Goal: Transaction & Acquisition: Book appointment/travel/reservation

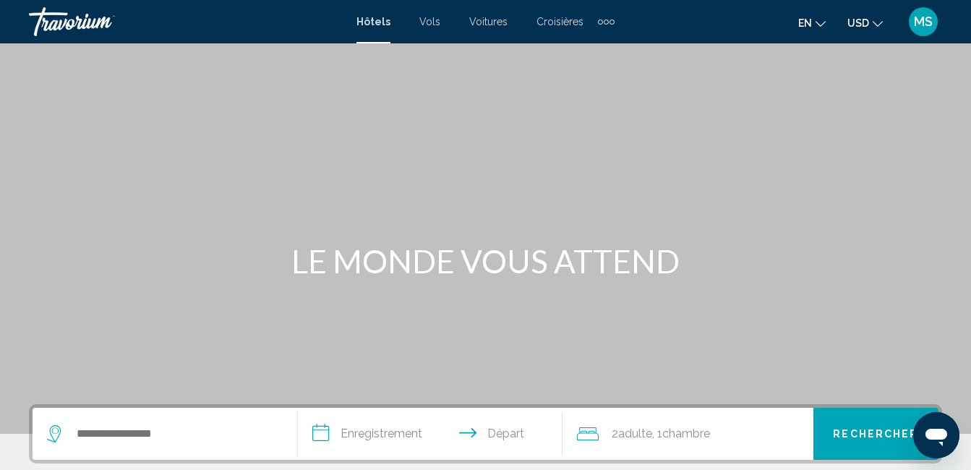
scroll to position [145, 0]
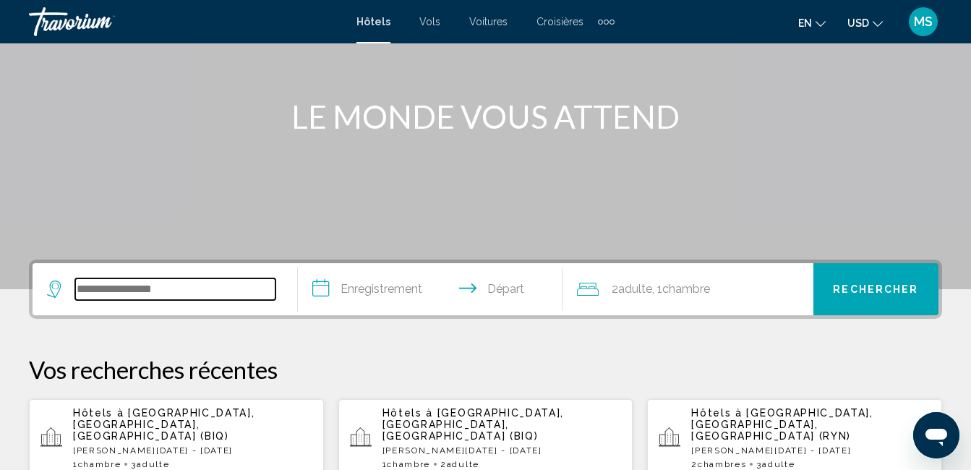
click at [108, 294] on input "Widget de recherche" at bounding box center [175, 289] width 200 height 22
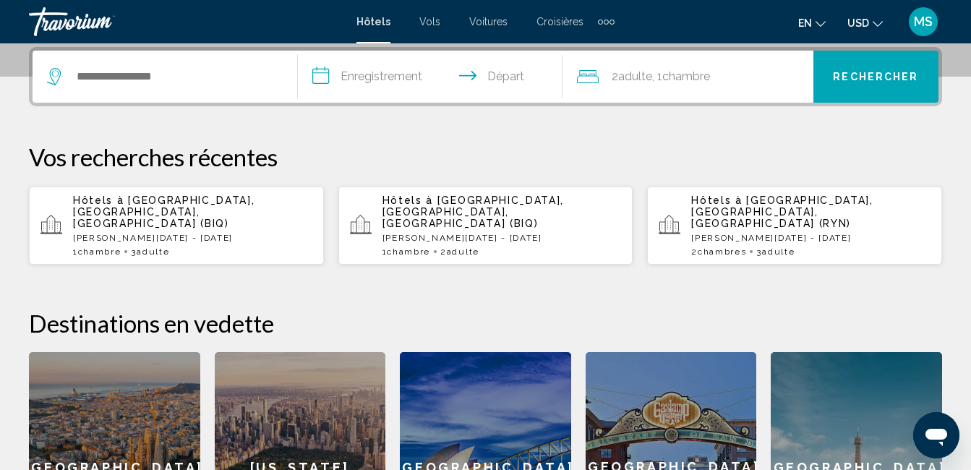
click at [140, 233] on p "[PERSON_NAME][DATE] - [DATE]" at bounding box center [192, 238] width 239 height 10
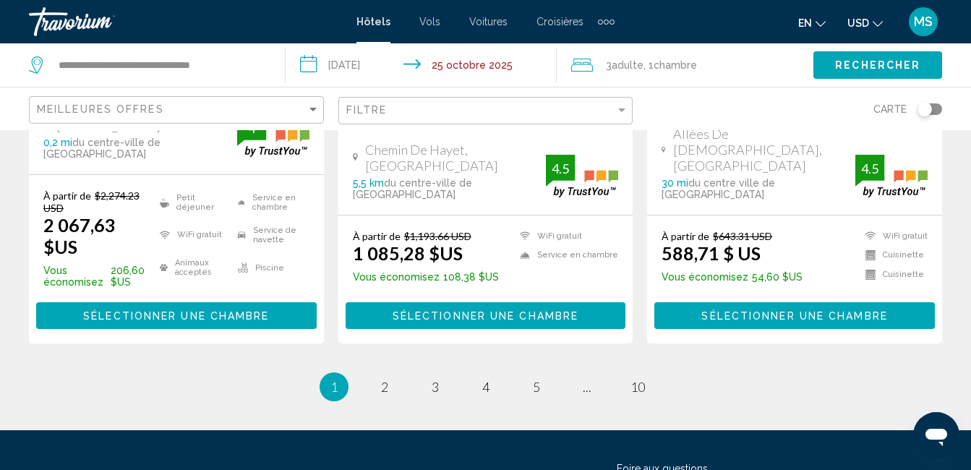
scroll to position [2170, 0]
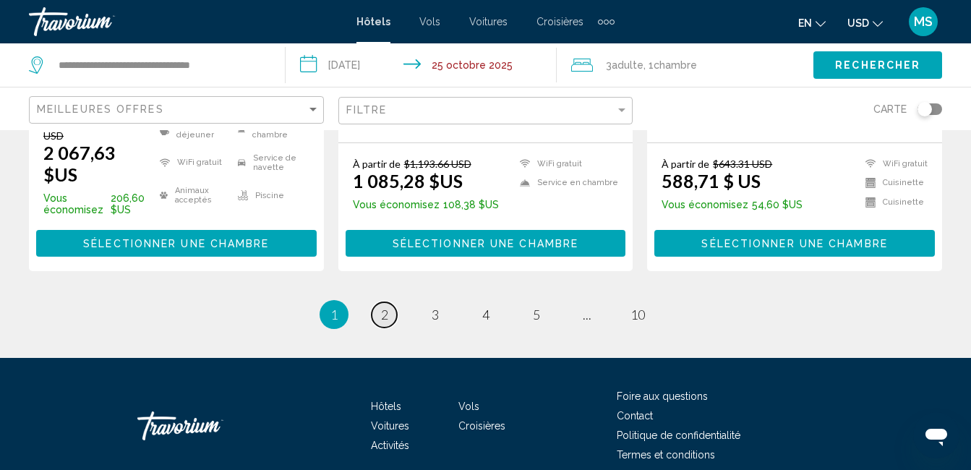
click at [378, 302] on link "page 2" at bounding box center [384, 314] width 25 height 25
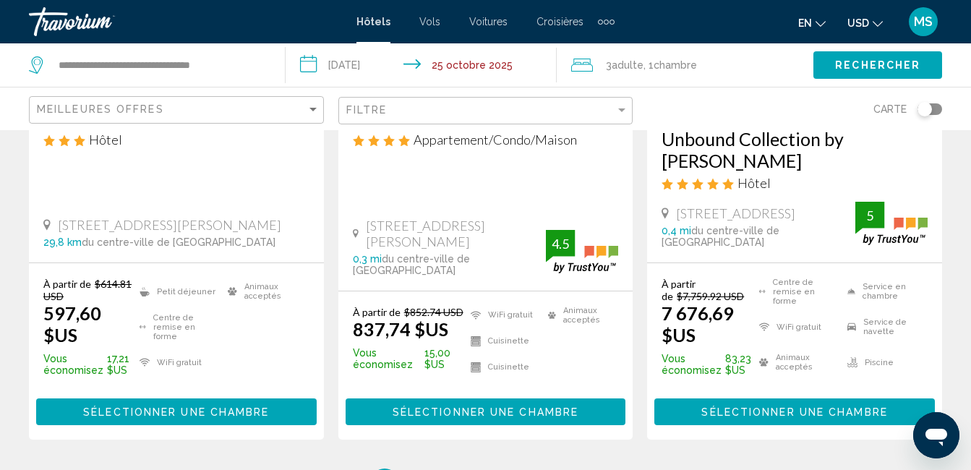
scroll to position [2241, 0]
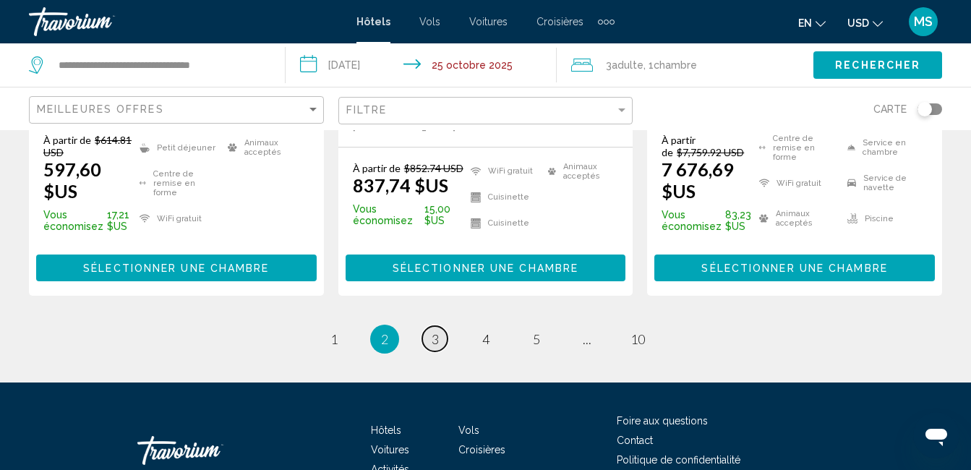
click at [438, 331] on span "3" at bounding box center [435, 339] width 7 height 16
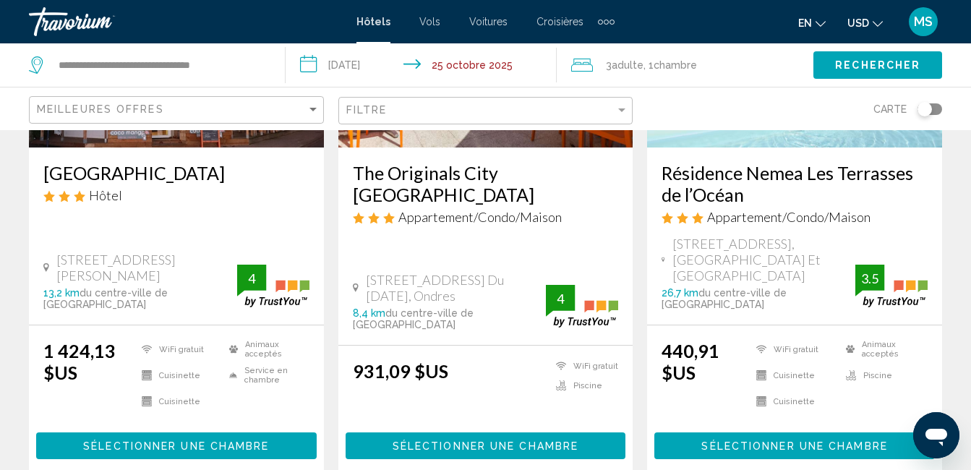
scroll to position [2025, 0]
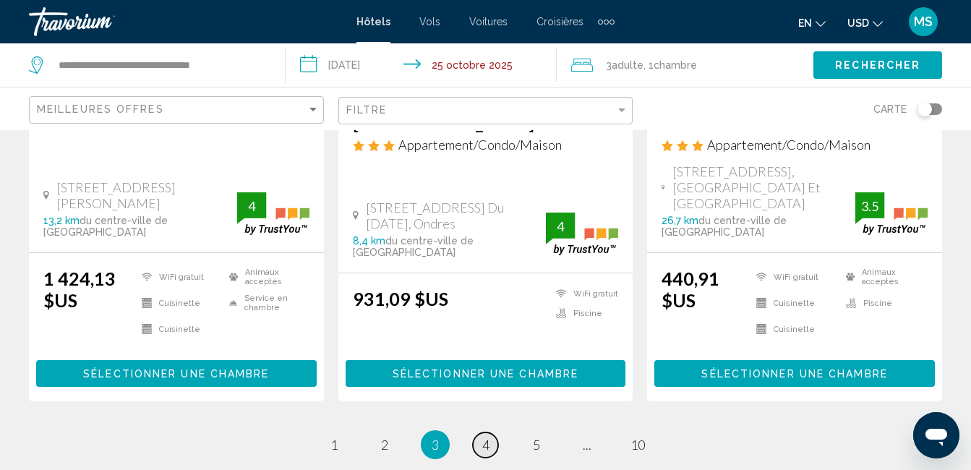
click at [481, 433] on link "page 4" at bounding box center [485, 445] width 25 height 25
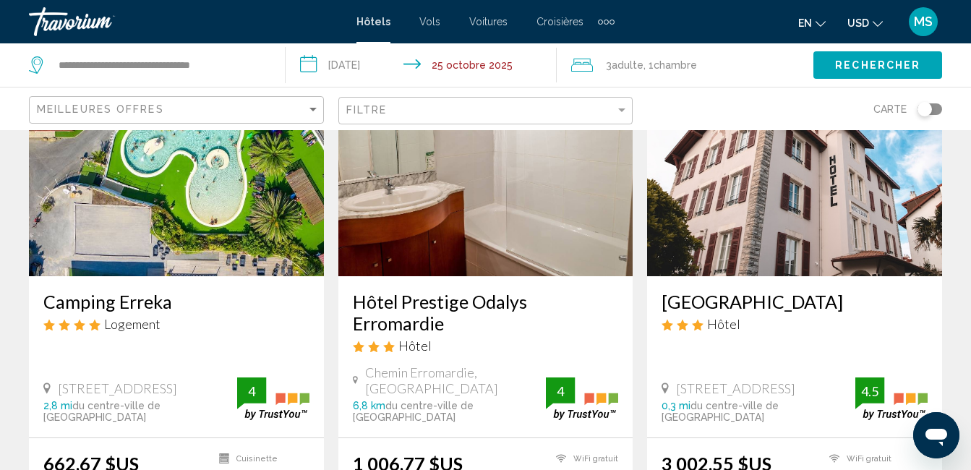
scroll to position [1953, 0]
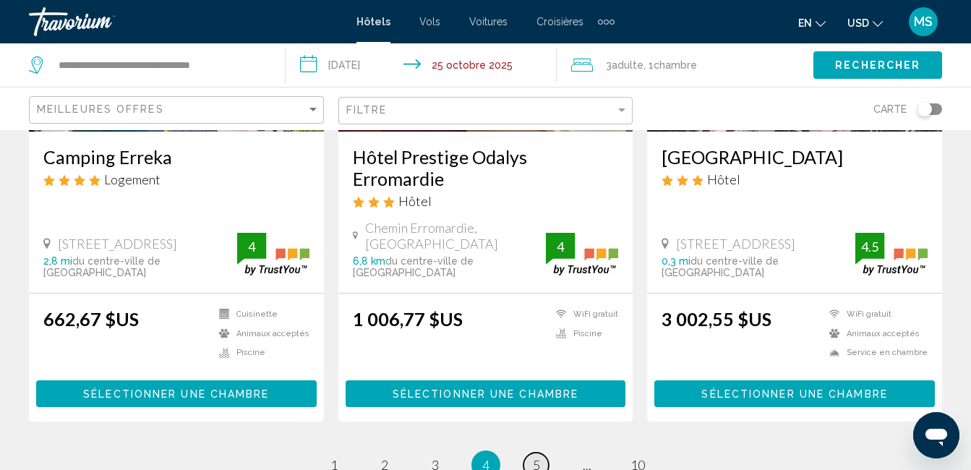
click at [528, 453] on link "page 5" at bounding box center [536, 465] width 25 height 25
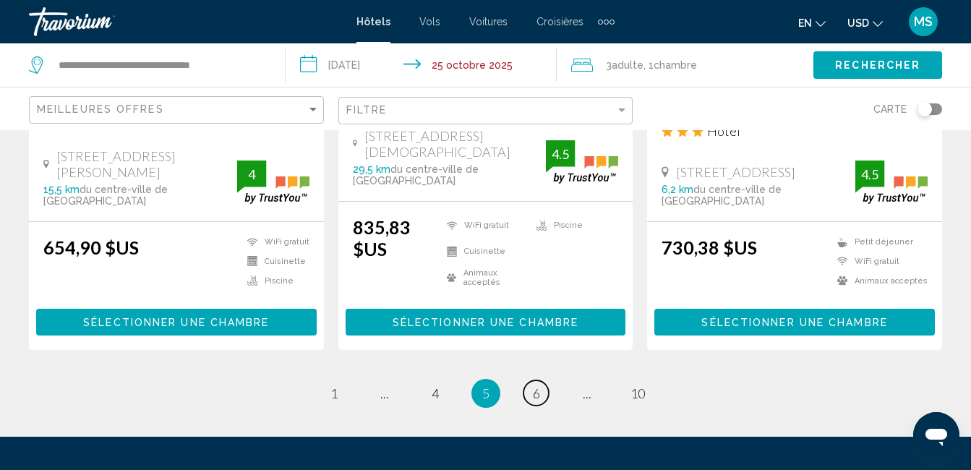
scroll to position [2098, 0]
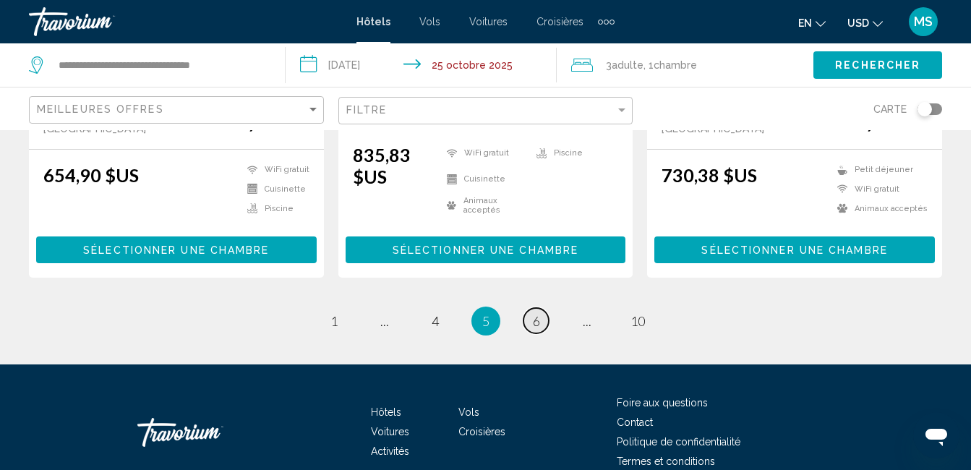
click at [536, 313] on span "6" at bounding box center [536, 321] width 7 height 16
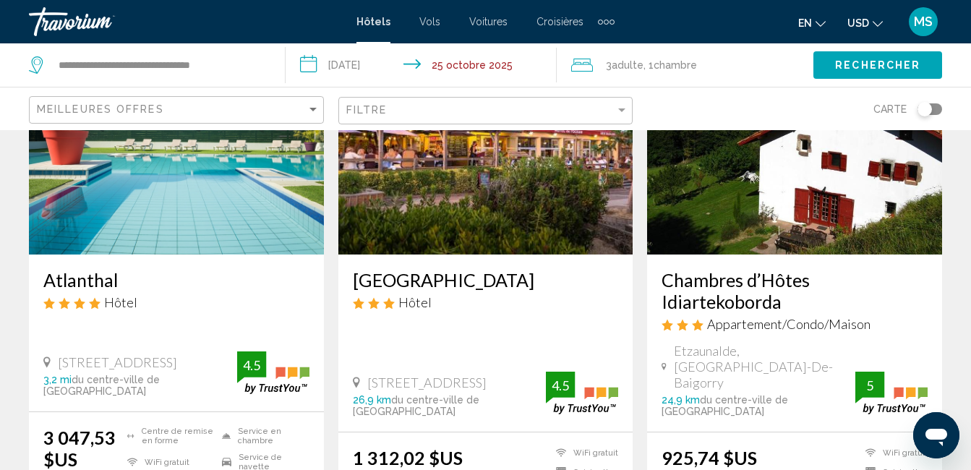
scroll to position [2025, 0]
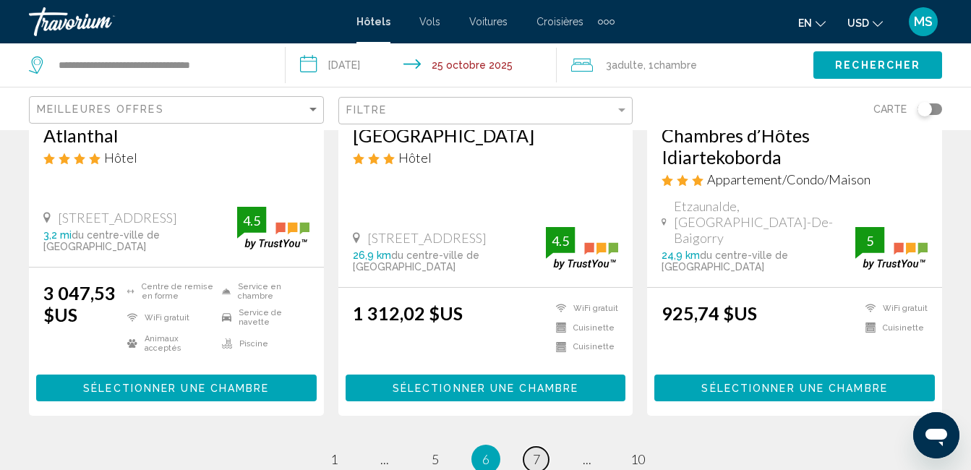
click at [539, 451] on span "7" at bounding box center [536, 459] width 7 height 16
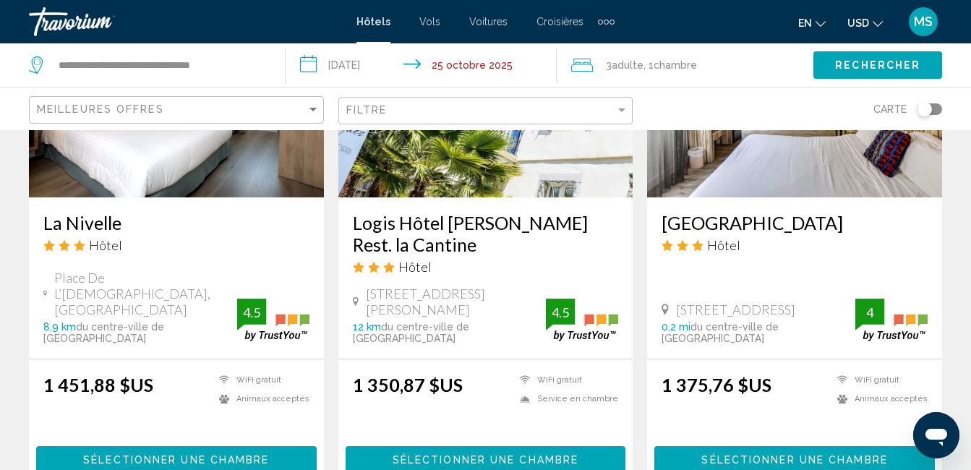
scroll to position [2025, 0]
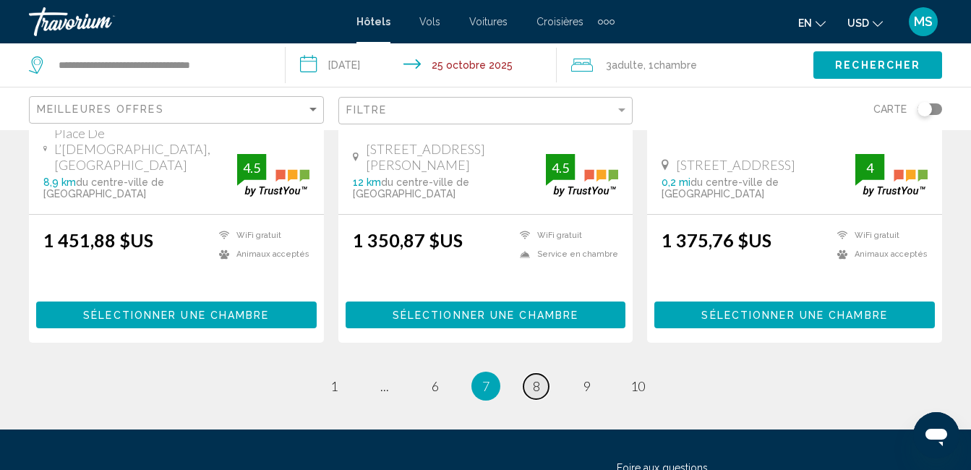
click at [533, 374] on link "page 8" at bounding box center [536, 386] width 25 height 25
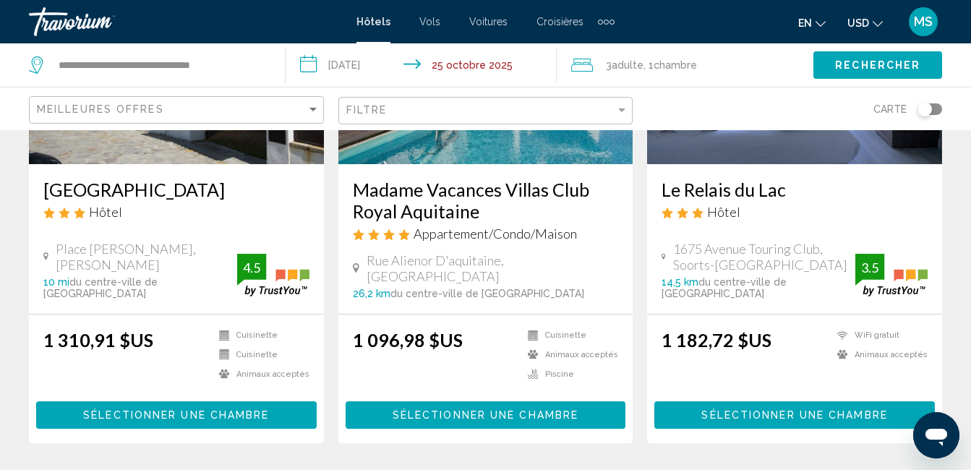
scroll to position [2025, 0]
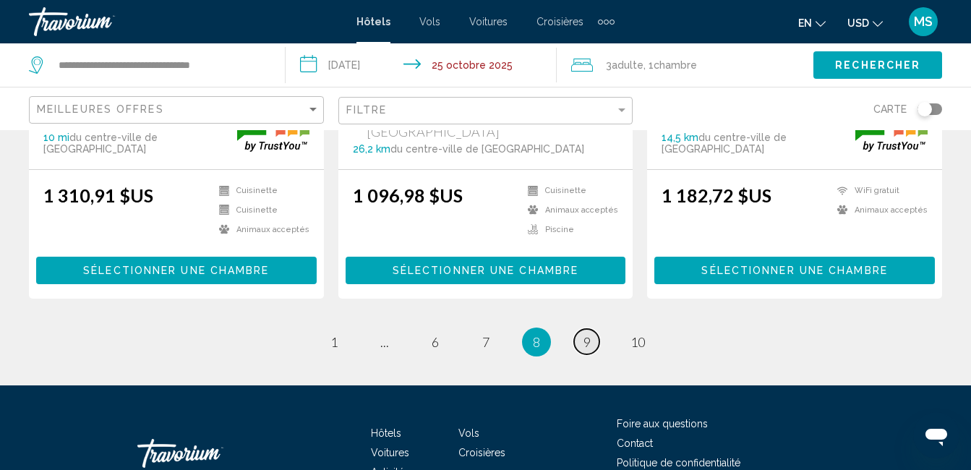
click at [589, 334] on span "9" at bounding box center [587, 342] width 7 height 16
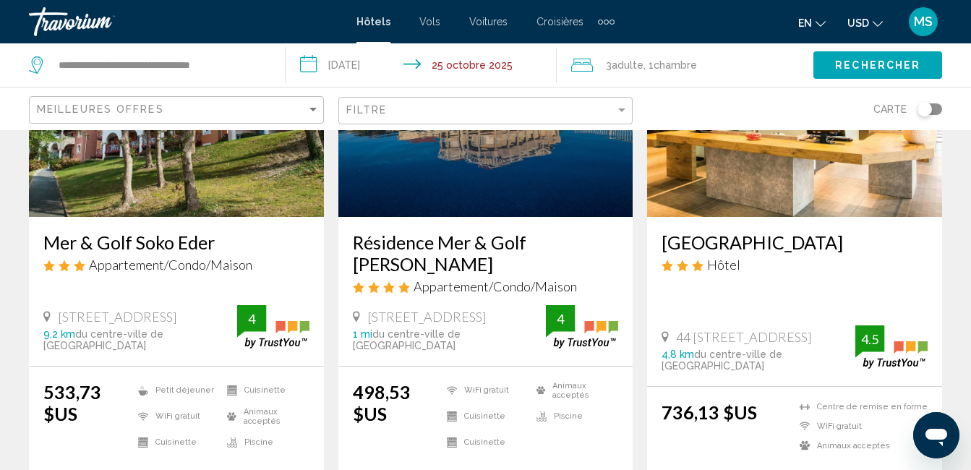
scroll to position [2025, 0]
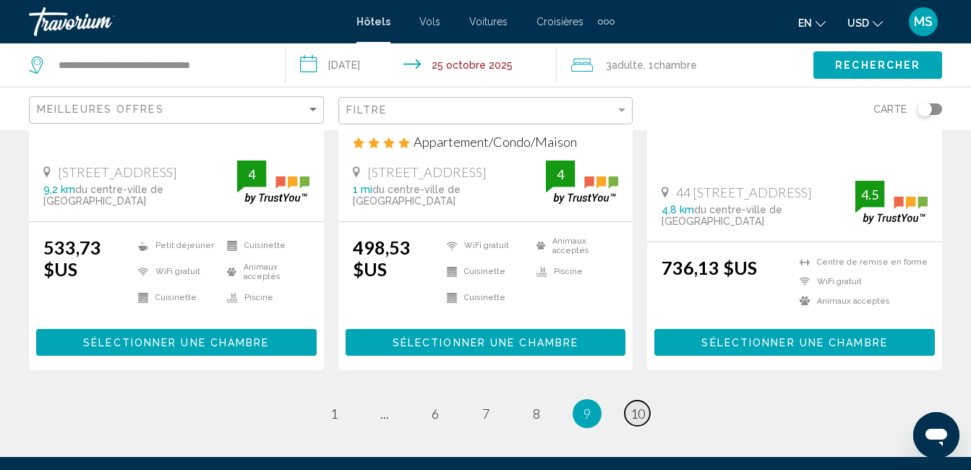
click at [643, 406] on span "10" at bounding box center [638, 414] width 14 height 16
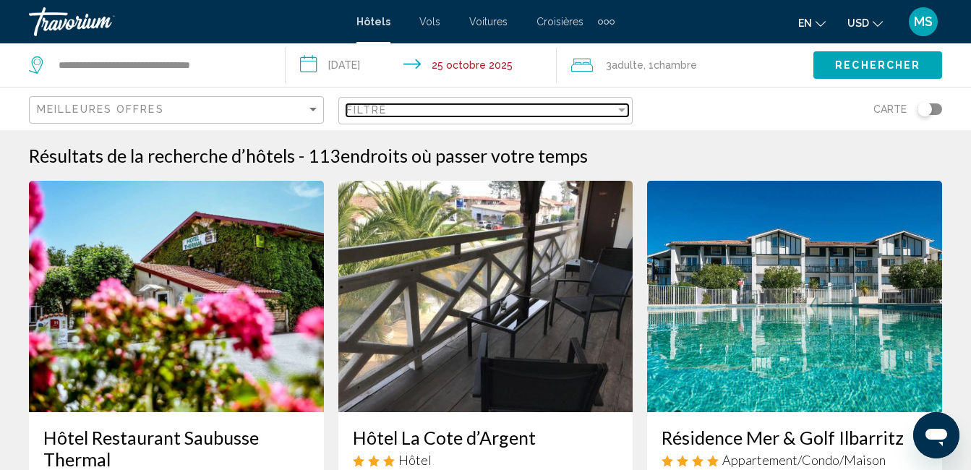
click at [618, 113] on div "Filtre" at bounding box center [622, 110] width 13 height 12
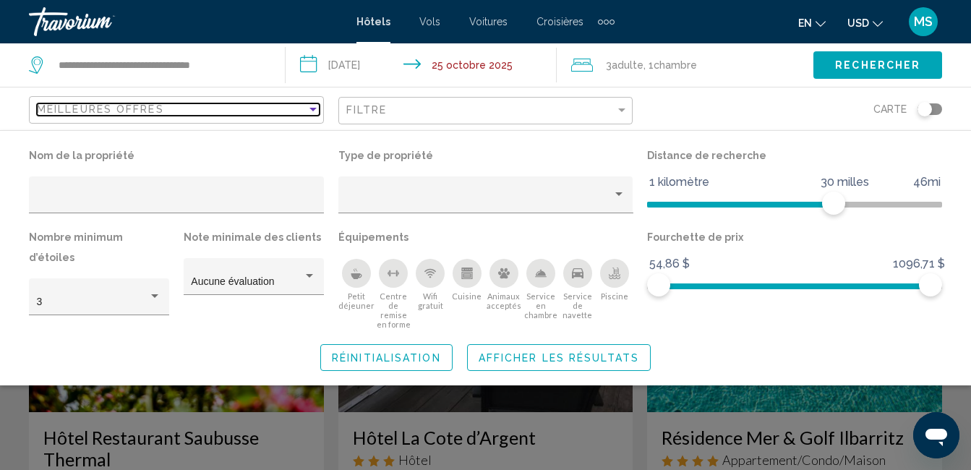
click at [310, 108] on div "Trier par" at bounding box center [313, 110] width 7 height 4
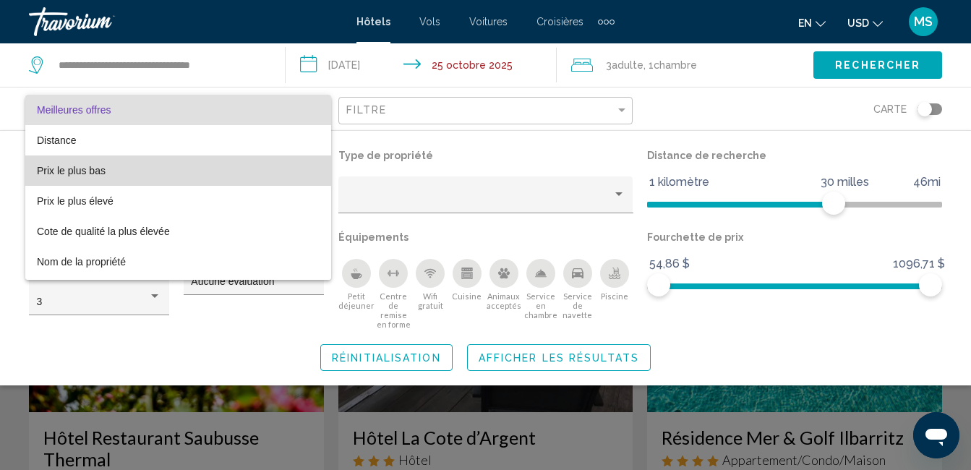
click at [257, 174] on span "Prix le plus bas" at bounding box center [178, 171] width 283 height 30
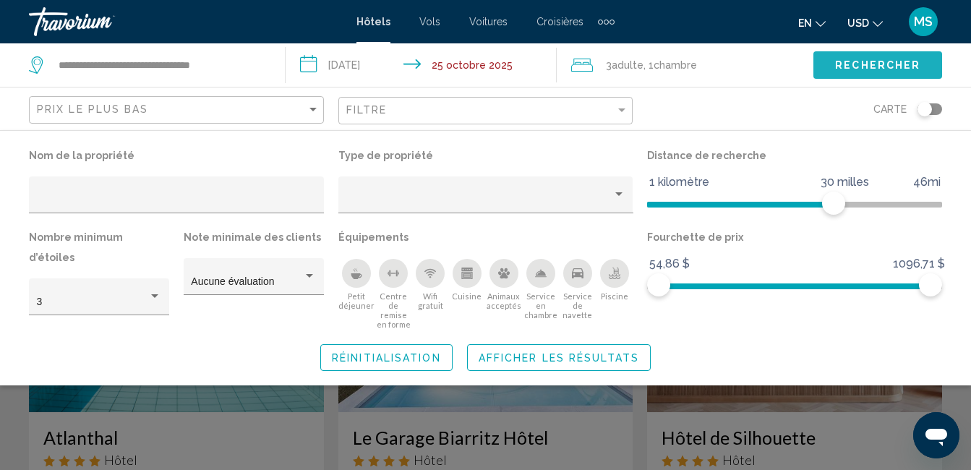
click at [823, 66] on button "Rechercher" at bounding box center [878, 64] width 129 height 27
click at [889, 61] on span "Rechercher" at bounding box center [877, 66] width 85 height 12
click at [372, 24] on span "Hôtels" at bounding box center [374, 22] width 34 height 12
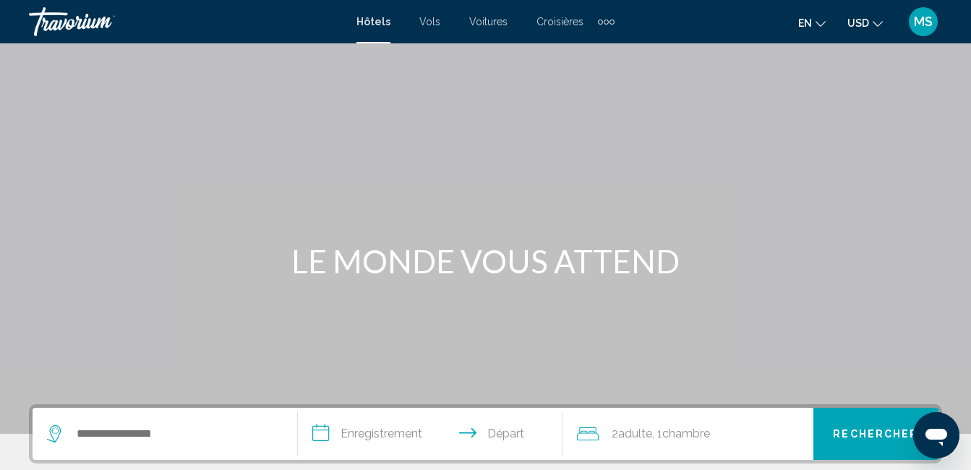
scroll to position [217, 0]
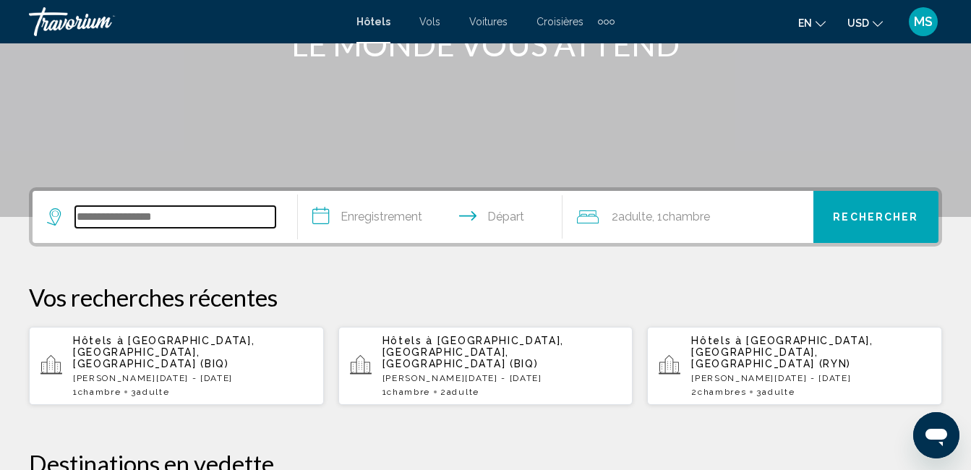
click at [150, 222] on input "Widget de recherche" at bounding box center [175, 217] width 200 height 22
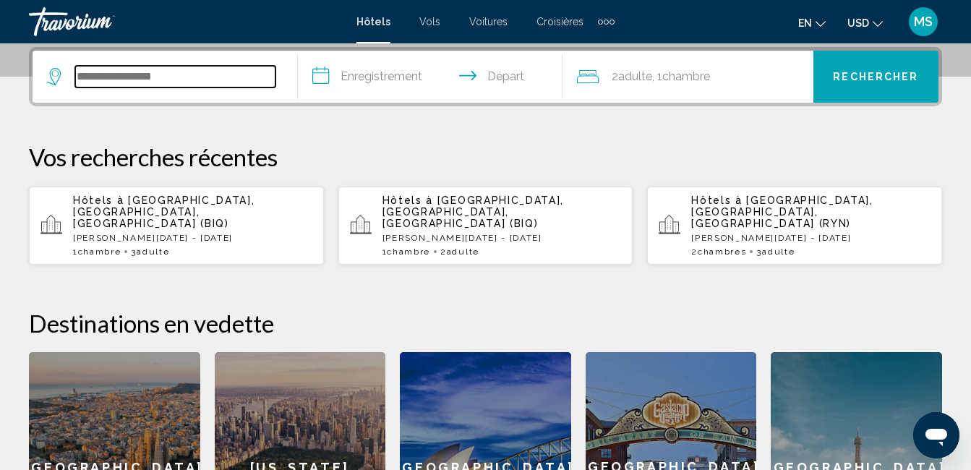
click at [179, 82] on input "Widget de recherche" at bounding box center [175, 77] width 200 height 22
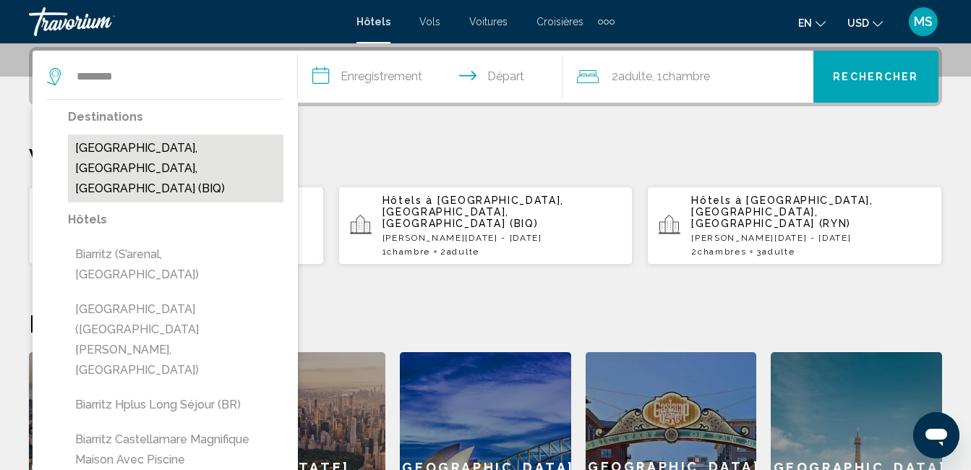
click at [174, 145] on button "[GEOGRAPHIC_DATA], [GEOGRAPHIC_DATA], [GEOGRAPHIC_DATA] (BIQ)" at bounding box center [176, 169] width 216 height 68
type input "**********"
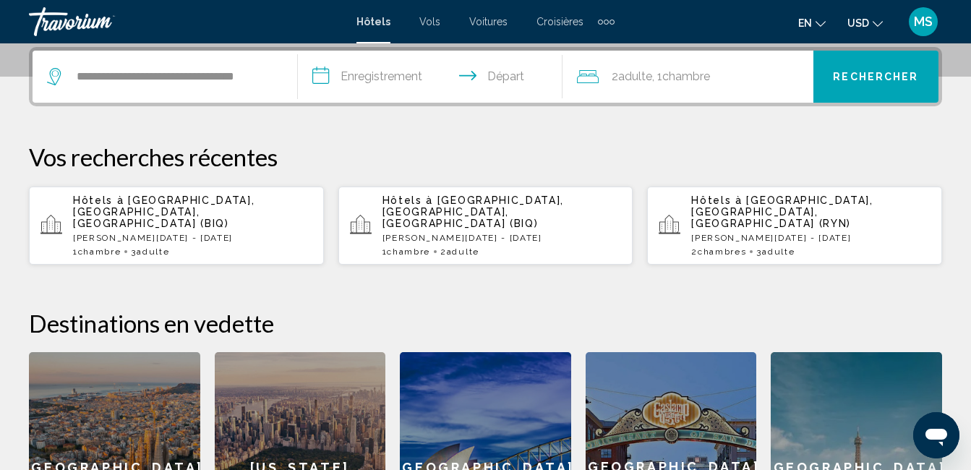
click at [480, 74] on input "**********" at bounding box center [433, 79] width 271 height 56
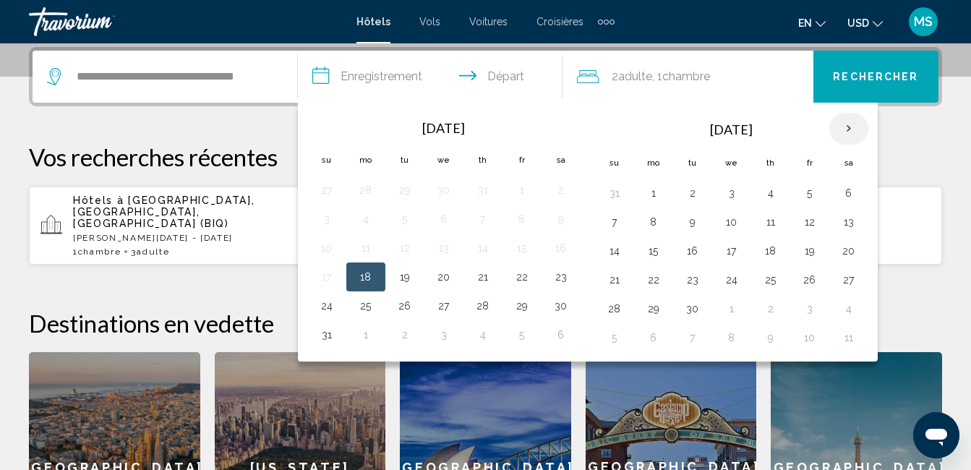
click at [844, 127] on th "Next month" at bounding box center [849, 129] width 39 height 32
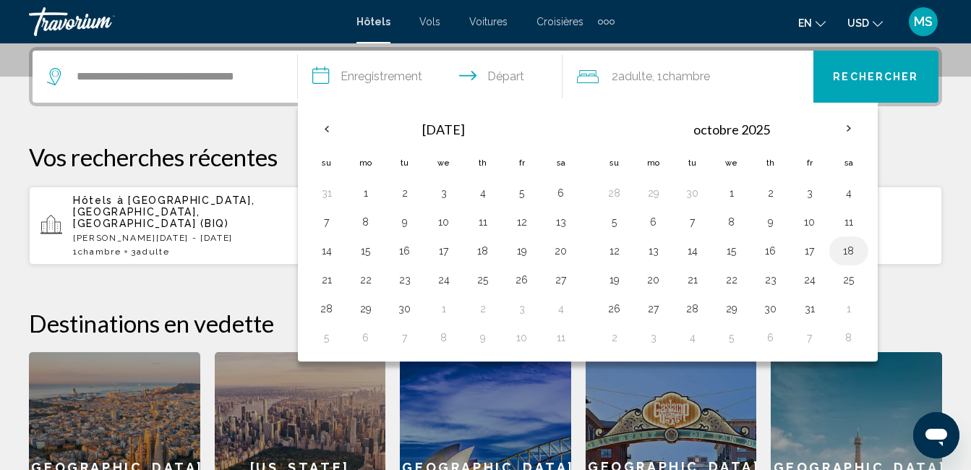
click at [848, 247] on button "18" at bounding box center [849, 251] width 23 height 20
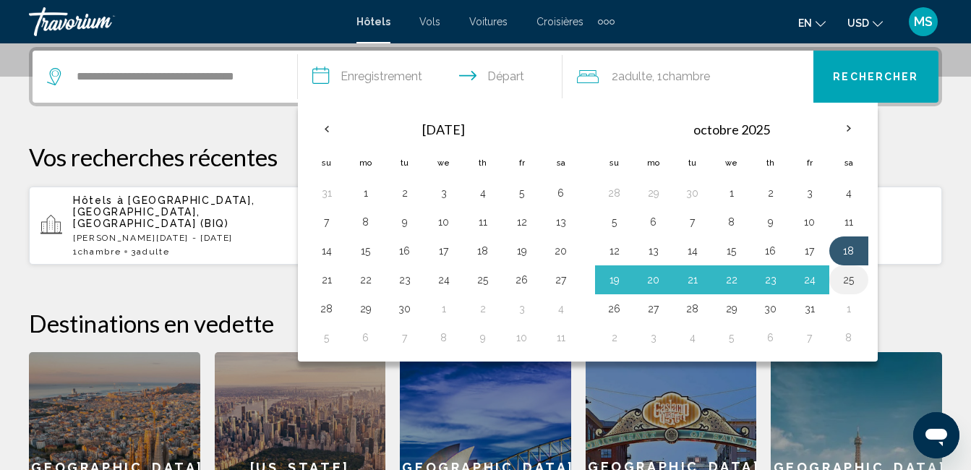
click at [843, 287] on button "25" at bounding box center [849, 280] width 23 height 20
type input "**********"
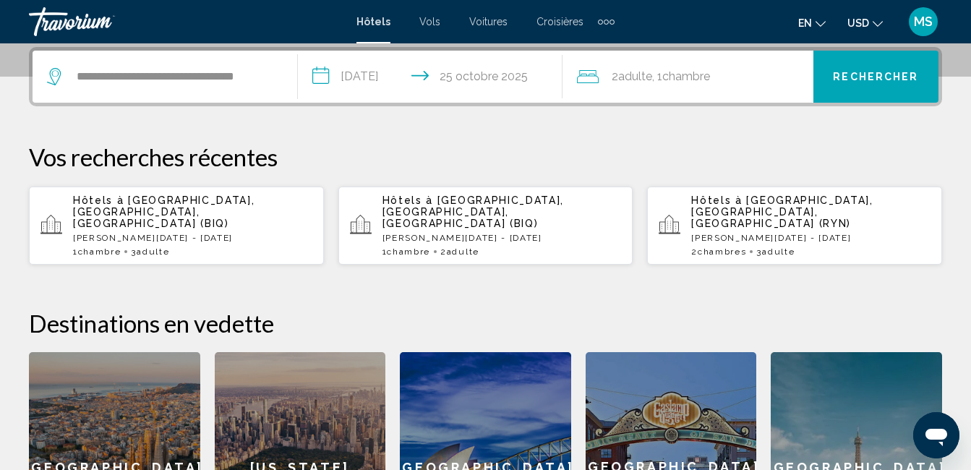
click at [748, 89] on div "2 Adult Adulte , 1 Chambre rooms" at bounding box center [695, 77] width 237 height 52
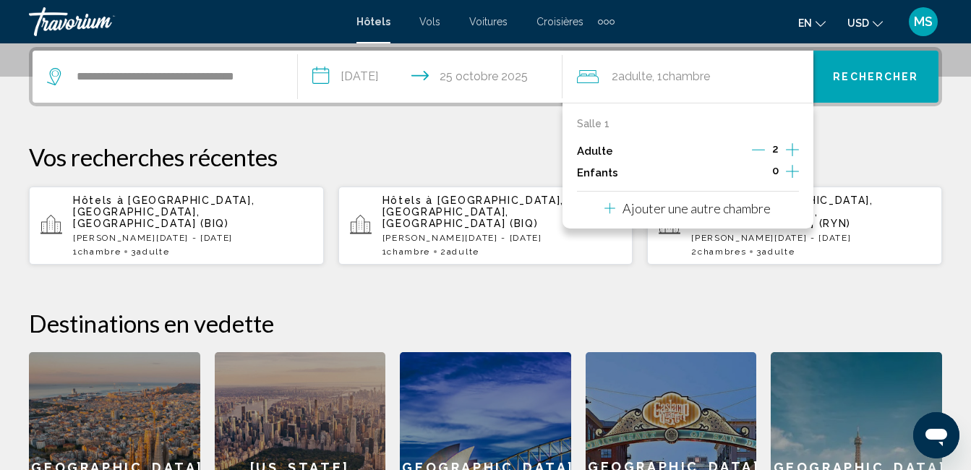
click at [791, 147] on icon "Augmenter les adultes" at bounding box center [792, 149] width 13 height 17
click at [854, 89] on button "Rechercher" at bounding box center [876, 77] width 125 height 52
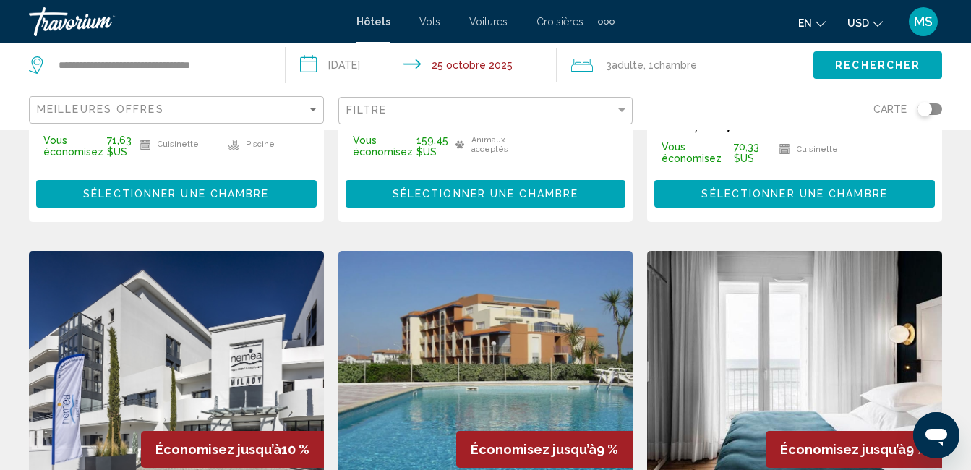
scroll to position [1157, 0]
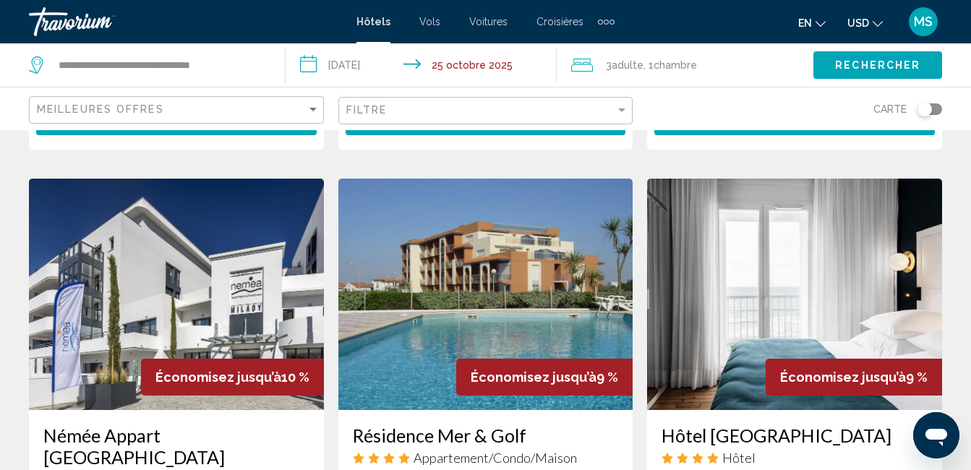
click at [213, 269] on img "Contenu principal" at bounding box center [176, 294] width 295 height 231
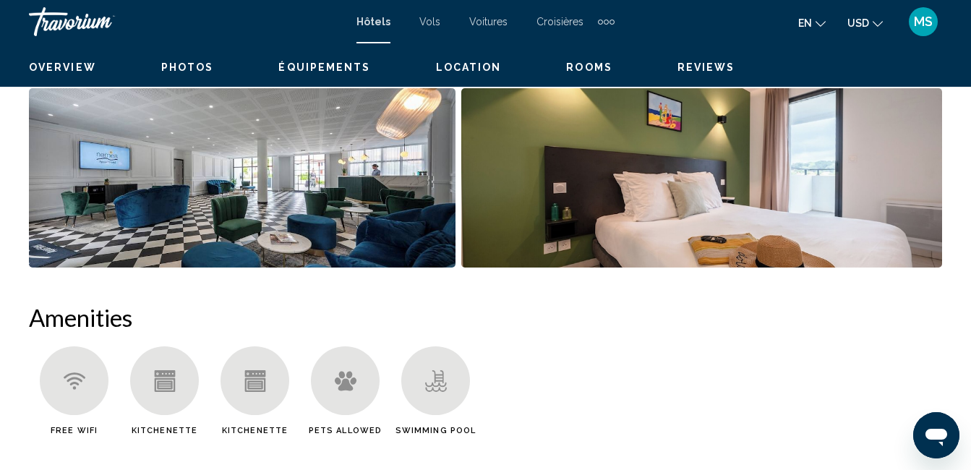
scroll to position [152, 0]
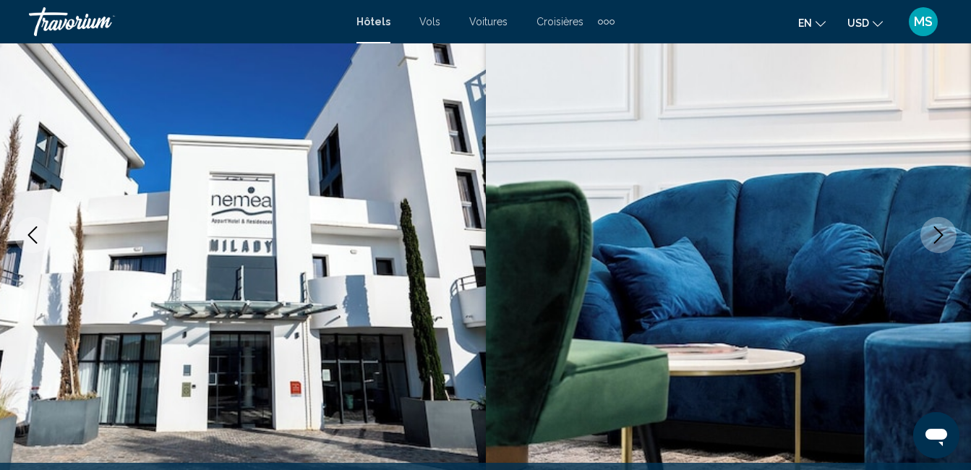
click at [940, 240] on icon "Image suivante" at bounding box center [938, 234] width 17 height 17
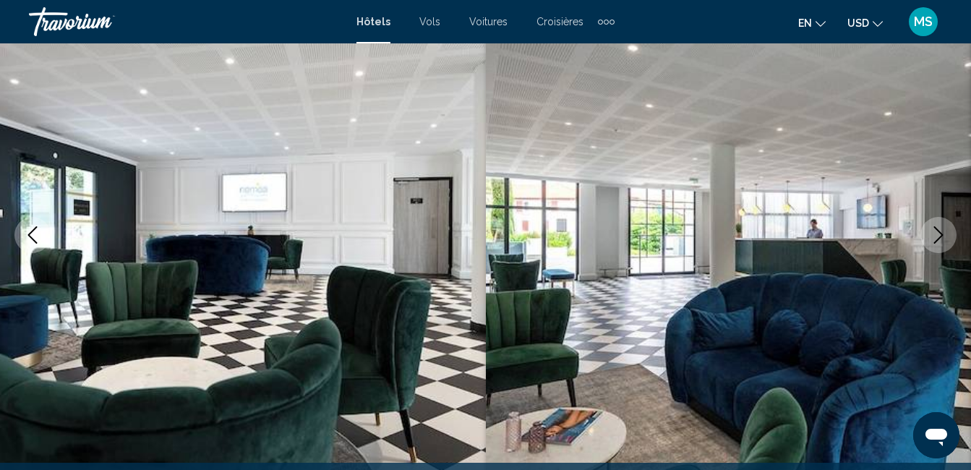
click at [940, 240] on icon "Image suivante" at bounding box center [938, 234] width 17 height 17
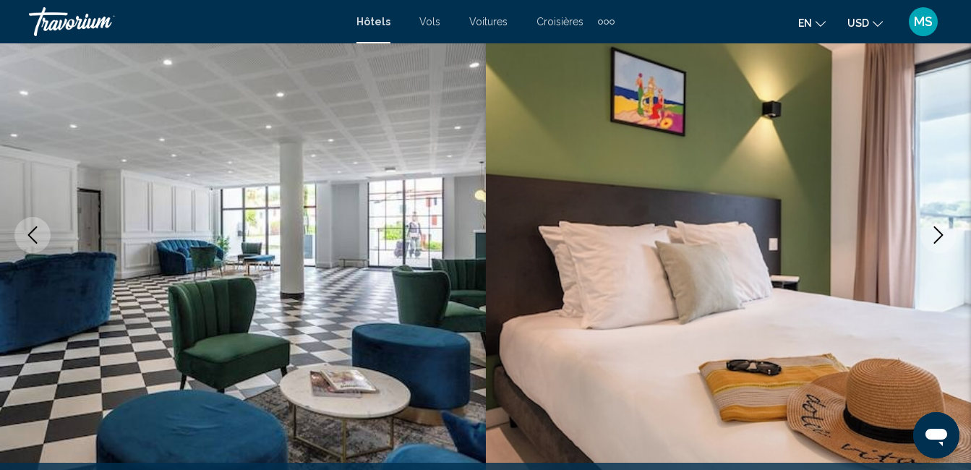
click at [940, 240] on icon "Image suivante" at bounding box center [938, 234] width 17 height 17
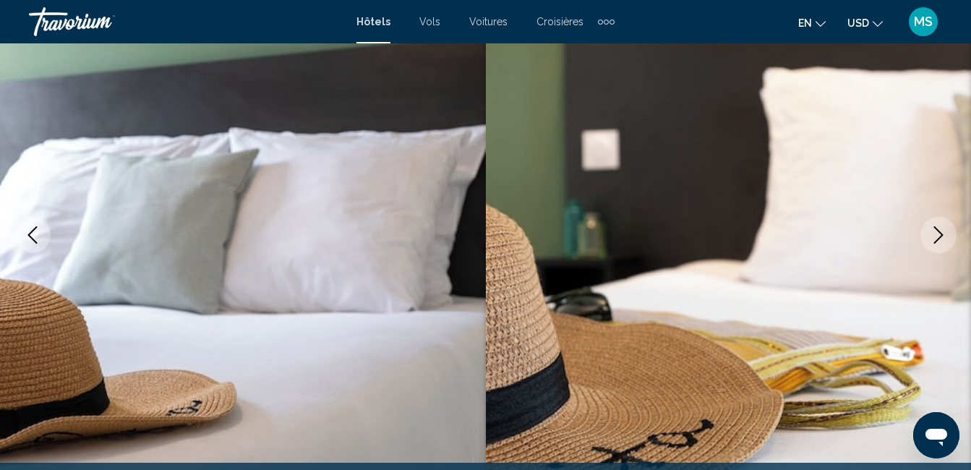
click at [940, 240] on icon "Image suivante" at bounding box center [938, 234] width 17 height 17
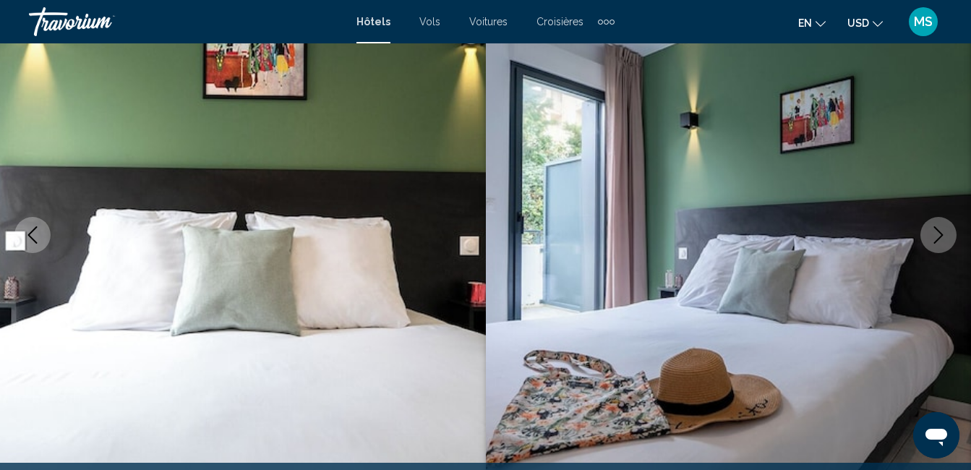
click at [940, 240] on icon "Image suivante" at bounding box center [938, 234] width 17 height 17
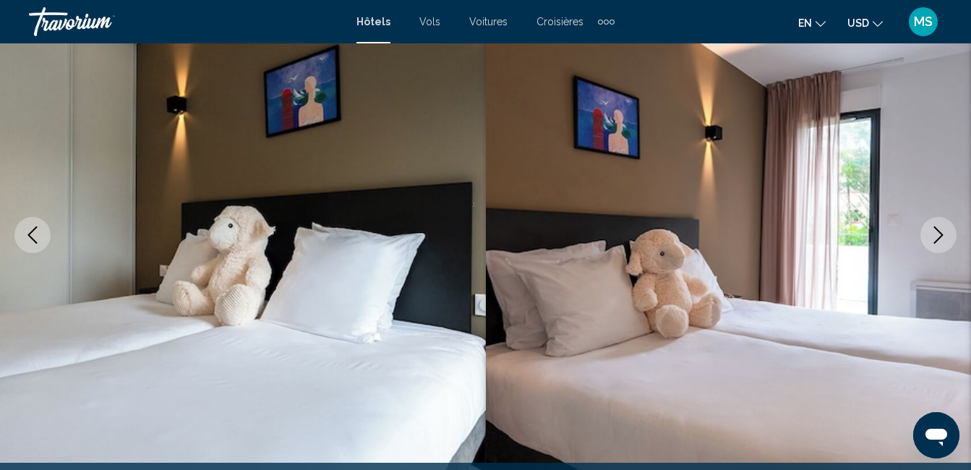
click at [940, 240] on icon "Image suivante" at bounding box center [938, 234] width 17 height 17
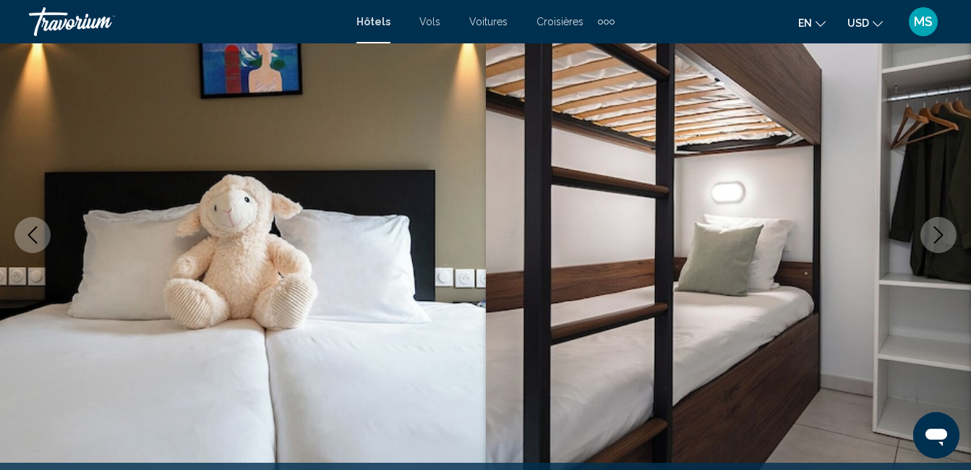
click at [940, 240] on icon "Image suivante" at bounding box center [938, 234] width 17 height 17
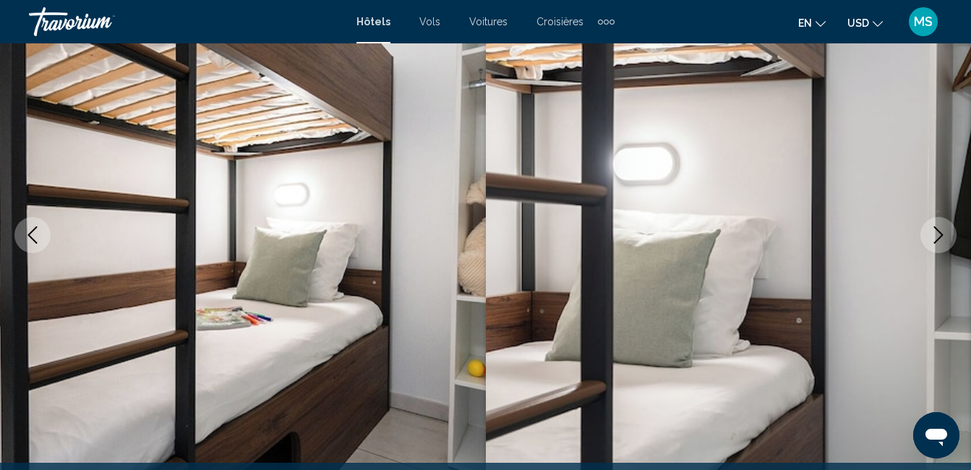
click at [940, 240] on icon "Image suivante" at bounding box center [938, 234] width 17 height 17
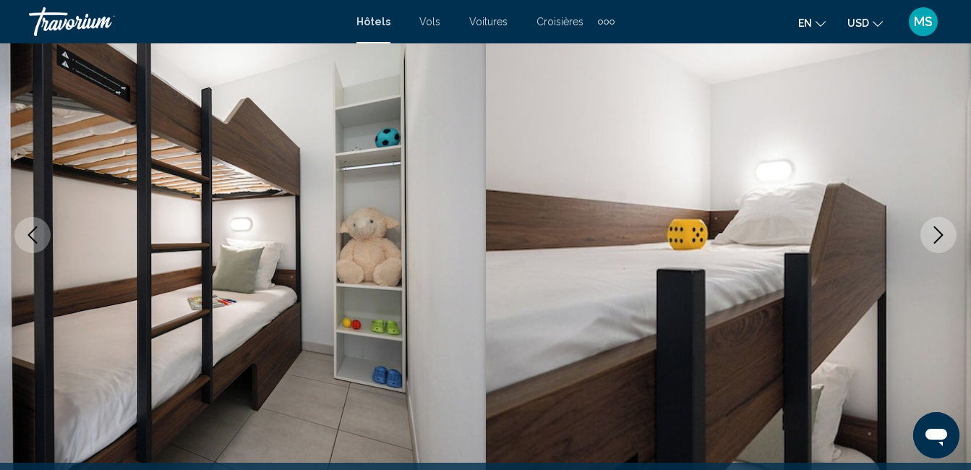
click at [940, 240] on icon "Image suivante" at bounding box center [938, 234] width 17 height 17
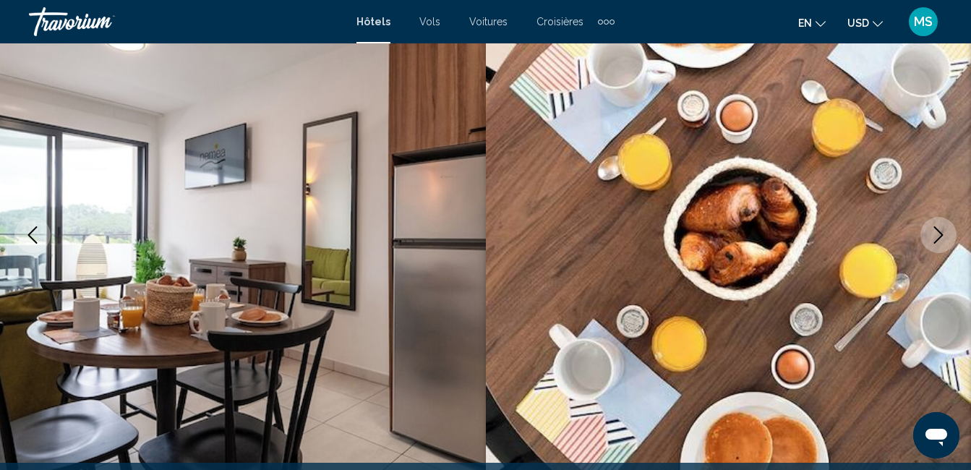
click at [940, 240] on icon "Image suivante" at bounding box center [938, 234] width 17 height 17
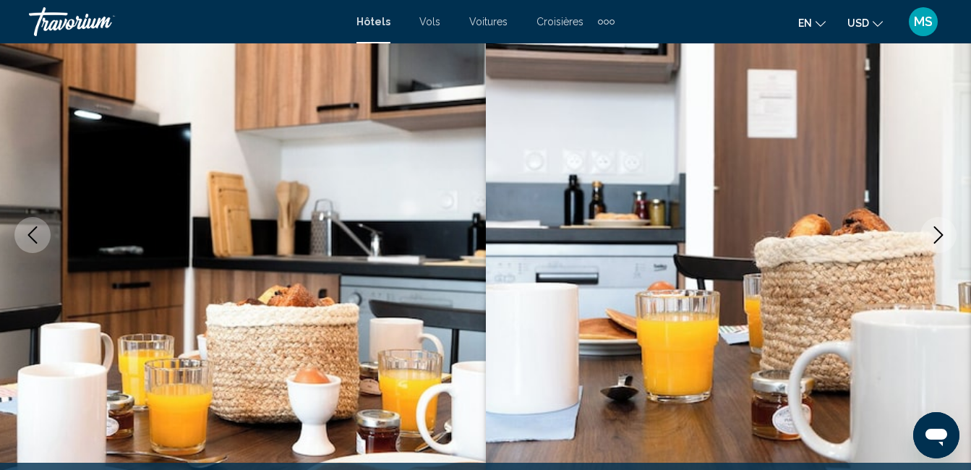
click at [940, 240] on icon "Image suivante" at bounding box center [938, 234] width 17 height 17
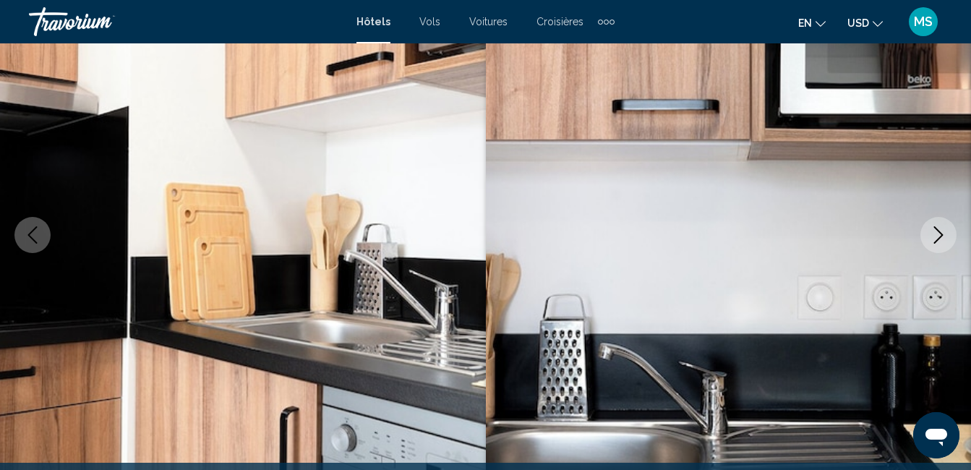
click at [940, 240] on icon "Image suivante" at bounding box center [938, 234] width 17 height 17
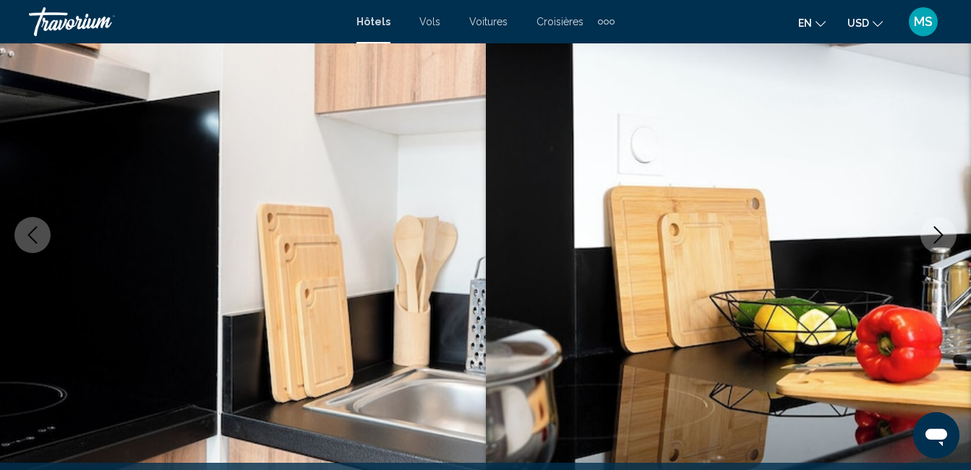
click at [940, 240] on icon "Image suivante" at bounding box center [938, 234] width 17 height 17
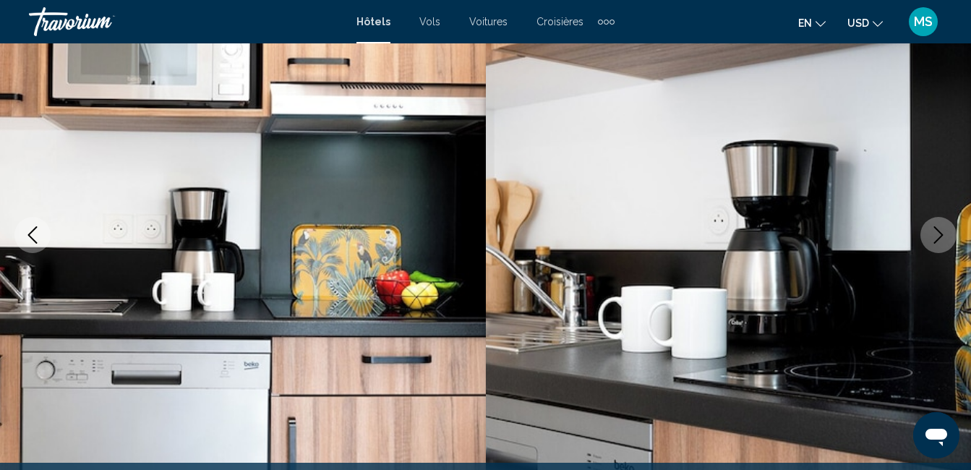
click at [940, 240] on icon "Image suivante" at bounding box center [938, 234] width 17 height 17
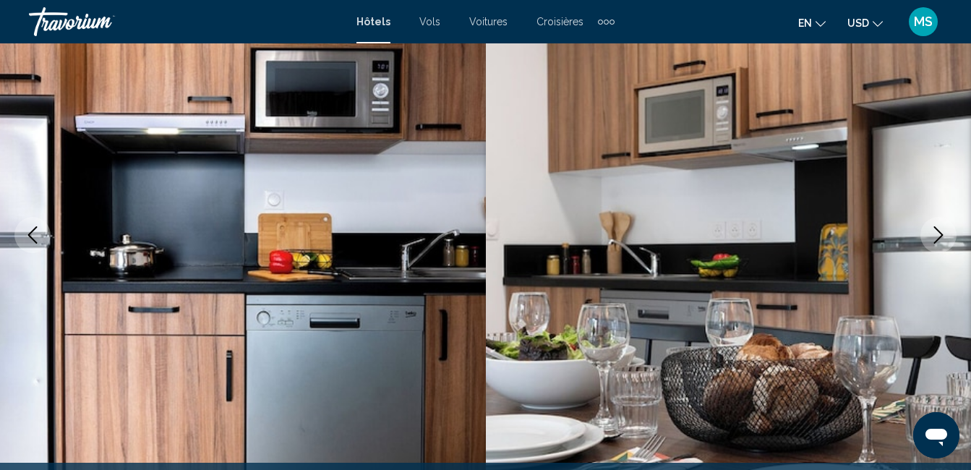
click at [940, 240] on icon "Image suivante" at bounding box center [938, 234] width 17 height 17
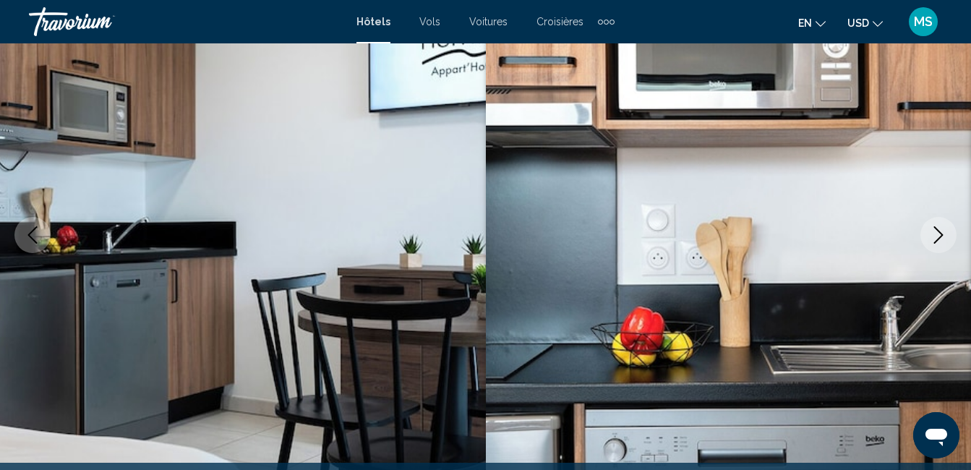
click at [940, 240] on icon "Image suivante" at bounding box center [938, 234] width 17 height 17
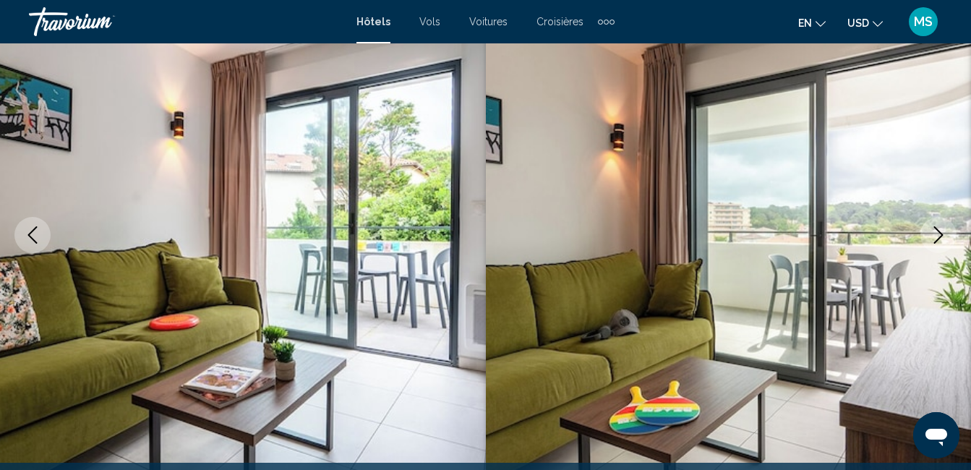
click at [940, 240] on icon "Image suivante" at bounding box center [938, 234] width 17 height 17
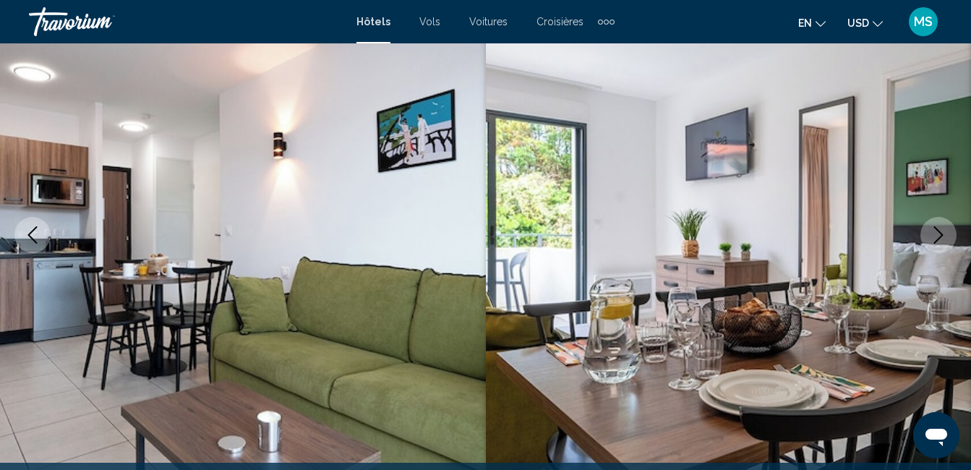
click at [940, 240] on icon "Image suivante" at bounding box center [938, 234] width 17 height 17
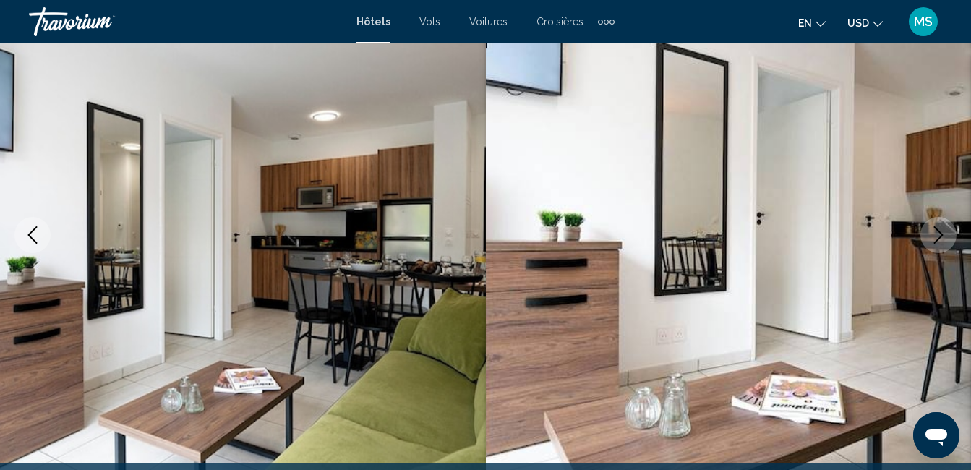
click at [940, 240] on icon "Image suivante" at bounding box center [938, 234] width 17 height 17
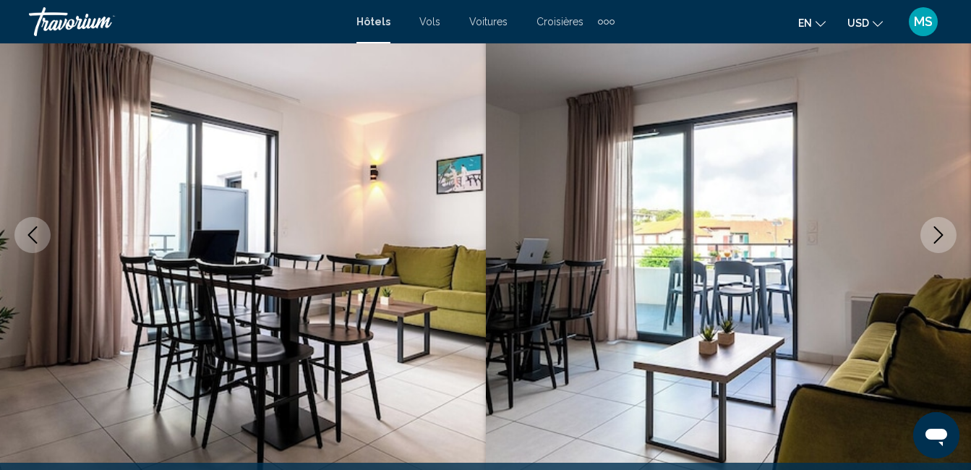
click at [940, 240] on icon "Image suivante" at bounding box center [938, 234] width 17 height 17
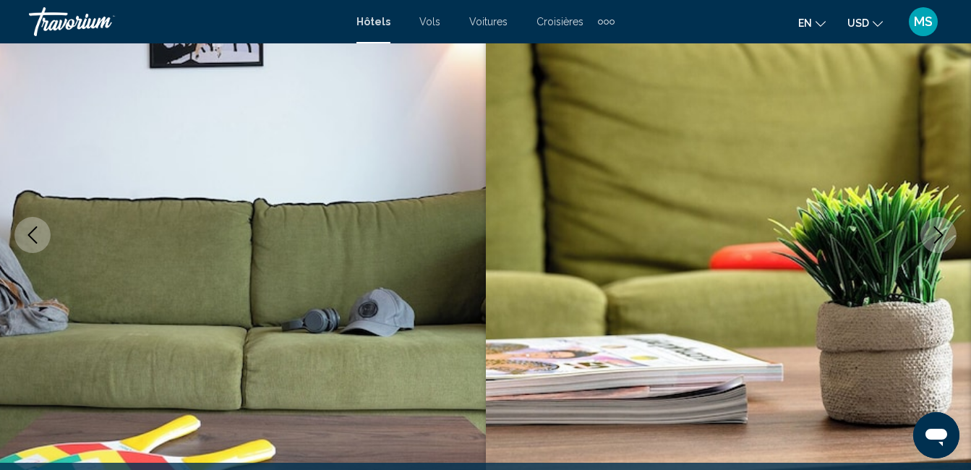
click at [940, 240] on icon "Image suivante" at bounding box center [938, 234] width 17 height 17
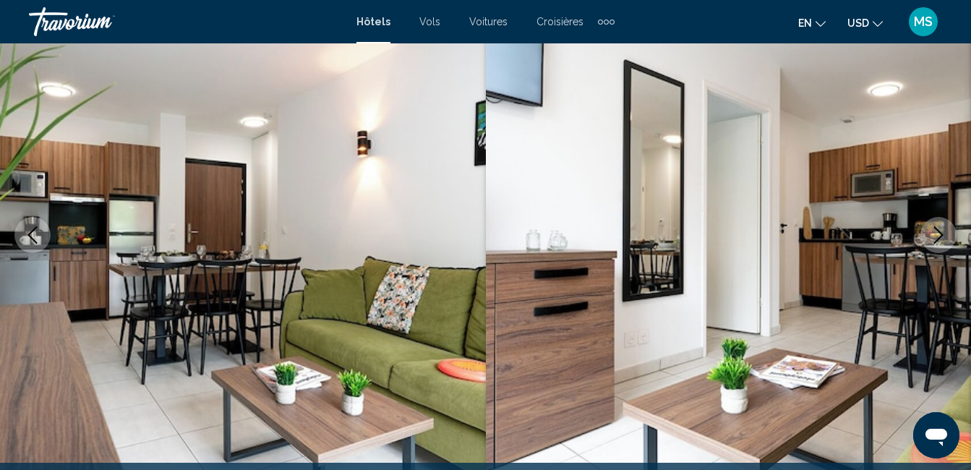
click at [940, 240] on icon "Image suivante" at bounding box center [938, 234] width 17 height 17
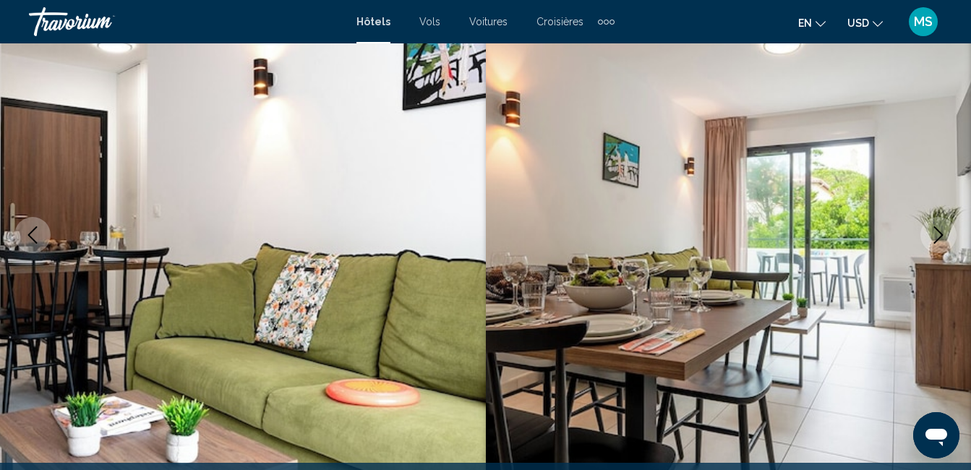
click at [940, 240] on icon "Image suivante" at bounding box center [938, 234] width 17 height 17
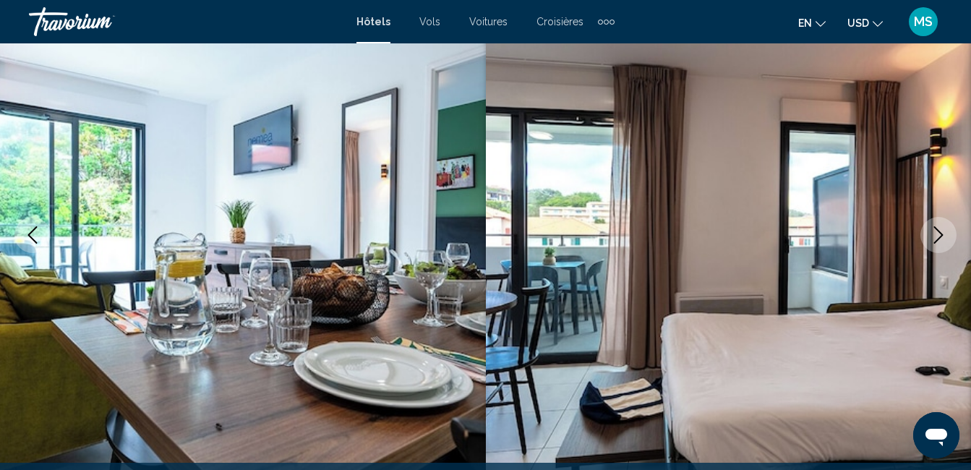
click at [940, 240] on icon "Image suivante" at bounding box center [938, 234] width 17 height 17
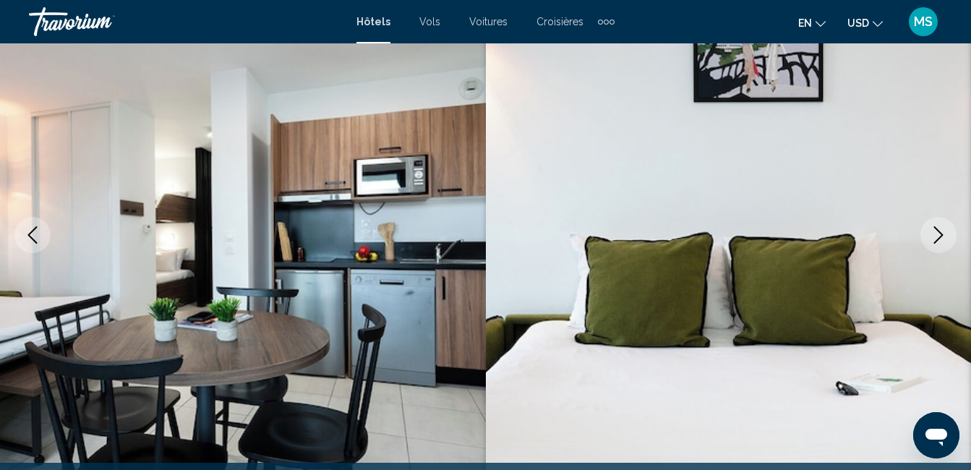
click at [940, 240] on icon "Image suivante" at bounding box center [938, 234] width 17 height 17
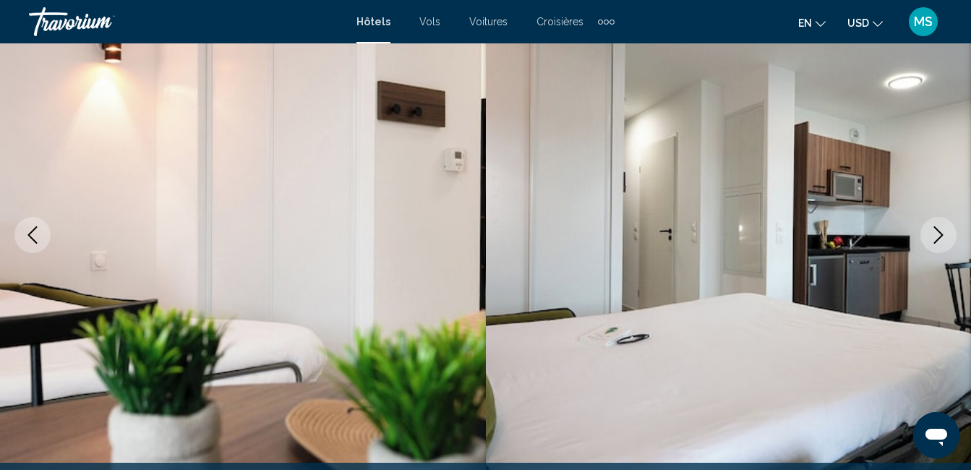
click at [940, 240] on icon "Image suivante" at bounding box center [938, 234] width 17 height 17
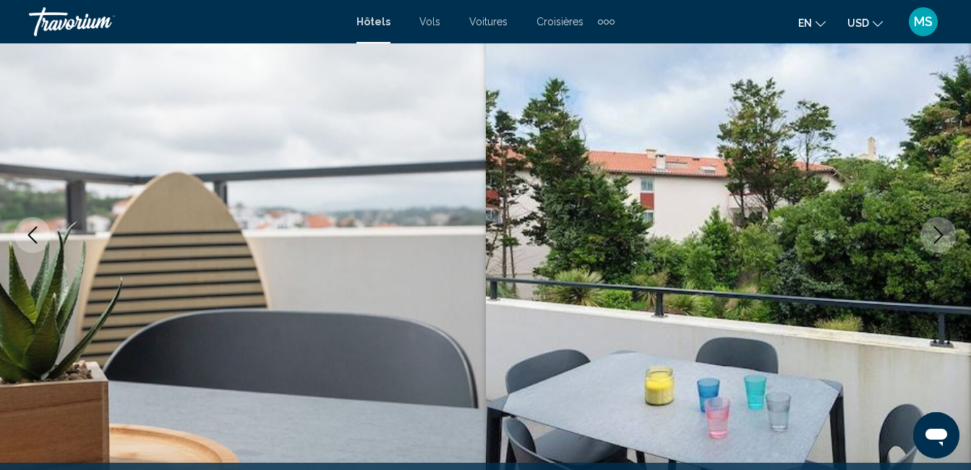
click at [940, 240] on icon "Image suivante" at bounding box center [938, 234] width 17 height 17
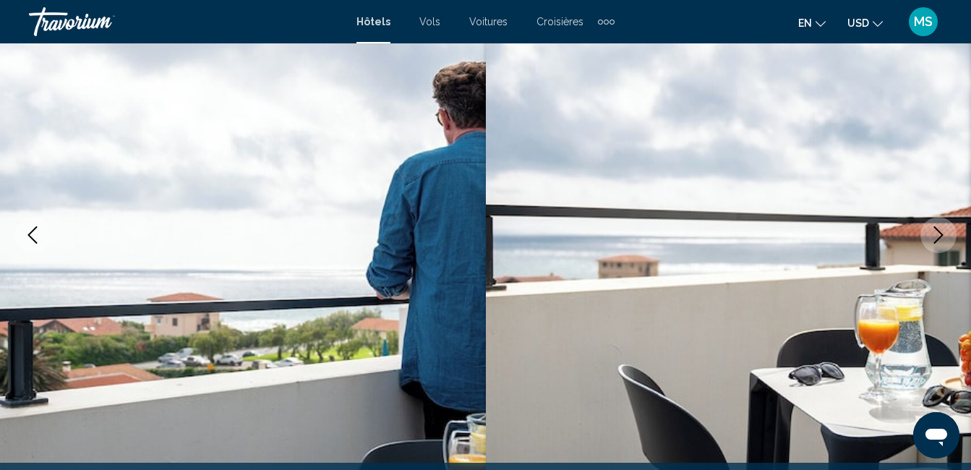
click at [940, 240] on icon "Image suivante" at bounding box center [938, 234] width 17 height 17
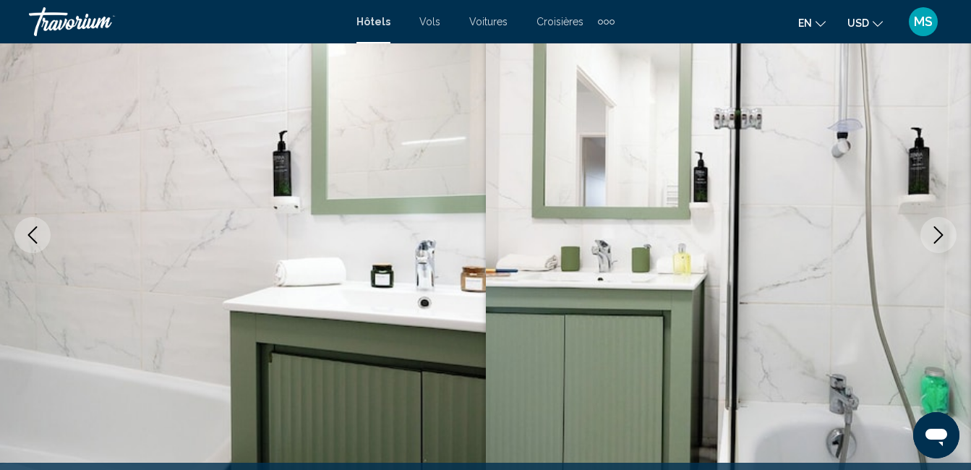
click at [940, 240] on icon "Image suivante" at bounding box center [938, 234] width 17 height 17
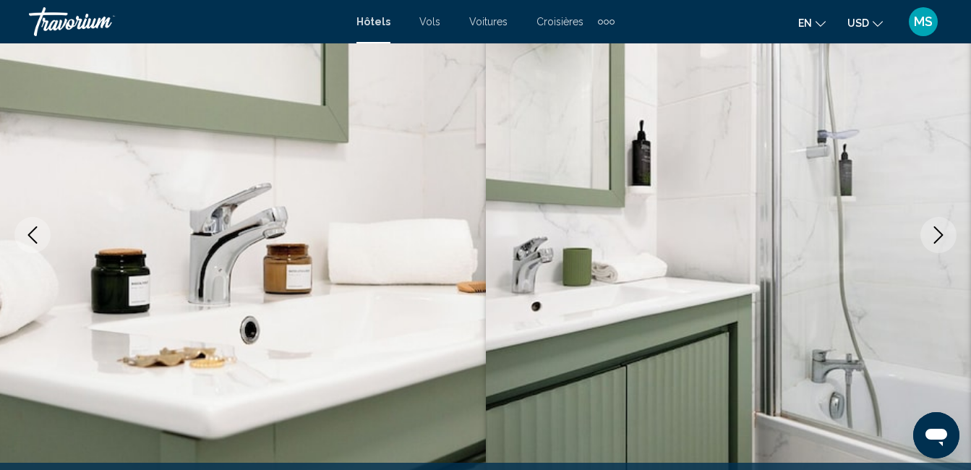
click at [940, 240] on icon "Image suivante" at bounding box center [938, 234] width 17 height 17
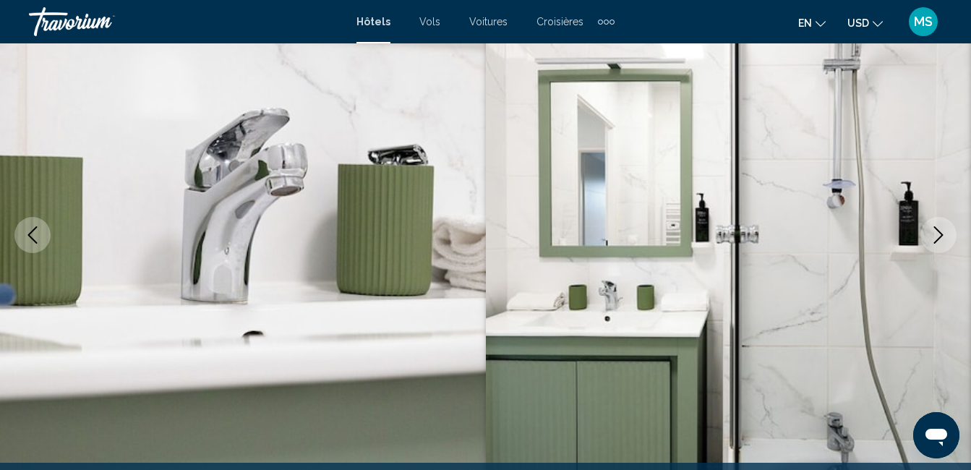
click at [940, 240] on icon "Image suivante" at bounding box center [938, 234] width 17 height 17
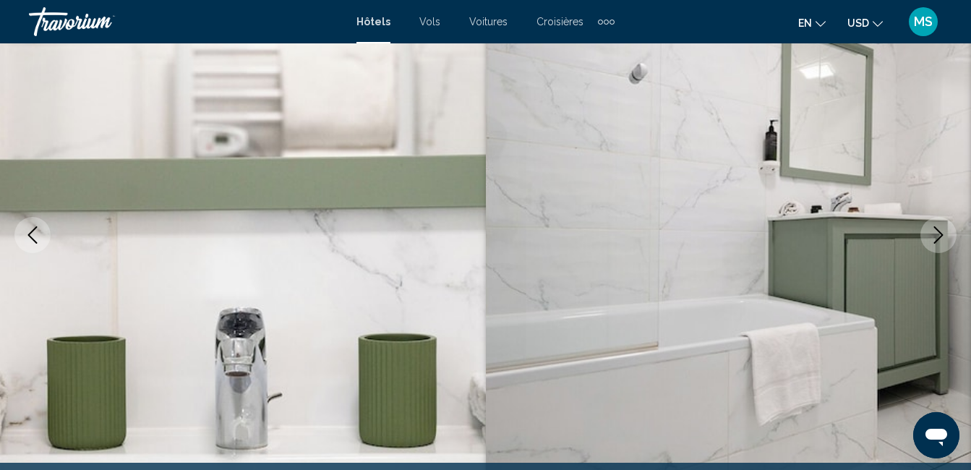
click at [940, 240] on icon "Image suivante" at bounding box center [938, 234] width 17 height 17
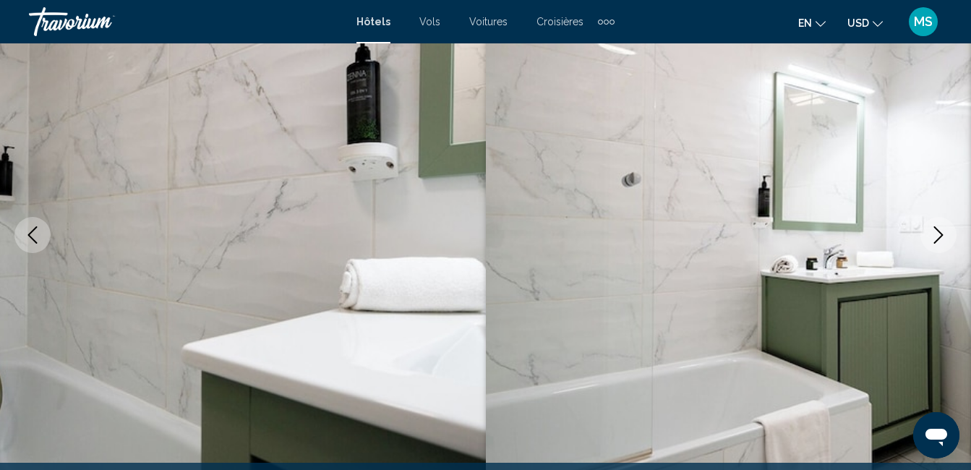
click at [940, 240] on icon "Image suivante" at bounding box center [938, 234] width 17 height 17
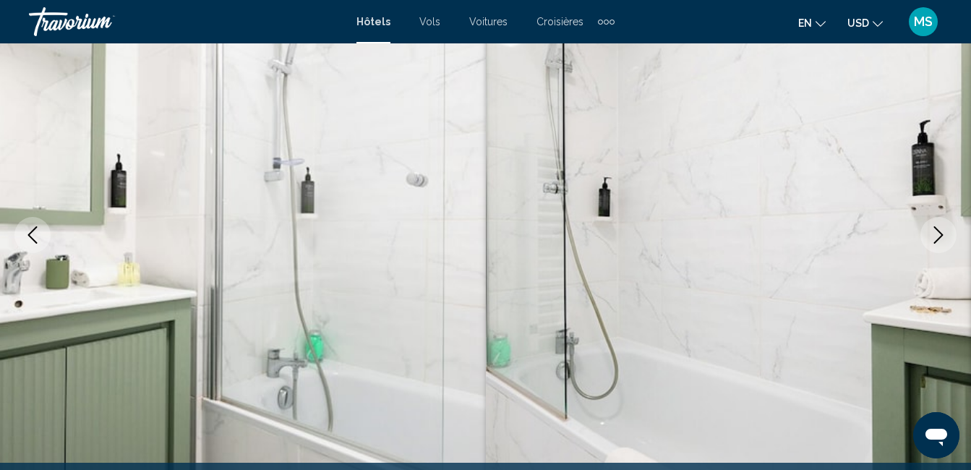
click at [940, 240] on icon "Image suivante" at bounding box center [938, 234] width 17 height 17
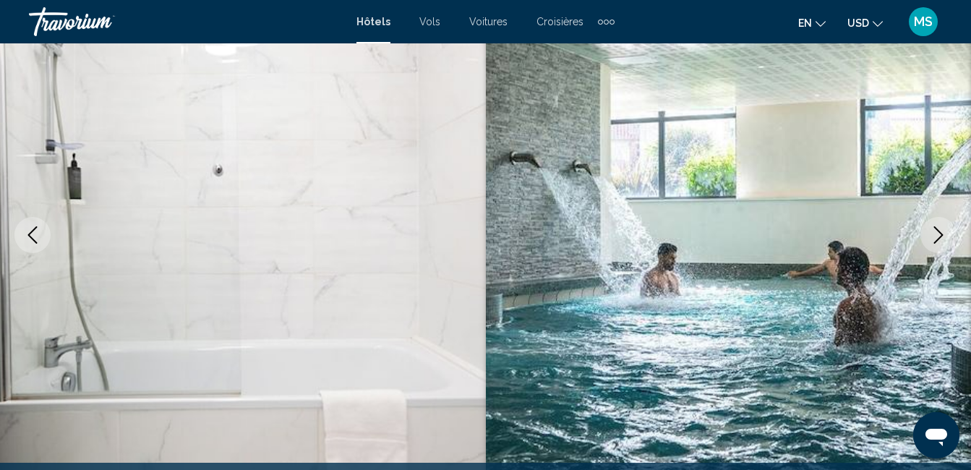
click at [940, 240] on icon "Image suivante" at bounding box center [938, 234] width 17 height 17
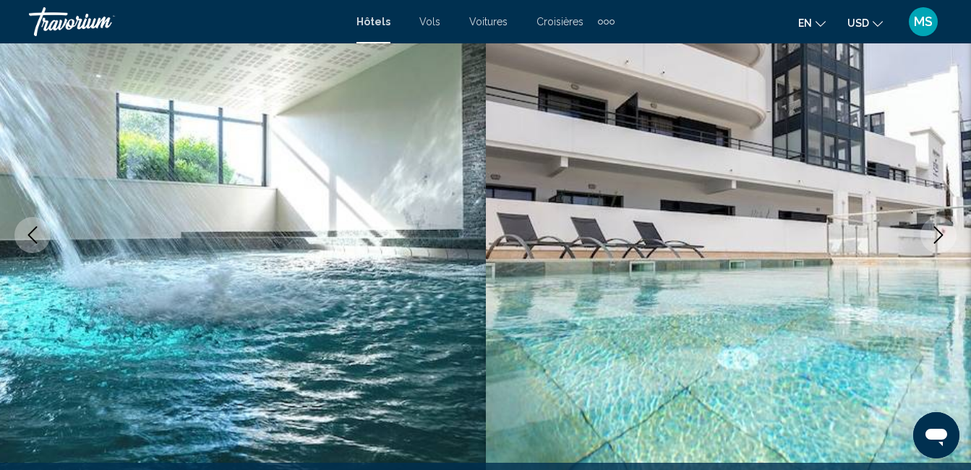
click at [940, 240] on icon "Image suivante" at bounding box center [938, 234] width 17 height 17
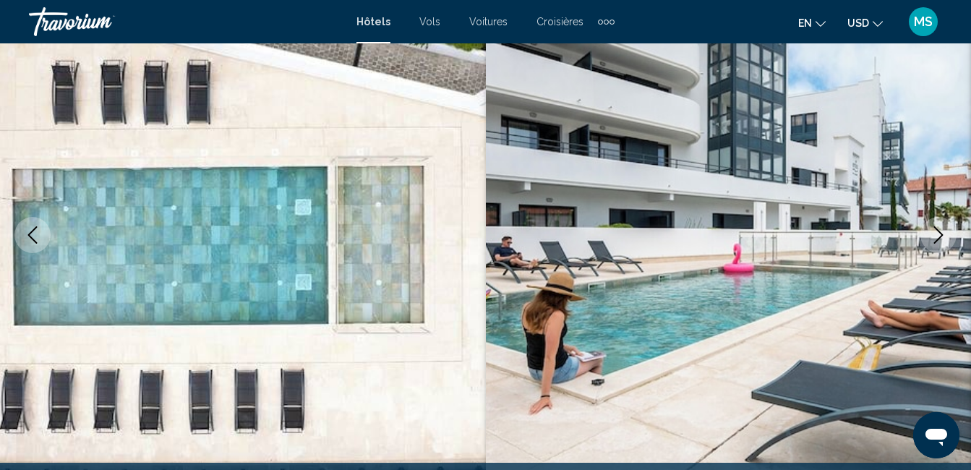
click at [940, 240] on icon "Image suivante" at bounding box center [938, 234] width 17 height 17
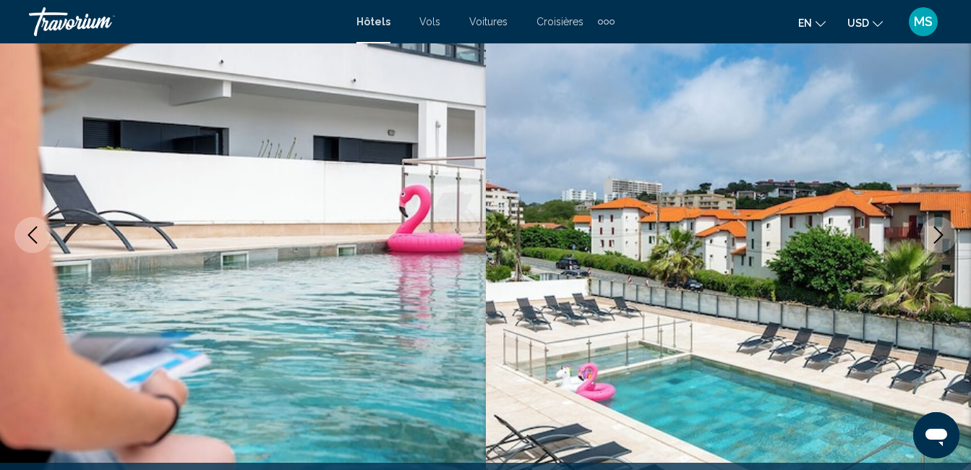
click at [940, 240] on icon "Image suivante" at bounding box center [938, 234] width 17 height 17
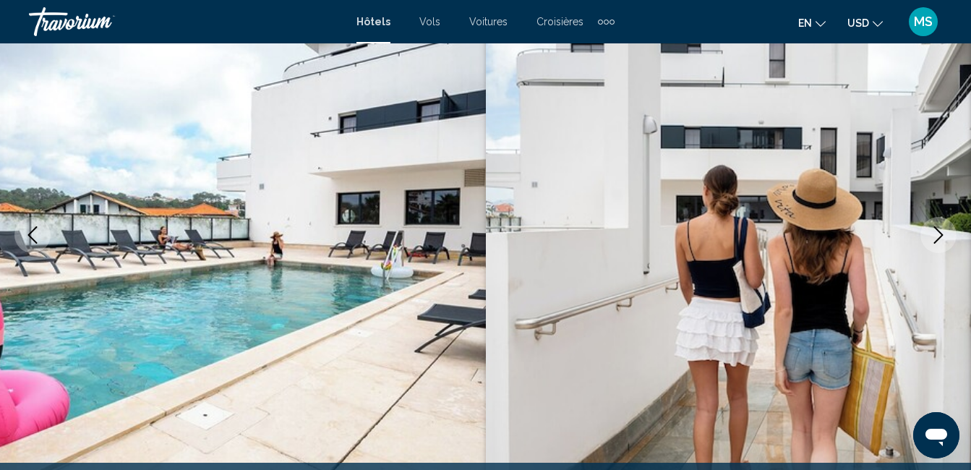
click at [940, 240] on icon "Image suivante" at bounding box center [938, 234] width 17 height 17
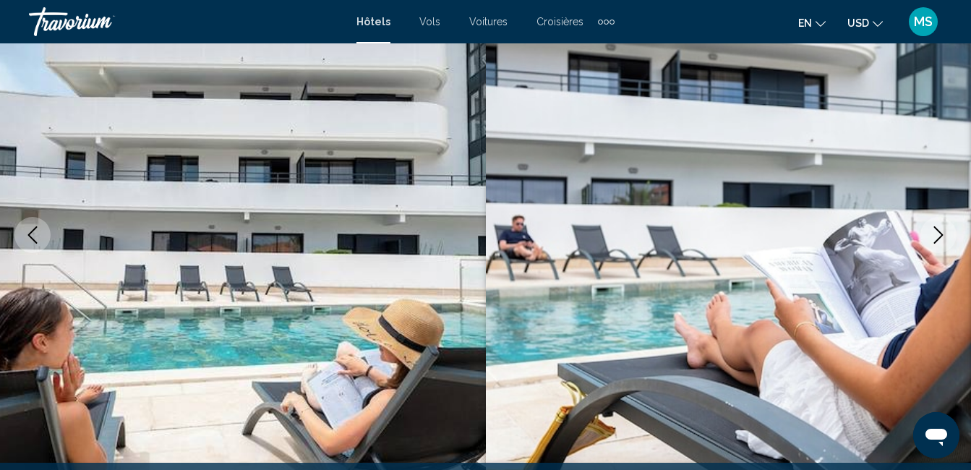
click at [940, 240] on icon "Image suivante" at bounding box center [938, 234] width 17 height 17
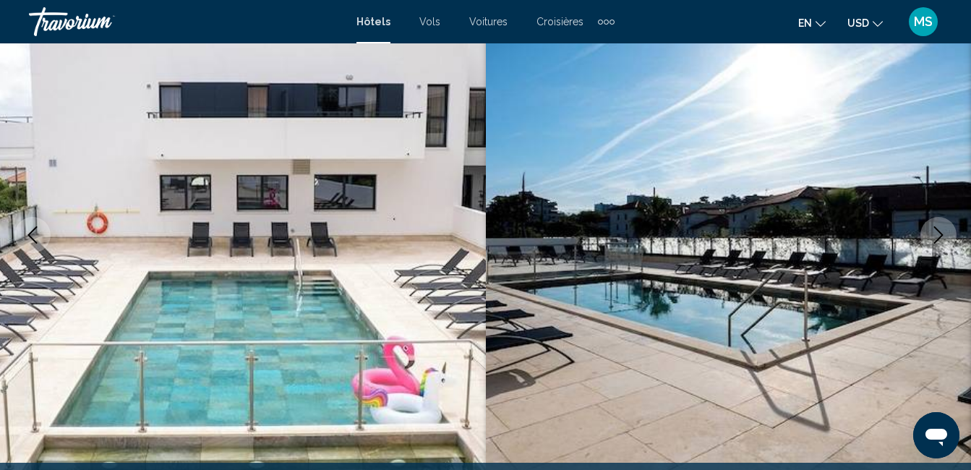
click at [940, 240] on icon "Image suivante" at bounding box center [938, 234] width 17 height 17
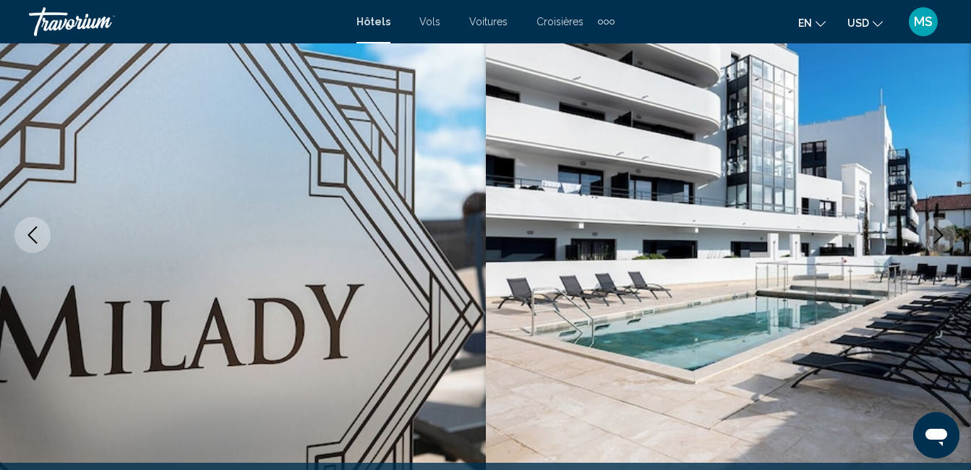
click at [940, 240] on icon "Image suivante" at bounding box center [938, 234] width 17 height 17
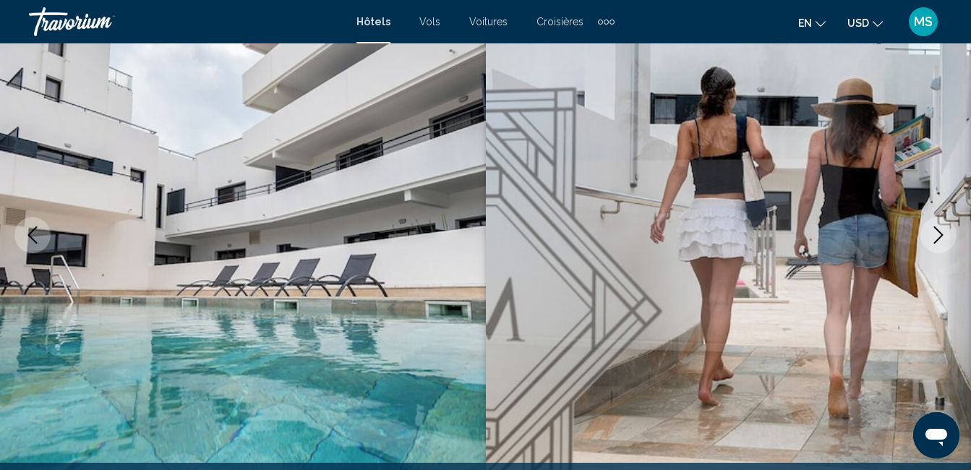
click at [940, 240] on icon "Image suivante" at bounding box center [938, 234] width 17 height 17
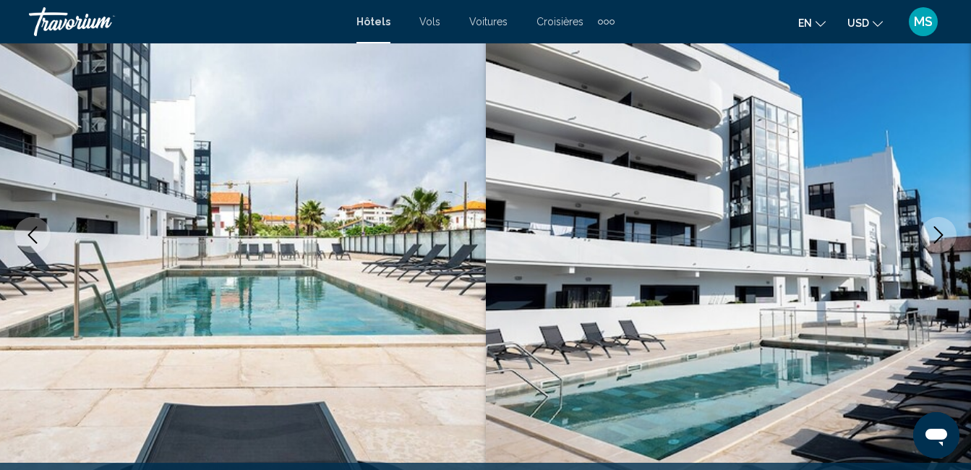
click at [940, 240] on icon "Image suivante" at bounding box center [938, 234] width 17 height 17
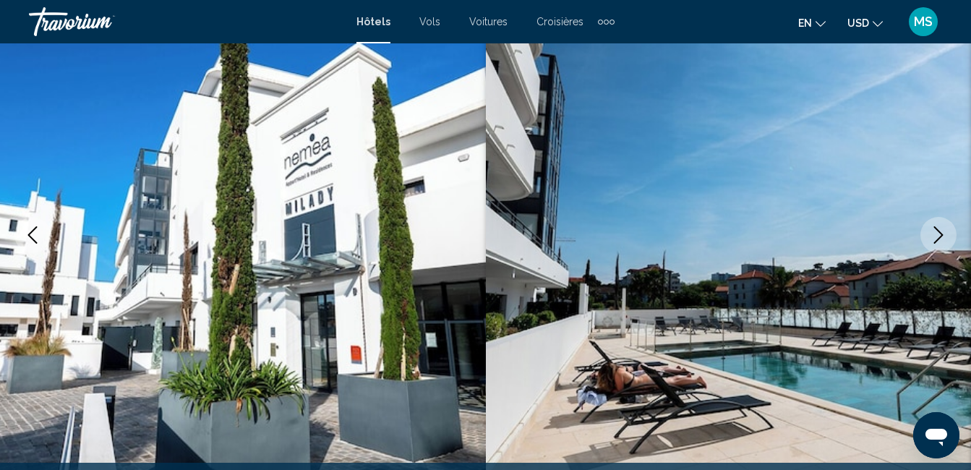
click at [940, 240] on icon "Image suivante" at bounding box center [938, 234] width 17 height 17
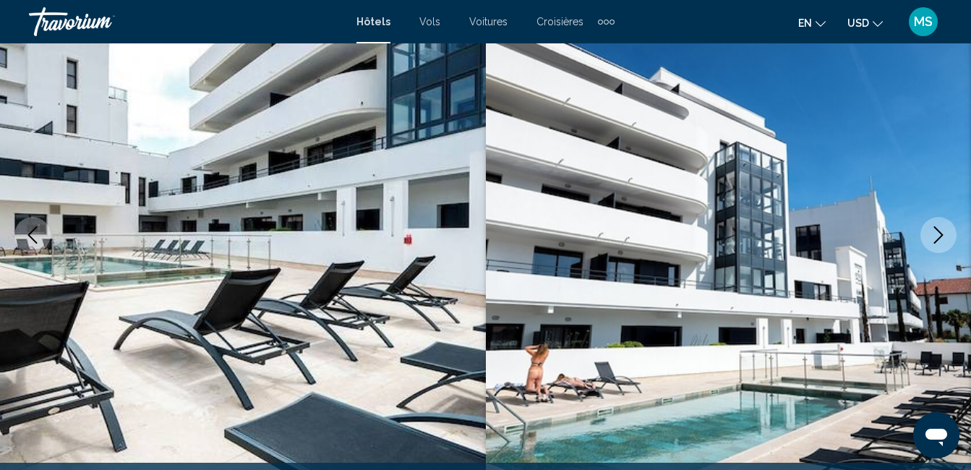
click at [940, 240] on icon "Image suivante" at bounding box center [938, 234] width 17 height 17
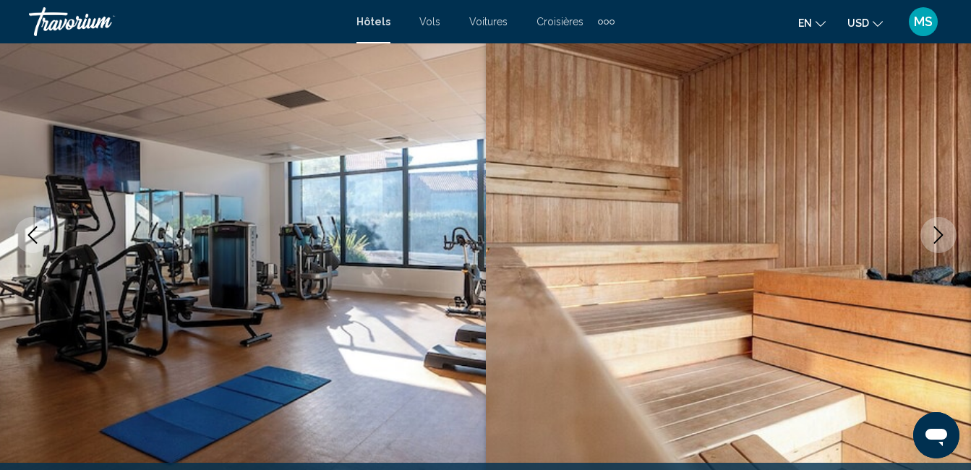
click at [940, 240] on icon "Image suivante" at bounding box center [938, 234] width 17 height 17
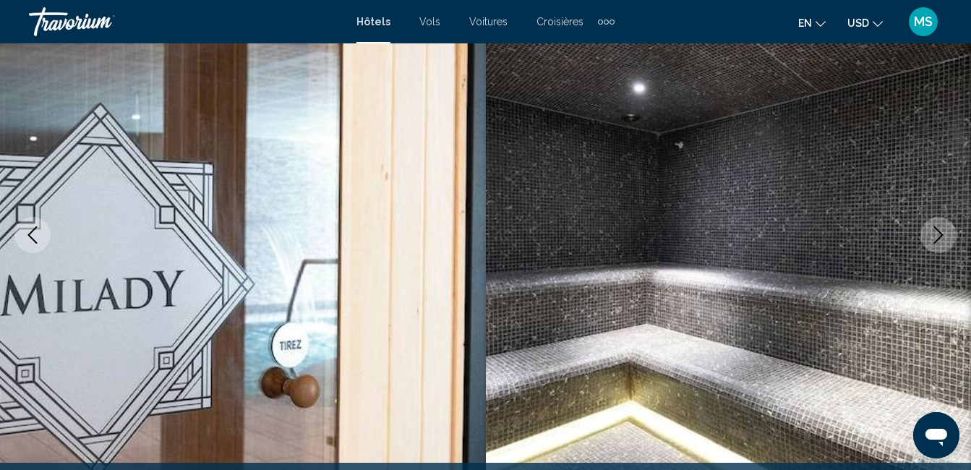
click at [940, 240] on icon "Image suivante" at bounding box center [938, 234] width 17 height 17
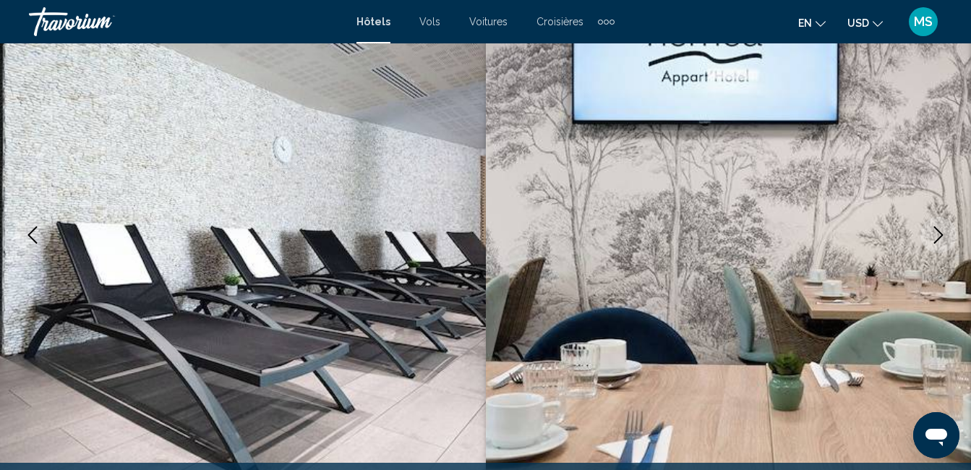
click at [940, 240] on icon "Image suivante" at bounding box center [938, 234] width 17 height 17
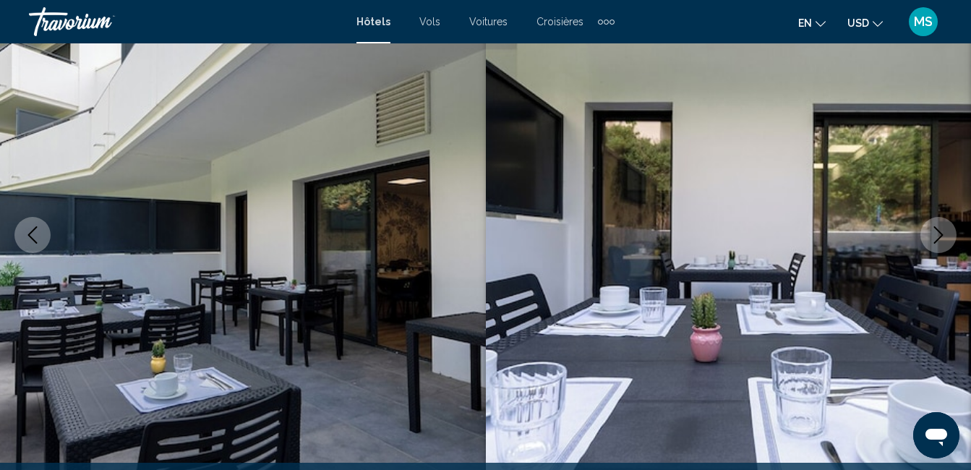
click at [940, 240] on icon "Image suivante" at bounding box center [938, 234] width 17 height 17
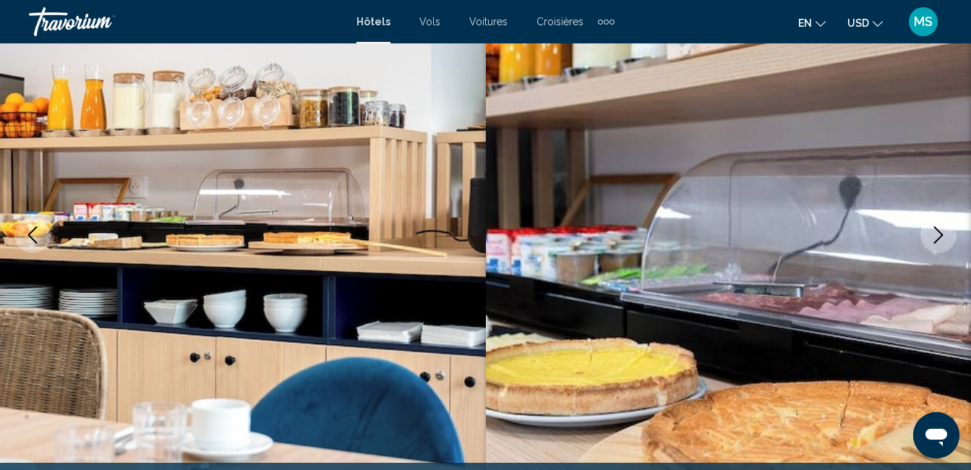
click at [940, 240] on icon "Image suivante" at bounding box center [938, 234] width 17 height 17
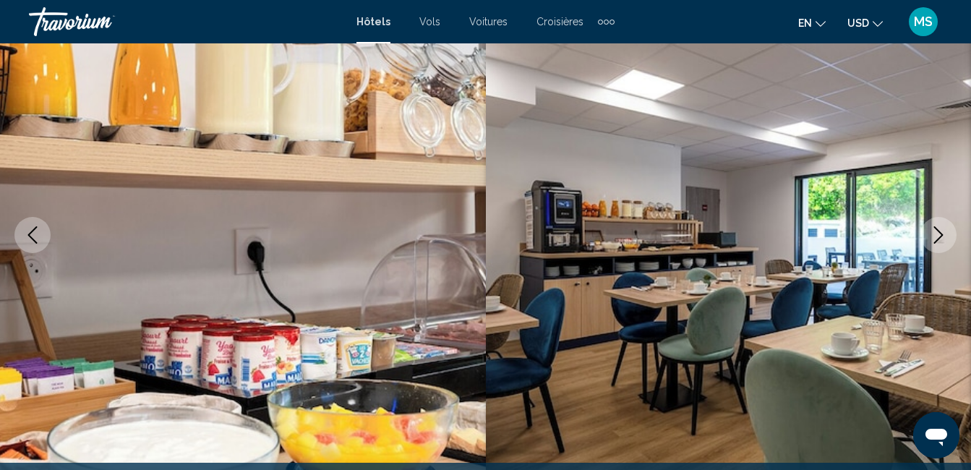
click at [940, 240] on icon "Image suivante" at bounding box center [938, 234] width 17 height 17
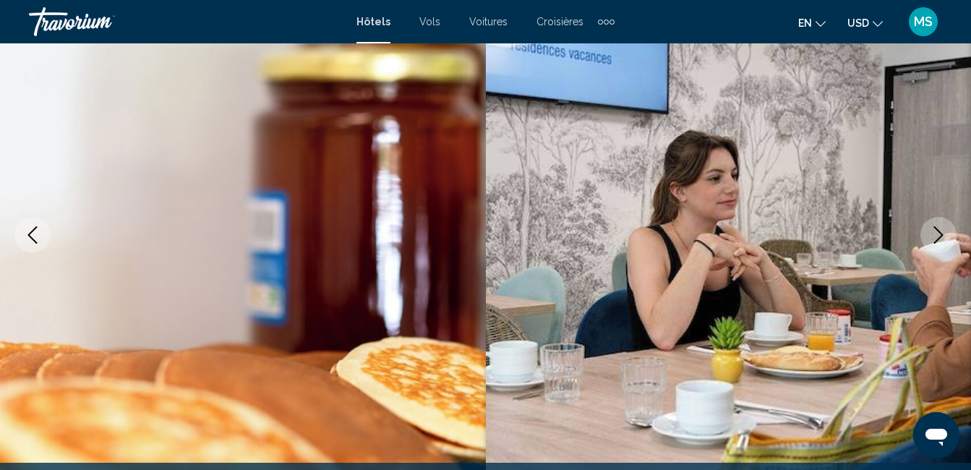
click at [940, 240] on icon "Image suivante" at bounding box center [938, 234] width 17 height 17
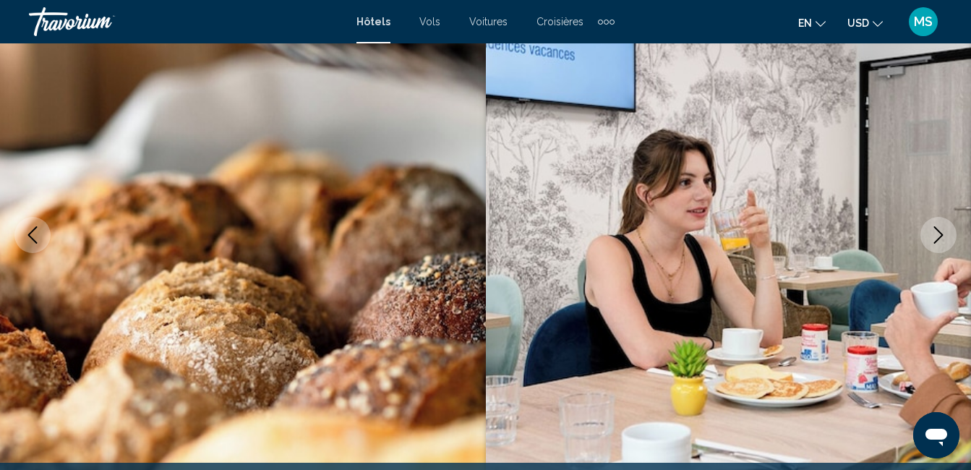
click at [940, 240] on icon "Image suivante" at bounding box center [938, 234] width 17 height 17
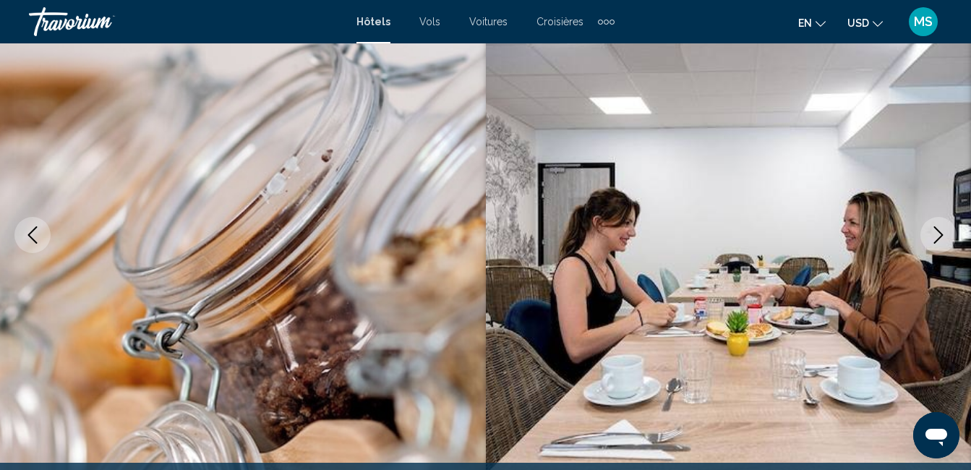
click at [940, 240] on icon "Image suivante" at bounding box center [938, 234] width 17 height 17
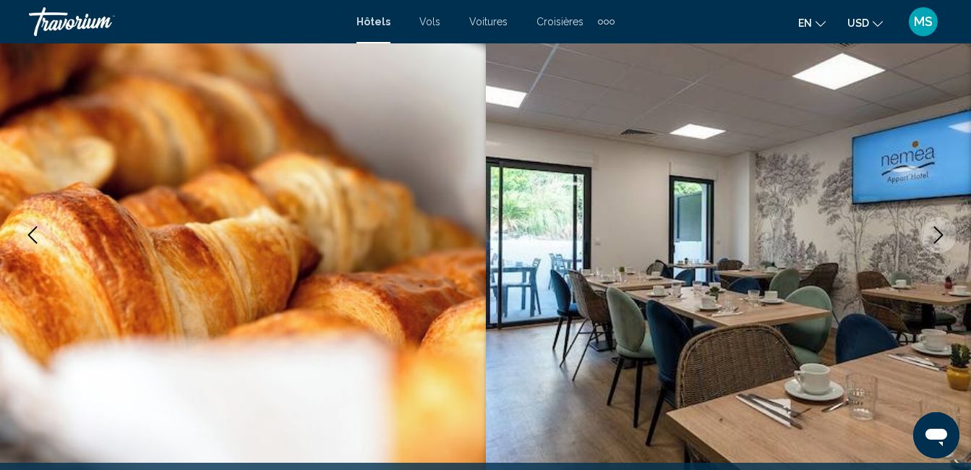
click at [940, 240] on icon "Image suivante" at bounding box center [938, 234] width 17 height 17
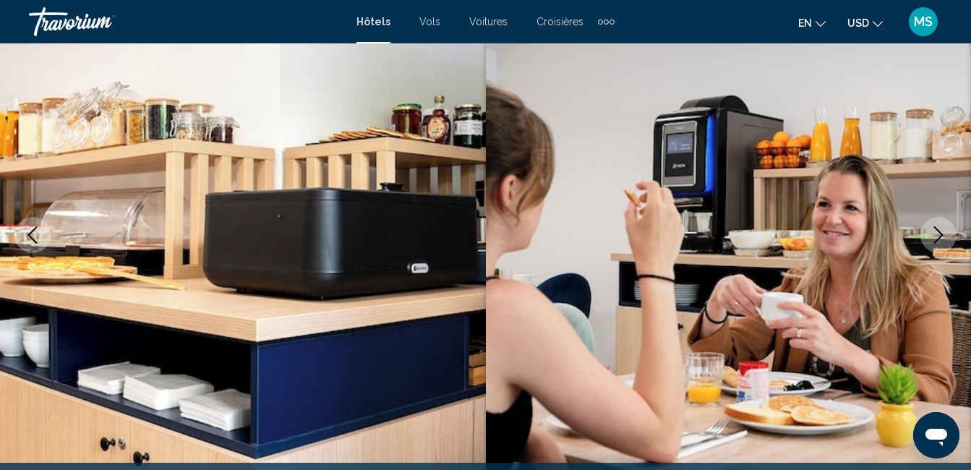
click at [940, 240] on icon "Image suivante" at bounding box center [938, 234] width 17 height 17
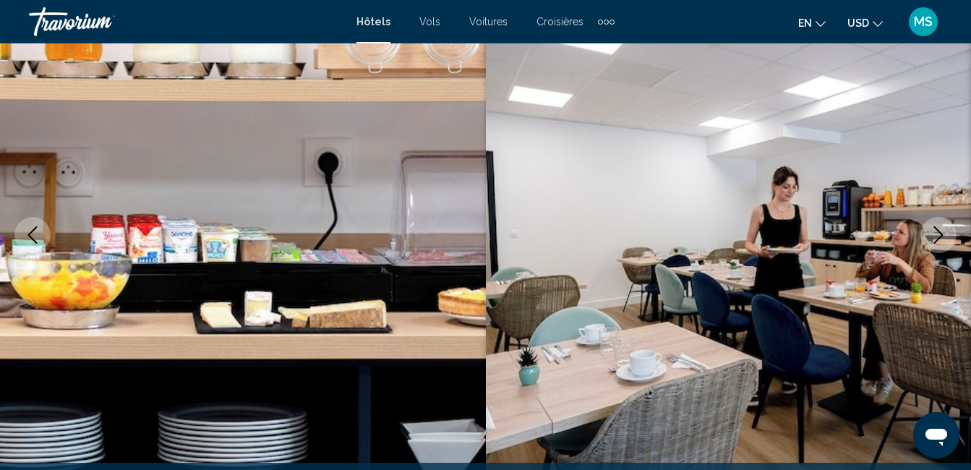
click at [940, 240] on icon "Image suivante" at bounding box center [938, 234] width 17 height 17
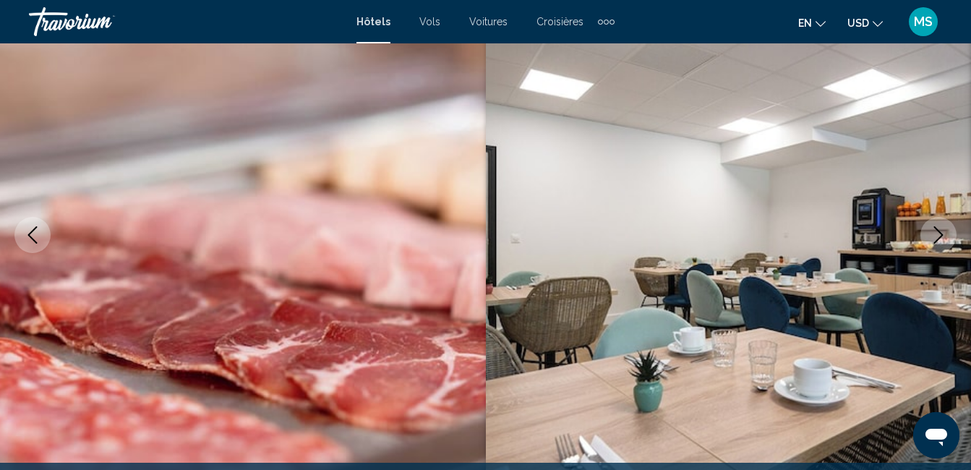
click at [940, 240] on icon "Image suivante" at bounding box center [938, 234] width 17 height 17
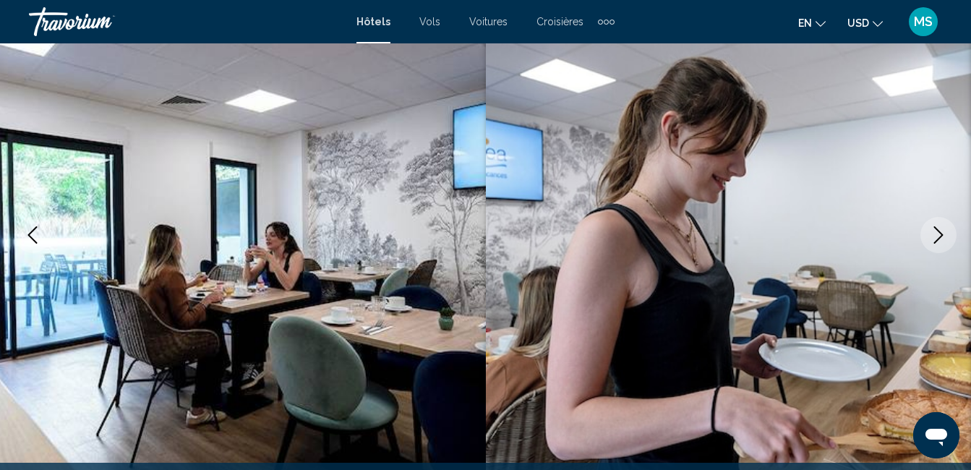
click at [940, 240] on icon "Image suivante" at bounding box center [938, 234] width 17 height 17
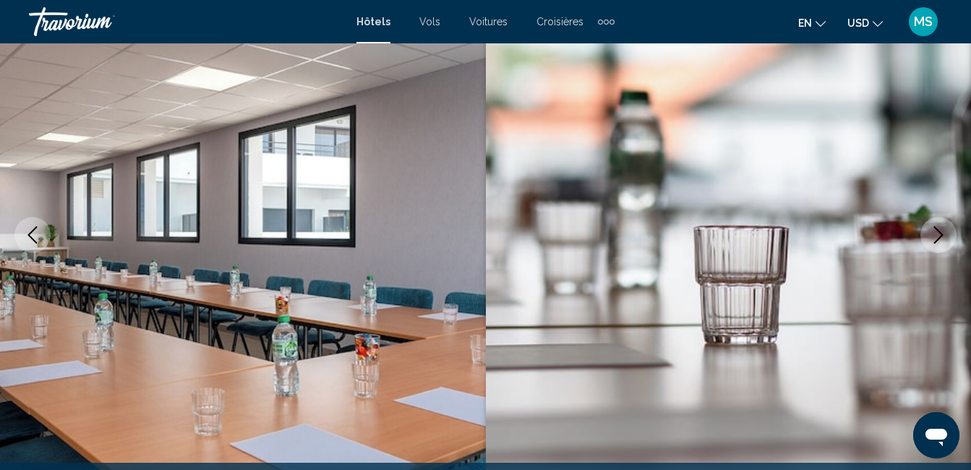
click at [940, 240] on icon "Image suivante" at bounding box center [938, 234] width 17 height 17
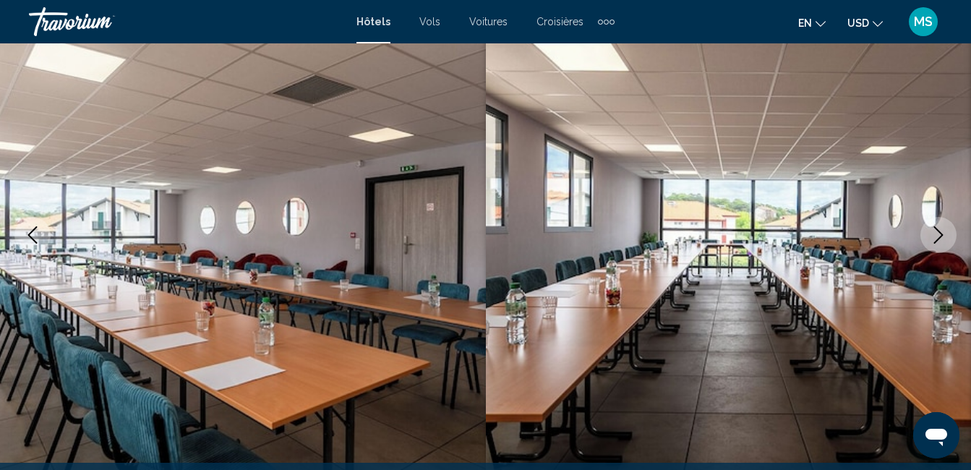
click at [940, 240] on icon "Image suivante" at bounding box center [938, 234] width 17 height 17
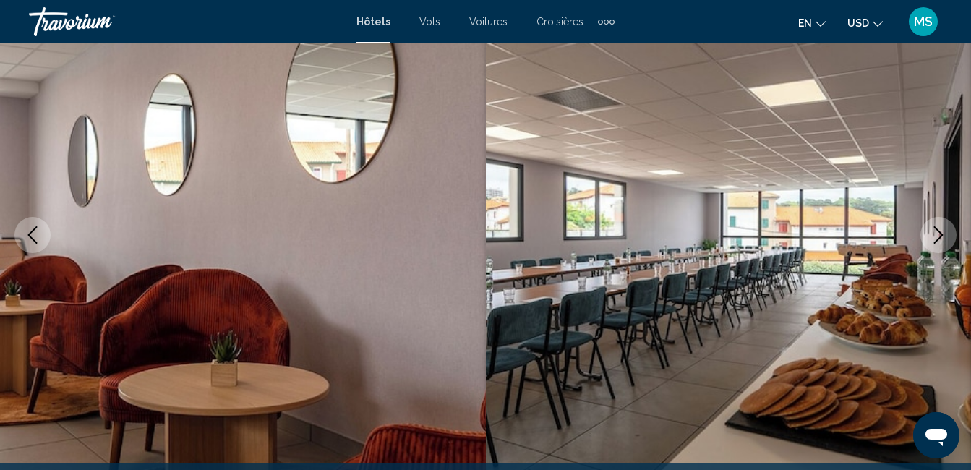
click at [940, 240] on icon "Image suivante" at bounding box center [938, 234] width 17 height 17
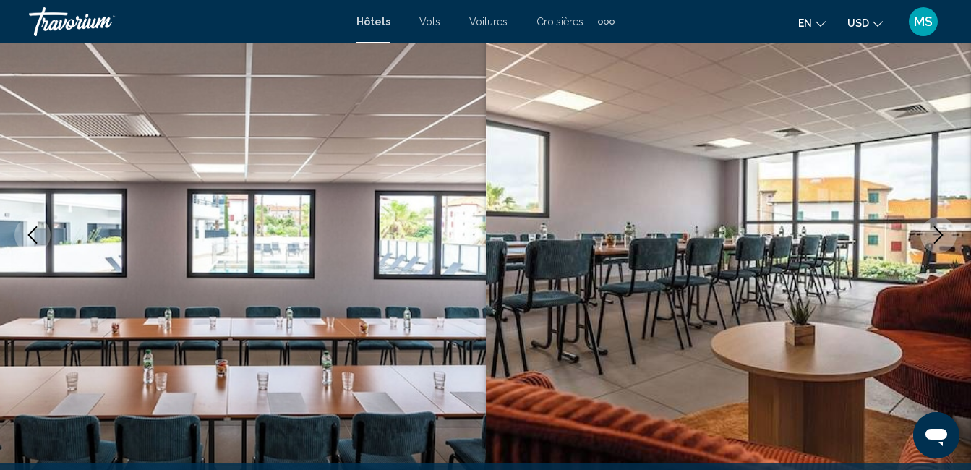
click at [940, 240] on icon "Image suivante" at bounding box center [938, 234] width 17 height 17
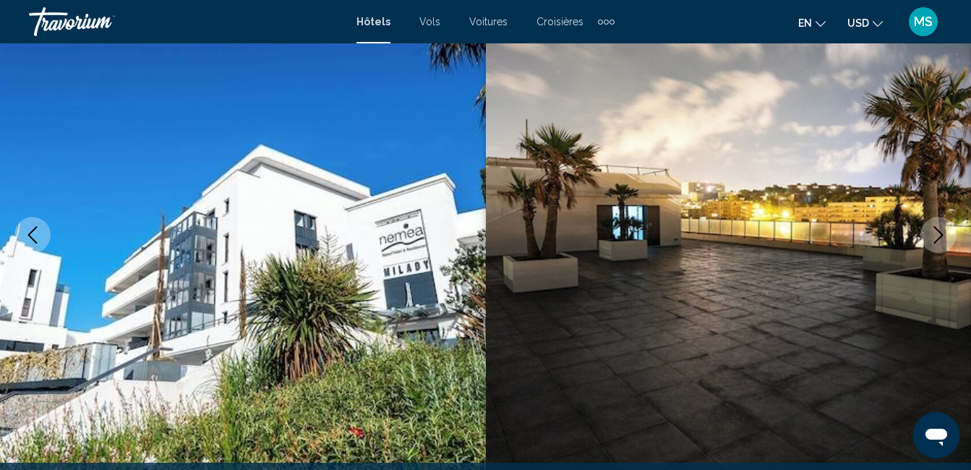
click at [940, 240] on icon "Image suivante" at bounding box center [938, 234] width 17 height 17
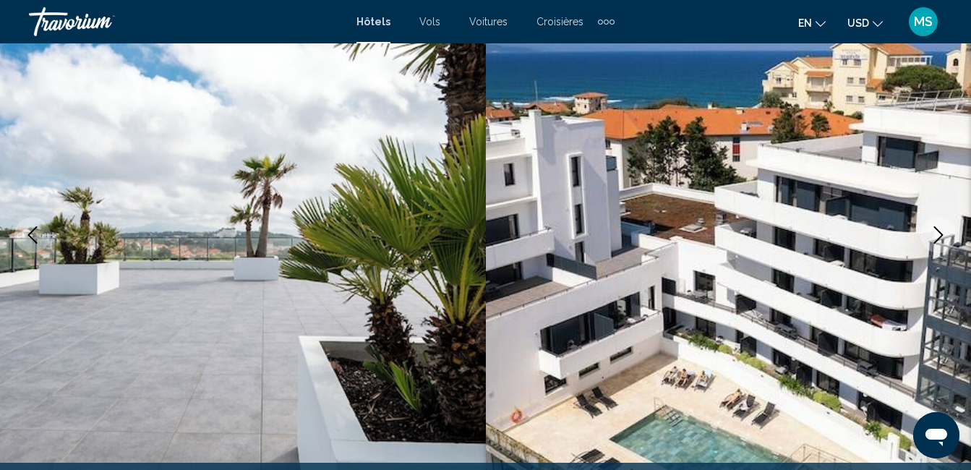
click at [940, 240] on icon "Image suivante" at bounding box center [938, 234] width 17 height 17
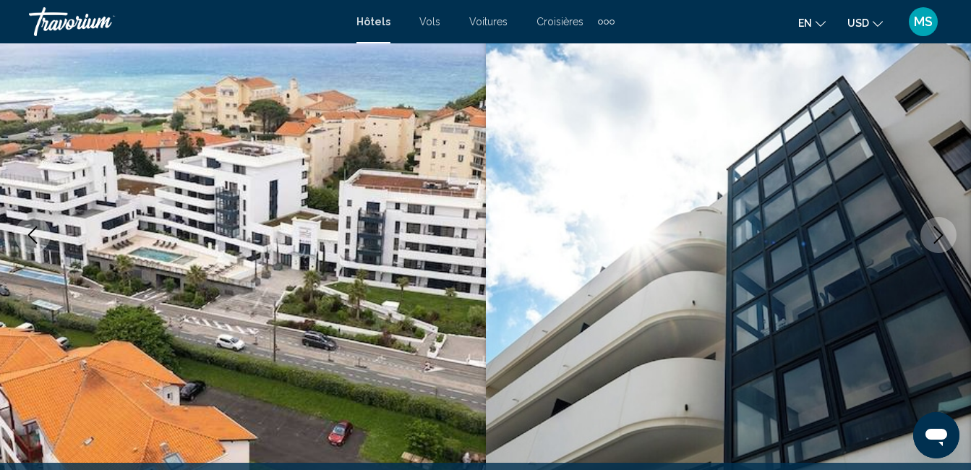
click at [940, 240] on icon "Image suivante" at bounding box center [938, 234] width 17 height 17
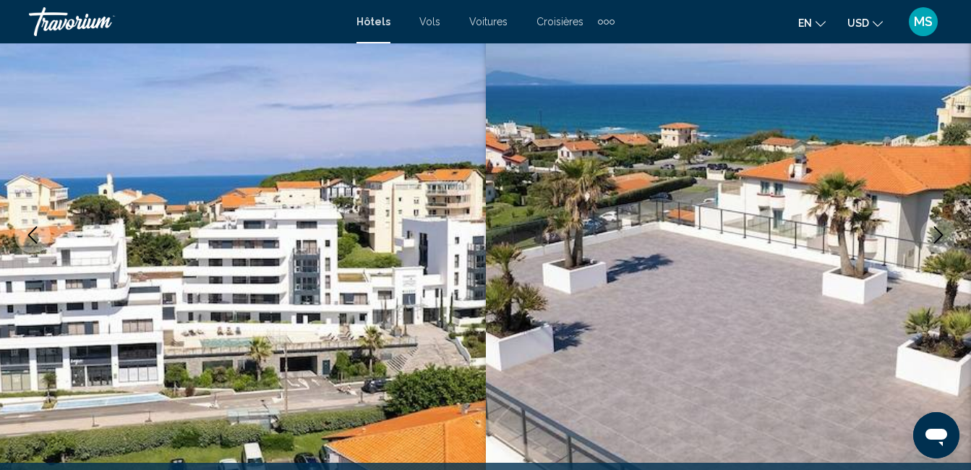
click at [940, 240] on icon "Image suivante" at bounding box center [938, 234] width 17 height 17
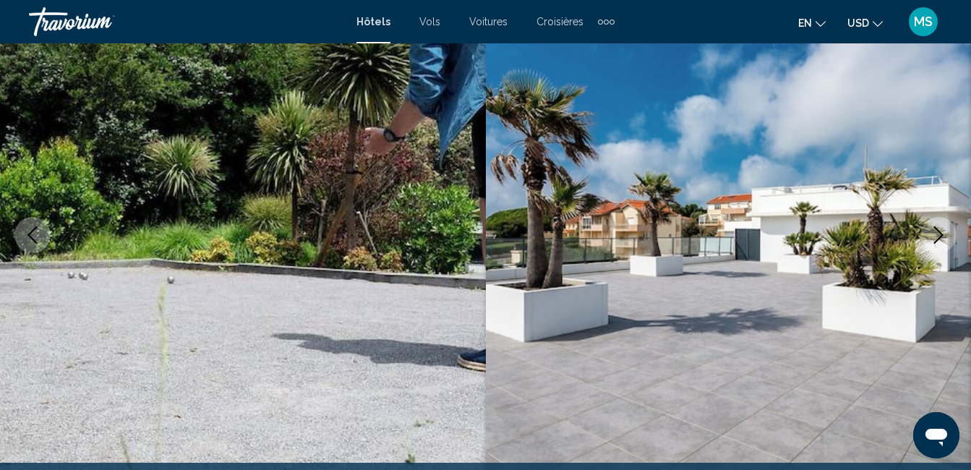
click at [940, 240] on icon "Image suivante" at bounding box center [938, 234] width 17 height 17
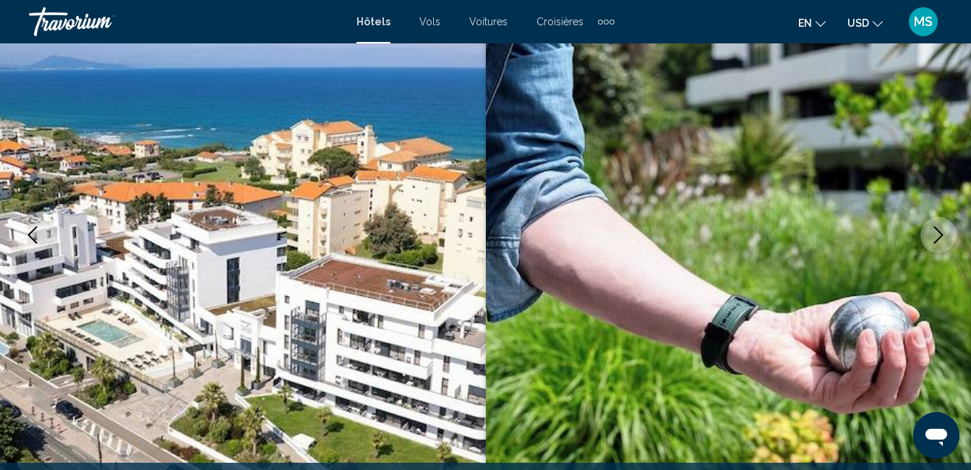
click at [940, 240] on icon "Image suivante" at bounding box center [938, 234] width 17 height 17
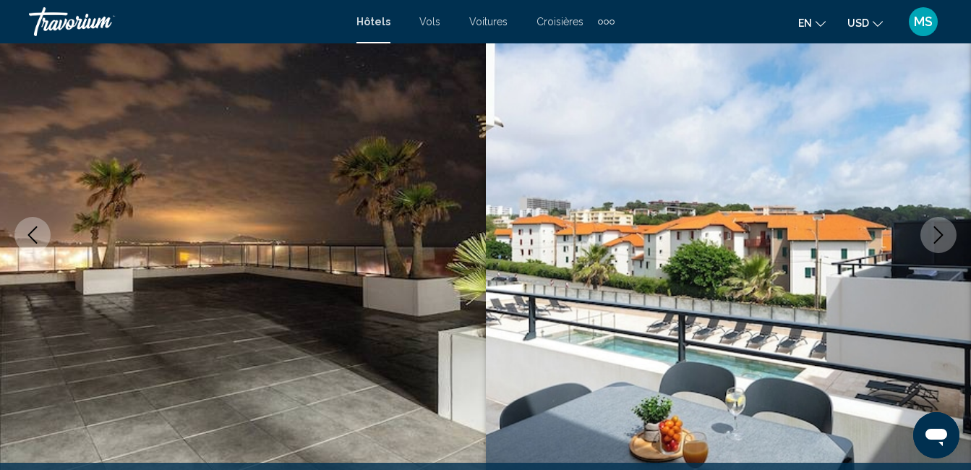
click at [940, 240] on icon "Image suivante" at bounding box center [938, 234] width 17 height 17
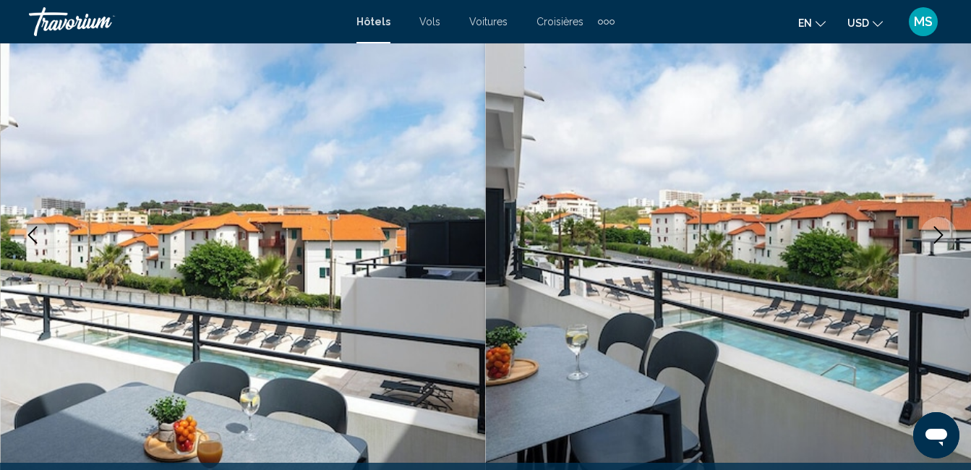
click at [940, 240] on icon "Image suivante" at bounding box center [938, 234] width 17 height 17
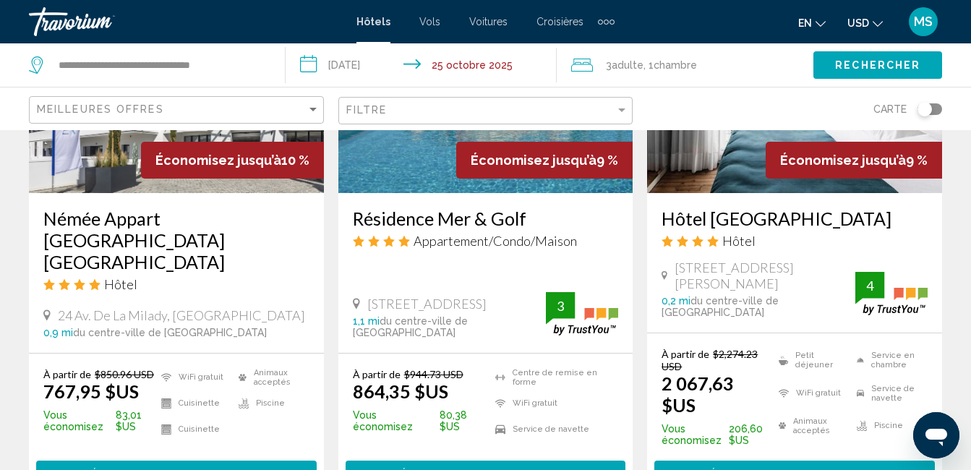
scroll to position [1447, 0]
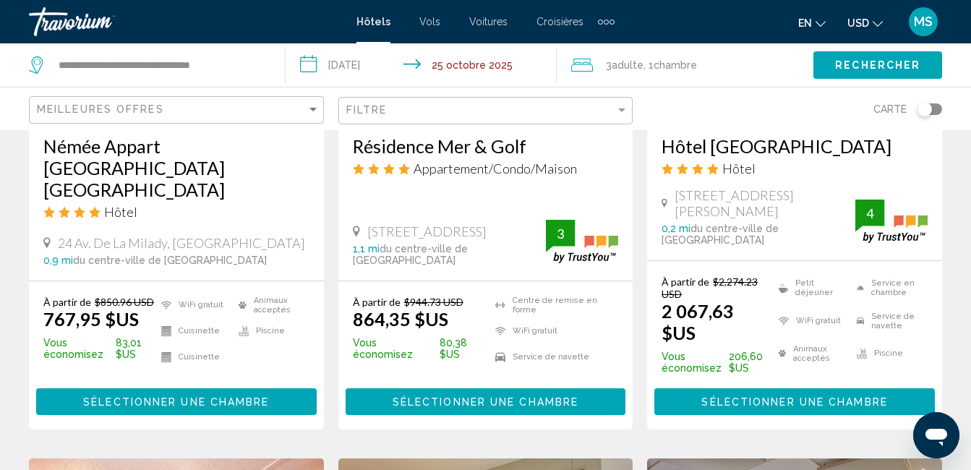
click at [822, 23] on icon "Changer la langue" at bounding box center [821, 24] width 10 height 10
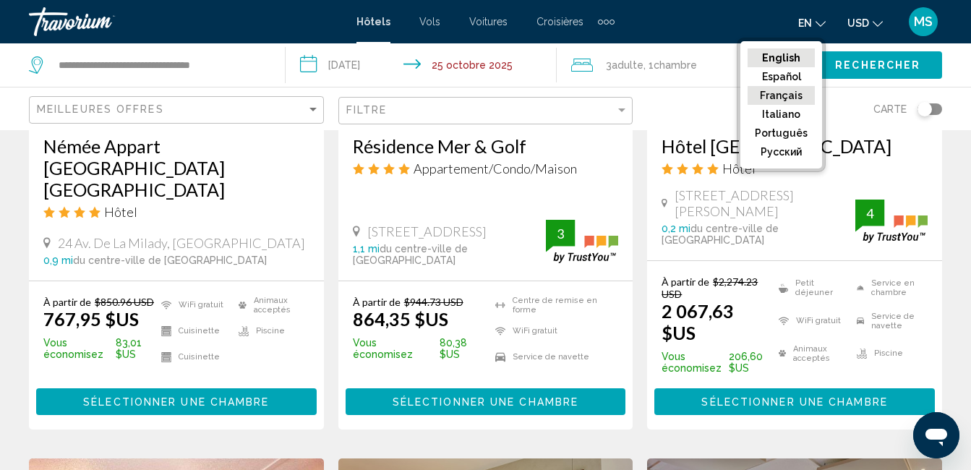
click at [793, 96] on button "Français" at bounding box center [781, 95] width 67 height 19
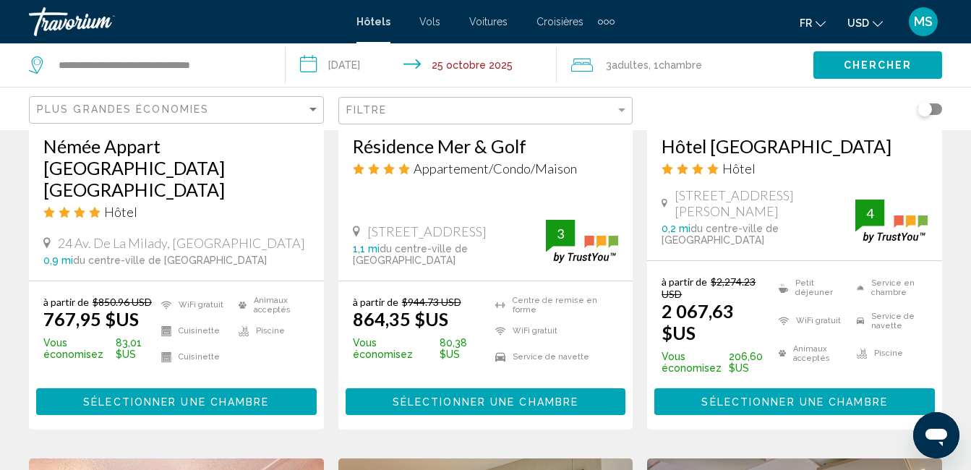
click at [880, 27] on button "USD USD ($) MXN (Mex$) CAD (Can$) GBP (£) EUR (€) AUD (A$) NZD (NZ$) CNY (CN¥)" at bounding box center [865, 22] width 35 height 21
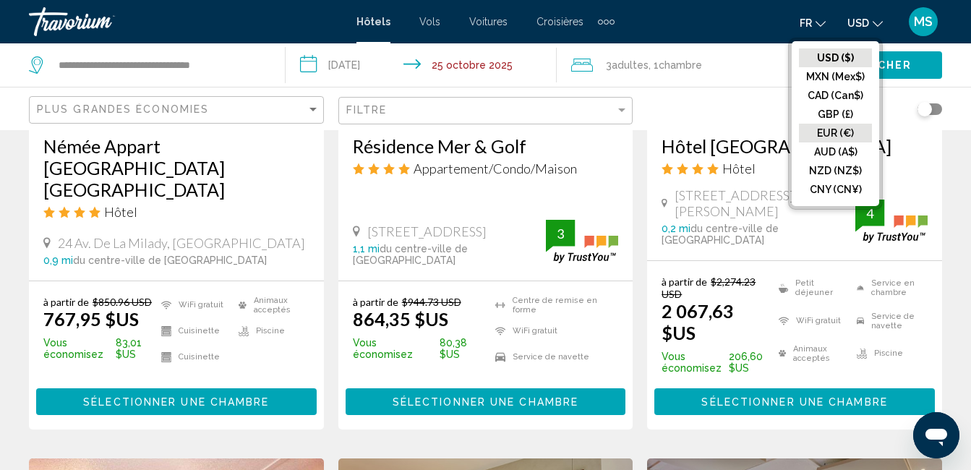
click at [836, 134] on button "EUR (€)" at bounding box center [835, 133] width 73 height 19
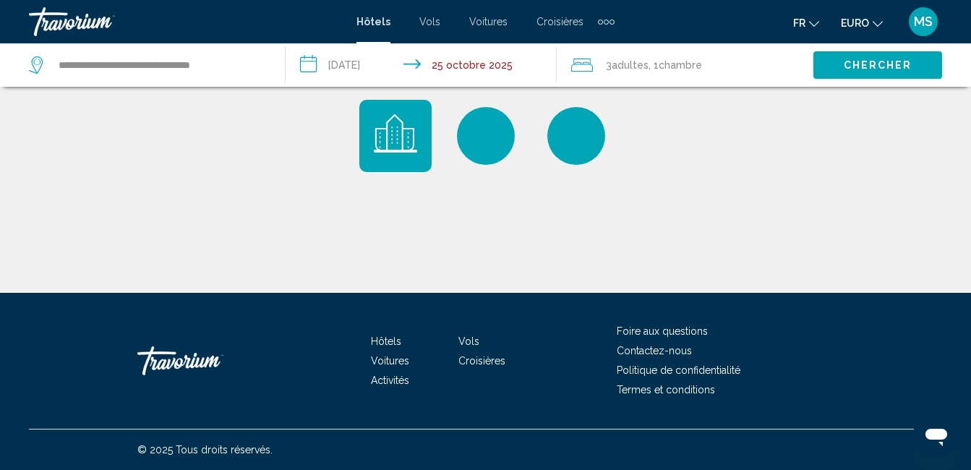
scroll to position [0, 0]
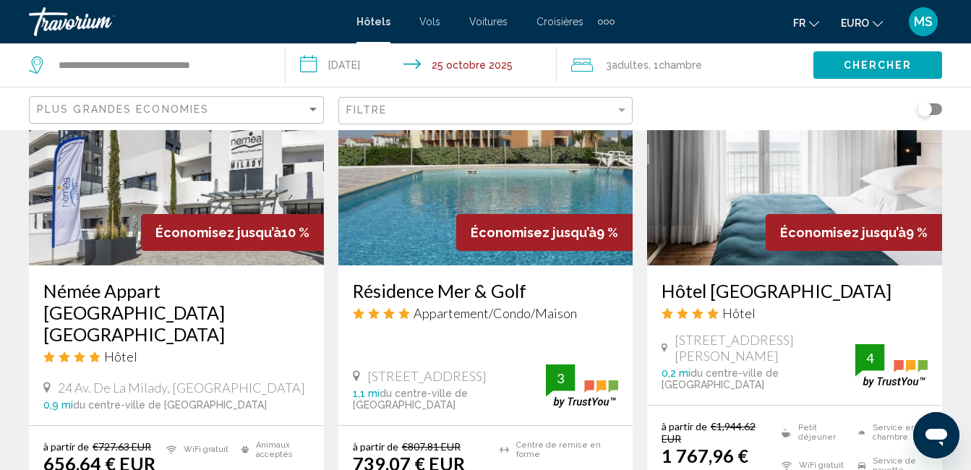
scroll to position [1157, 0]
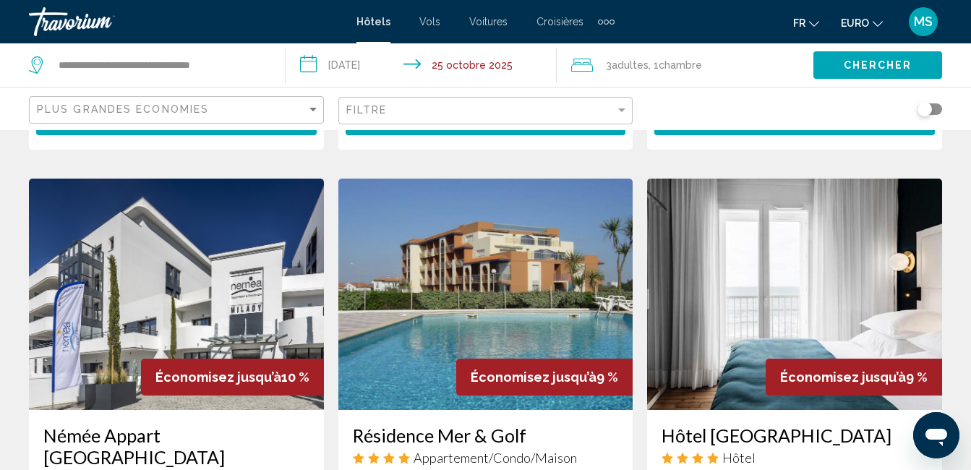
click at [277, 293] on img "Contenu principal" at bounding box center [176, 294] width 295 height 231
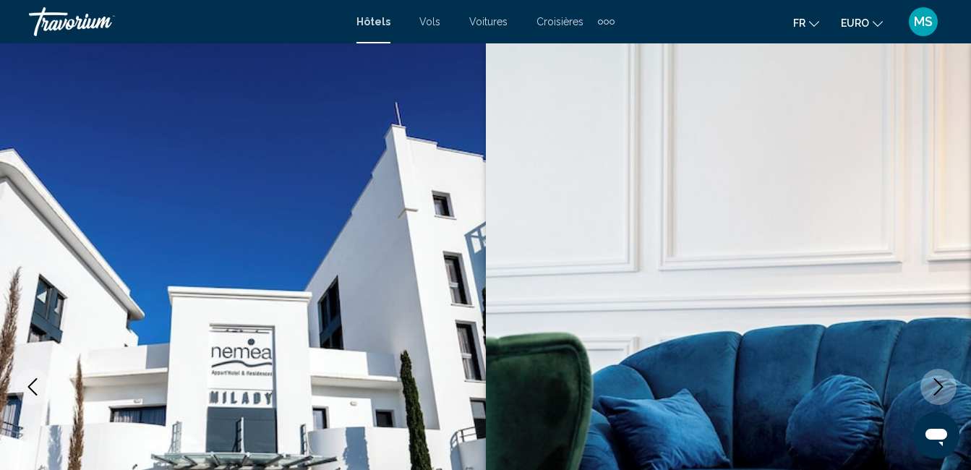
scroll to position [145, 0]
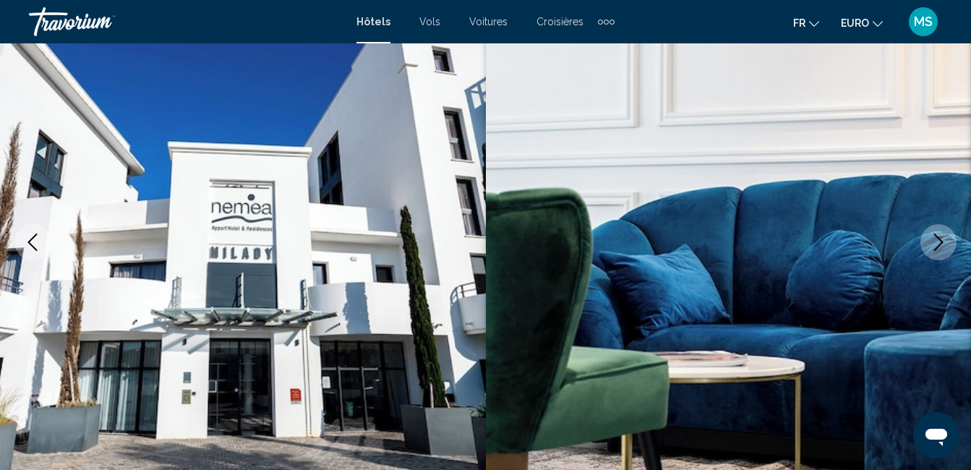
click at [932, 250] on button "Image suivante" at bounding box center [939, 242] width 36 height 36
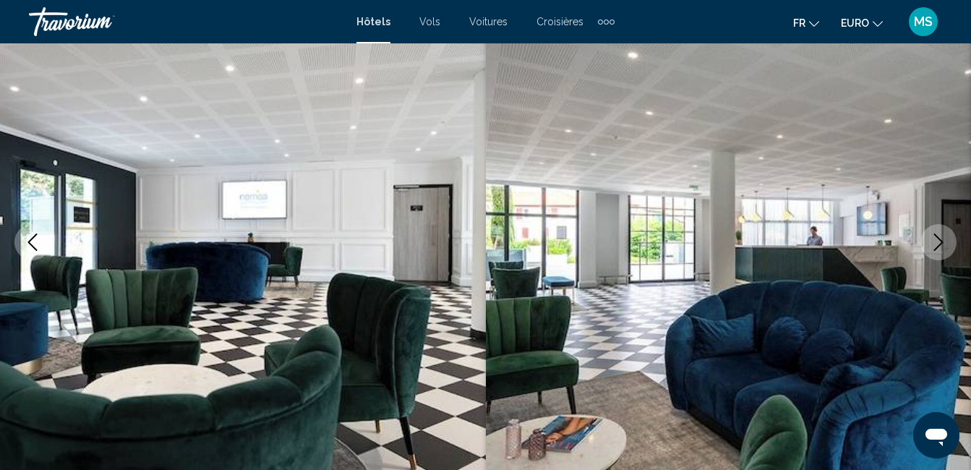
click at [931, 251] on button "Image suivante" at bounding box center [939, 242] width 36 height 36
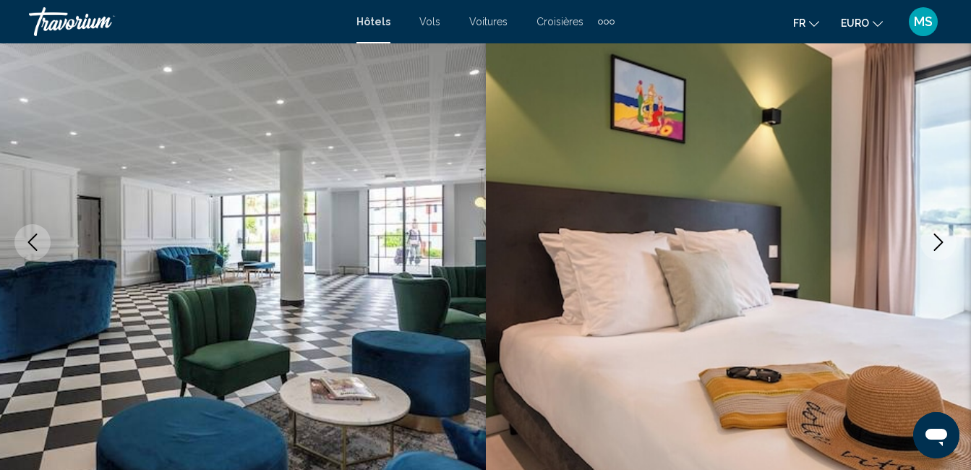
click at [931, 251] on button "Image suivante" at bounding box center [939, 242] width 36 height 36
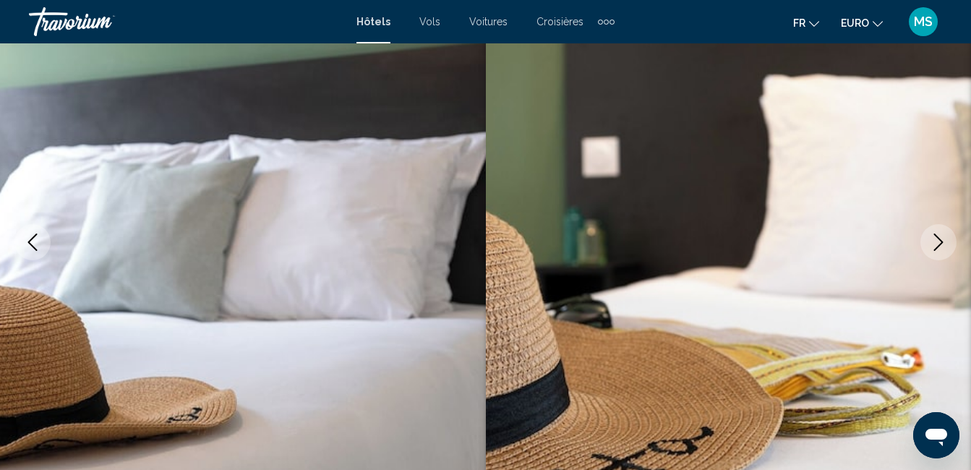
click at [931, 251] on button "Image suivante" at bounding box center [939, 242] width 36 height 36
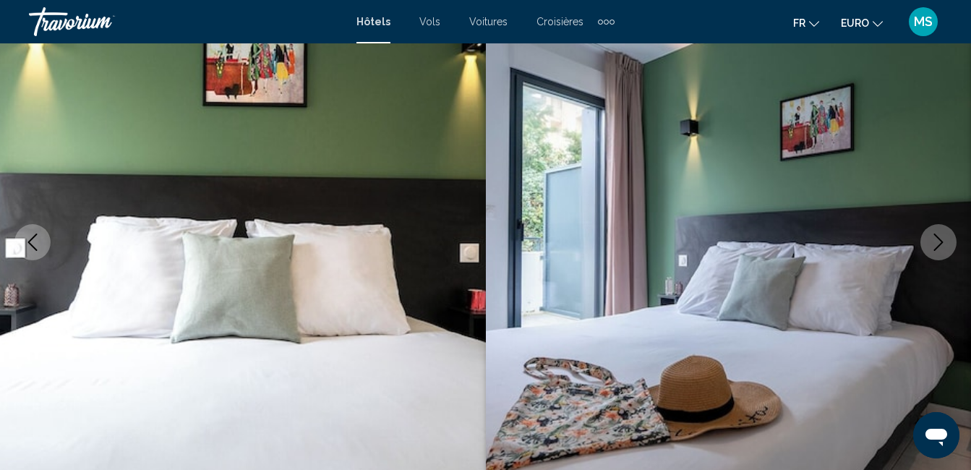
click at [931, 251] on button "Image suivante" at bounding box center [939, 242] width 36 height 36
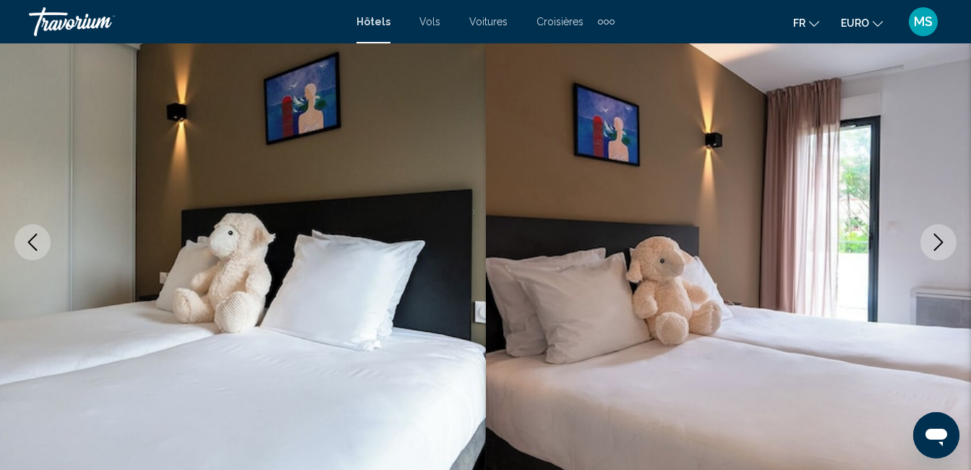
click at [931, 251] on button "Image suivante" at bounding box center [939, 242] width 36 height 36
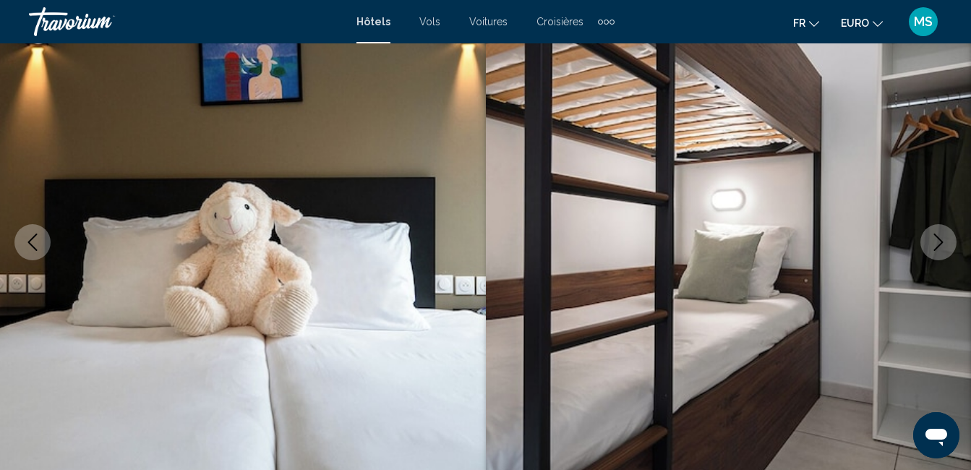
click at [931, 251] on button "Image suivante" at bounding box center [939, 242] width 36 height 36
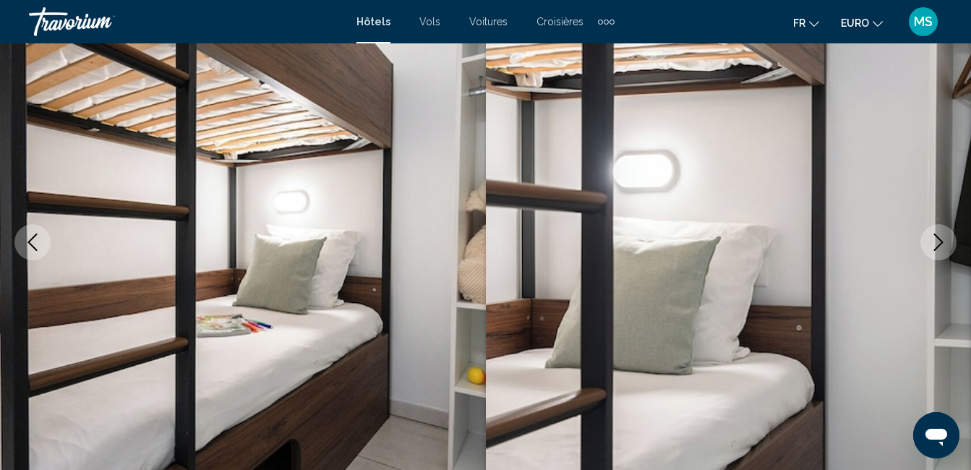
click at [931, 251] on button "Image suivante" at bounding box center [939, 242] width 36 height 36
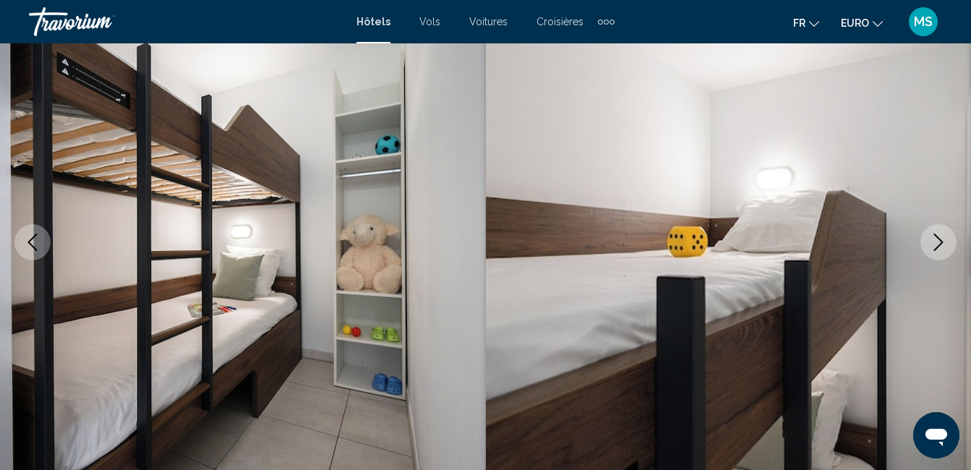
click at [931, 251] on button "Image suivante" at bounding box center [939, 242] width 36 height 36
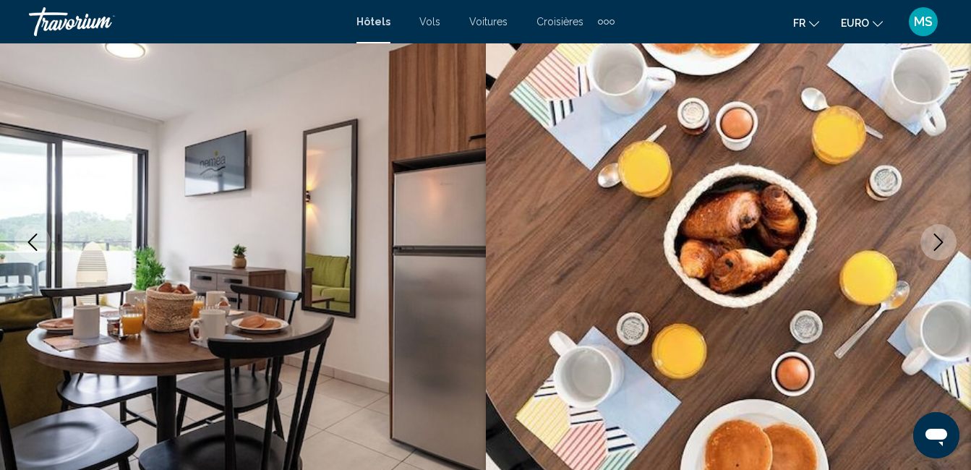
click at [931, 251] on button "Image suivante" at bounding box center [939, 242] width 36 height 36
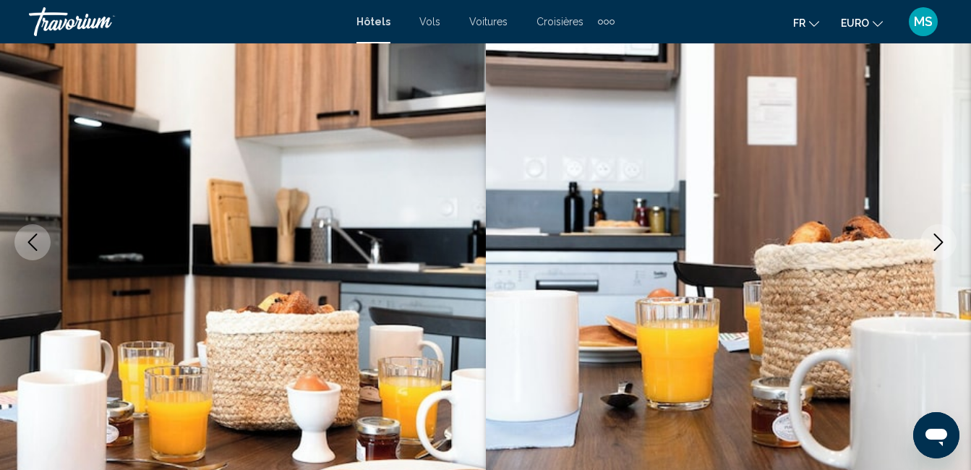
click at [931, 251] on button "Image suivante" at bounding box center [939, 242] width 36 height 36
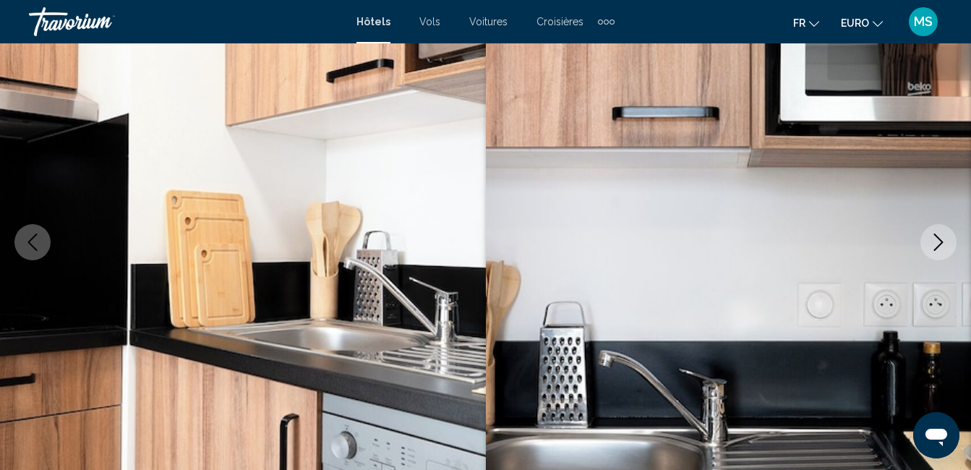
click at [931, 252] on button "Image suivante" at bounding box center [939, 242] width 36 height 36
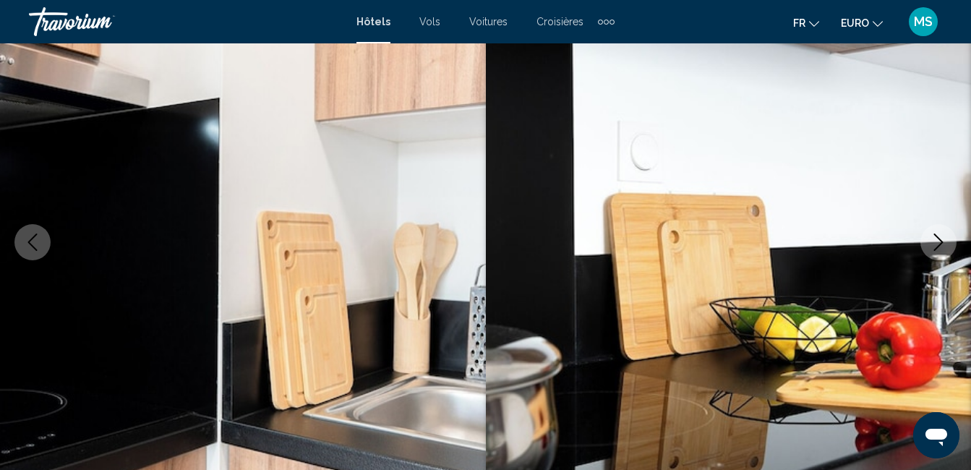
click at [931, 252] on button "Image suivante" at bounding box center [939, 242] width 36 height 36
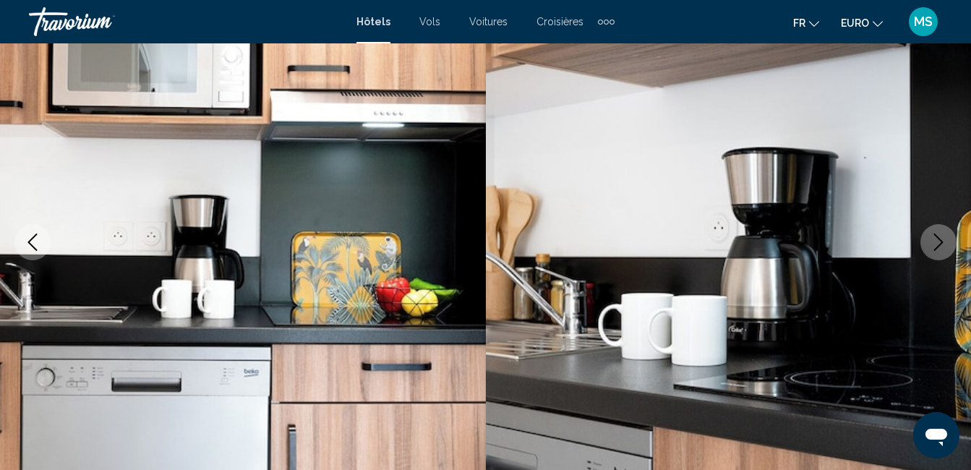
click at [930, 252] on button "Image suivante" at bounding box center [939, 242] width 36 height 36
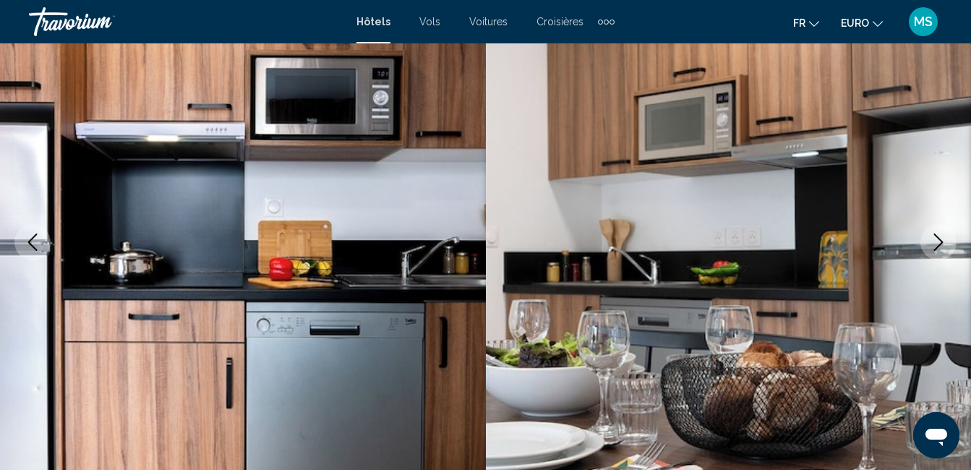
click at [930, 252] on button "Image suivante" at bounding box center [939, 242] width 36 height 36
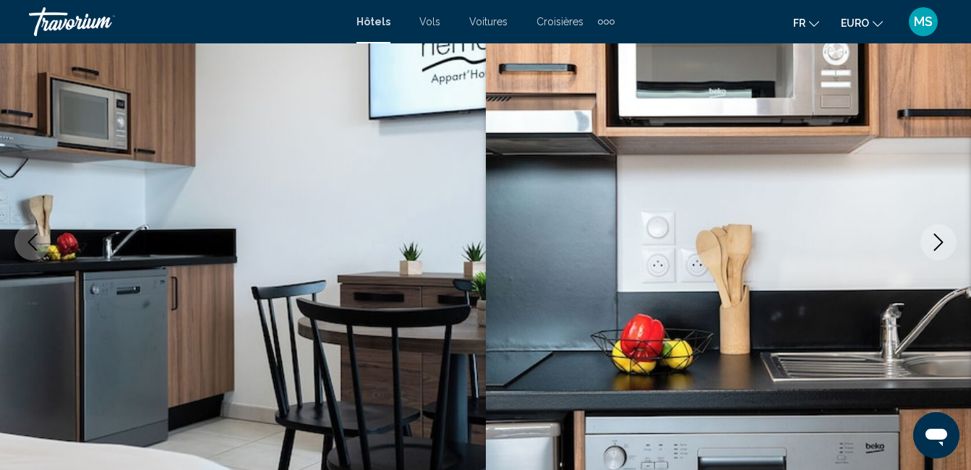
click at [930, 252] on button "Image suivante" at bounding box center [939, 242] width 36 height 36
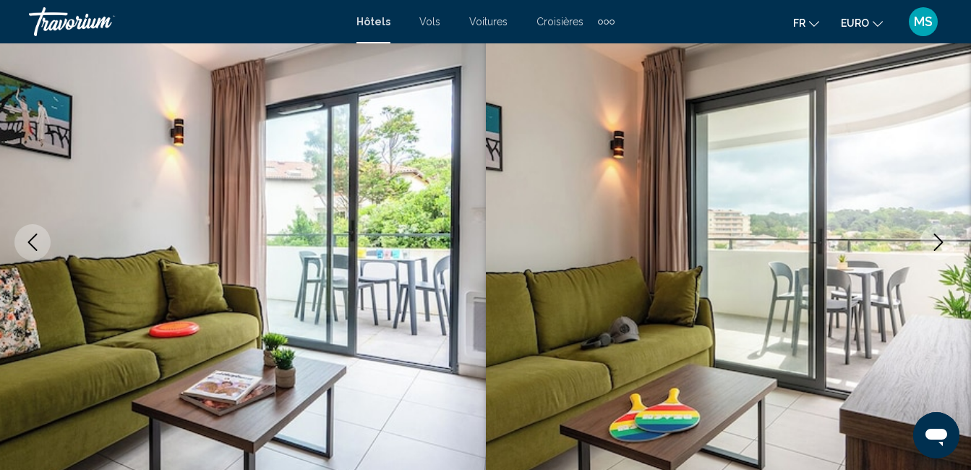
click at [930, 252] on button "Image suivante" at bounding box center [939, 242] width 36 height 36
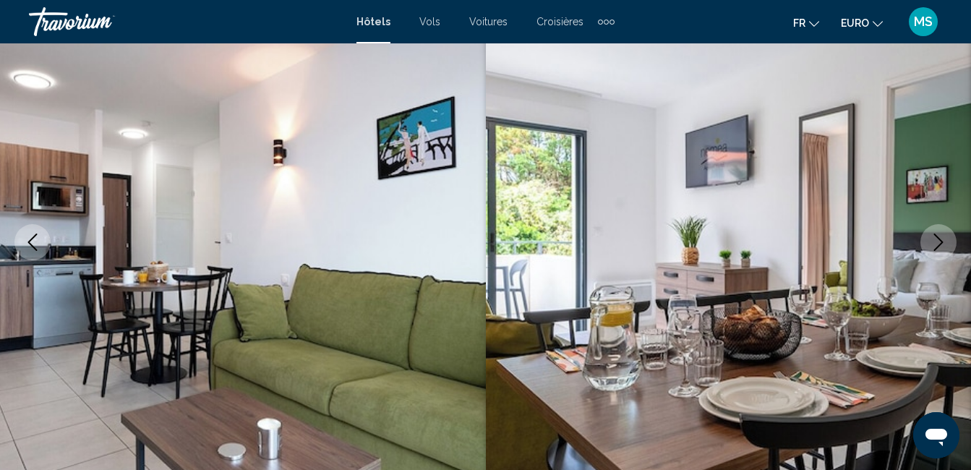
click at [930, 252] on button "Image suivante" at bounding box center [939, 242] width 36 height 36
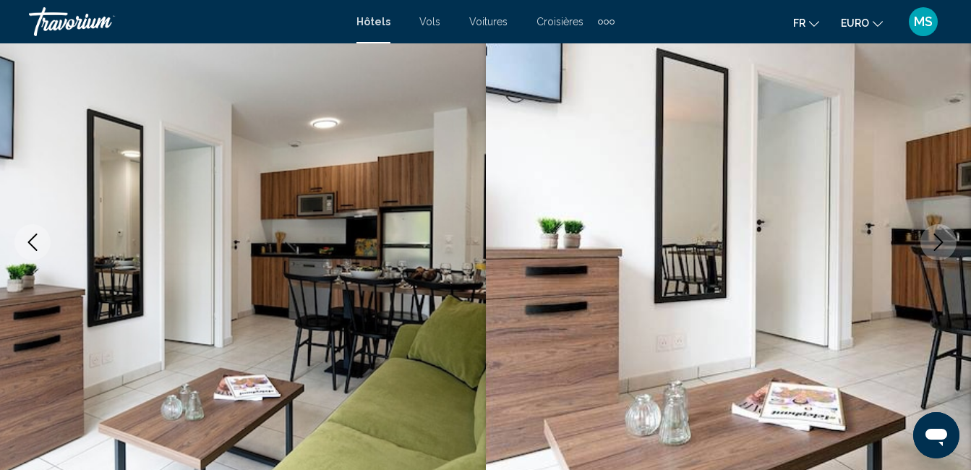
click at [930, 252] on button "Image suivante" at bounding box center [939, 242] width 36 height 36
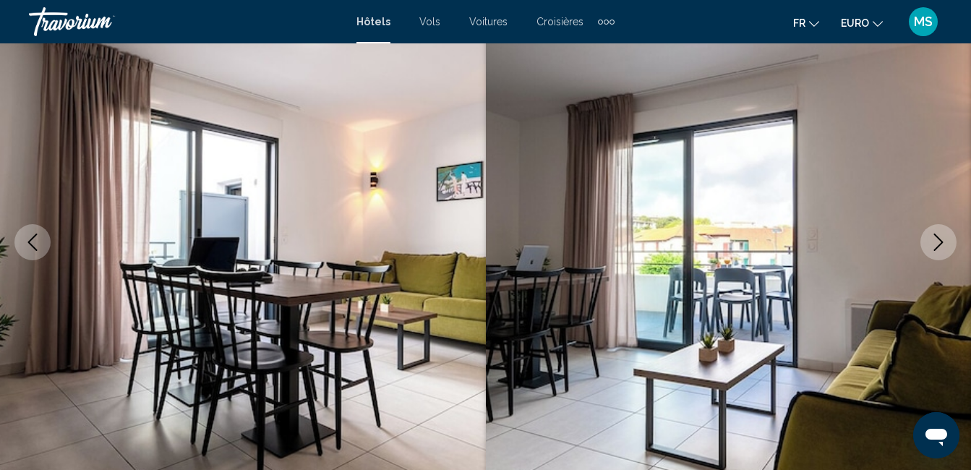
click at [930, 252] on button "Image suivante" at bounding box center [939, 242] width 36 height 36
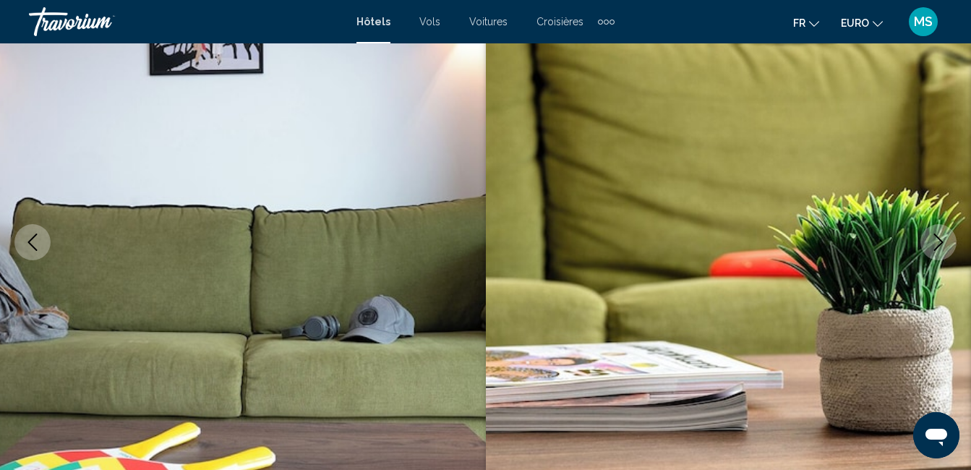
click at [930, 252] on button "Image suivante" at bounding box center [939, 242] width 36 height 36
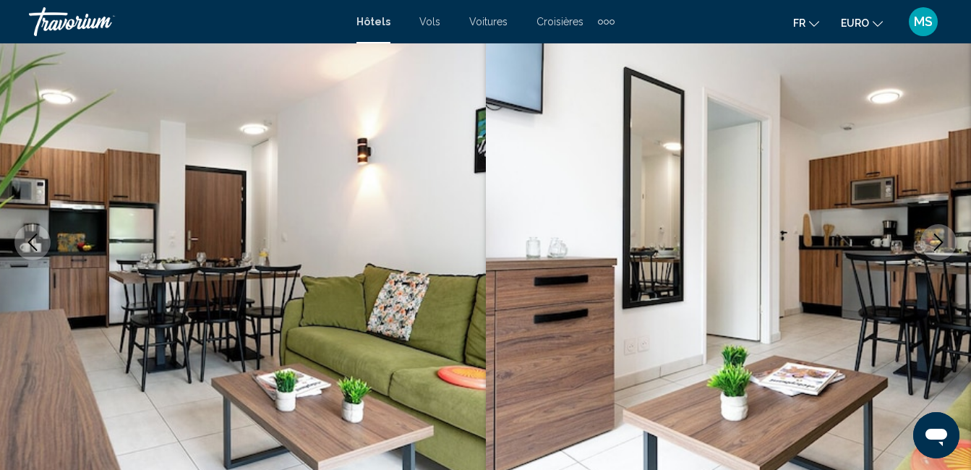
click at [930, 252] on button "Image suivante" at bounding box center [939, 242] width 36 height 36
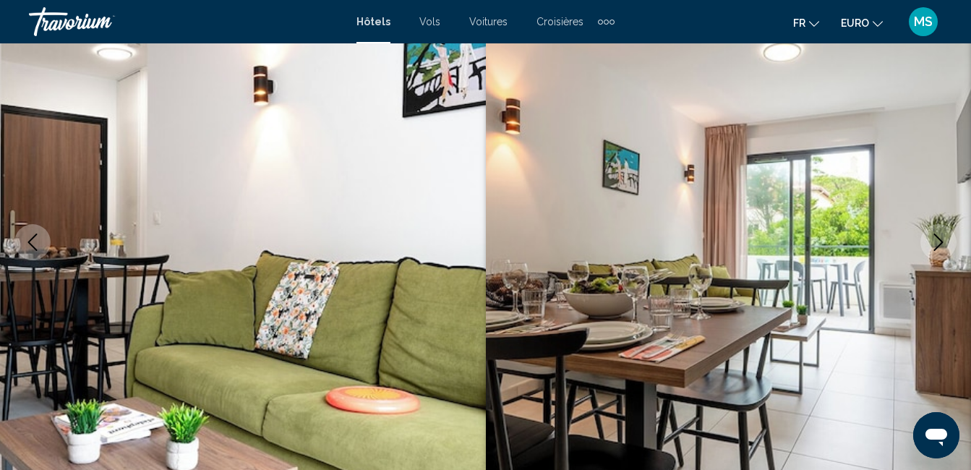
click at [930, 252] on button "Image suivante" at bounding box center [939, 242] width 36 height 36
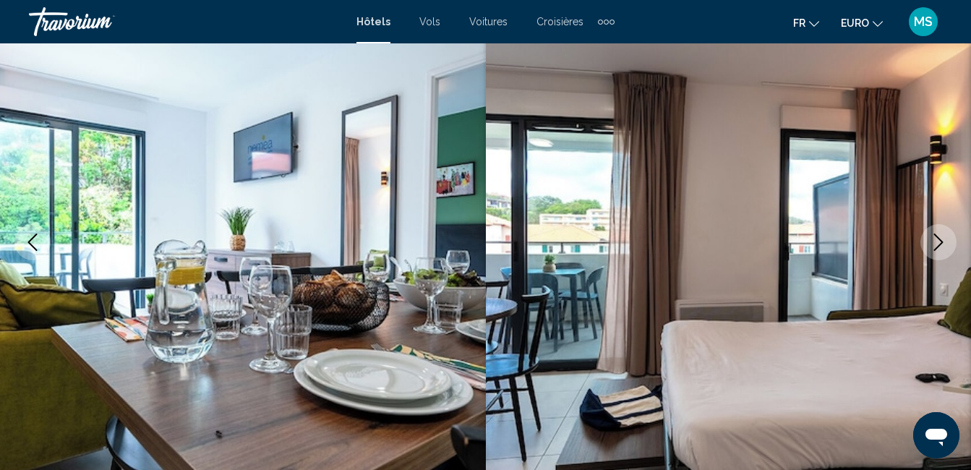
click at [930, 252] on button "Image suivante" at bounding box center [939, 242] width 36 height 36
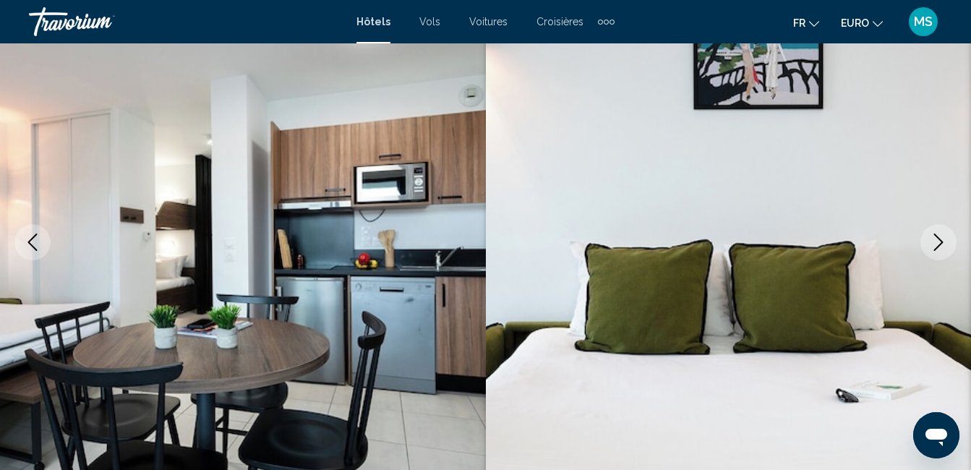
click at [930, 252] on button "Image suivante" at bounding box center [939, 242] width 36 height 36
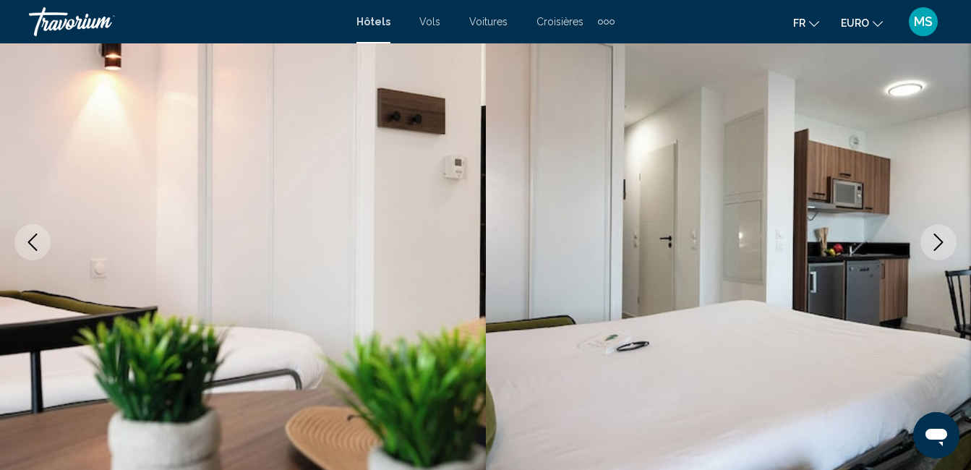
click at [930, 252] on button "Image suivante" at bounding box center [939, 242] width 36 height 36
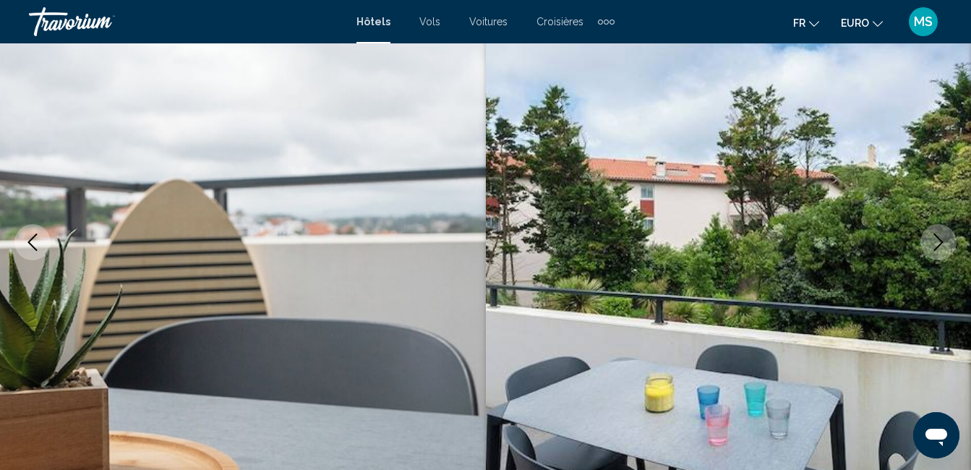
click at [930, 252] on button "Image suivante" at bounding box center [939, 242] width 36 height 36
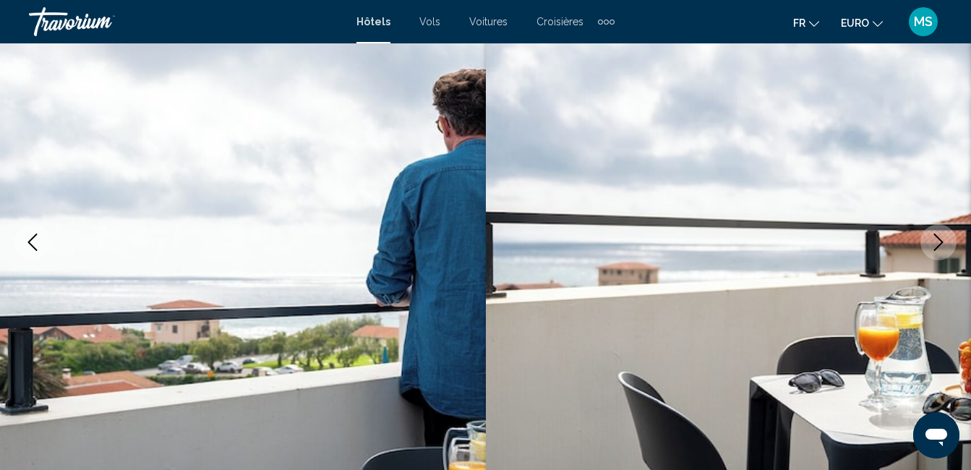
click at [930, 252] on button "Image suivante" at bounding box center [939, 242] width 36 height 36
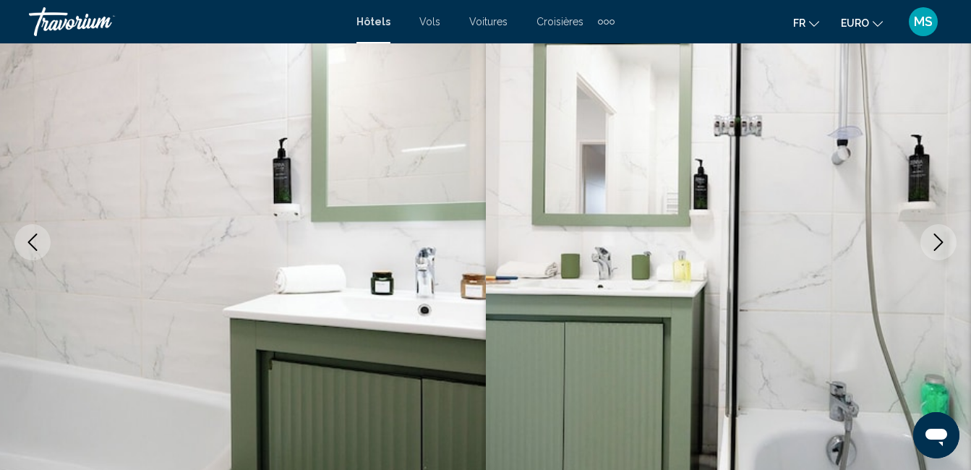
click at [41, 247] on icon "Image précédente" at bounding box center [32, 242] width 17 height 17
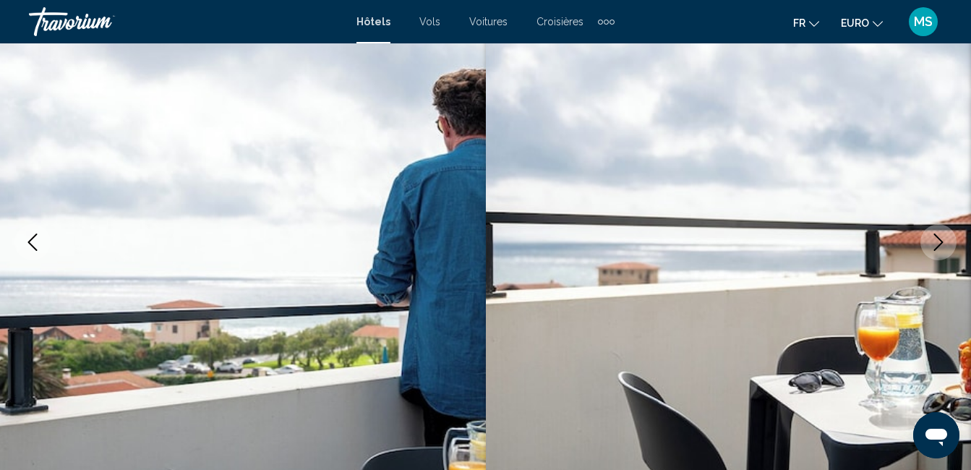
click at [936, 241] on icon "Image suivante" at bounding box center [938, 242] width 17 height 17
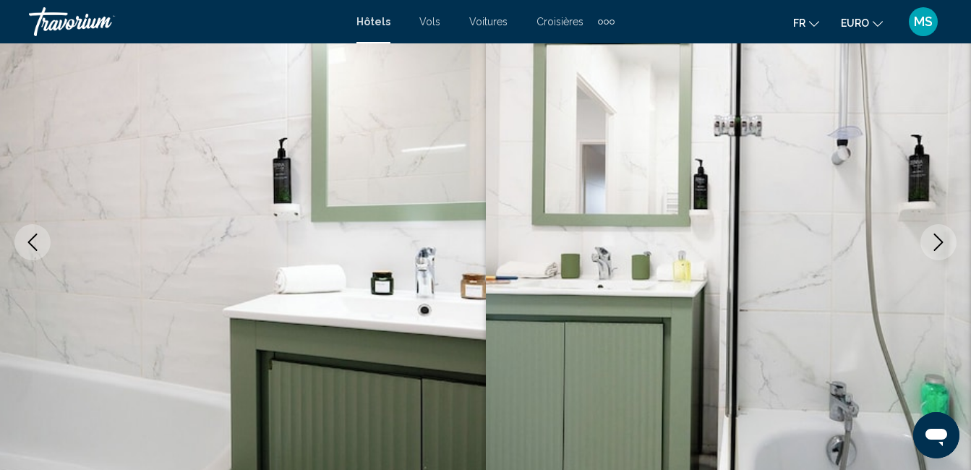
click at [937, 239] on icon "Image suivante" at bounding box center [938, 242] width 17 height 17
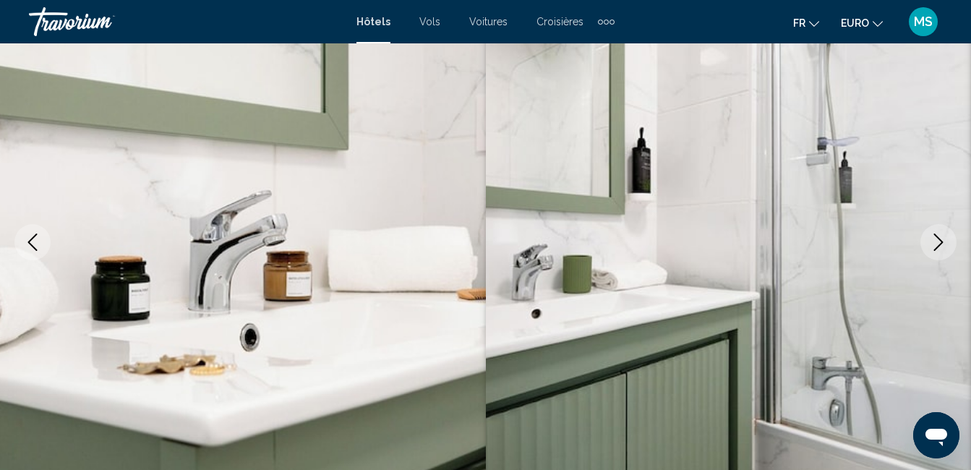
click at [937, 238] on icon "Image suivante" at bounding box center [938, 242] width 17 height 17
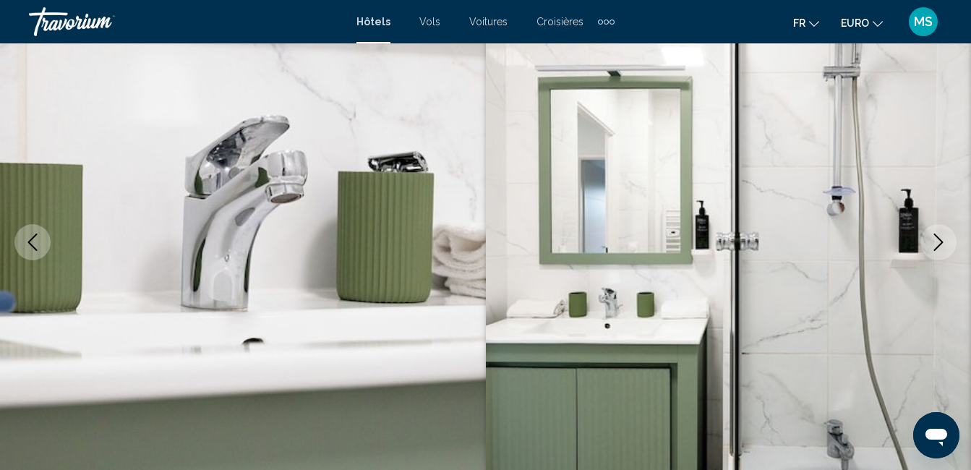
click at [937, 237] on icon "Image suivante" at bounding box center [938, 242] width 9 height 17
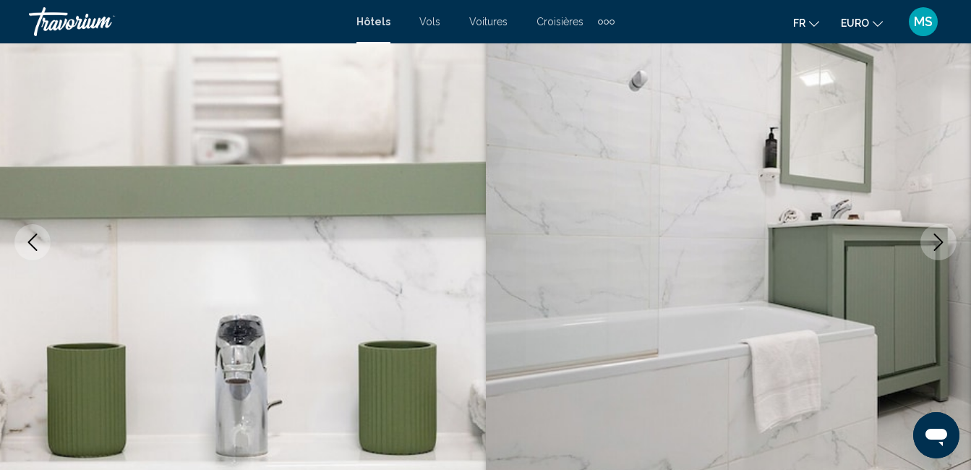
click at [936, 236] on icon "Image suivante" at bounding box center [938, 242] width 9 height 17
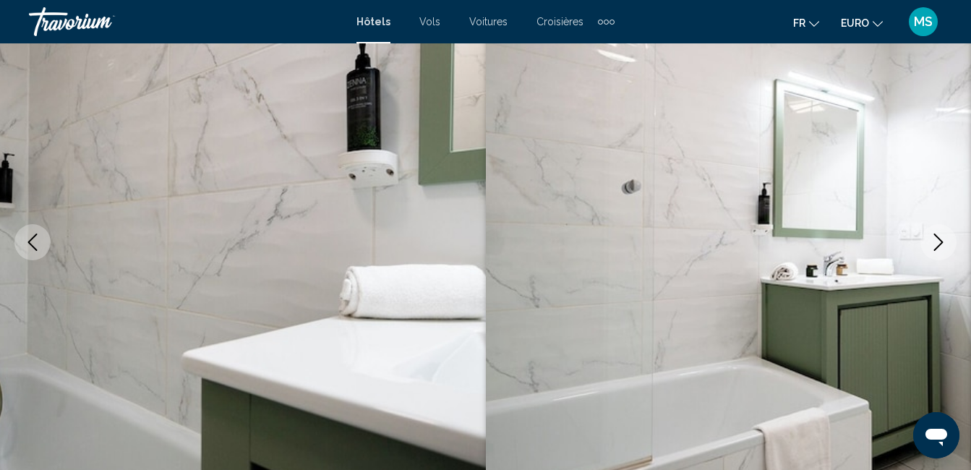
click at [936, 235] on icon "Image suivante" at bounding box center [938, 242] width 9 height 17
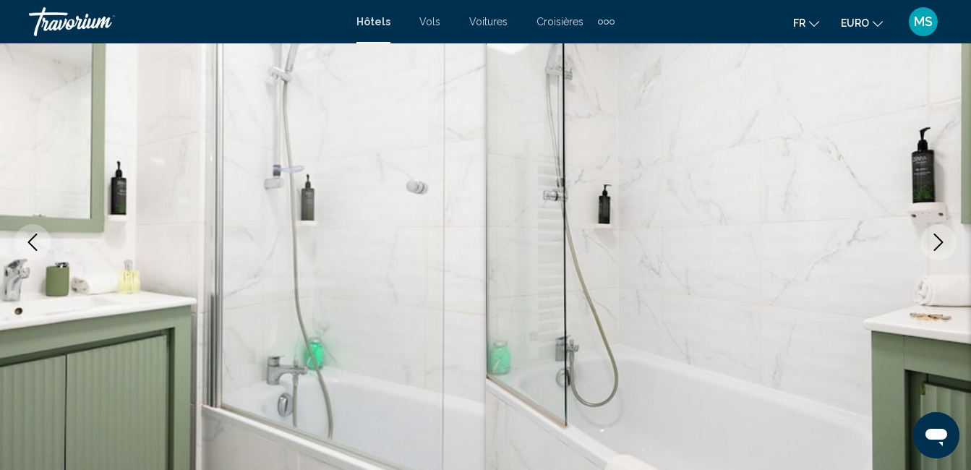
click at [935, 235] on icon "Image suivante" at bounding box center [938, 242] width 9 height 17
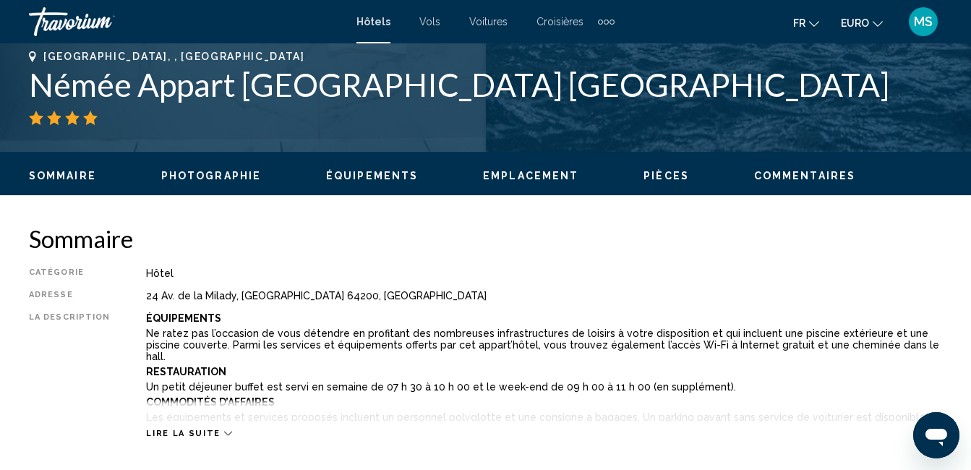
scroll to position [651, 0]
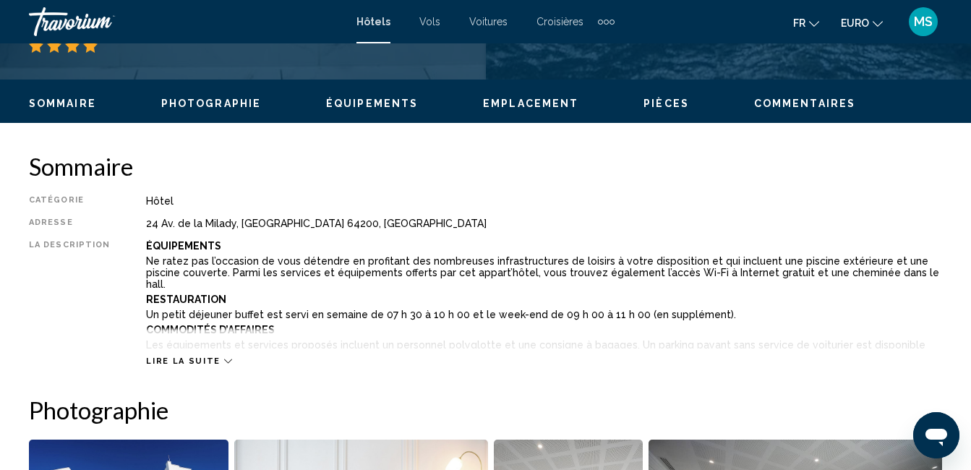
click at [224, 364] on icon "Contenu principal" at bounding box center [228, 361] width 8 height 8
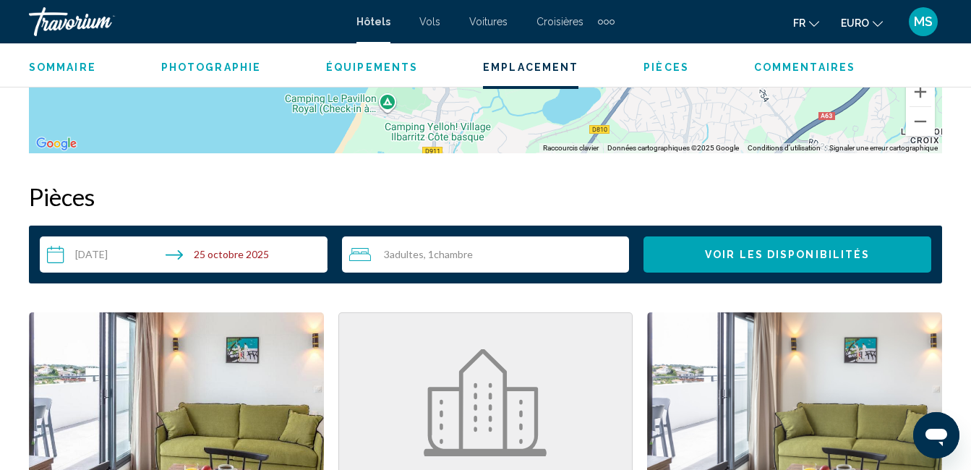
scroll to position [2531, 0]
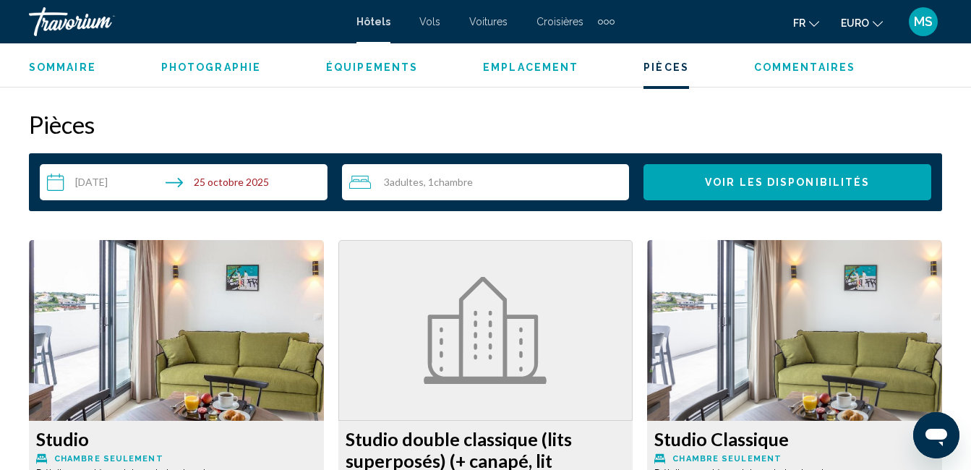
click at [252, 174] on input "**********" at bounding box center [187, 184] width 294 height 41
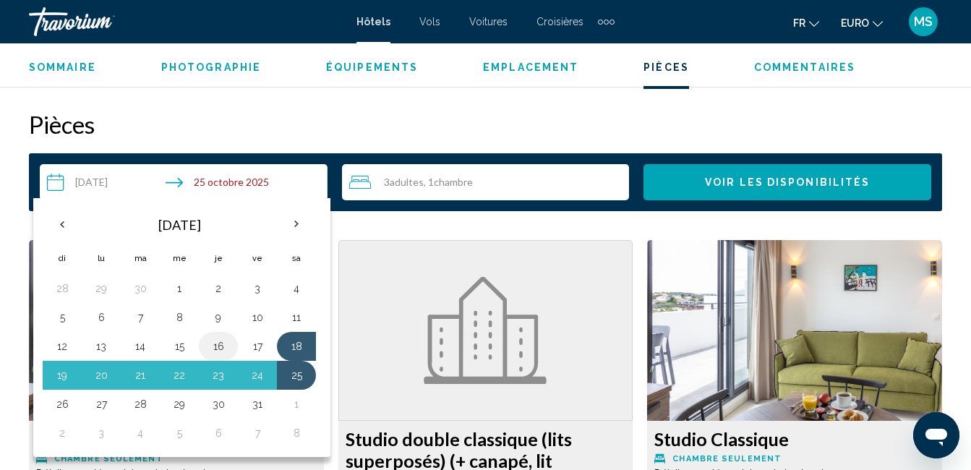
click at [223, 337] on button "16" at bounding box center [218, 346] width 23 height 20
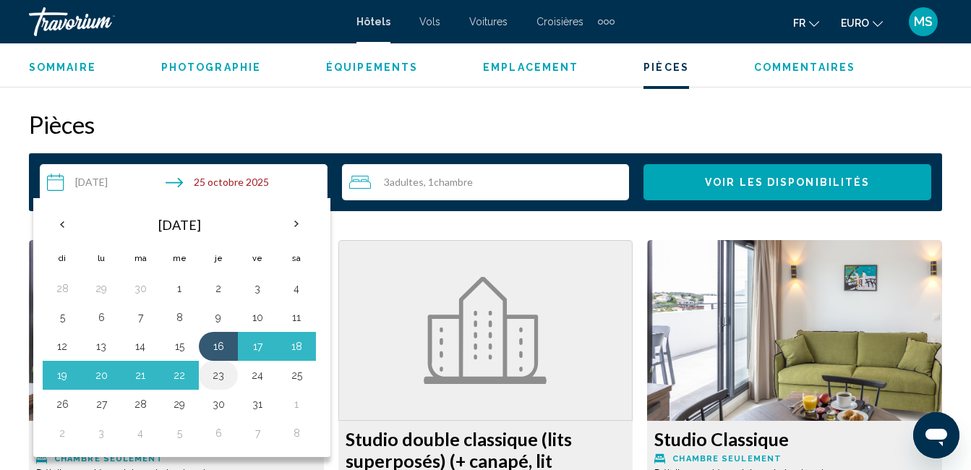
drag, startPoint x: 223, startPoint y: 337, endPoint x: 223, endPoint y: 368, distance: 31.1
click at [223, 368] on tbody "28 29 30 1 2 3 4 5 6 7 8 9 10 11 12 13 14 15 16 17 18 19 20 21 22 23 24 25 26 2…" at bounding box center [179, 361] width 273 height 174
click at [218, 369] on button "23" at bounding box center [218, 375] width 23 height 20
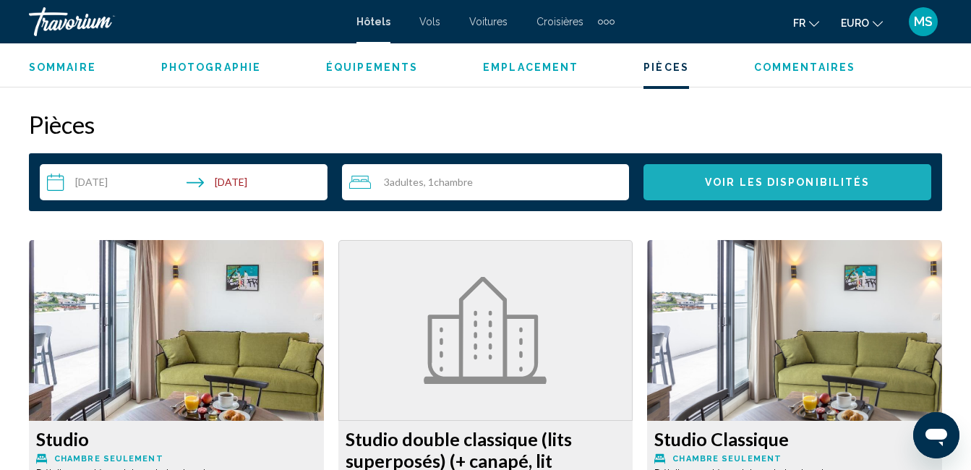
click at [720, 177] on span "Voir les disponibilités" at bounding box center [787, 183] width 165 height 12
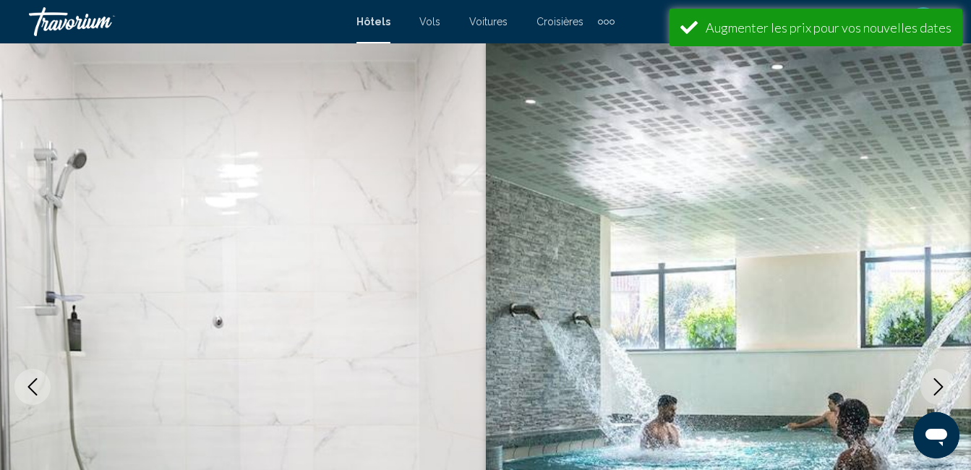
scroll to position [2543, 0]
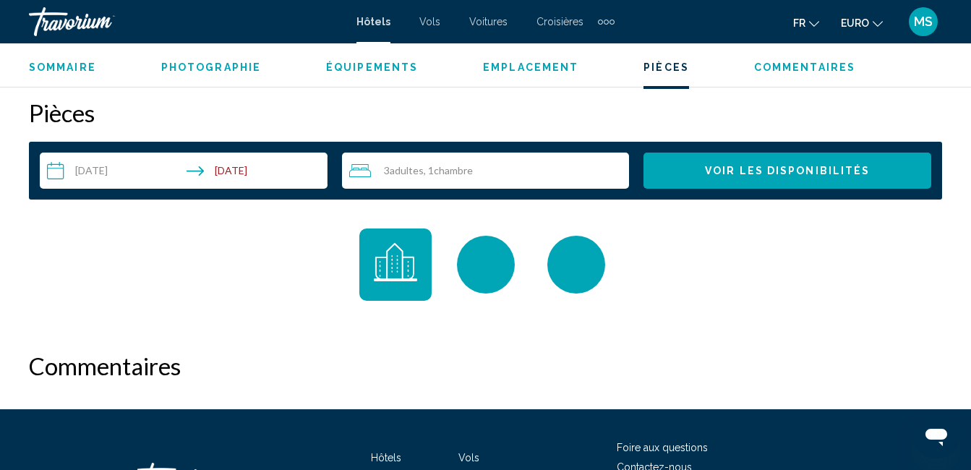
drag, startPoint x: 440, startPoint y: 328, endPoint x: 430, endPoint y: 332, distance: 10.8
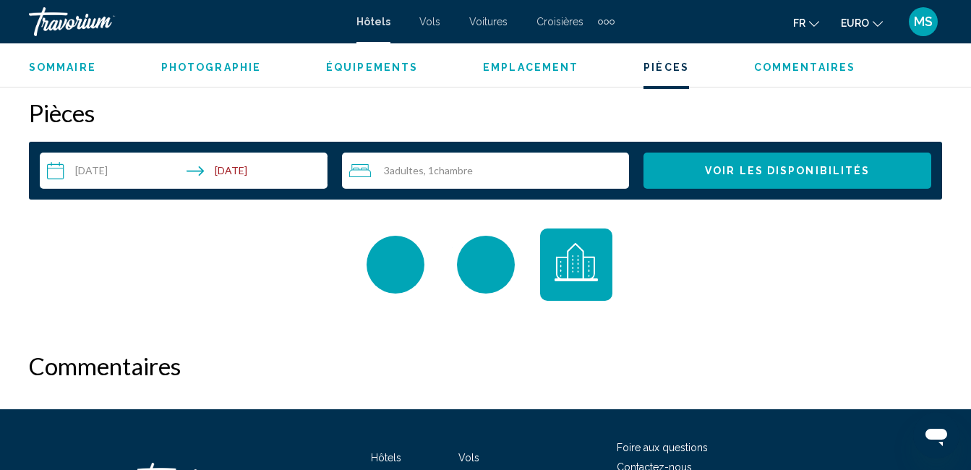
drag, startPoint x: 425, startPoint y: 332, endPoint x: 412, endPoint y: 352, distance: 23.9
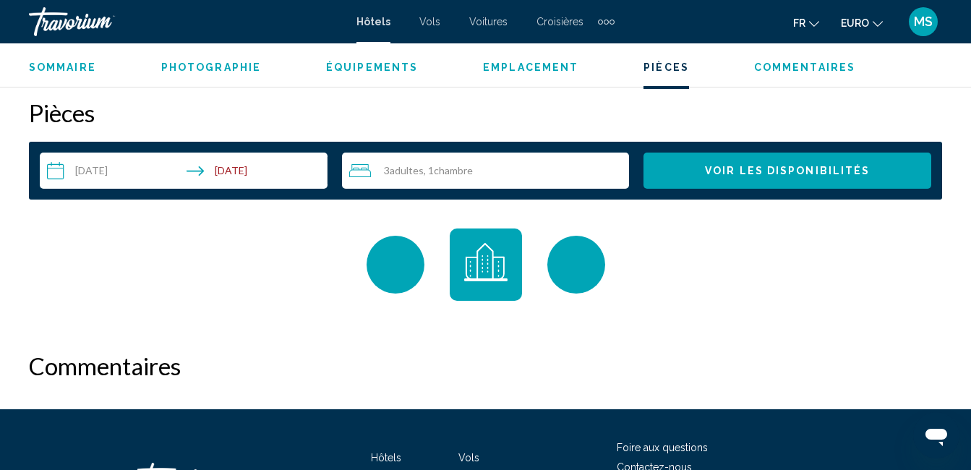
drag, startPoint x: 412, startPoint y: 352, endPoint x: 414, endPoint y: 370, distance: 19.0
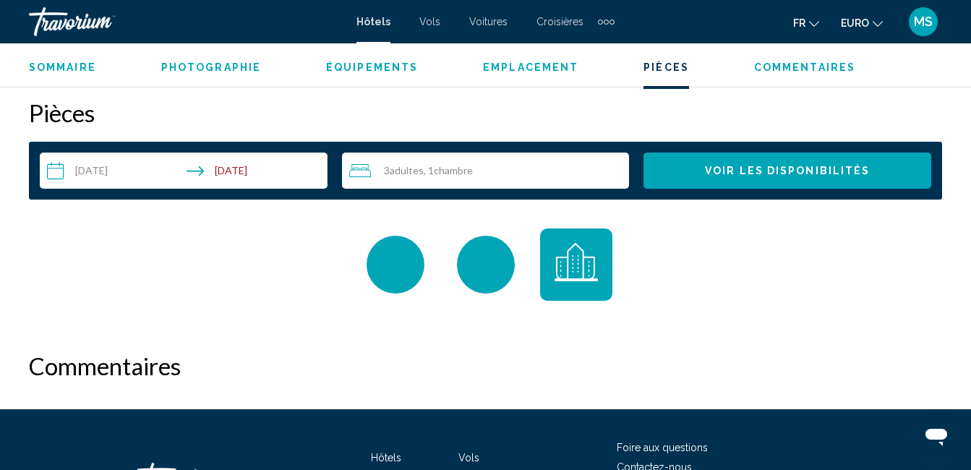
click at [257, 162] on input "**********" at bounding box center [187, 173] width 294 height 41
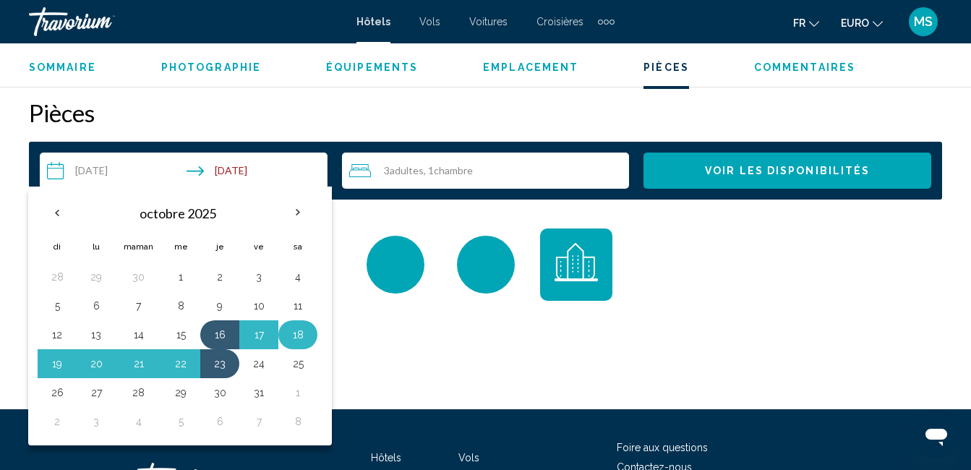
click at [294, 325] on button "18" at bounding box center [297, 335] width 23 height 20
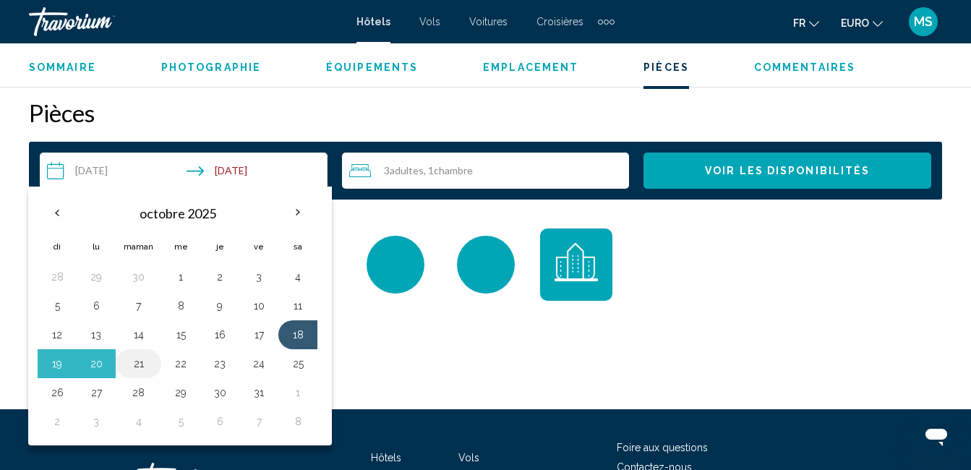
click at [140, 354] on button "21" at bounding box center [139, 364] width 30 height 20
type input "**********"
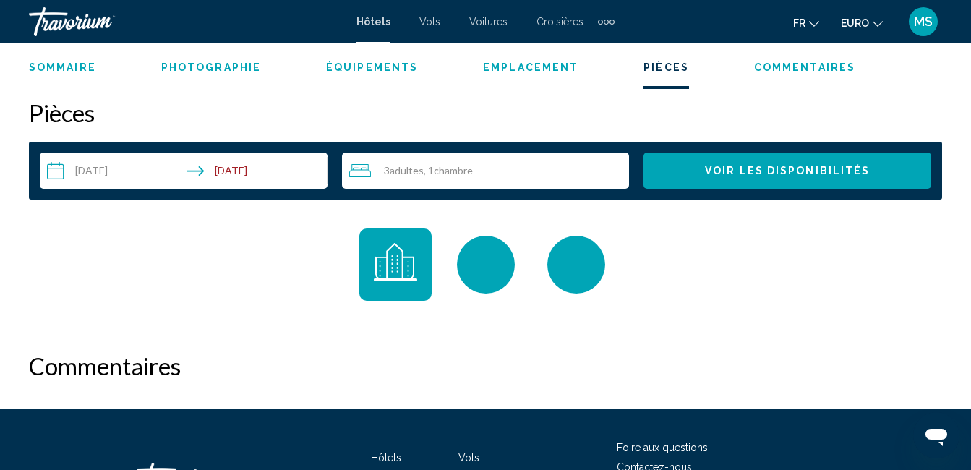
click at [727, 166] on button "Voir les disponibilités" at bounding box center [788, 171] width 288 height 36
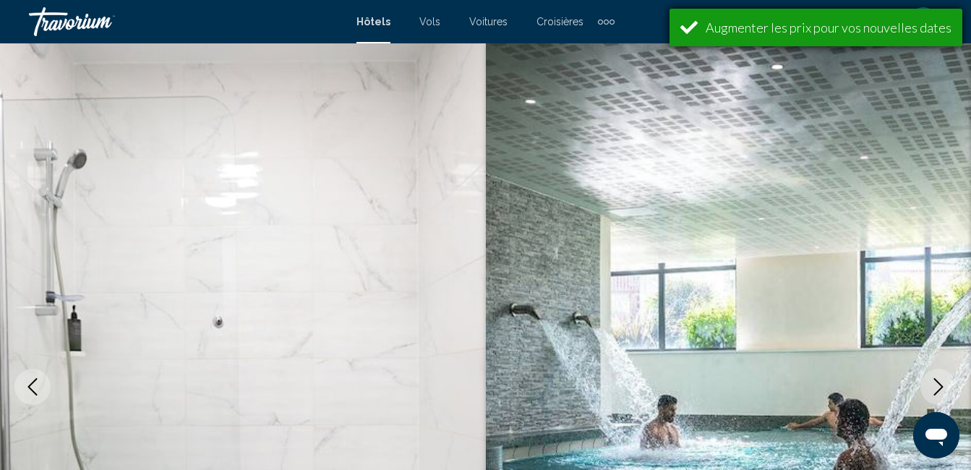
click at [732, 35] on div "Augmenter les prix pour vos nouvelles dates" at bounding box center [829, 28] width 246 height 16
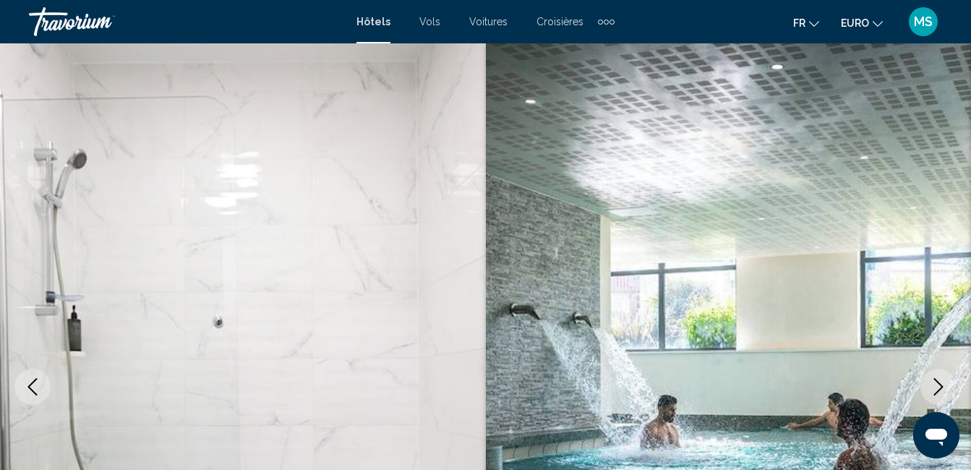
click at [380, 27] on span "Hôtels" at bounding box center [374, 22] width 34 height 12
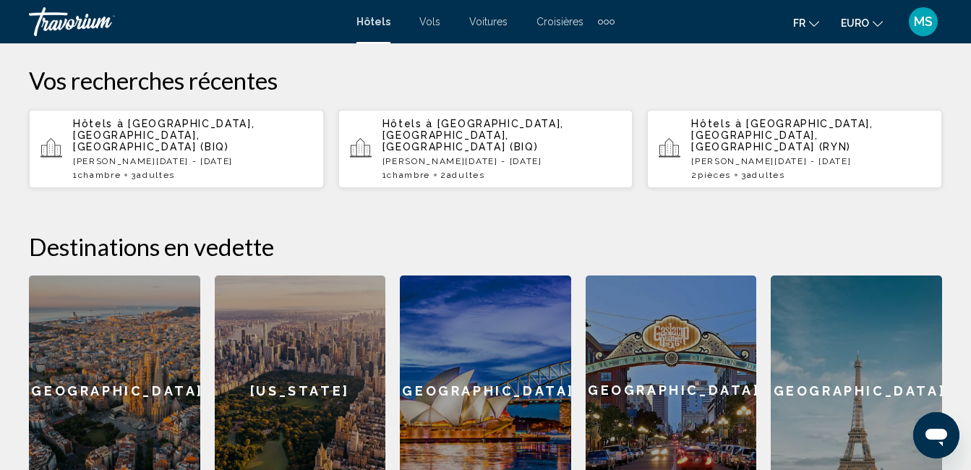
scroll to position [217, 0]
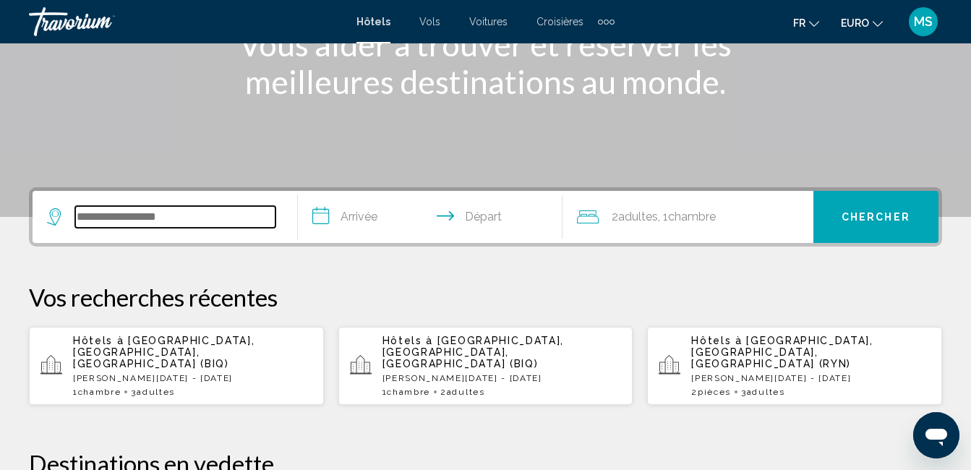
click at [246, 207] on input "Widget de recherche" at bounding box center [175, 217] width 200 height 22
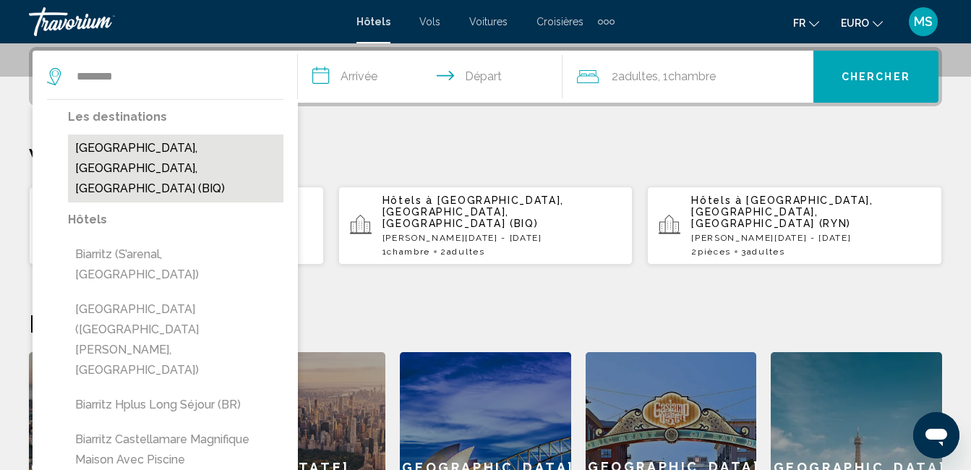
click at [221, 145] on button "[GEOGRAPHIC_DATA], [GEOGRAPHIC_DATA], [GEOGRAPHIC_DATA] (BIQ)" at bounding box center [176, 169] width 216 height 68
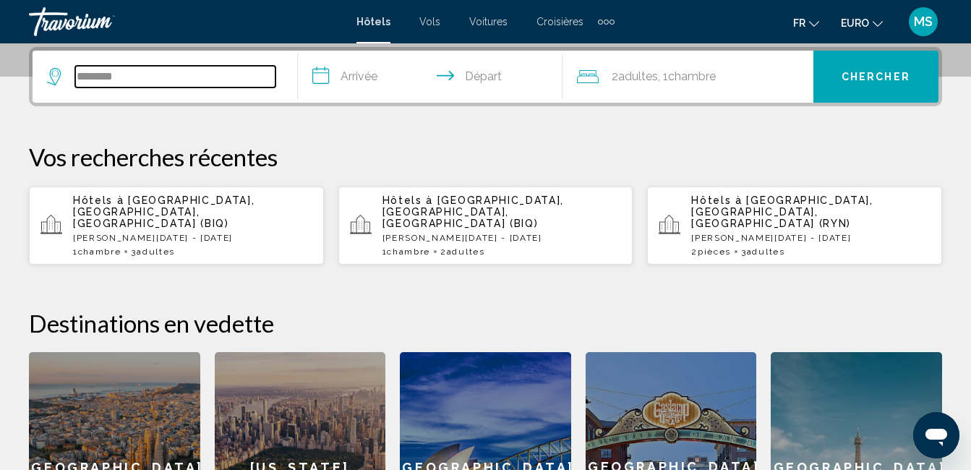
type input "**********"
click at [369, 78] on input "**********" at bounding box center [433, 79] width 271 height 56
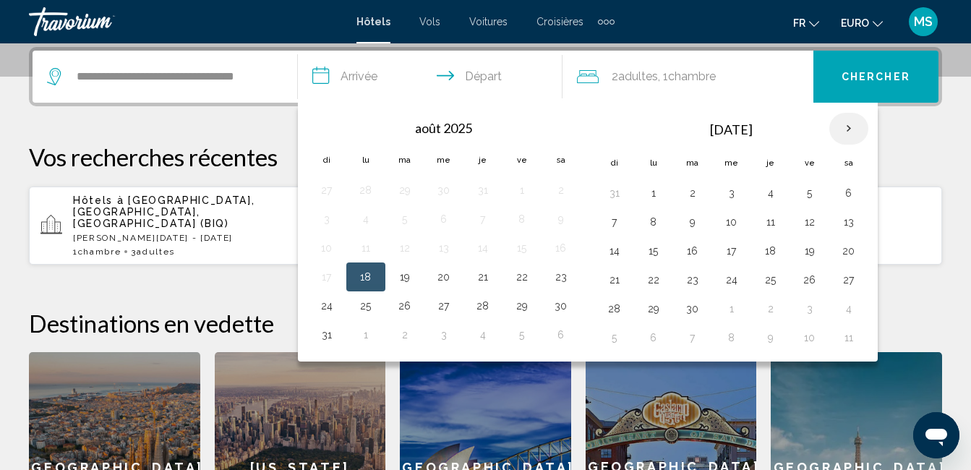
click at [848, 124] on th "Next month" at bounding box center [849, 129] width 39 height 32
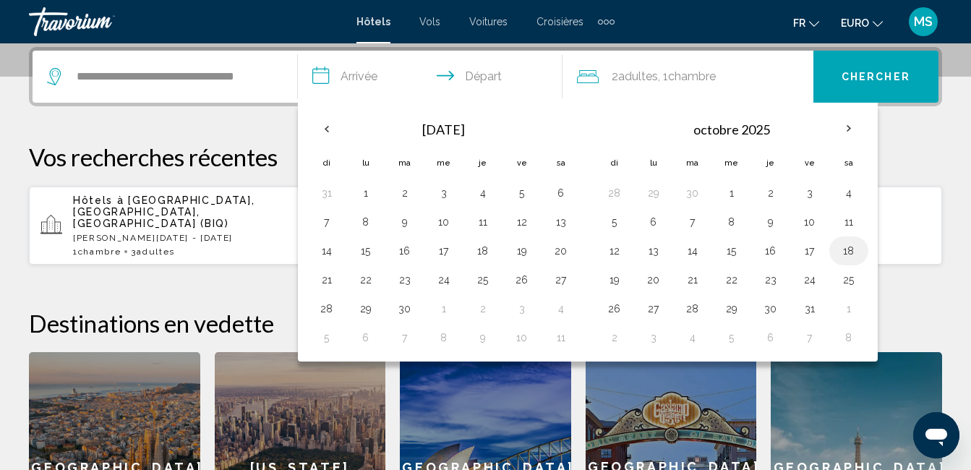
click at [841, 250] on button "18" at bounding box center [849, 251] width 23 height 20
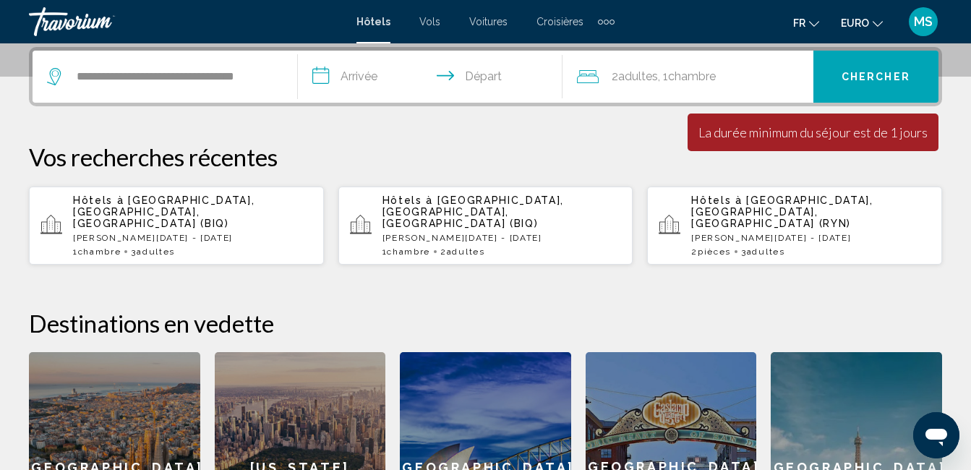
click at [371, 76] on input "**********" at bounding box center [433, 79] width 271 height 56
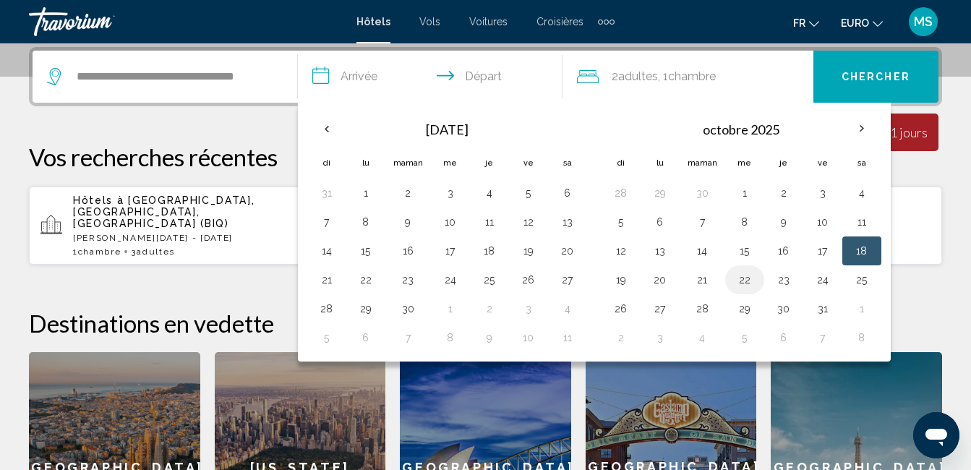
click at [739, 281] on button "22" at bounding box center [744, 280] width 23 height 20
click at [855, 250] on button "18" at bounding box center [862, 251] width 23 height 20
type input "**********"
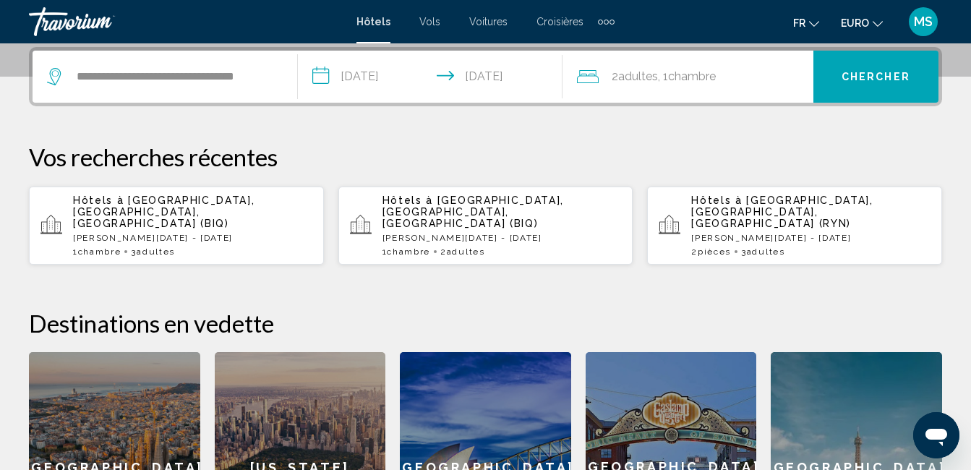
click at [742, 75] on div "2 Adulte Adultes , 1 Chambre pièces" at bounding box center [695, 77] width 237 height 20
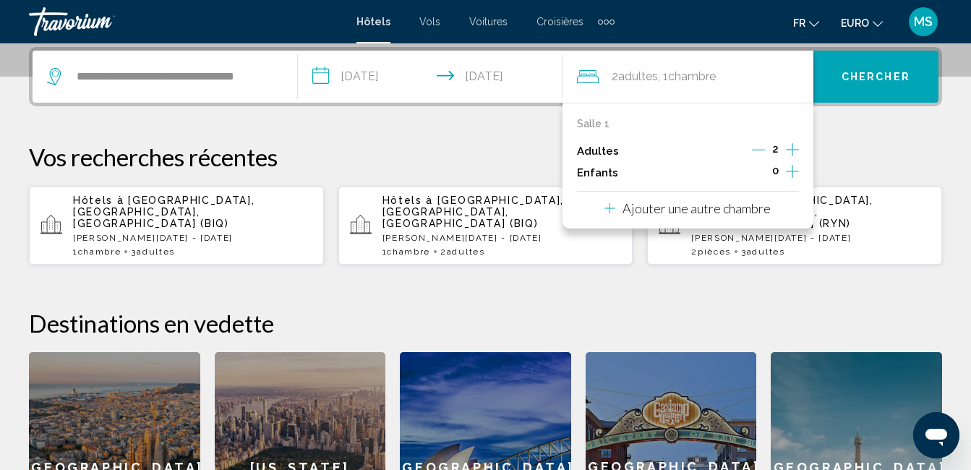
click at [788, 148] on icon "Augmenter les adultes" at bounding box center [792, 149] width 13 height 17
click at [842, 85] on button "Chercher" at bounding box center [876, 77] width 125 height 52
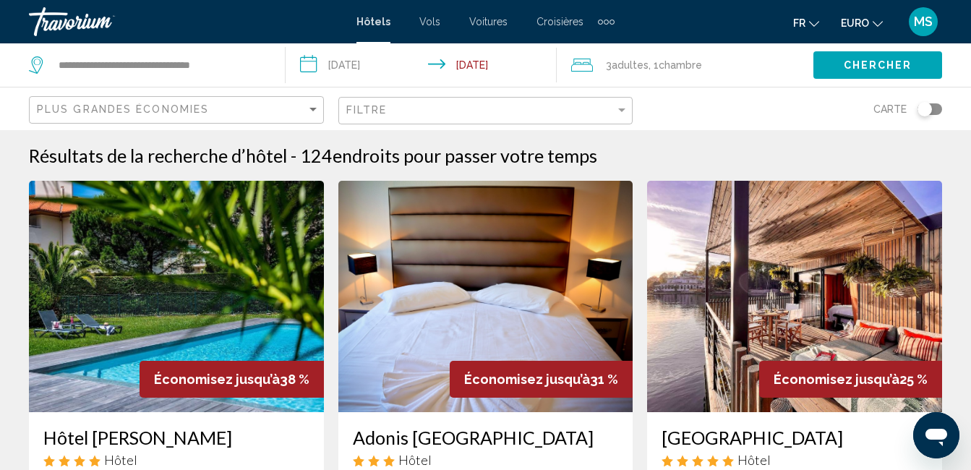
click at [365, 67] on input "**********" at bounding box center [424, 67] width 277 height 48
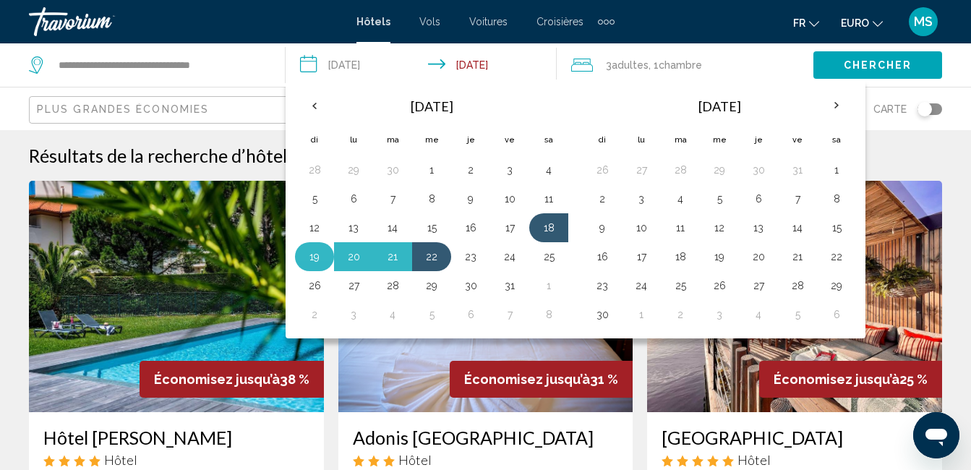
click at [310, 258] on button "19" at bounding box center [314, 257] width 23 height 20
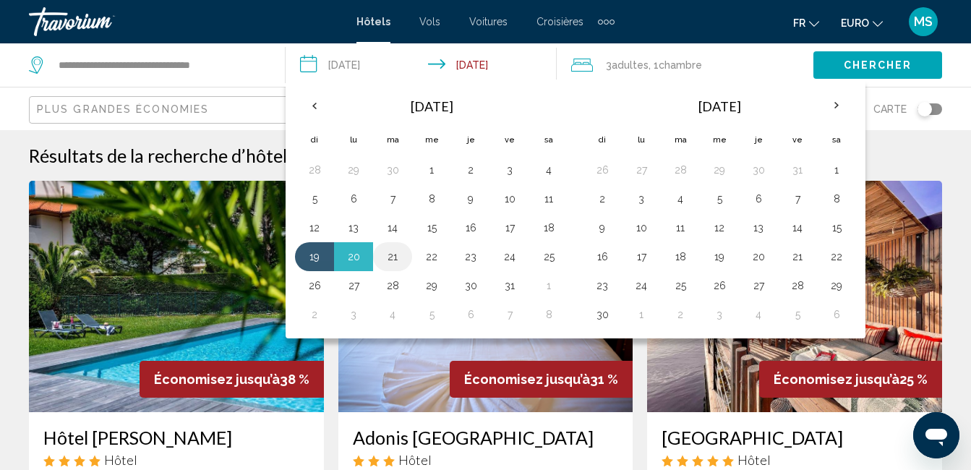
click at [393, 256] on button "21" at bounding box center [392, 257] width 23 height 20
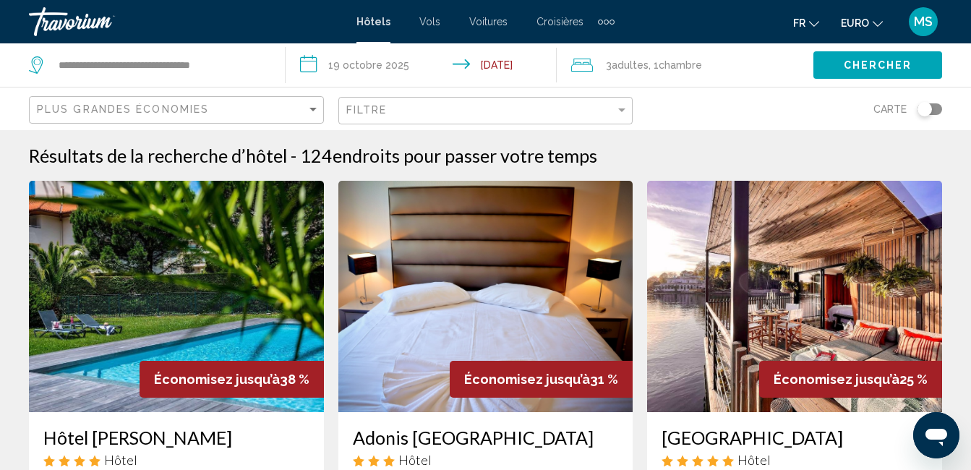
click at [524, 70] on input "**********" at bounding box center [424, 67] width 277 height 48
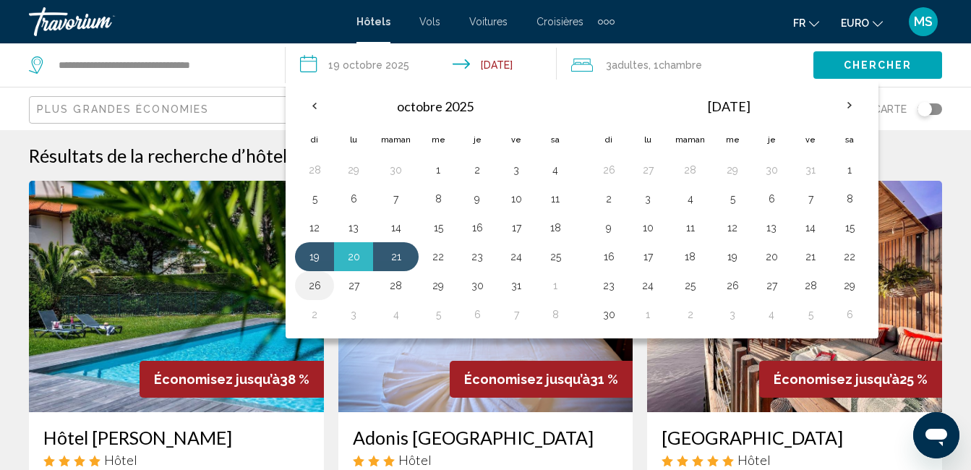
click at [315, 278] on button "26" at bounding box center [314, 286] width 23 height 20
click at [313, 280] on button "26" at bounding box center [314, 286] width 23 height 20
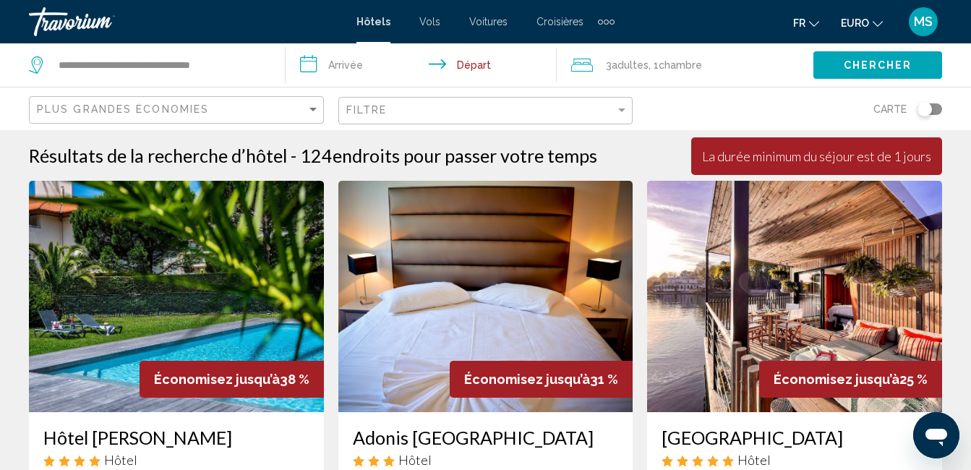
click at [352, 68] on input "**********" at bounding box center [424, 67] width 277 height 48
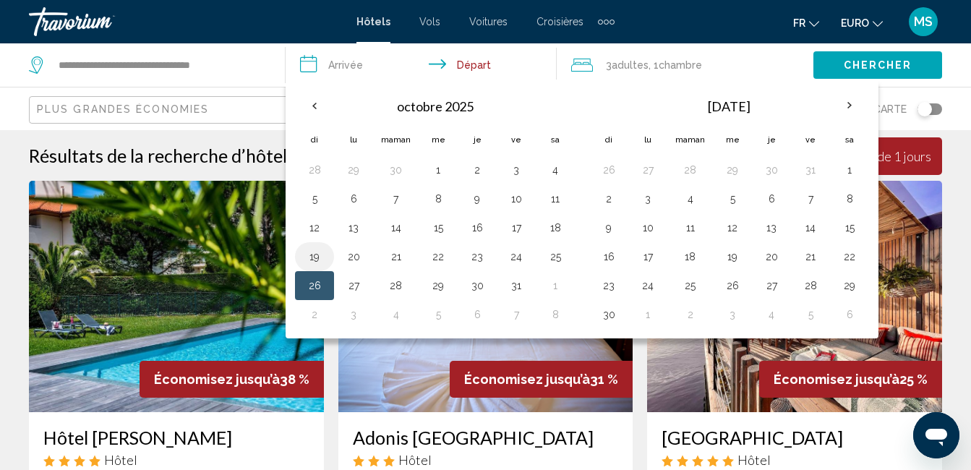
click at [314, 258] on button "19" at bounding box center [314, 257] width 23 height 20
drag, startPoint x: 312, startPoint y: 258, endPoint x: 335, endPoint y: 255, distance: 22.7
click at [335, 255] on tr "19 20 21 22 23 24 25" at bounding box center [435, 256] width 280 height 29
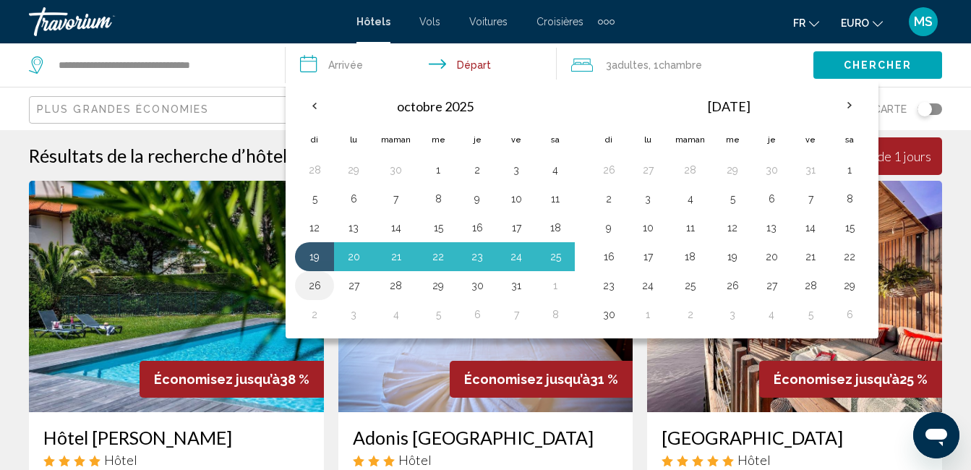
click at [315, 284] on button "26" at bounding box center [314, 286] width 23 height 20
type input "**********"
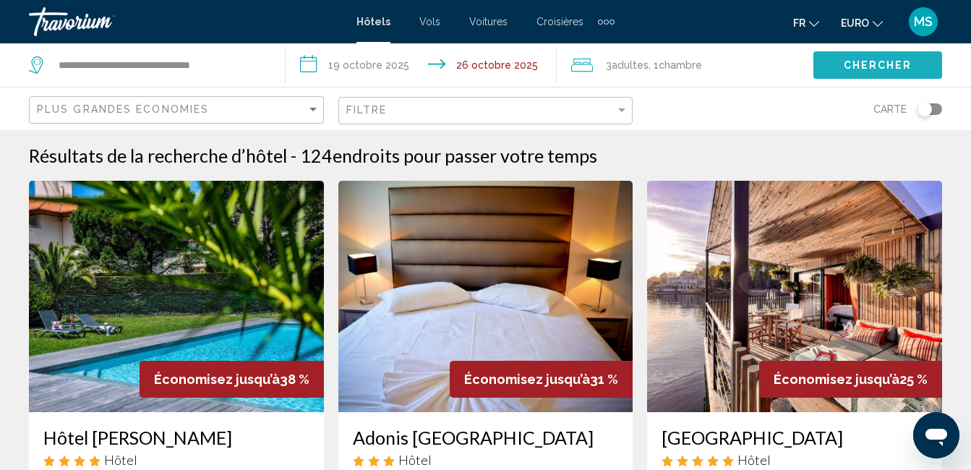
click at [856, 65] on span "Chercher" at bounding box center [878, 66] width 69 height 12
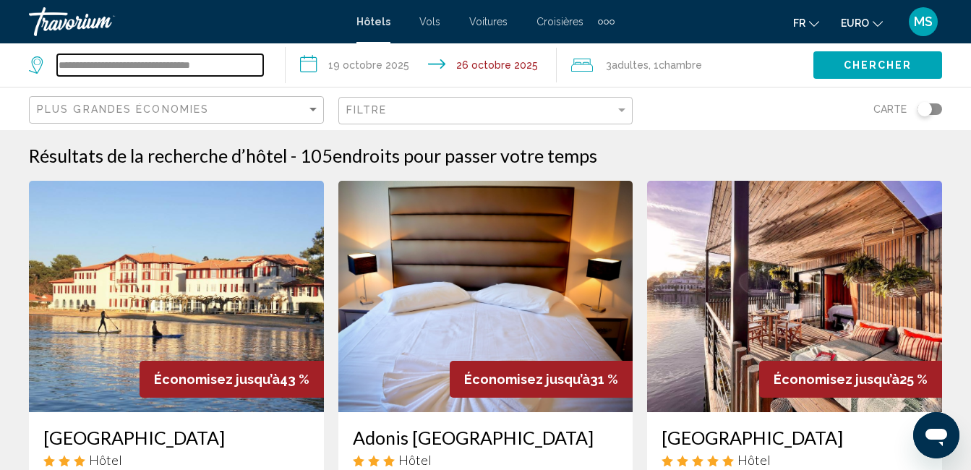
click at [137, 70] on input "**********" at bounding box center [160, 65] width 206 height 22
click at [206, 73] on input "**********" at bounding box center [160, 65] width 206 height 22
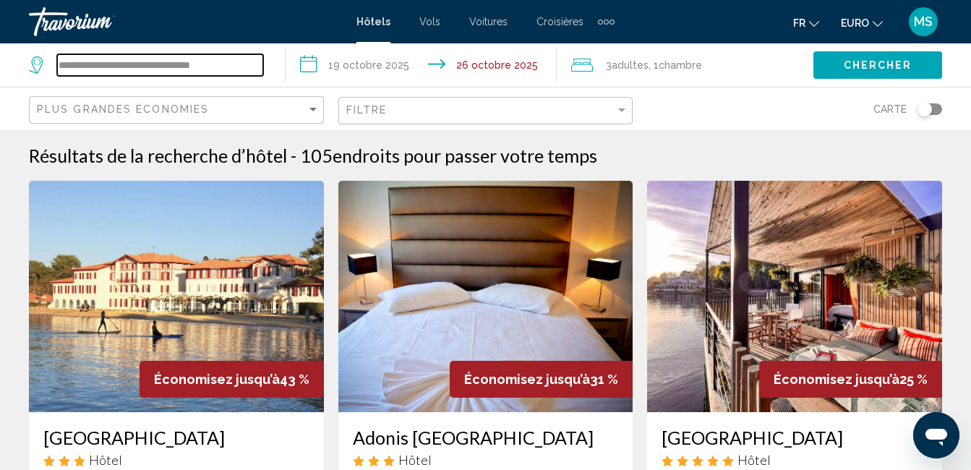
drag, startPoint x: 234, startPoint y: 66, endPoint x: 41, endPoint y: 45, distance: 194.3
click at [41, 45] on div "**********" at bounding box center [150, 64] width 242 height 43
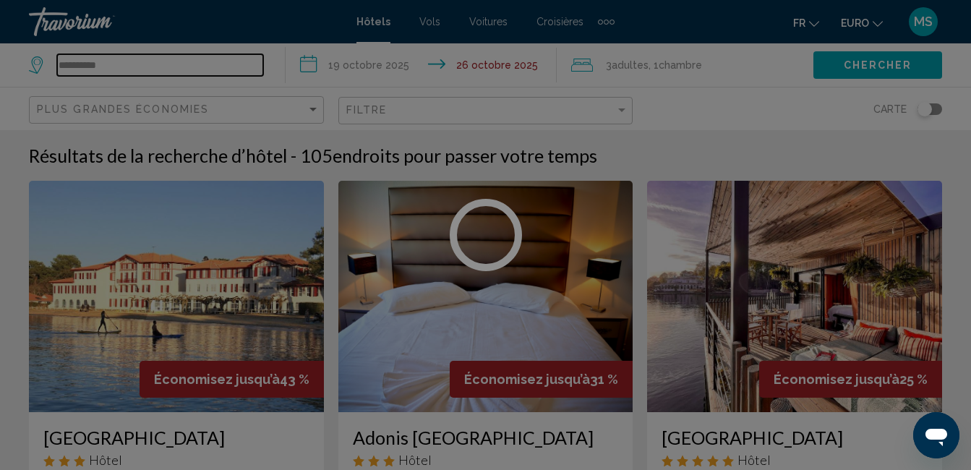
type input "**********"
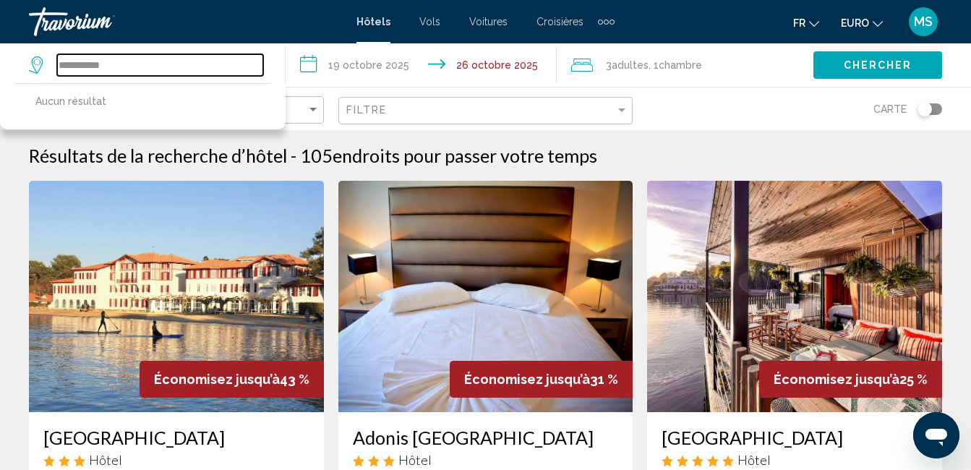
drag, startPoint x: 129, startPoint y: 65, endPoint x: 46, endPoint y: 58, distance: 83.5
click at [46, 58] on div "**********" at bounding box center [146, 65] width 234 height 22
click at [189, 70] on input "Widget de recherche" at bounding box center [160, 65] width 206 height 22
click at [189, 69] on input "Widget de recherche" at bounding box center [160, 65] width 206 height 22
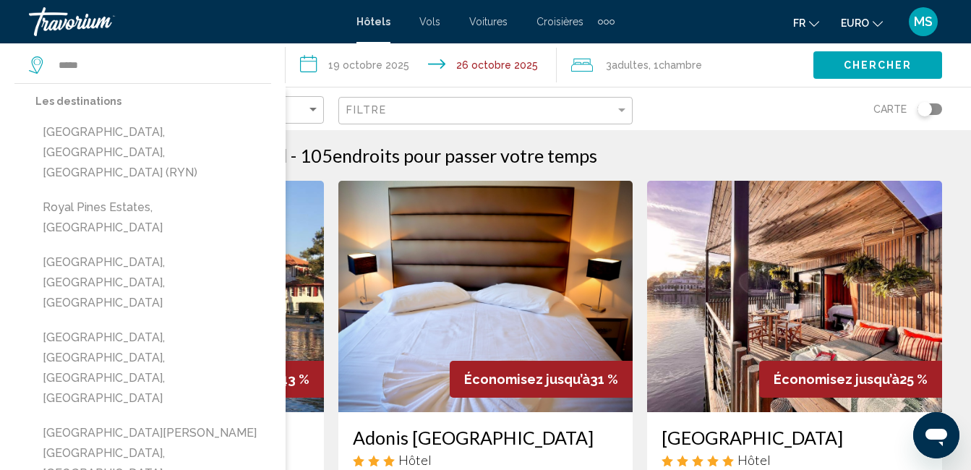
click at [194, 131] on button "[GEOGRAPHIC_DATA], [GEOGRAPHIC_DATA], [GEOGRAPHIC_DATA] (RYN)" at bounding box center [153, 153] width 236 height 68
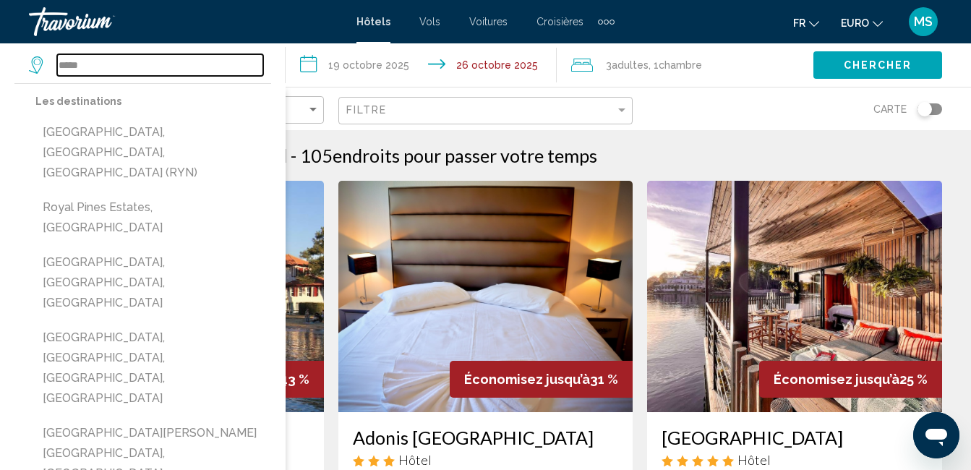
type input "**********"
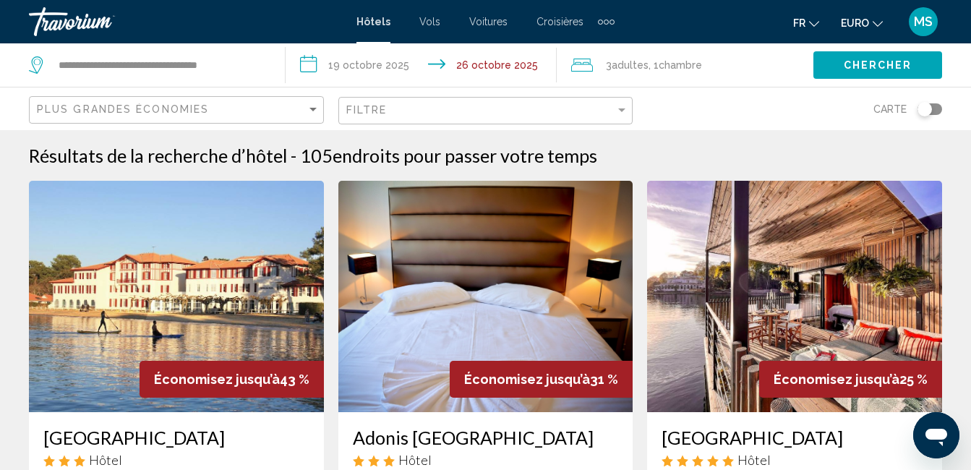
click at [890, 60] on span "Chercher" at bounding box center [878, 66] width 69 height 12
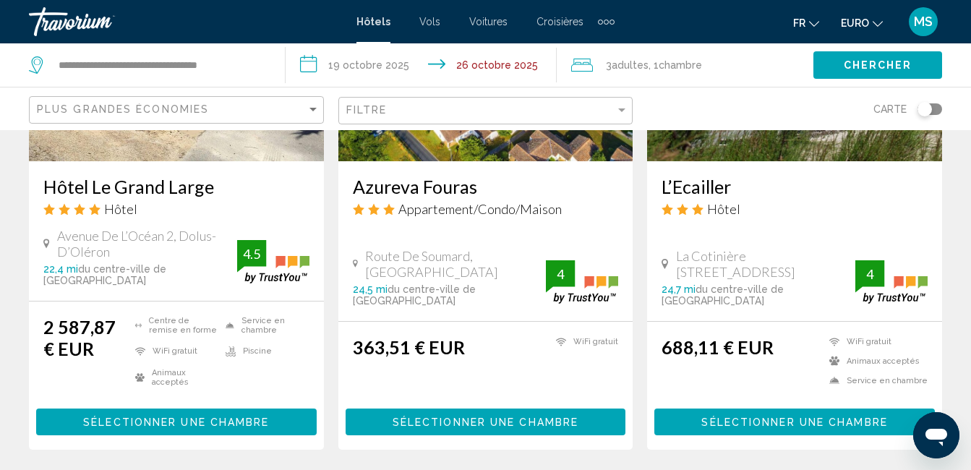
scroll to position [2025, 0]
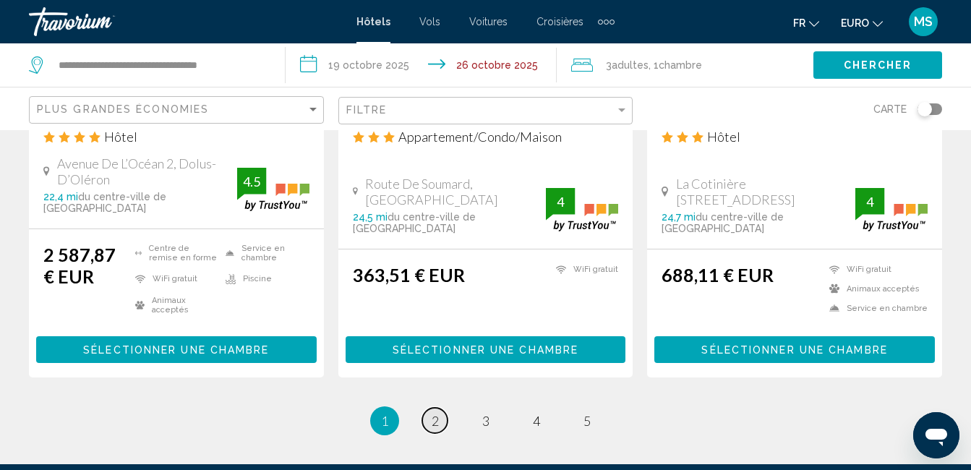
click at [430, 408] on link "page 2" at bounding box center [434, 420] width 25 height 25
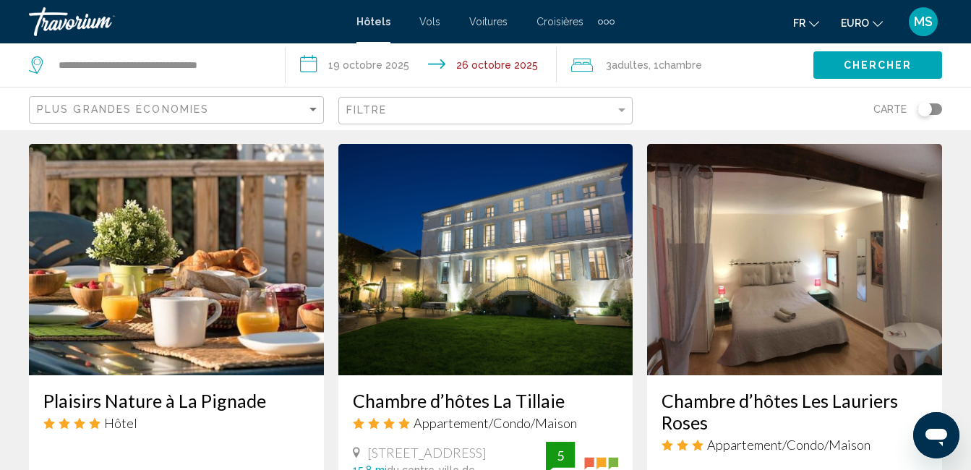
scroll to position [1591, 0]
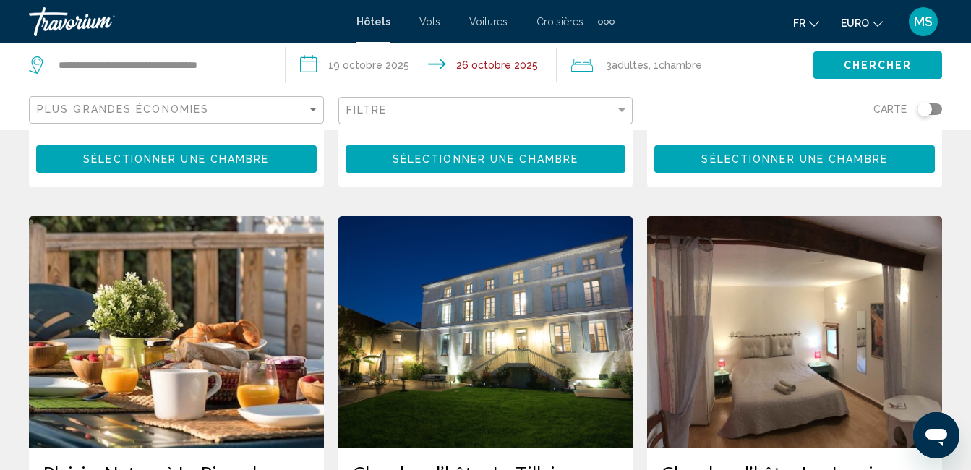
click at [175, 345] on img "Contenu principal" at bounding box center [176, 331] width 295 height 231
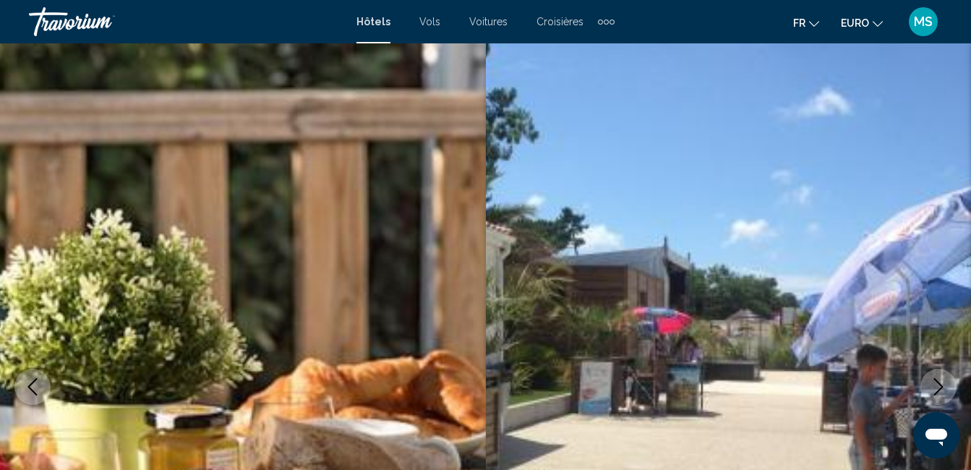
click at [939, 385] on icon "Image suivante" at bounding box center [938, 386] width 17 height 17
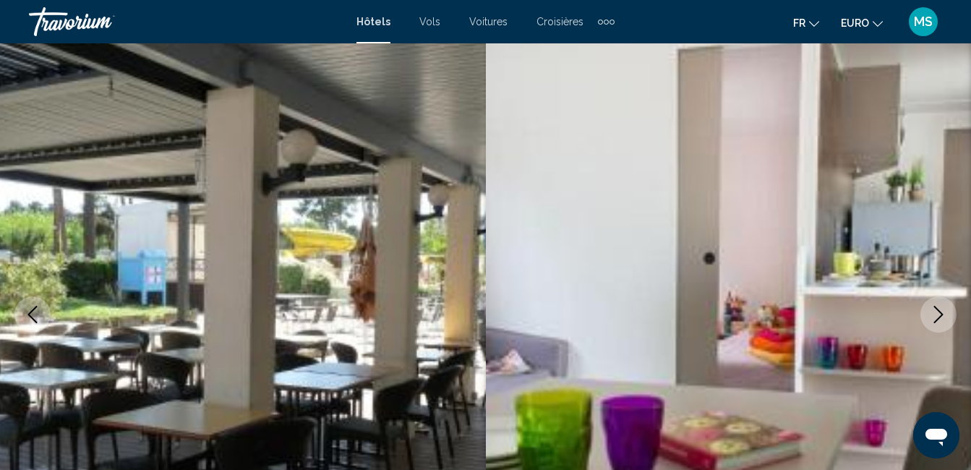
scroll to position [145, 0]
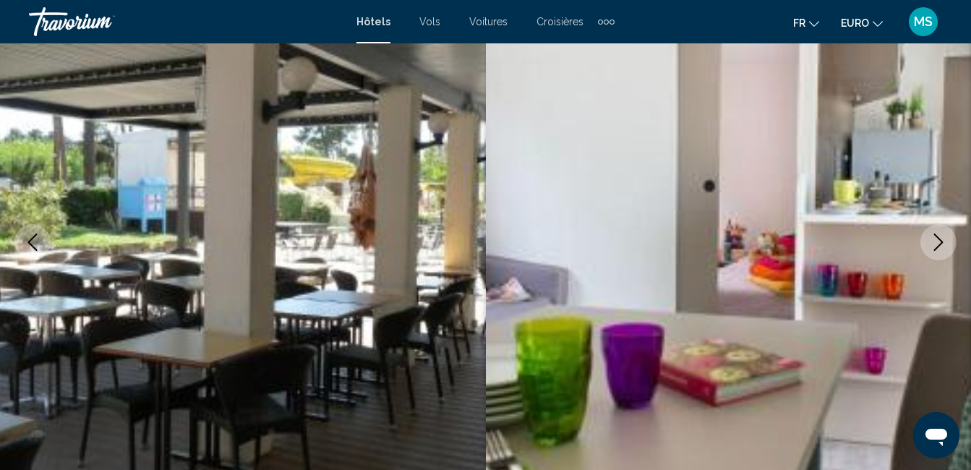
click at [934, 250] on icon "Image suivante" at bounding box center [938, 242] width 9 height 17
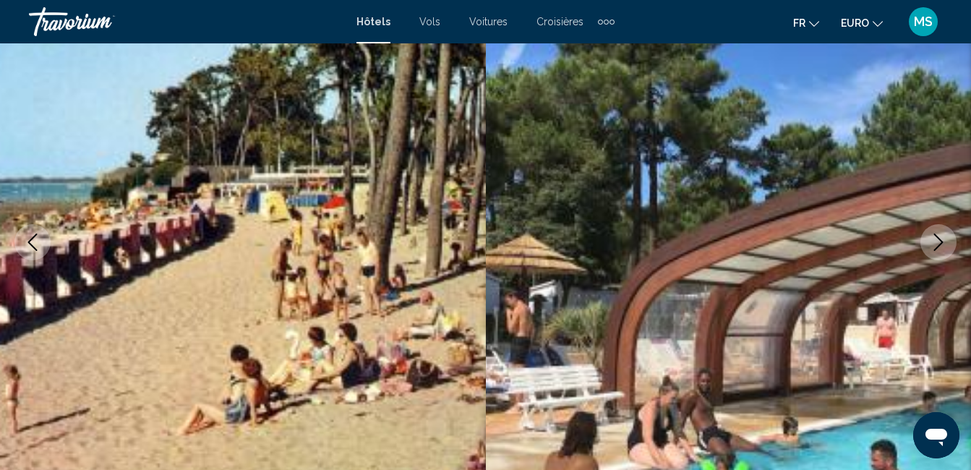
click at [929, 241] on button "Image suivante" at bounding box center [939, 242] width 36 height 36
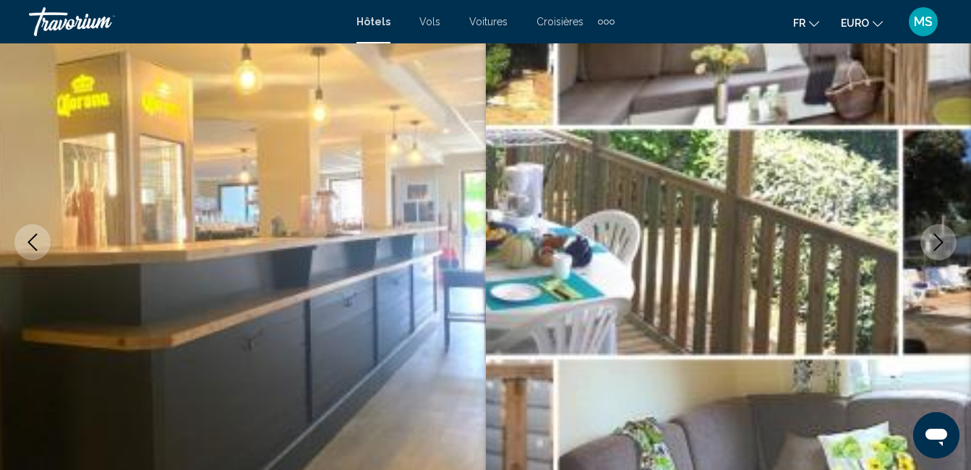
click at [929, 241] on button "Image suivante" at bounding box center [939, 242] width 36 height 36
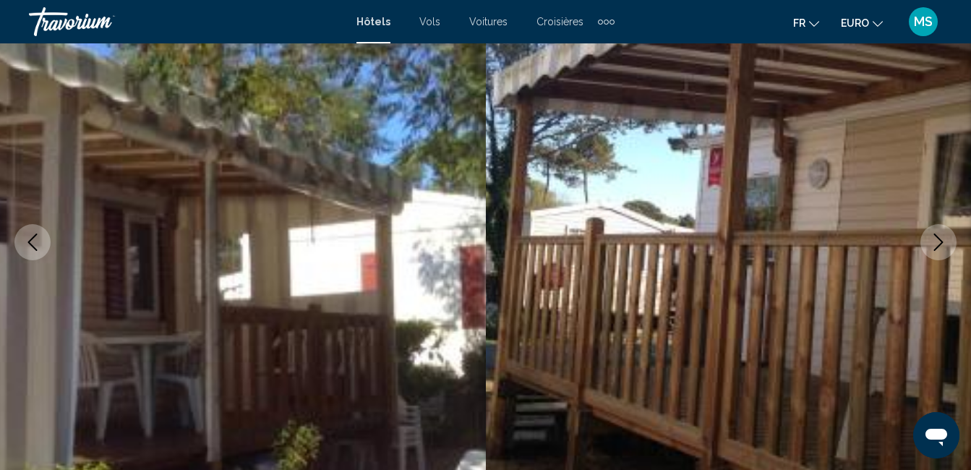
click at [929, 242] on button "Image suivante" at bounding box center [939, 242] width 36 height 36
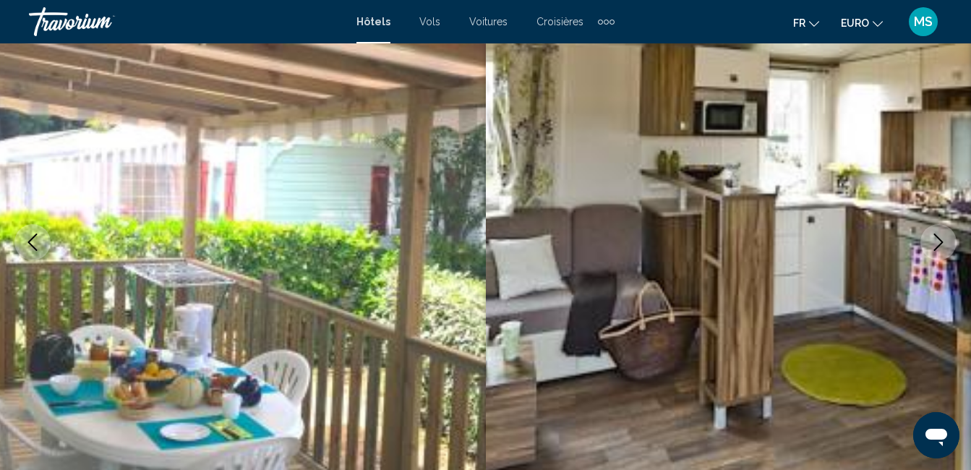
click at [929, 242] on button "Image suivante" at bounding box center [939, 242] width 36 height 36
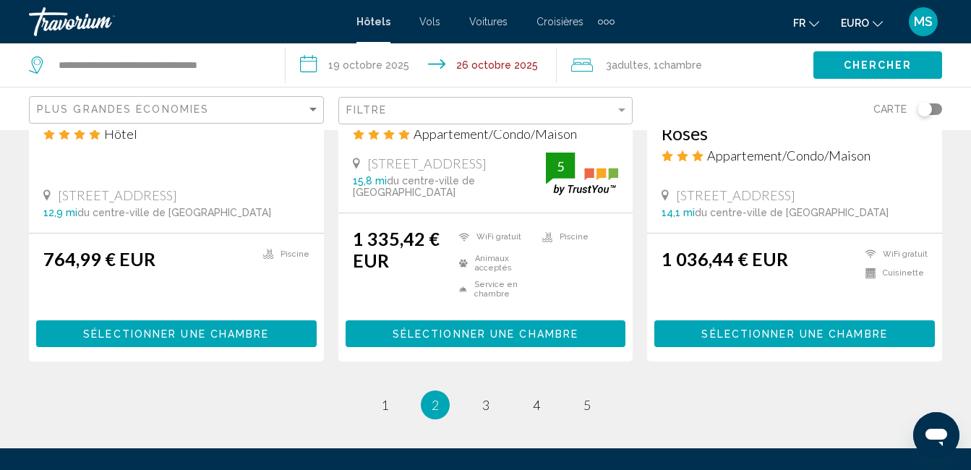
scroll to position [2025, 0]
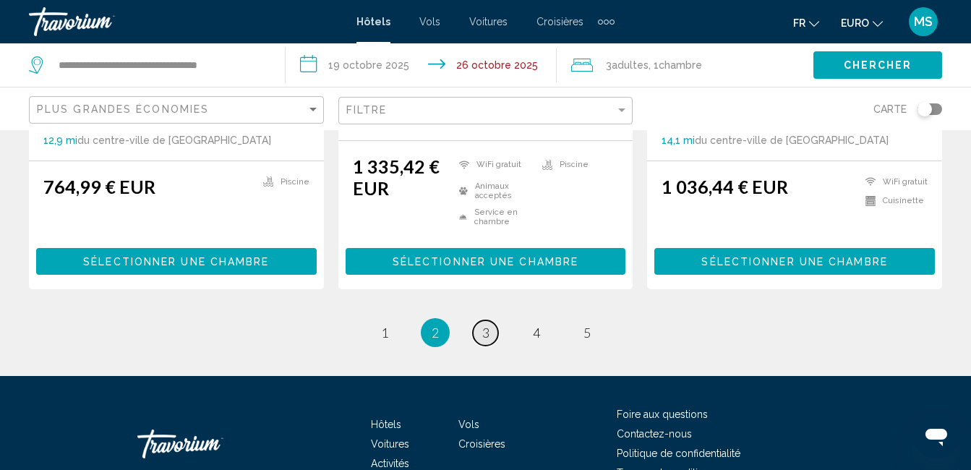
click at [487, 325] on span "3" at bounding box center [485, 333] width 7 height 16
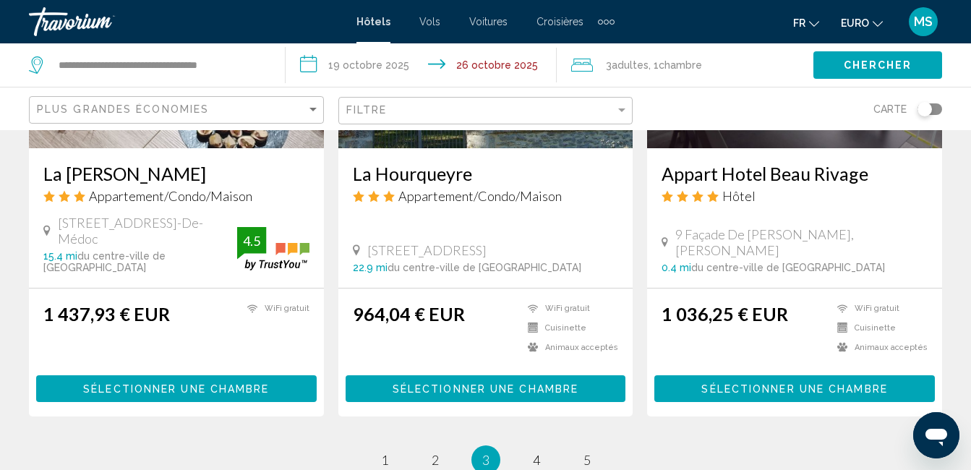
scroll to position [1953, 0]
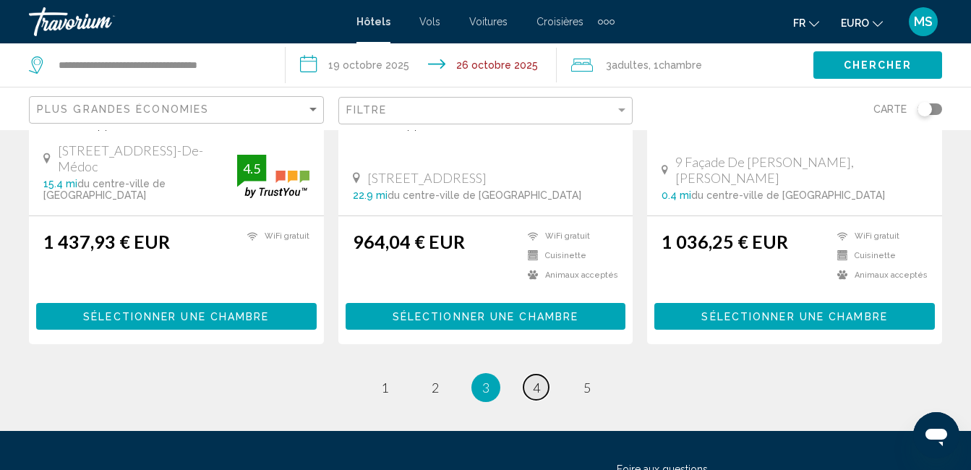
click at [537, 380] on span "4" at bounding box center [536, 388] width 7 height 16
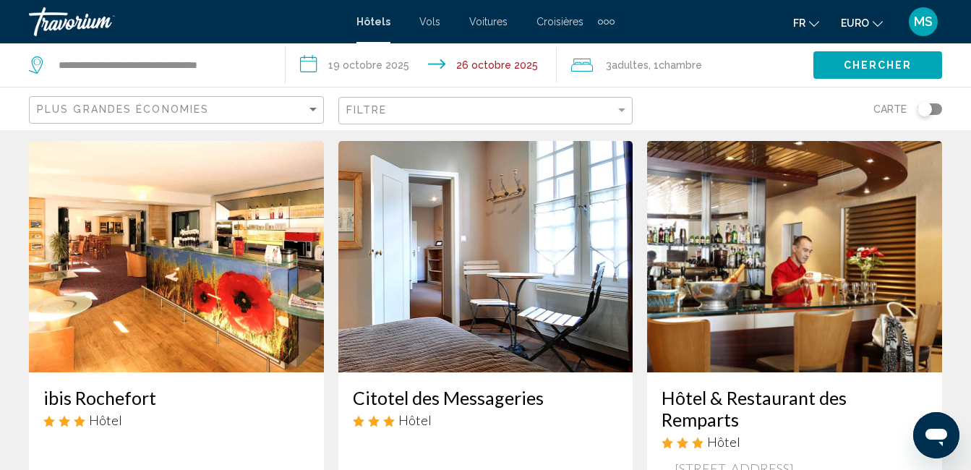
scroll to position [651, 0]
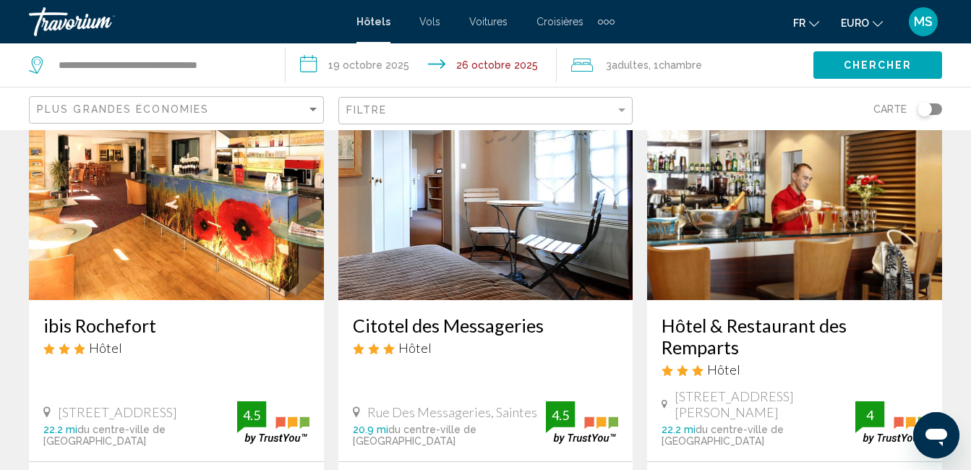
click at [274, 64] on app-destination-search "**********" at bounding box center [143, 64] width 286 height 43
drag, startPoint x: 274, startPoint y: 64, endPoint x: 269, endPoint y: 69, distance: 7.7
click at [269, 69] on div "**********" at bounding box center [150, 64] width 242 height 43
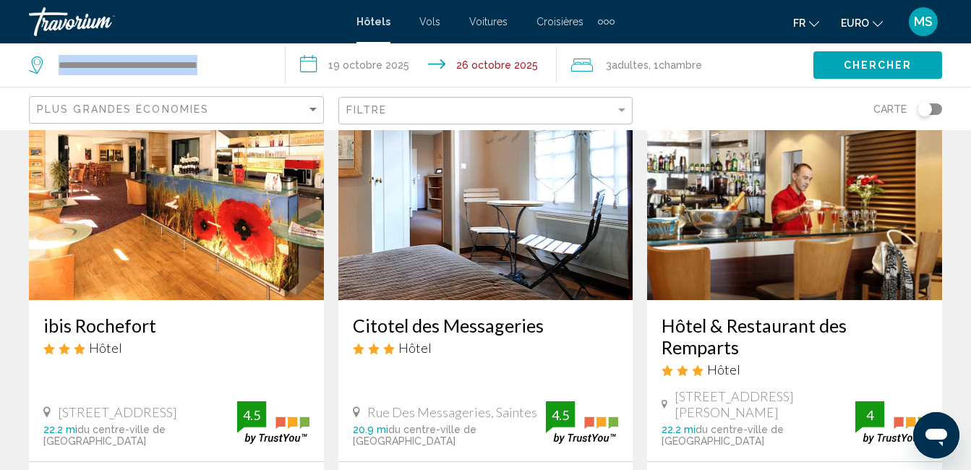
click at [269, 69] on div "**********" at bounding box center [150, 64] width 242 height 43
drag, startPoint x: 269, startPoint y: 69, endPoint x: 196, endPoint y: 25, distance: 85.7
click at [196, 25] on link "Travorium" at bounding box center [185, 21] width 313 height 29
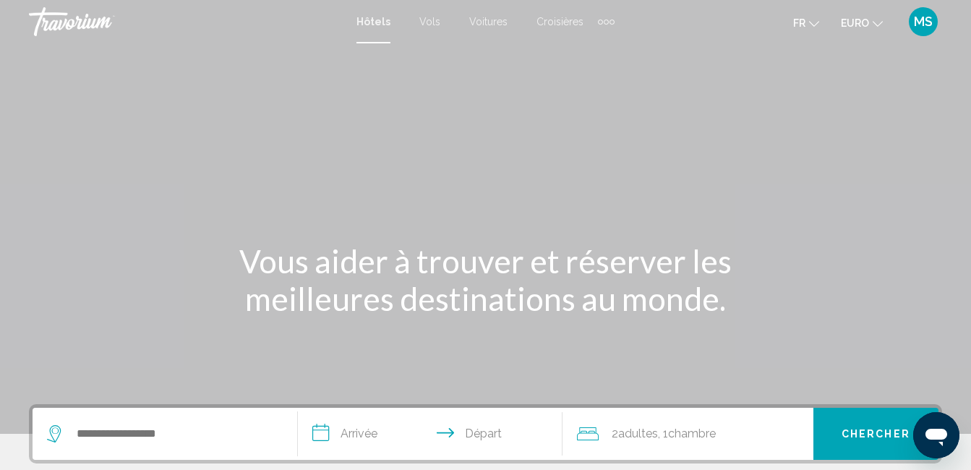
scroll to position [217, 0]
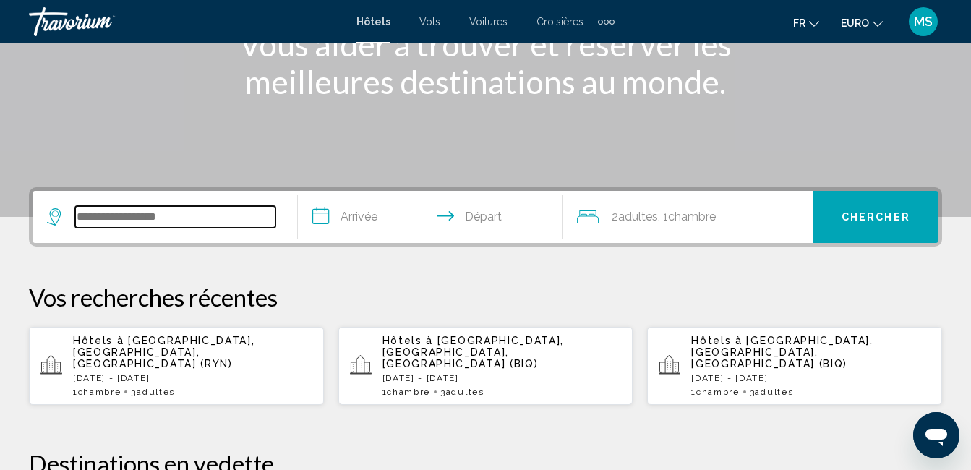
click at [200, 217] on input "Widget de recherche" at bounding box center [175, 217] width 200 height 22
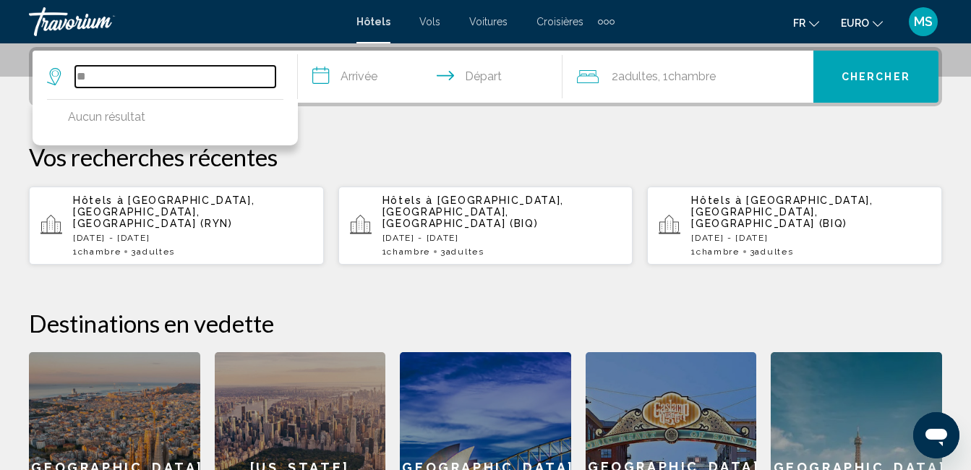
type input "*"
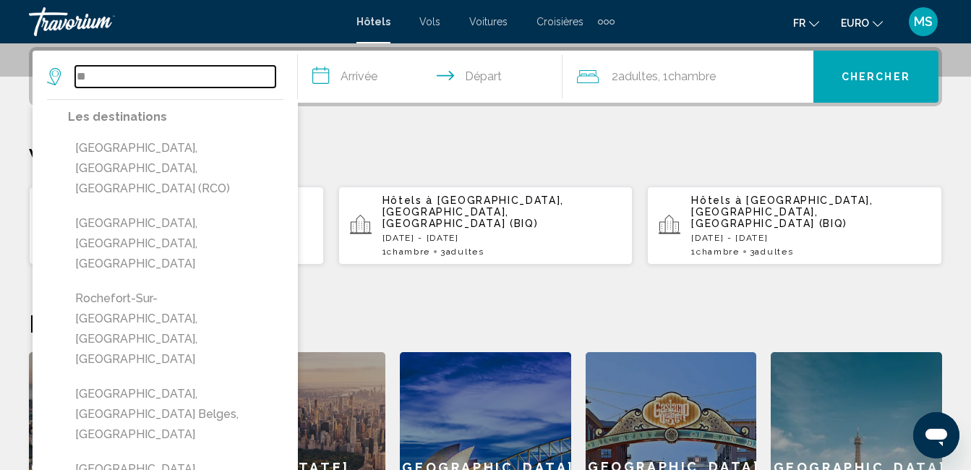
type input "*"
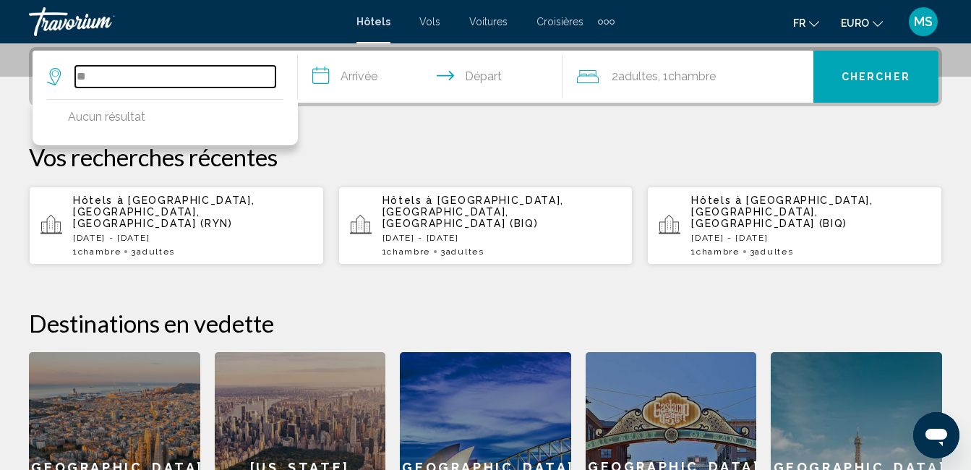
type input "*"
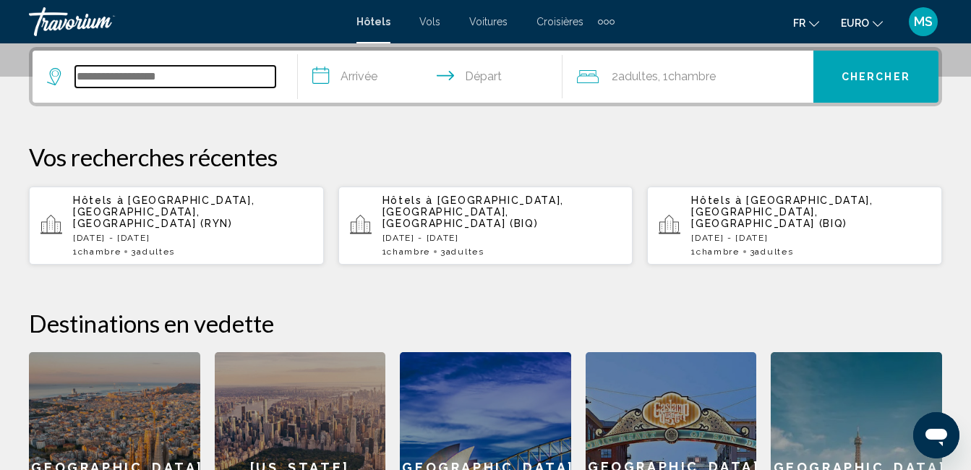
click at [217, 73] on input "Widget de recherche" at bounding box center [175, 77] width 200 height 22
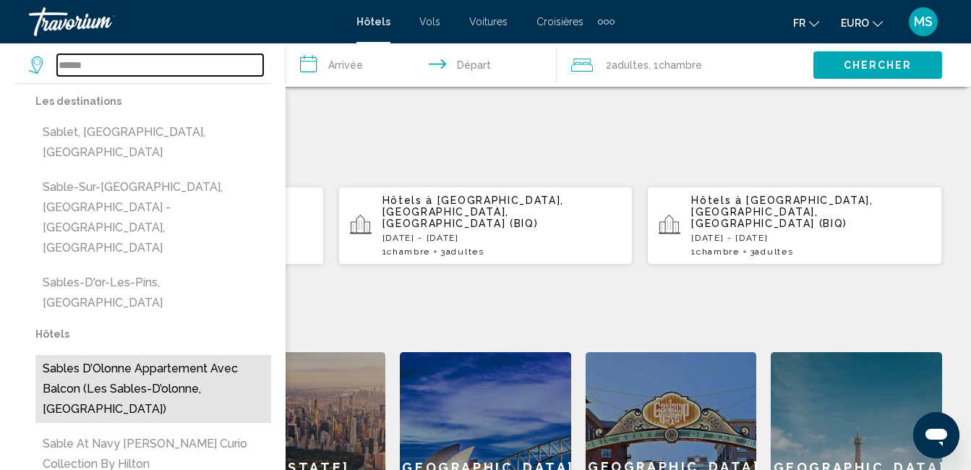
scroll to position [430, 0]
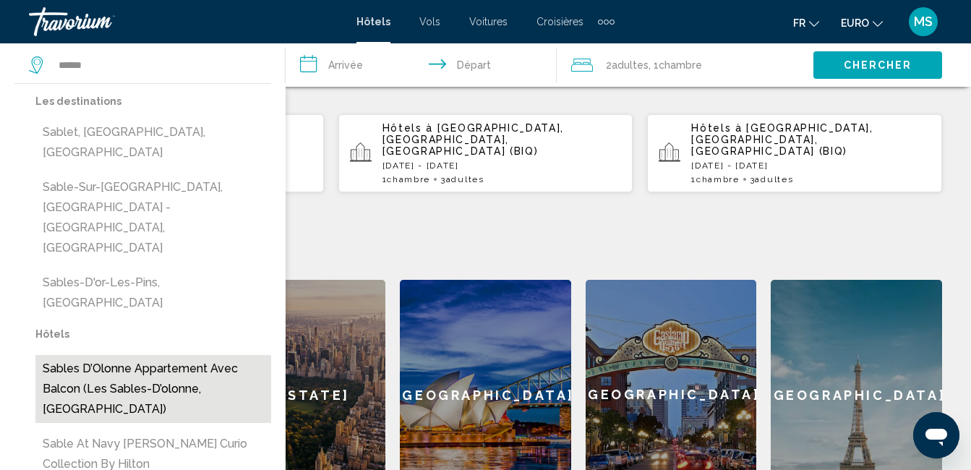
click at [217, 355] on button "Sables d’Olonne Appartement avec Balcon (Les Sables-D’olonne, [GEOGRAPHIC_DATA])" at bounding box center [153, 389] width 236 height 68
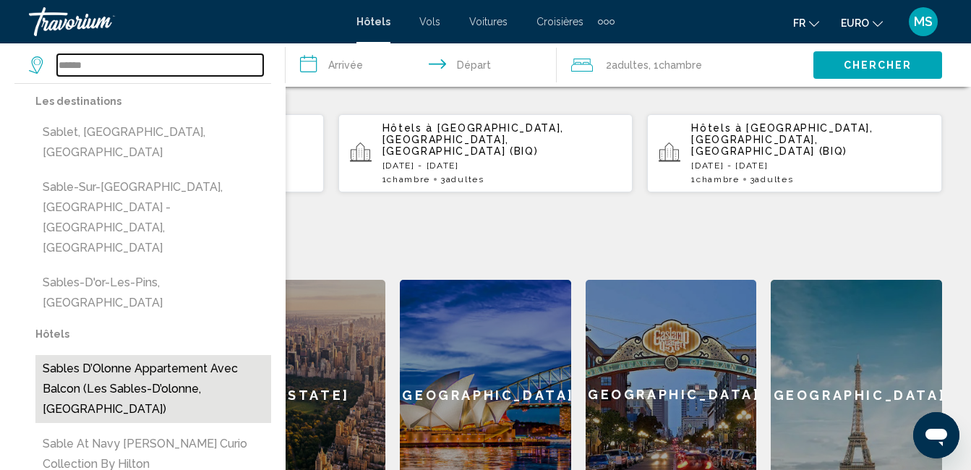
type input "**********"
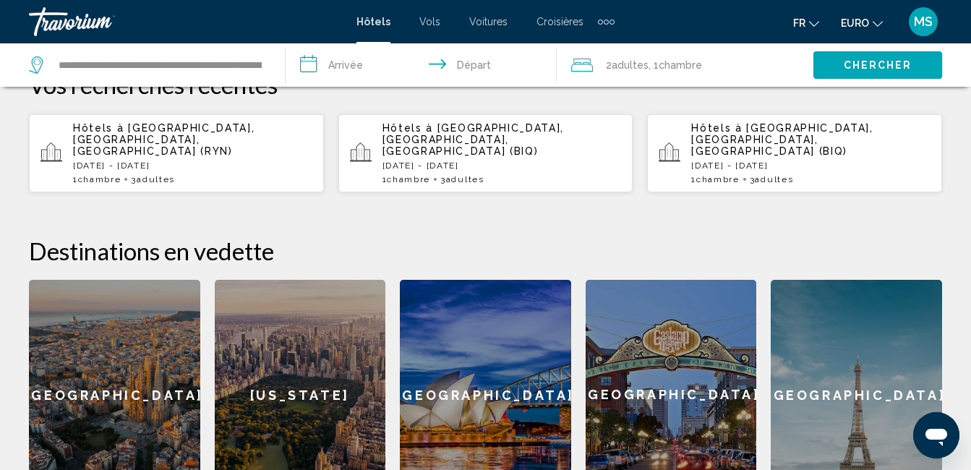
click at [356, 69] on input "**********" at bounding box center [424, 67] width 277 height 48
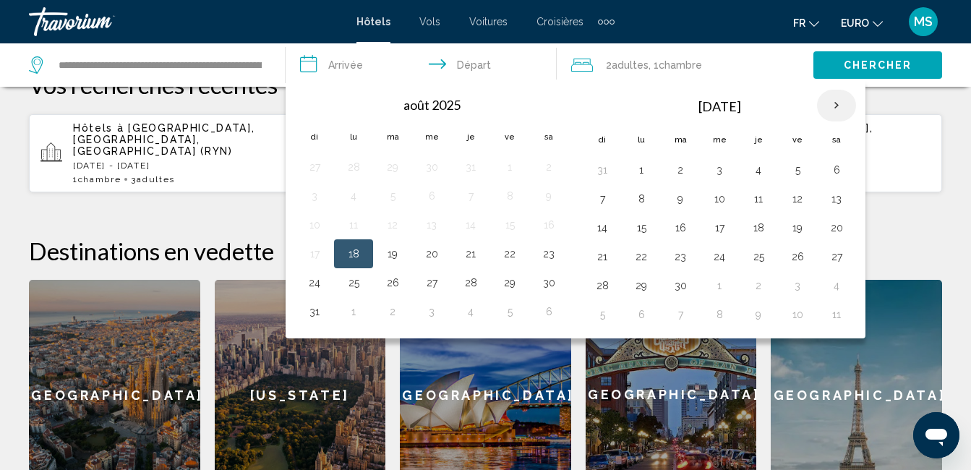
click at [839, 108] on th "Next month" at bounding box center [836, 106] width 39 height 32
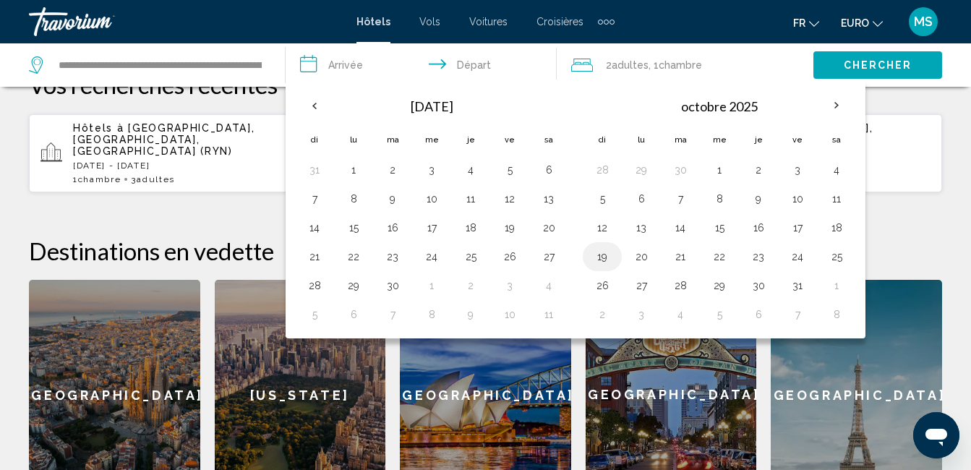
click at [608, 263] on button "19" at bounding box center [602, 257] width 23 height 20
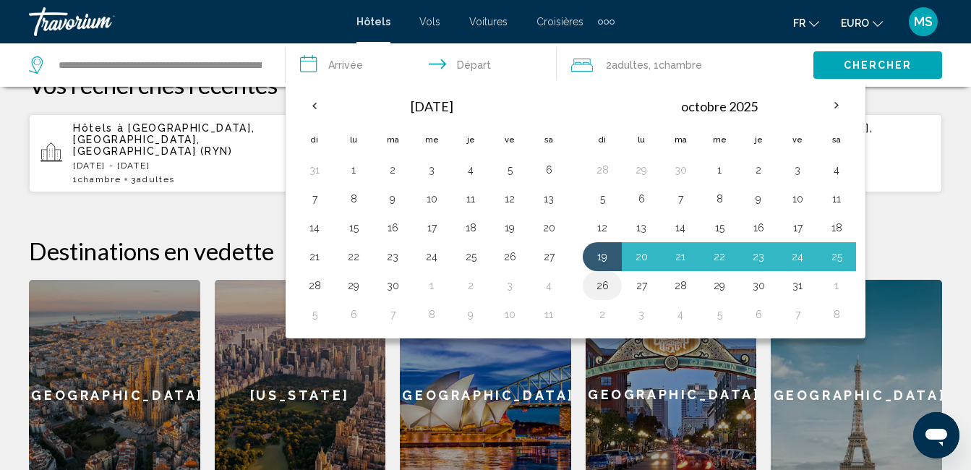
click at [605, 286] on button "26" at bounding box center [602, 286] width 23 height 20
type input "**********"
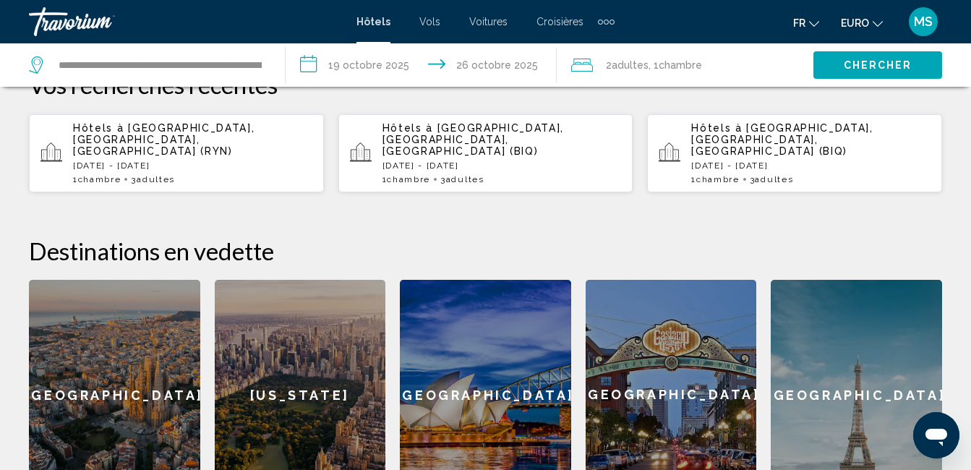
click at [774, 62] on div "2 Adulte Adultes , 1 Chambre pièces" at bounding box center [692, 65] width 242 height 20
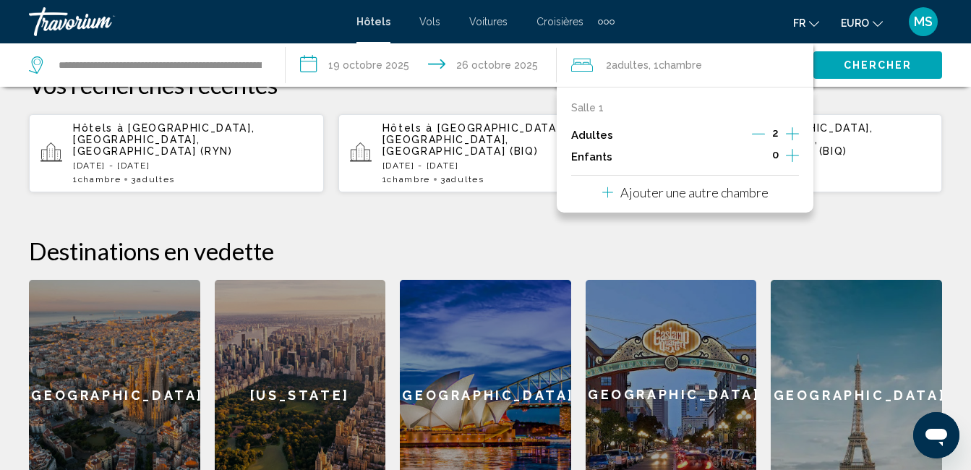
click at [790, 131] on icon "Augmenter les adultes" at bounding box center [792, 133] width 13 height 17
click at [858, 68] on span "Chercher" at bounding box center [878, 66] width 69 height 12
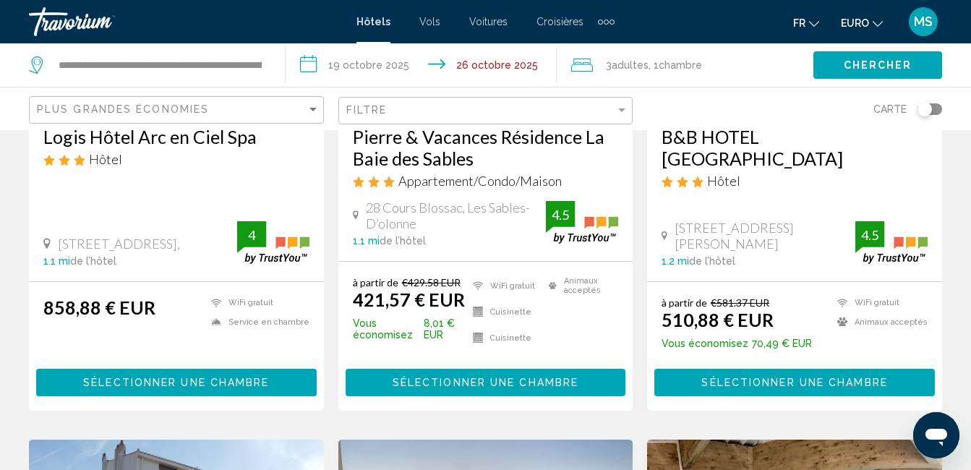
scroll to position [651, 0]
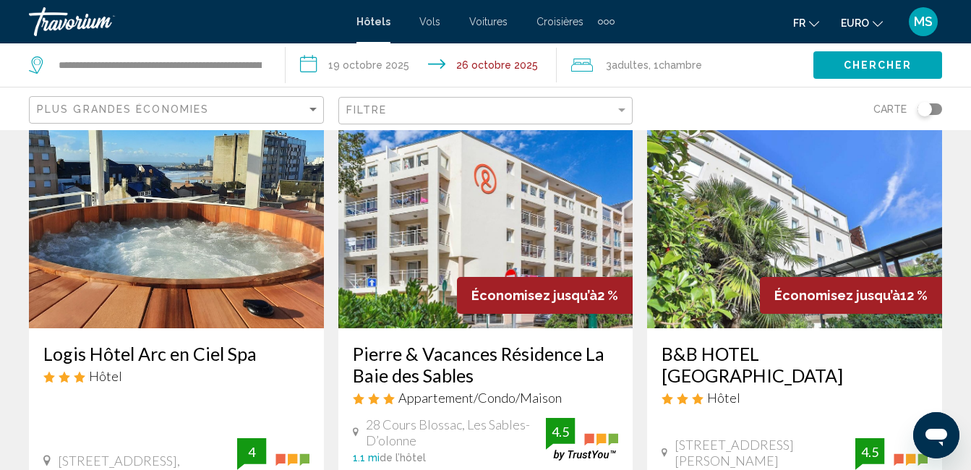
click at [524, 216] on img "Contenu principal" at bounding box center [485, 212] width 295 height 231
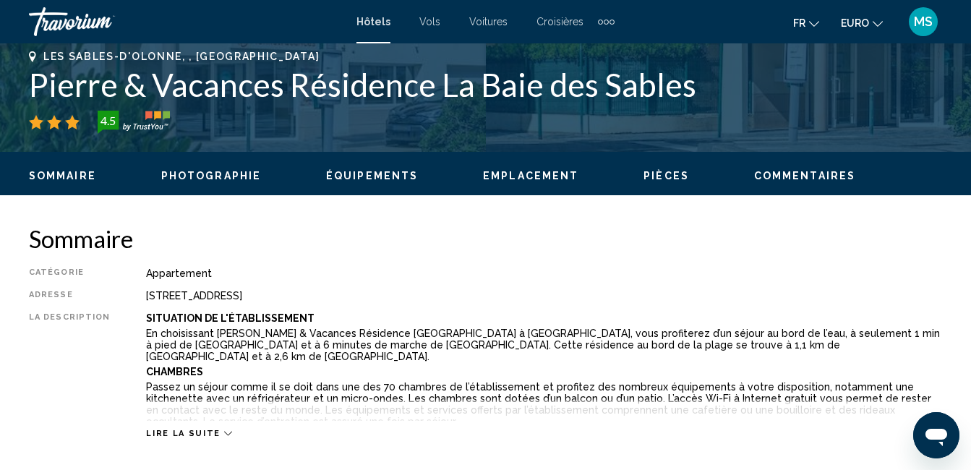
scroll to position [651, 0]
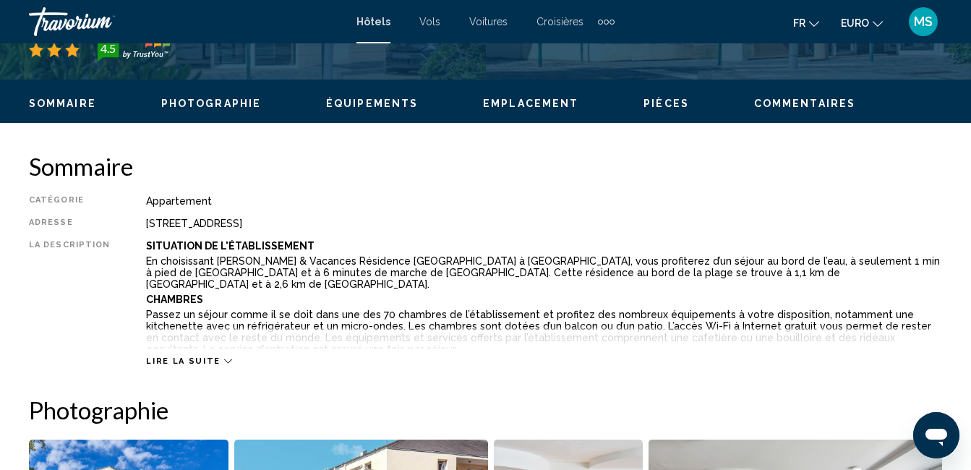
click at [206, 363] on span "Lire la suite" at bounding box center [183, 361] width 74 height 9
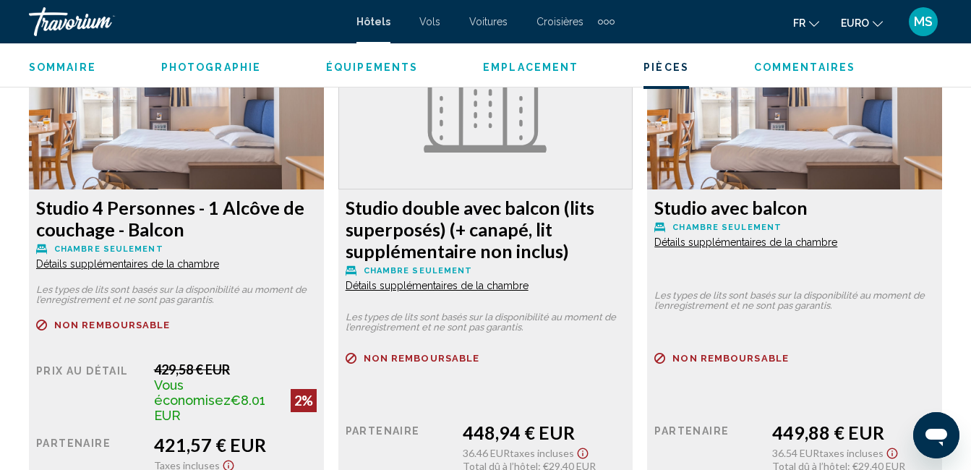
scroll to position [2242, 0]
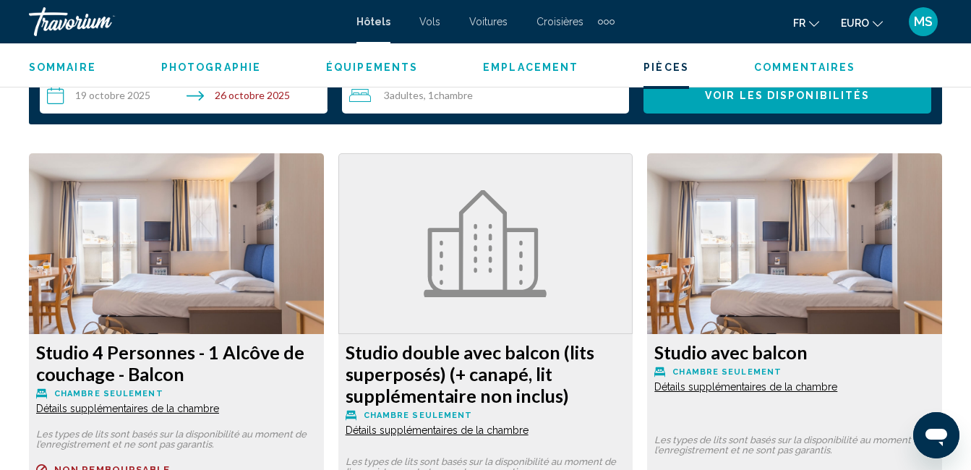
click at [248, 250] on img "Contenu principal" at bounding box center [176, 243] width 295 height 181
click at [240, 284] on img "Contenu principal" at bounding box center [176, 243] width 295 height 181
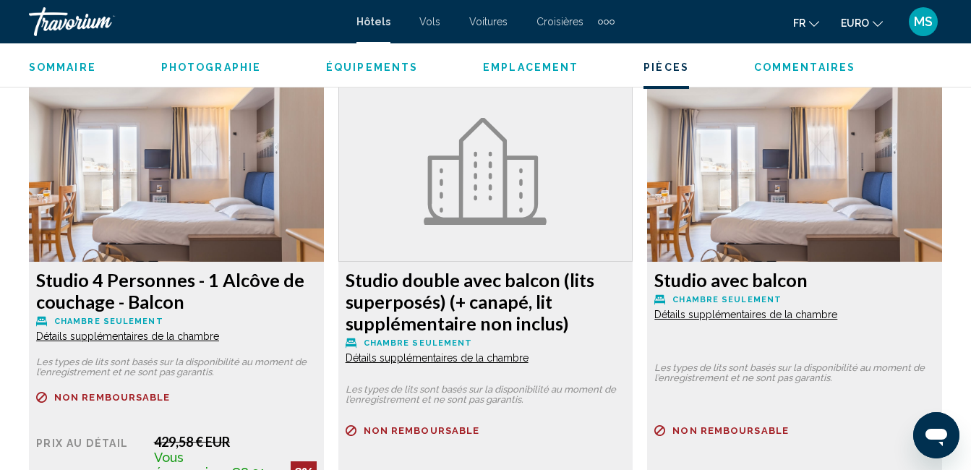
click at [137, 337] on span "Détails supplémentaires de la chambre" at bounding box center [127, 337] width 183 height 12
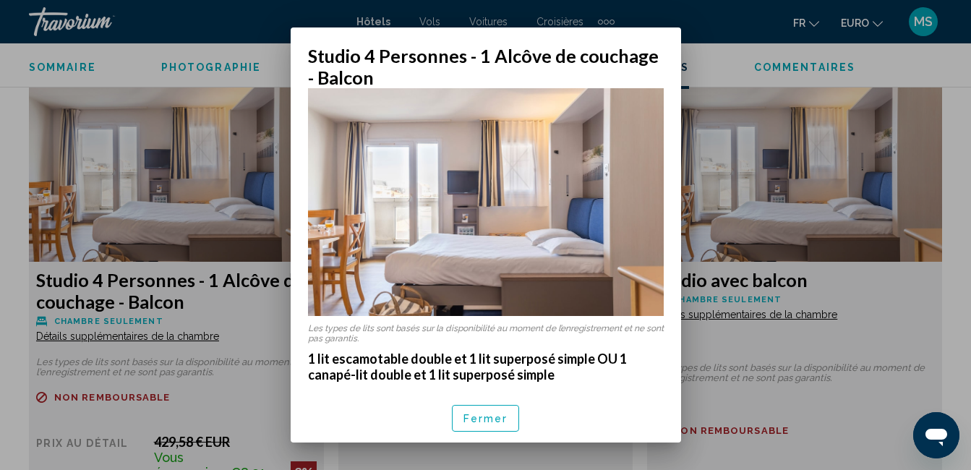
scroll to position [0, 0]
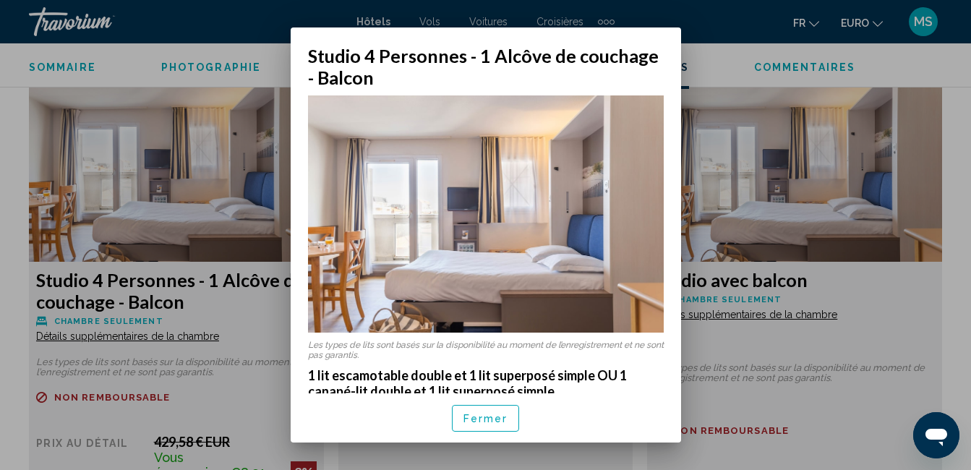
click at [479, 188] on img at bounding box center [486, 213] width 356 height 237
click at [578, 186] on img at bounding box center [486, 213] width 356 height 237
click at [498, 420] on span "Fermer" at bounding box center [486, 419] width 45 height 12
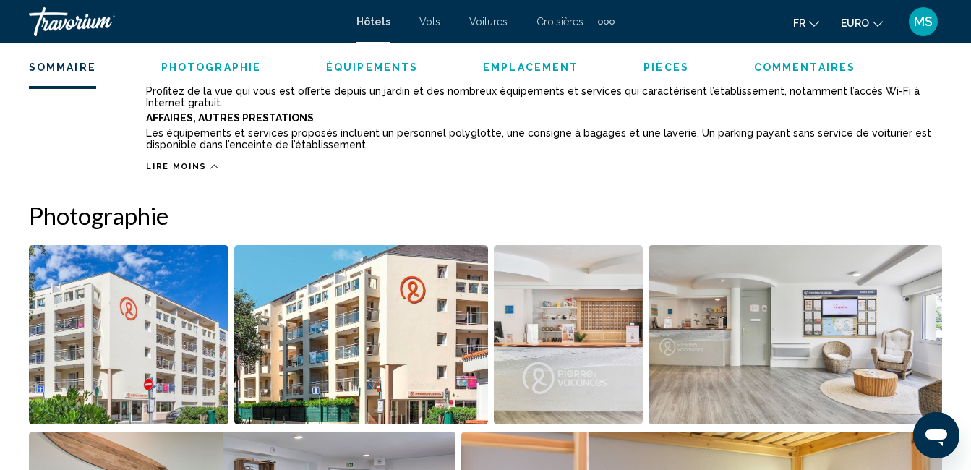
scroll to position [868, 0]
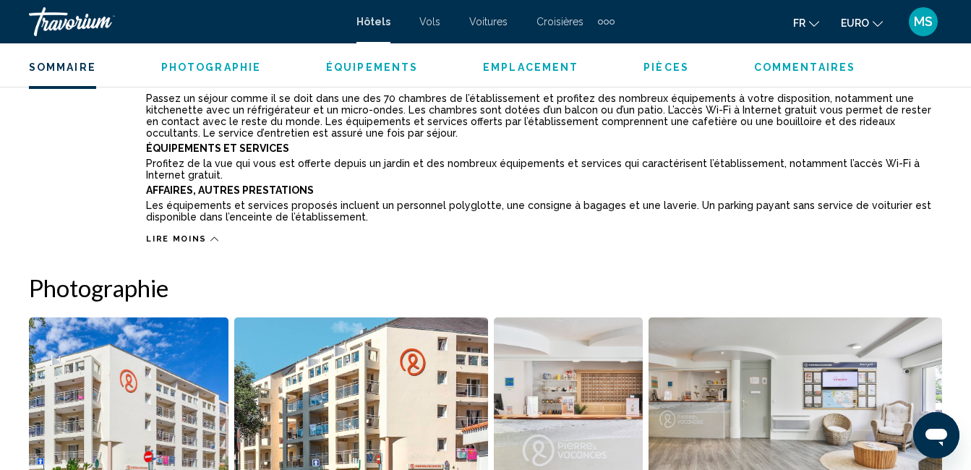
click at [514, 71] on span "Emplacement" at bounding box center [530, 67] width 95 height 12
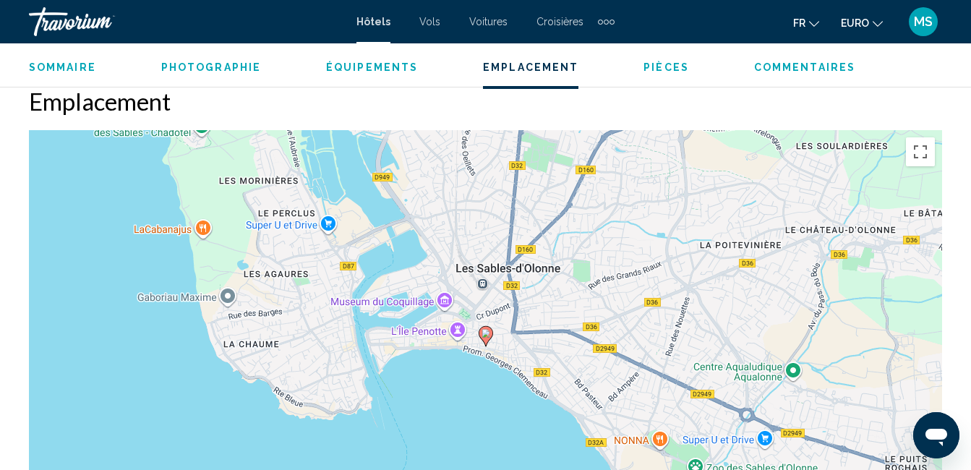
click at [231, 68] on span "Photographie" at bounding box center [211, 67] width 100 height 12
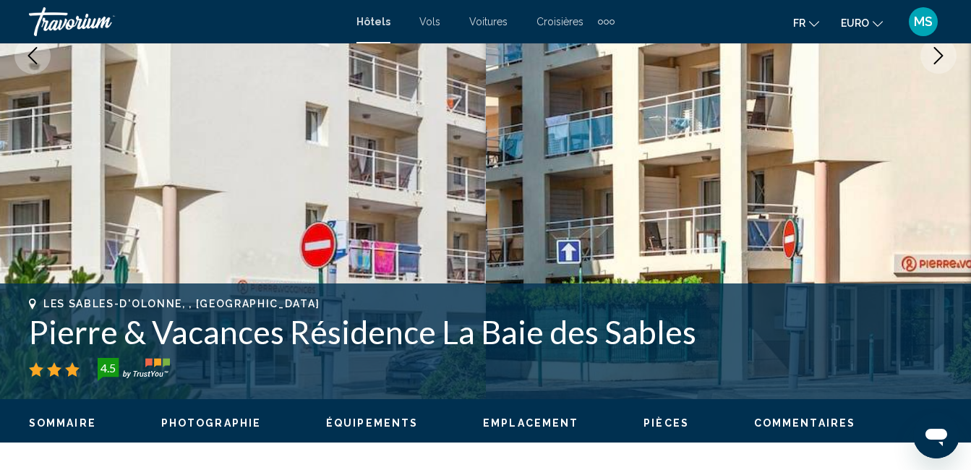
scroll to position [114, 0]
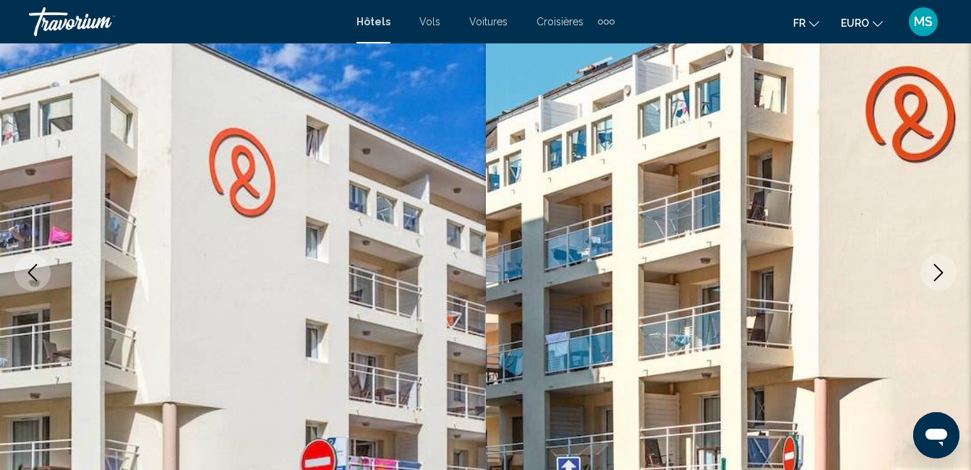
click at [938, 265] on icon "Image suivante" at bounding box center [938, 272] width 17 height 17
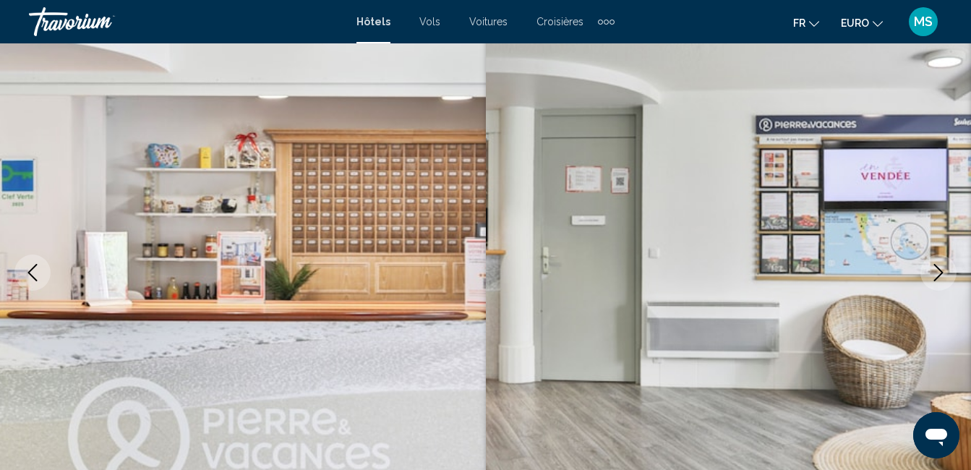
click at [939, 265] on icon "Image suivante" at bounding box center [938, 272] width 17 height 17
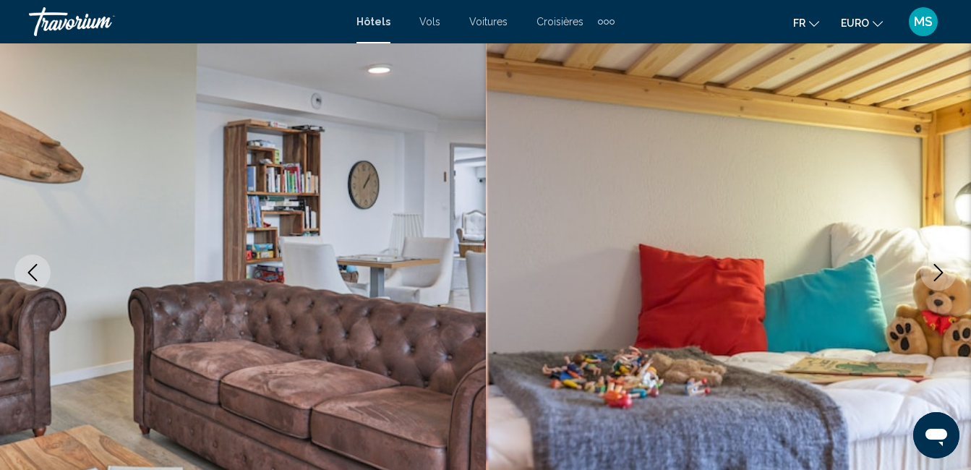
click at [940, 265] on icon "Image suivante" at bounding box center [938, 272] width 17 height 17
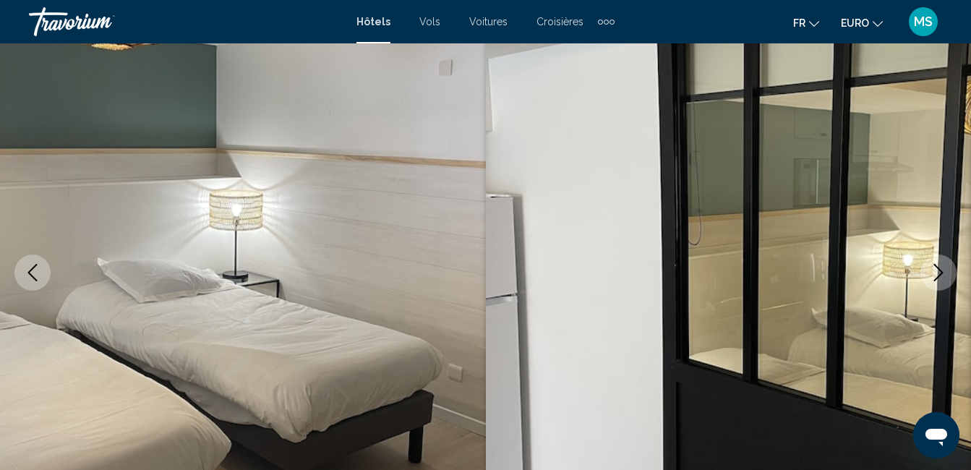
click at [940, 265] on icon "Image suivante" at bounding box center [938, 272] width 17 height 17
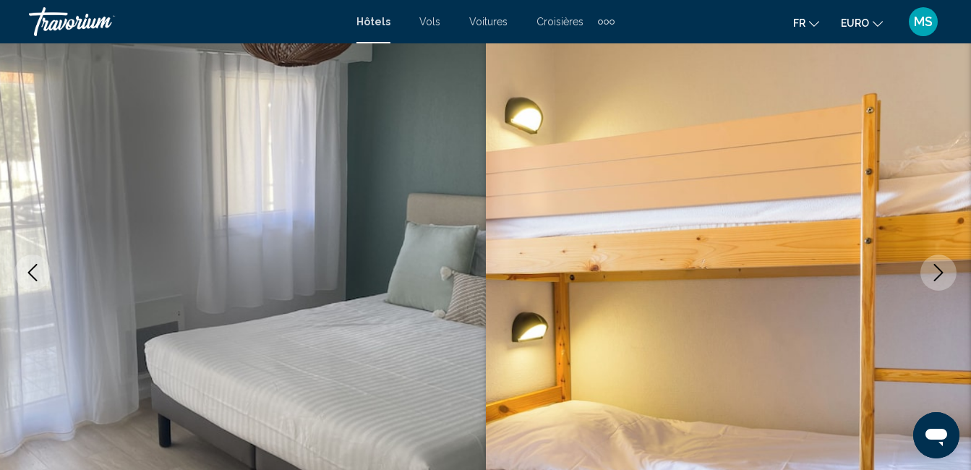
click at [940, 267] on icon "Image suivante" at bounding box center [938, 272] width 17 height 17
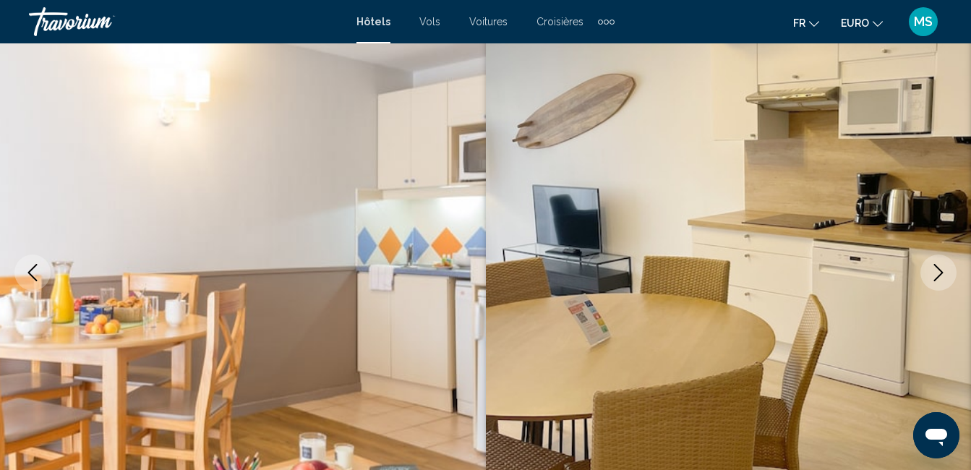
click at [940, 267] on icon "Image suivante" at bounding box center [938, 272] width 17 height 17
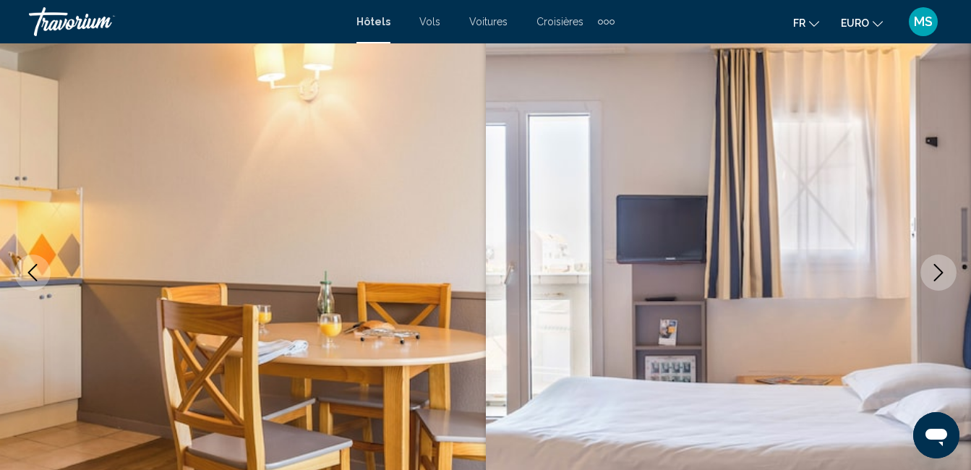
click at [940, 267] on icon "Image suivante" at bounding box center [938, 272] width 17 height 17
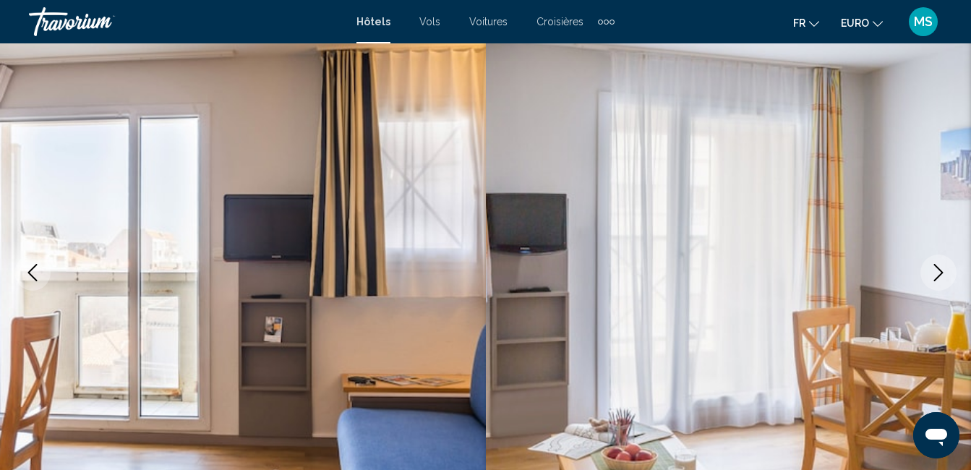
click at [941, 267] on icon "Image suivante" at bounding box center [938, 272] width 17 height 17
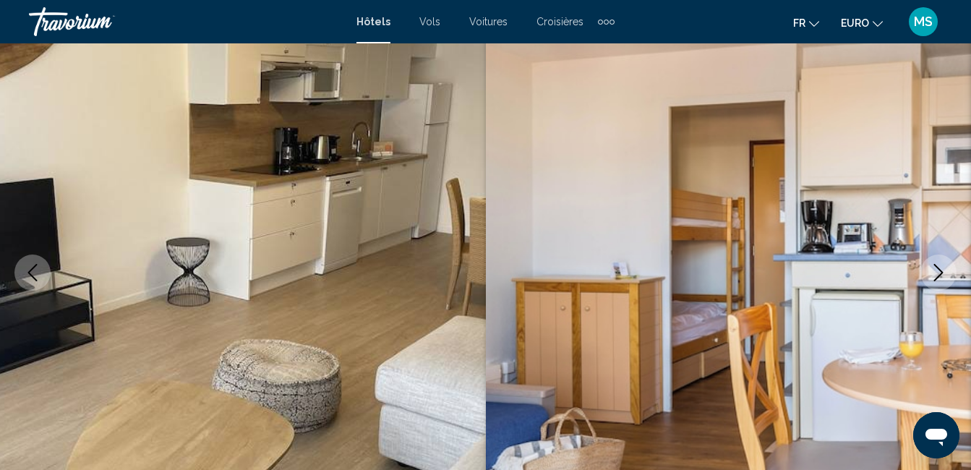
click at [941, 267] on icon "Image suivante" at bounding box center [938, 272] width 17 height 17
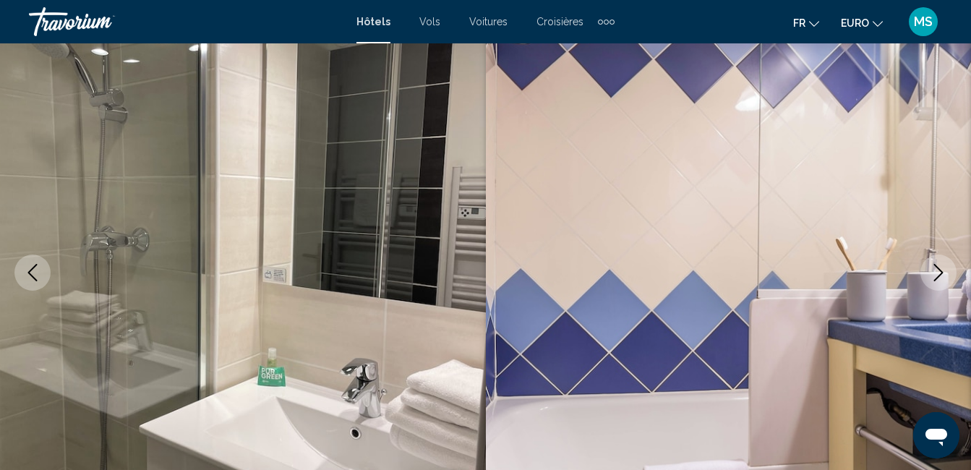
click at [941, 267] on icon "Image suivante" at bounding box center [938, 272] width 17 height 17
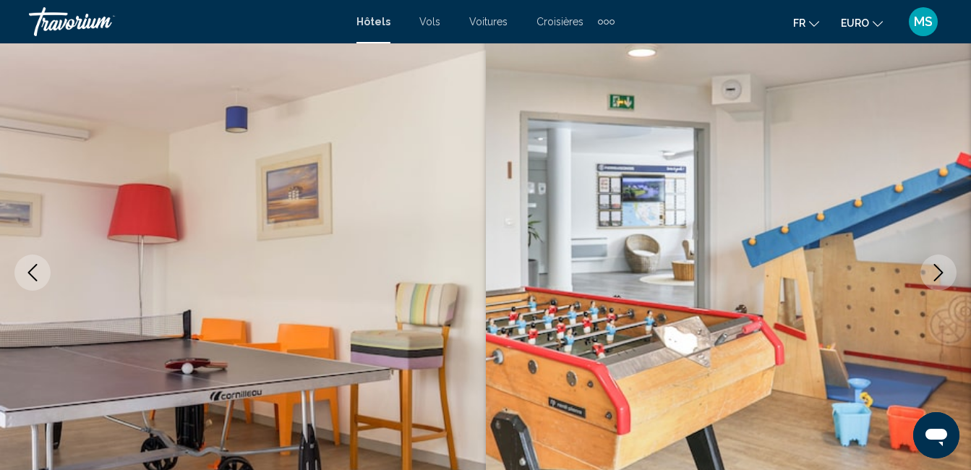
click at [941, 267] on icon "Image suivante" at bounding box center [938, 272] width 17 height 17
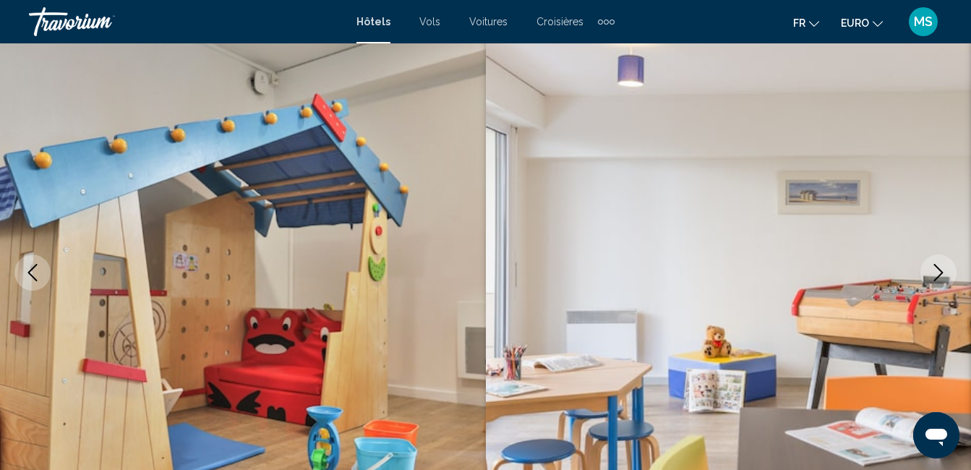
click at [941, 267] on icon "Image suivante" at bounding box center [938, 272] width 17 height 17
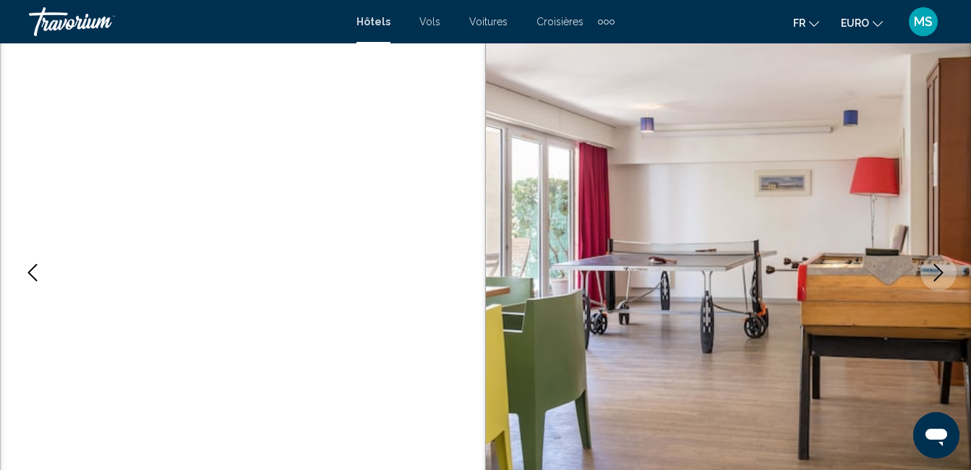
click at [941, 267] on icon "Image suivante" at bounding box center [938, 272] width 17 height 17
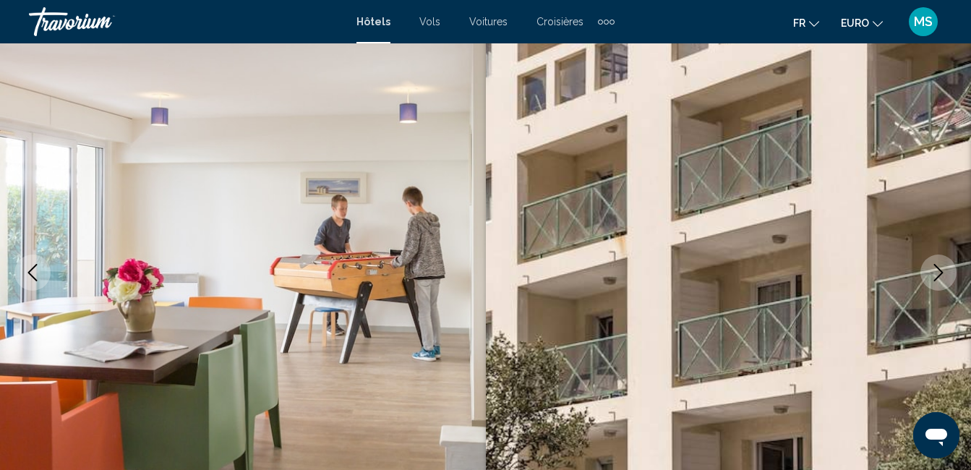
click at [944, 266] on icon "Image suivante" at bounding box center [938, 272] width 17 height 17
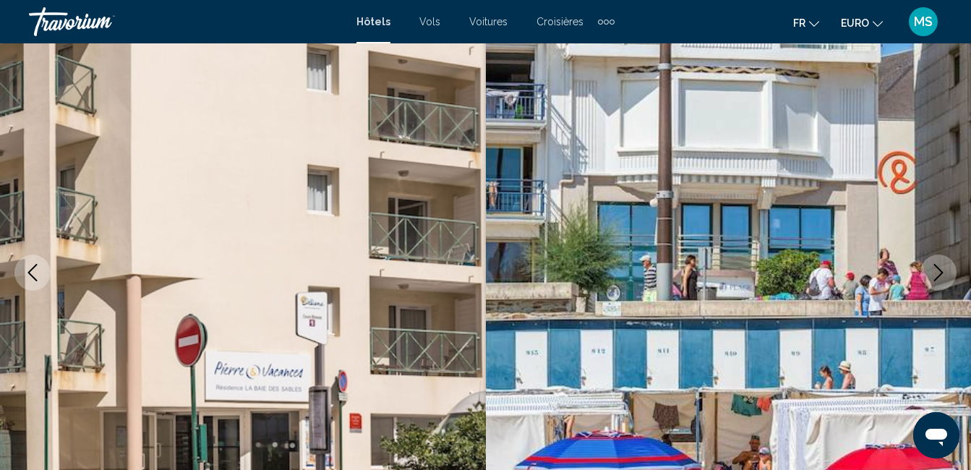
scroll to position [187, 0]
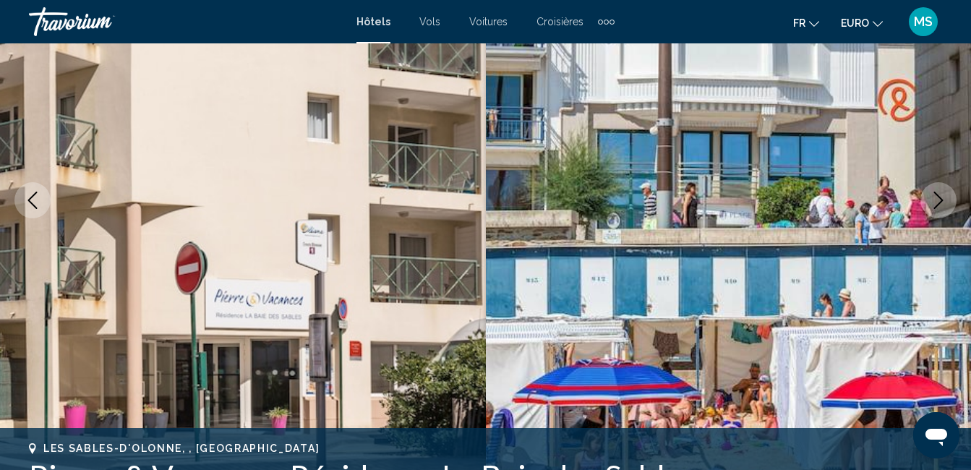
click at [950, 201] on button "Image suivante" at bounding box center [939, 200] width 36 height 36
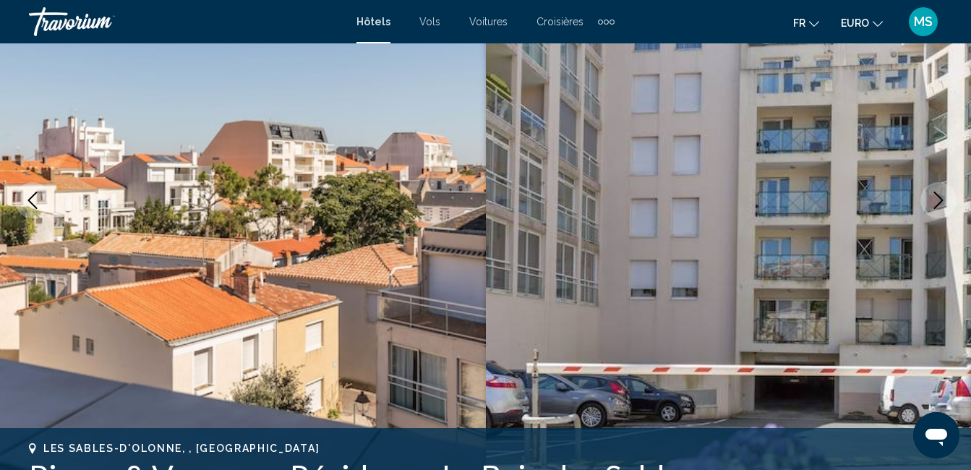
click at [950, 201] on button "Image suivante" at bounding box center [939, 200] width 36 height 36
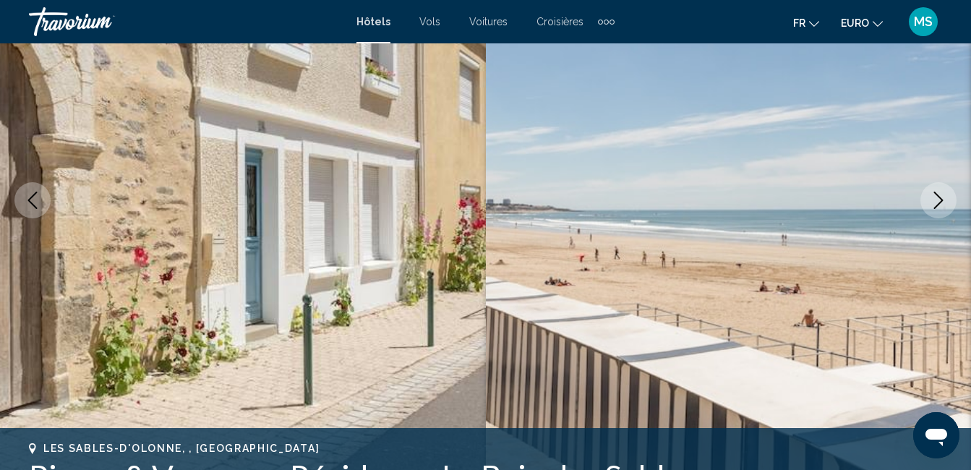
click at [947, 200] on button "Image suivante" at bounding box center [939, 200] width 36 height 36
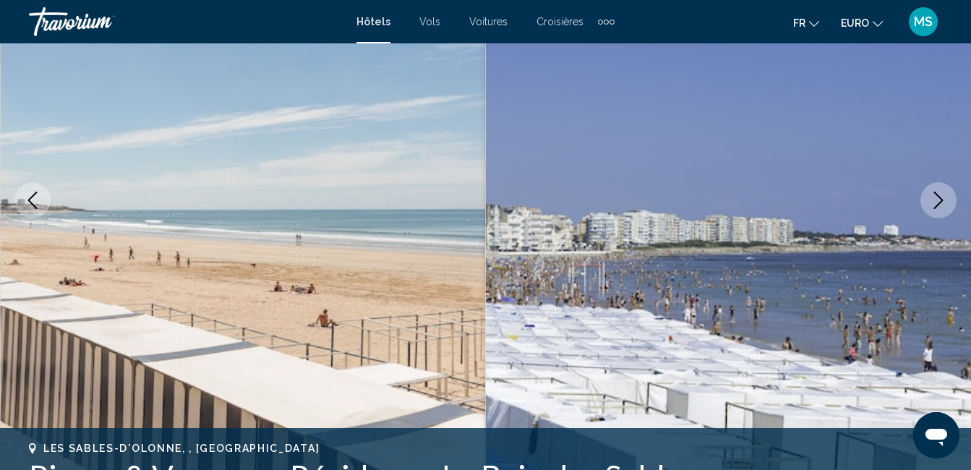
click at [945, 207] on icon "Image suivante" at bounding box center [938, 200] width 17 height 17
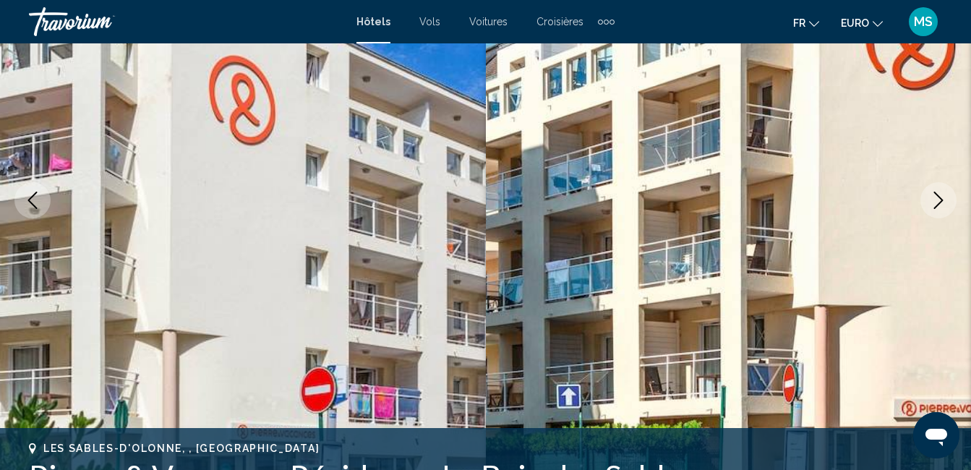
click at [940, 213] on button "Image suivante" at bounding box center [939, 200] width 36 height 36
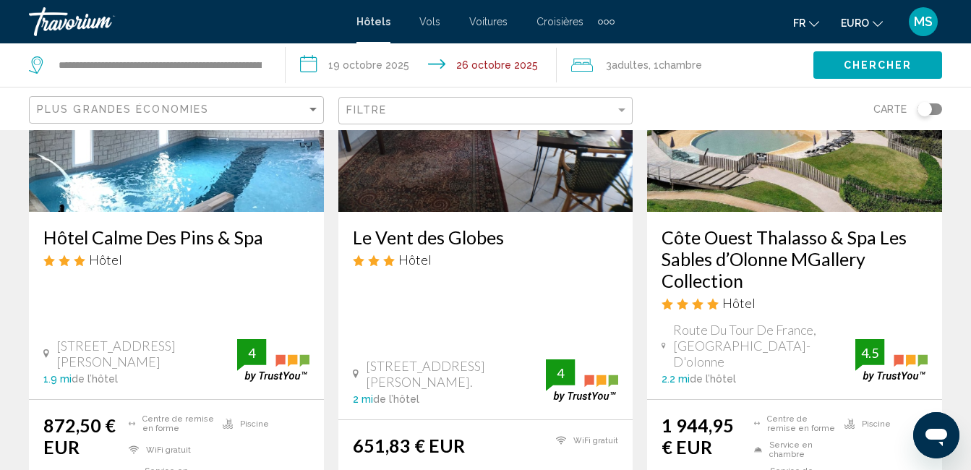
scroll to position [1808, 0]
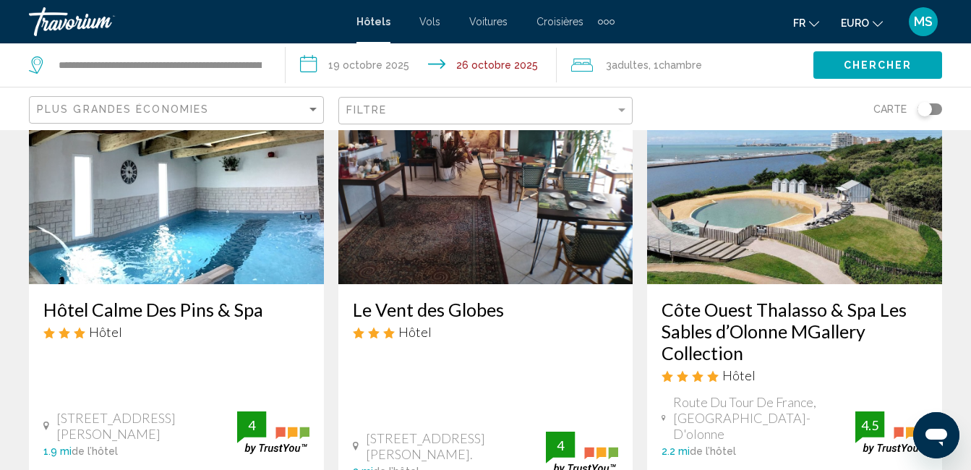
click at [166, 299] on h3 "Hôtel Calme Des Pins & Spa" at bounding box center [176, 310] width 266 height 22
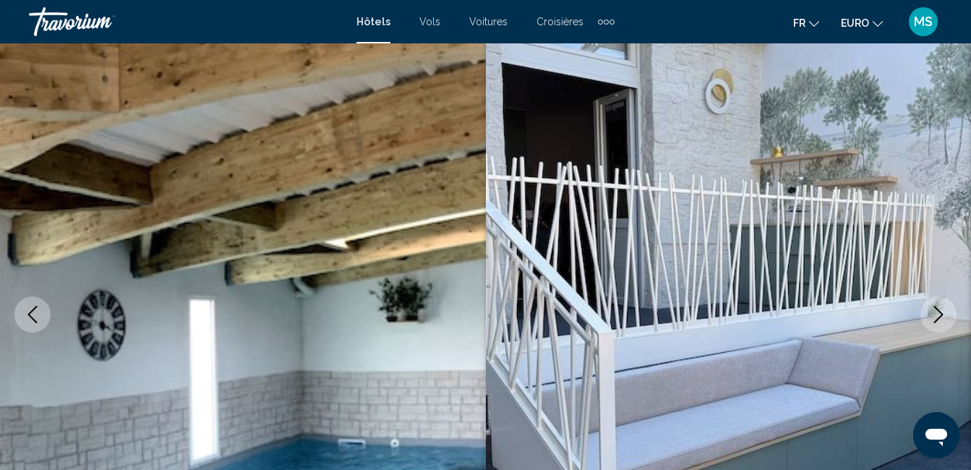
scroll to position [145, 0]
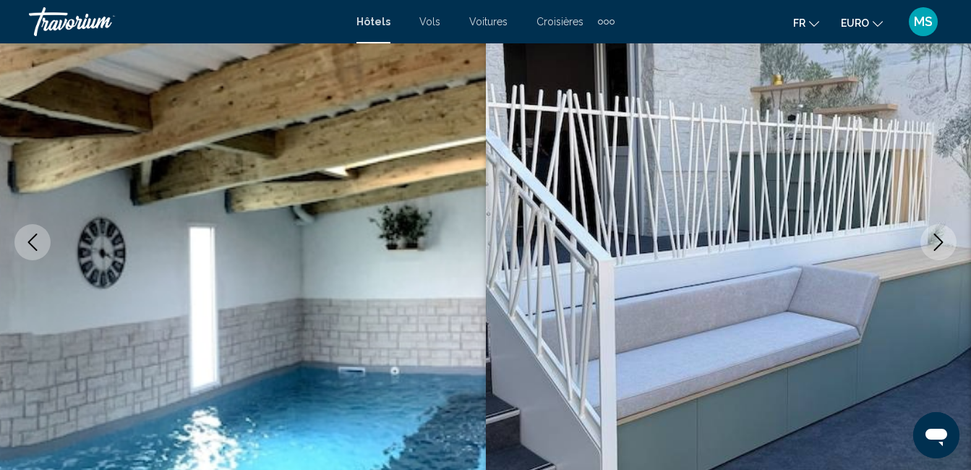
click at [934, 250] on icon "Image suivante" at bounding box center [938, 242] width 17 height 17
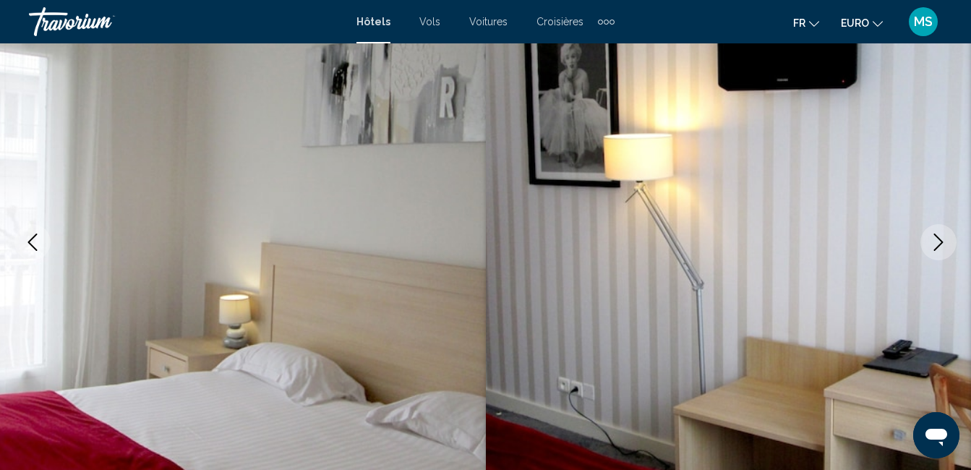
scroll to position [217, 0]
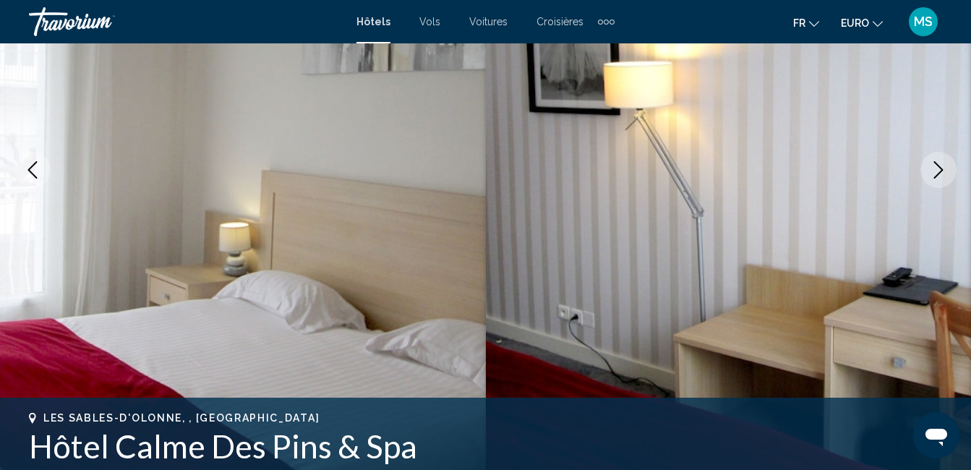
click at [942, 179] on button "Image suivante" at bounding box center [939, 170] width 36 height 36
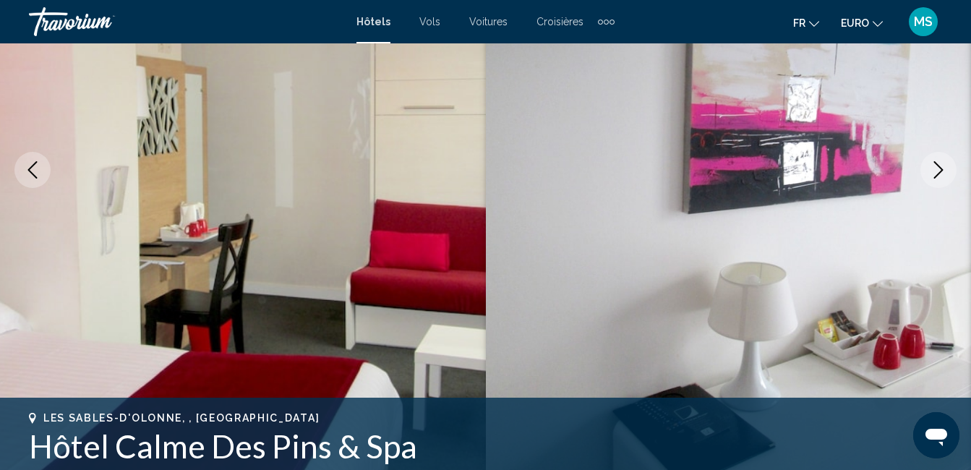
click at [942, 179] on button "Image suivante" at bounding box center [939, 170] width 36 height 36
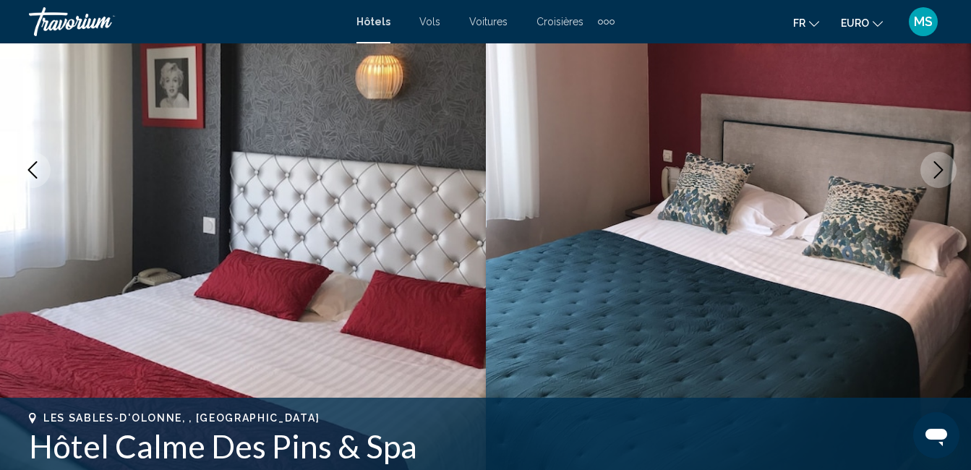
click at [942, 179] on button "Image suivante" at bounding box center [939, 170] width 36 height 36
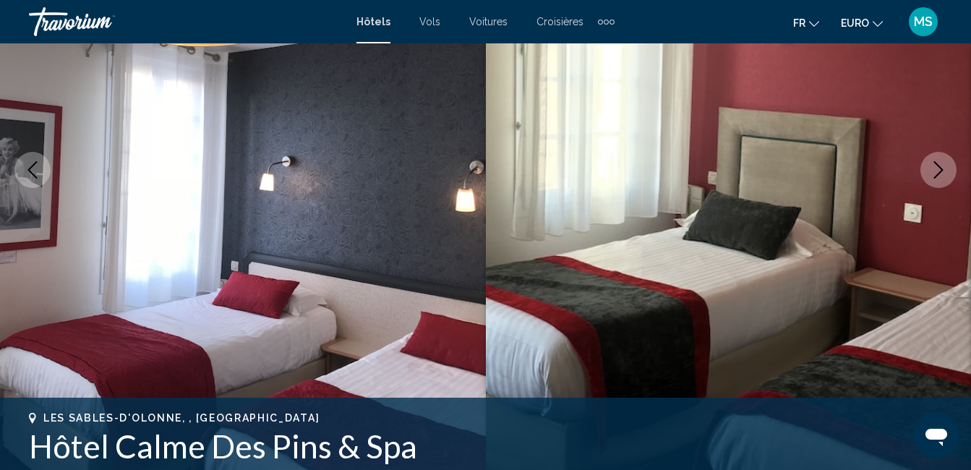
click at [942, 179] on button "Image suivante" at bounding box center [939, 170] width 36 height 36
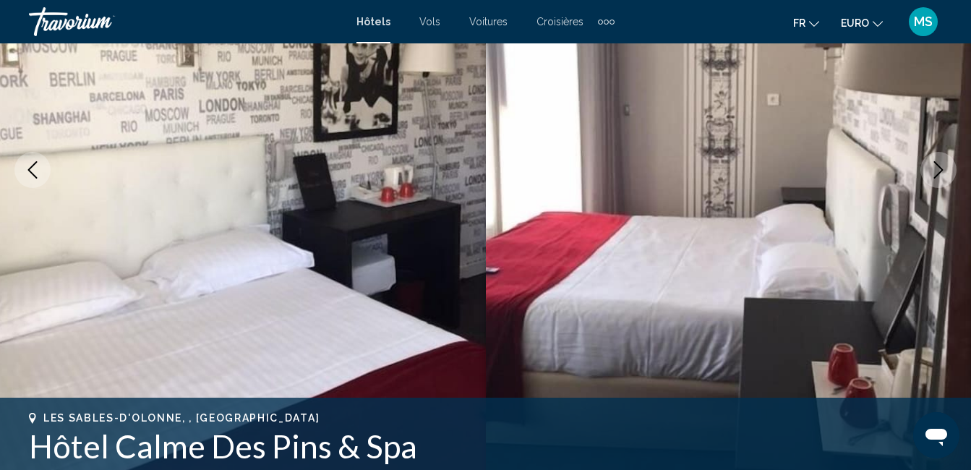
click at [942, 179] on button "Image suivante" at bounding box center [939, 170] width 36 height 36
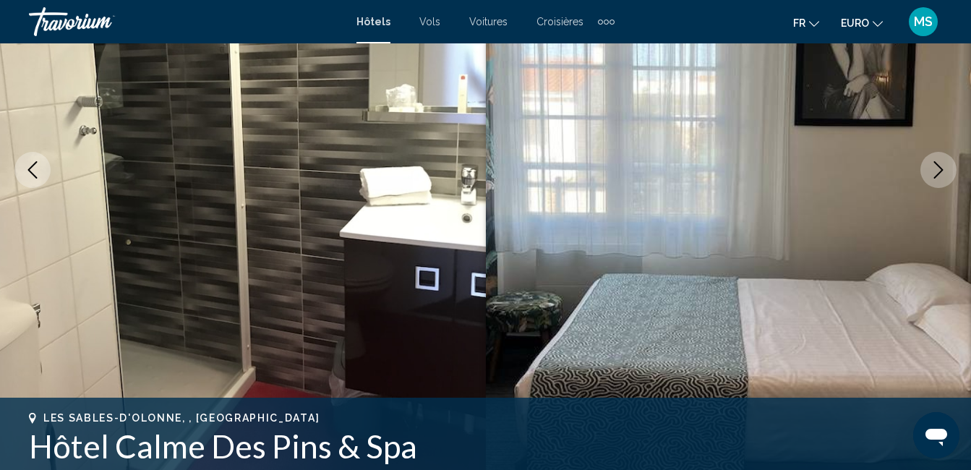
click at [942, 179] on button "Image suivante" at bounding box center [939, 170] width 36 height 36
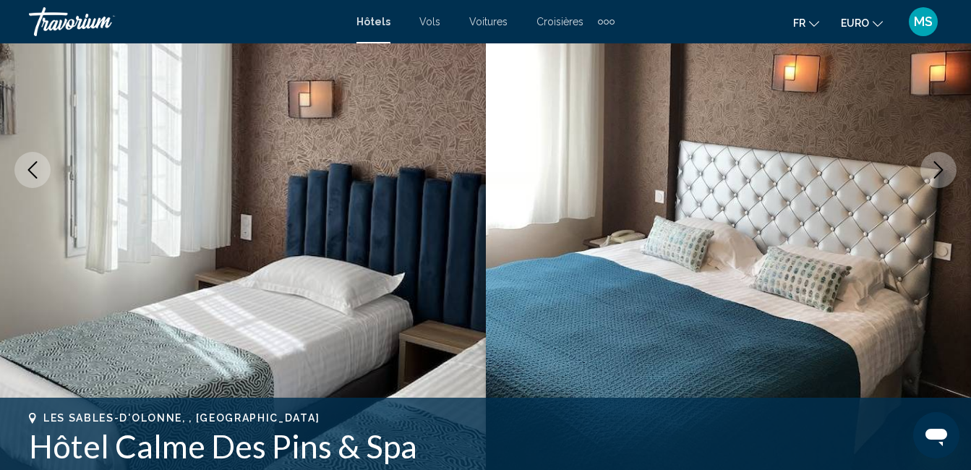
click at [942, 179] on button "Image suivante" at bounding box center [939, 170] width 36 height 36
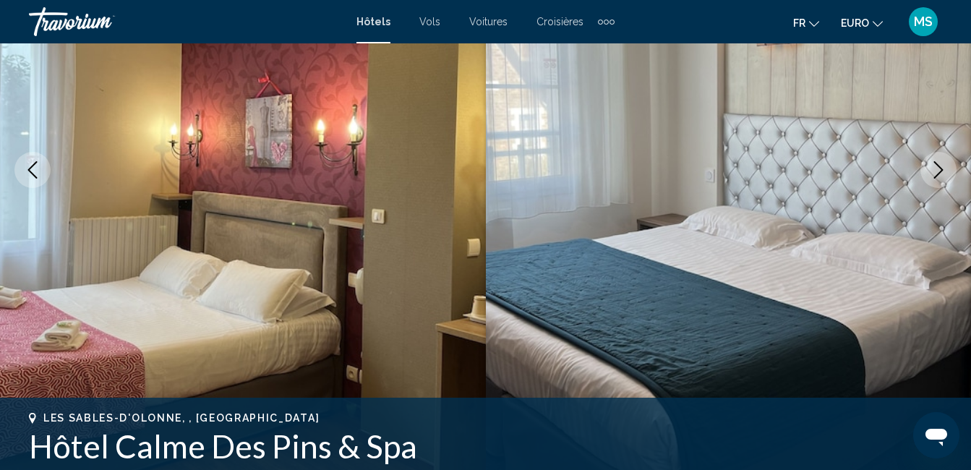
click at [942, 179] on button "Image suivante" at bounding box center [939, 170] width 36 height 36
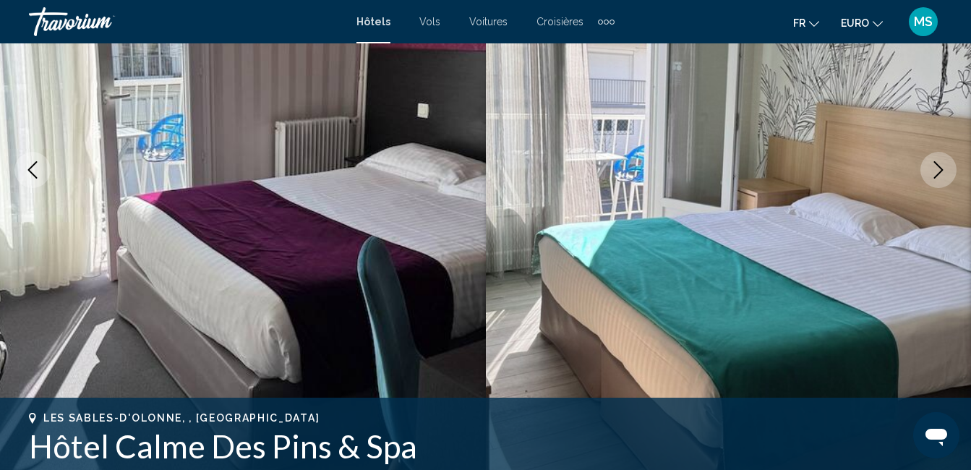
click at [942, 179] on button "Image suivante" at bounding box center [939, 170] width 36 height 36
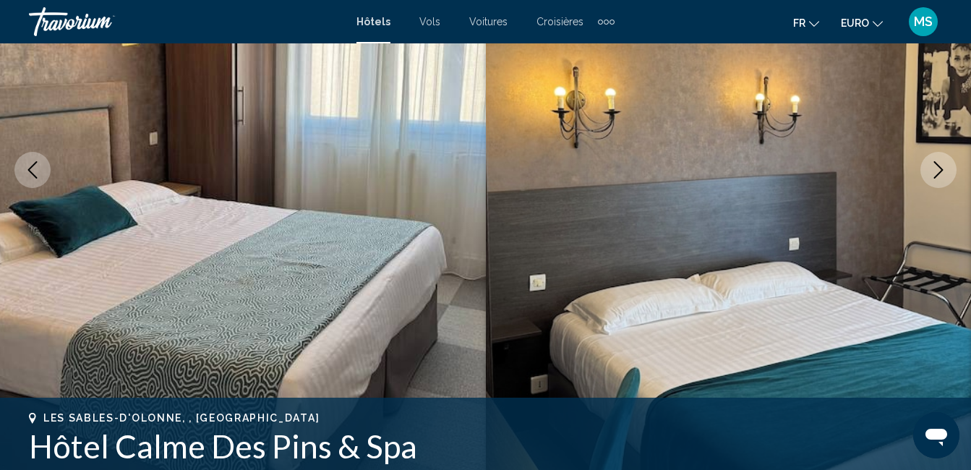
click at [941, 182] on button "Image suivante" at bounding box center [939, 170] width 36 height 36
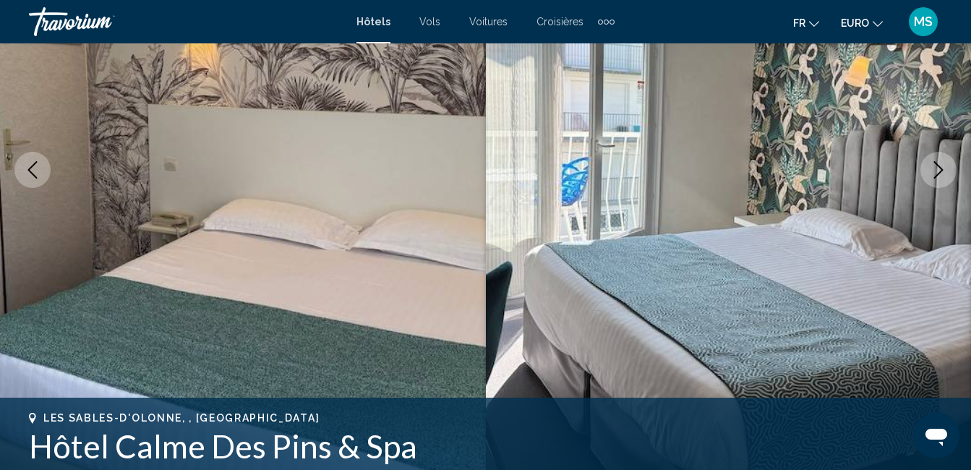
click at [941, 183] on button "Image suivante" at bounding box center [939, 170] width 36 height 36
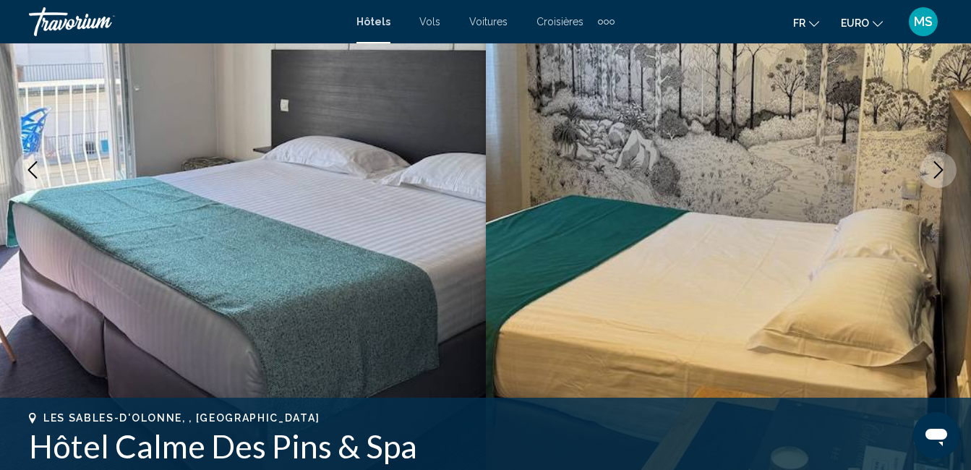
click at [941, 183] on button "Image suivante" at bounding box center [939, 170] width 36 height 36
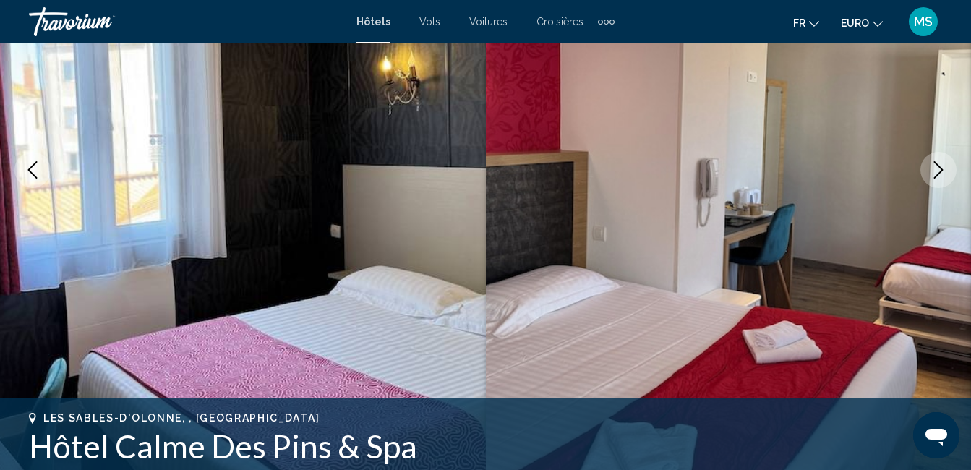
click at [941, 184] on button "Image suivante" at bounding box center [939, 170] width 36 height 36
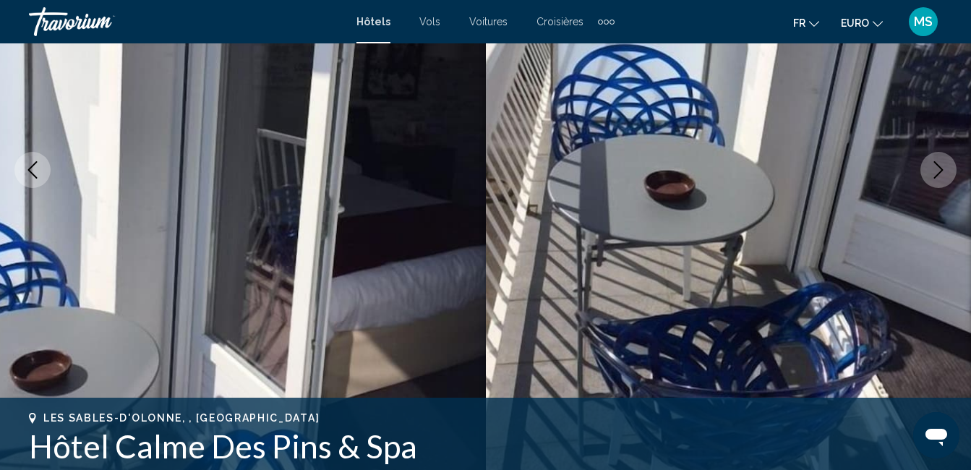
click at [941, 184] on button "Image suivante" at bounding box center [939, 170] width 36 height 36
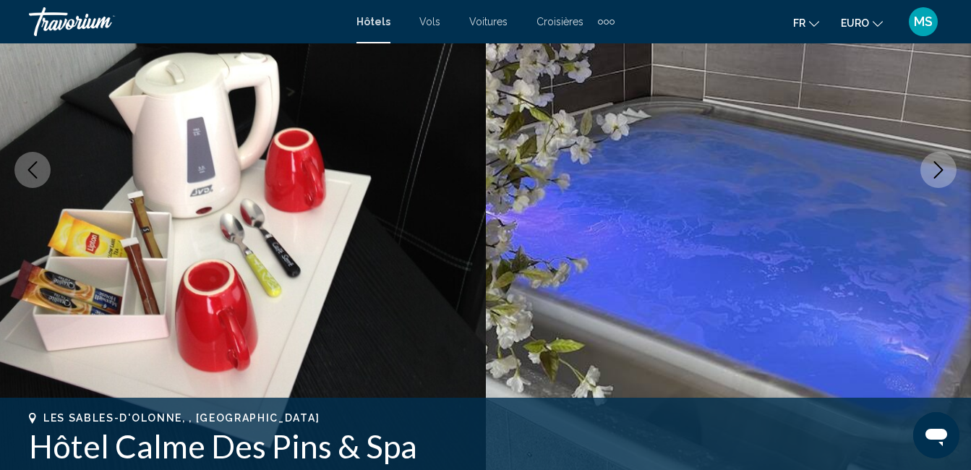
click at [941, 184] on button "Image suivante" at bounding box center [939, 170] width 36 height 36
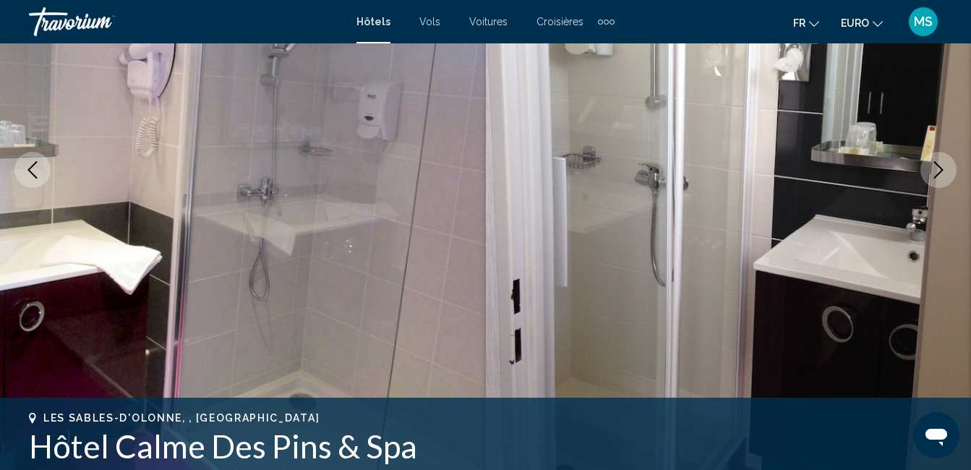
click at [940, 184] on button "Image suivante" at bounding box center [939, 170] width 36 height 36
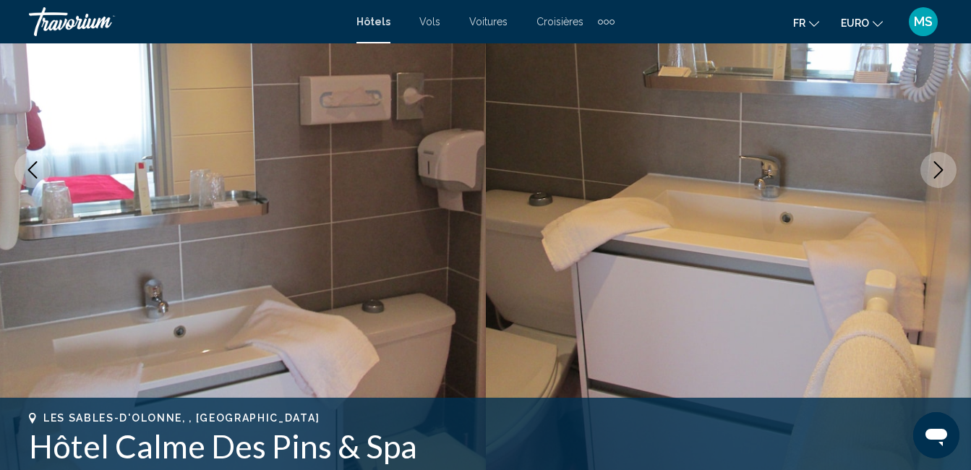
click at [940, 184] on button "Image suivante" at bounding box center [939, 170] width 36 height 36
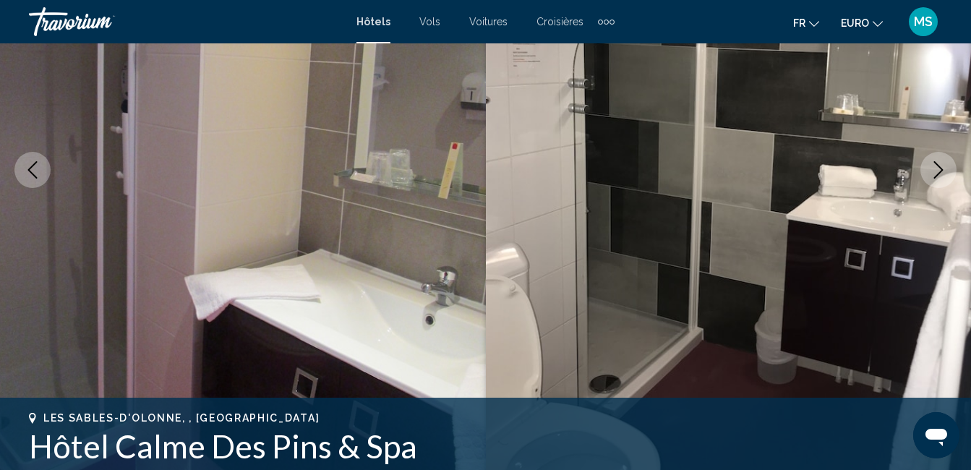
click at [940, 184] on button "Image suivante" at bounding box center [939, 170] width 36 height 36
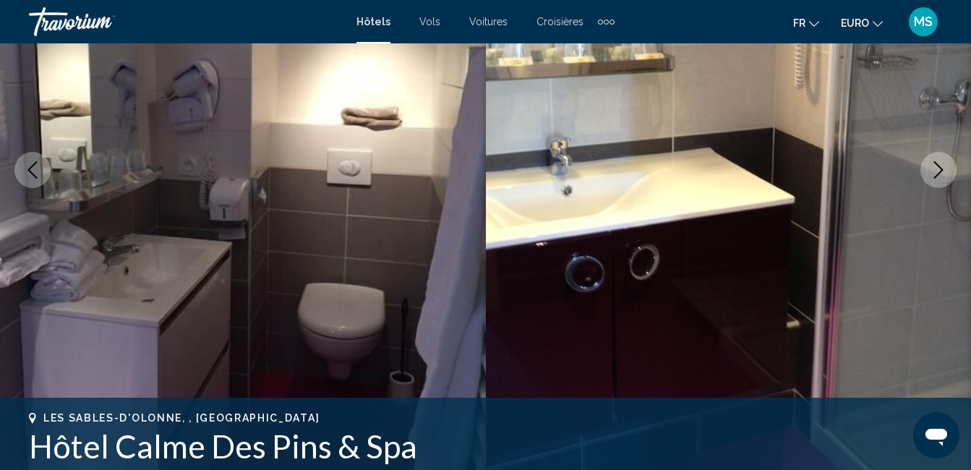
click at [940, 184] on button "Image suivante" at bounding box center [939, 170] width 36 height 36
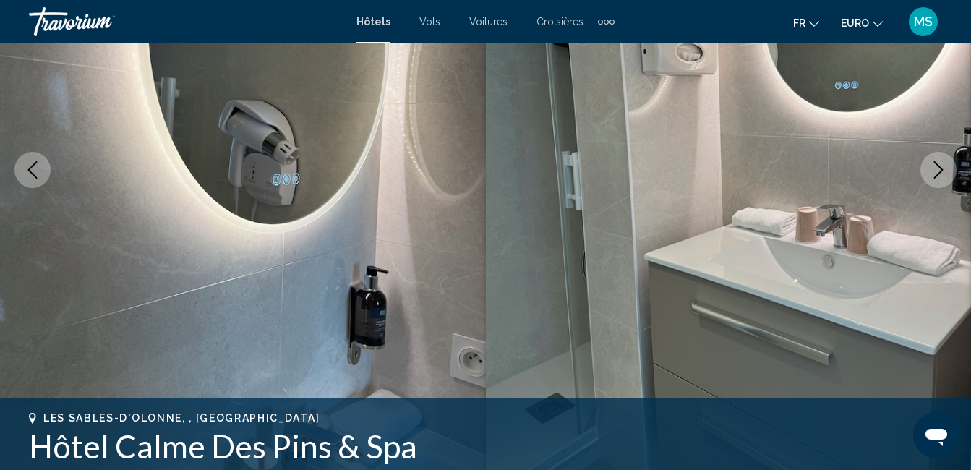
click at [940, 184] on button "Image suivante" at bounding box center [939, 170] width 36 height 36
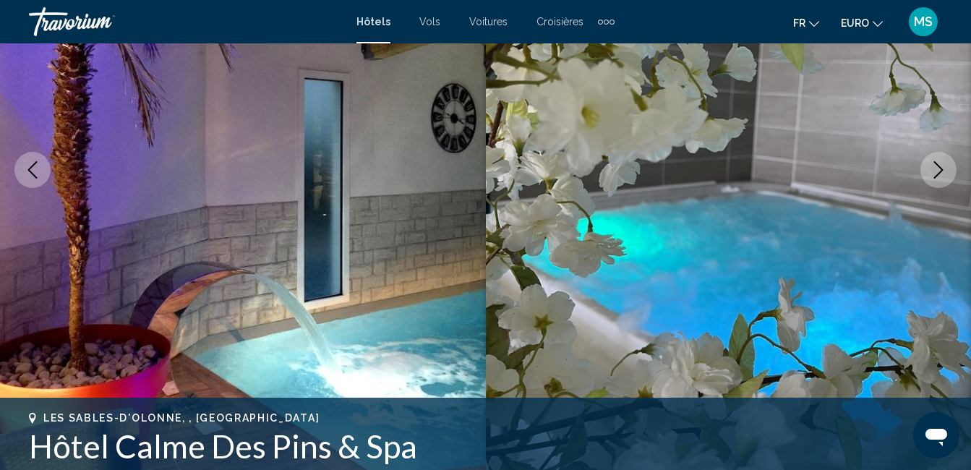
click at [940, 184] on button "Image suivante" at bounding box center [939, 170] width 36 height 36
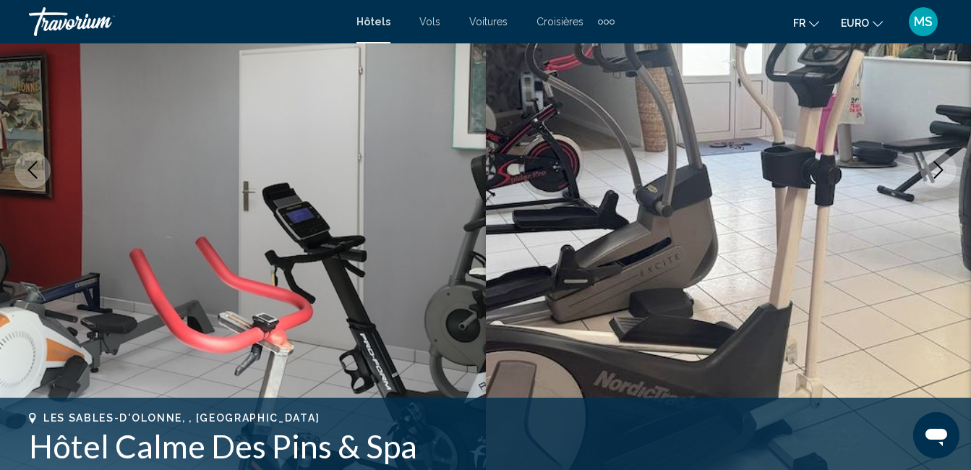
click at [940, 184] on button "Image suivante" at bounding box center [939, 170] width 36 height 36
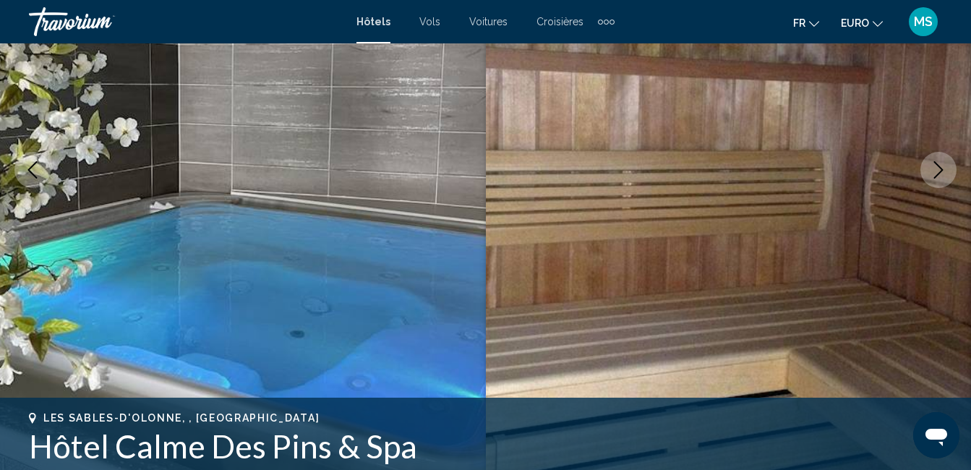
click at [940, 182] on button "Image suivante" at bounding box center [939, 170] width 36 height 36
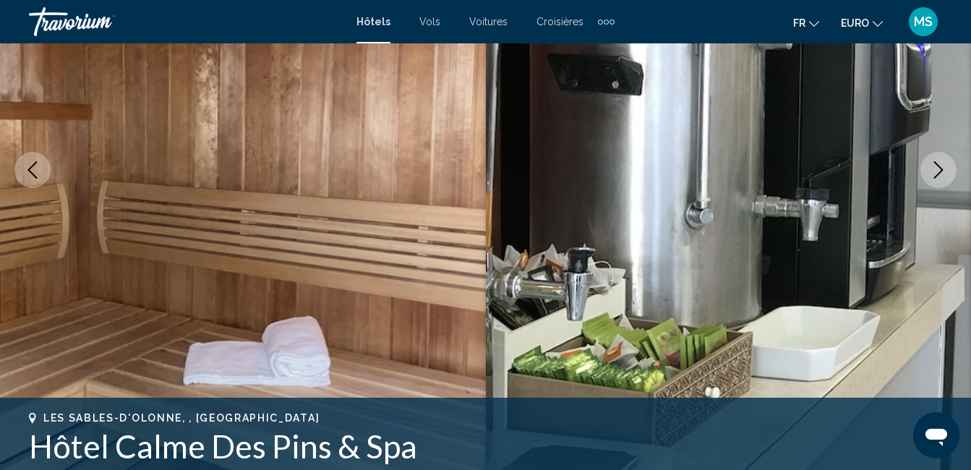
click at [937, 182] on button "Image suivante" at bounding box center [939, 170] width 36 height 36
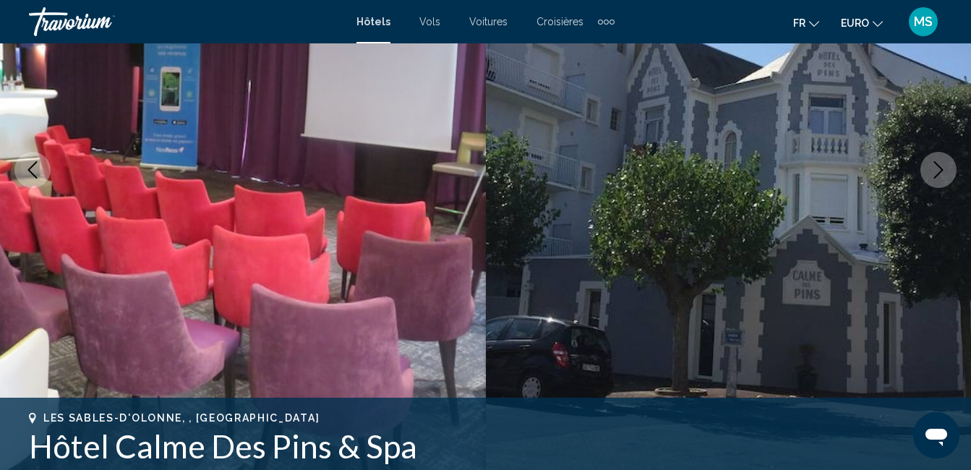
click at [939, 165] on icon "Image suivante" at bounding box center [938, 169] width 17 height 17
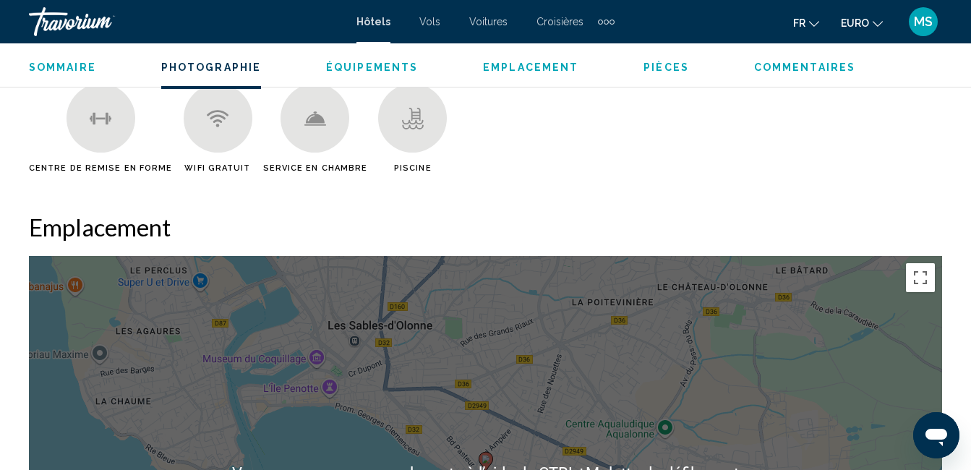
scroll to position [1302, 0]
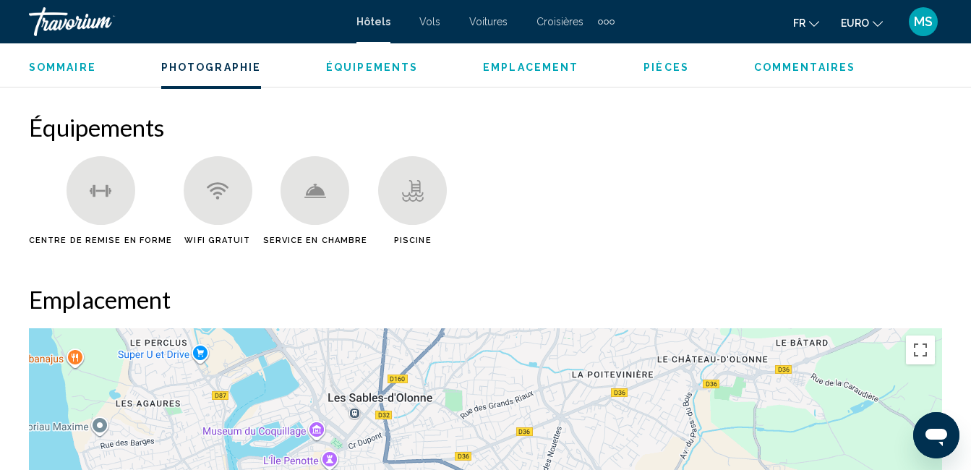
click at [336, 240] on span "Service en chambre" at bounding box center [315, 240] width 105 height 9
click at [347, 65] on span "Équipements" at bounding box center [372, 67] width 92 height 12
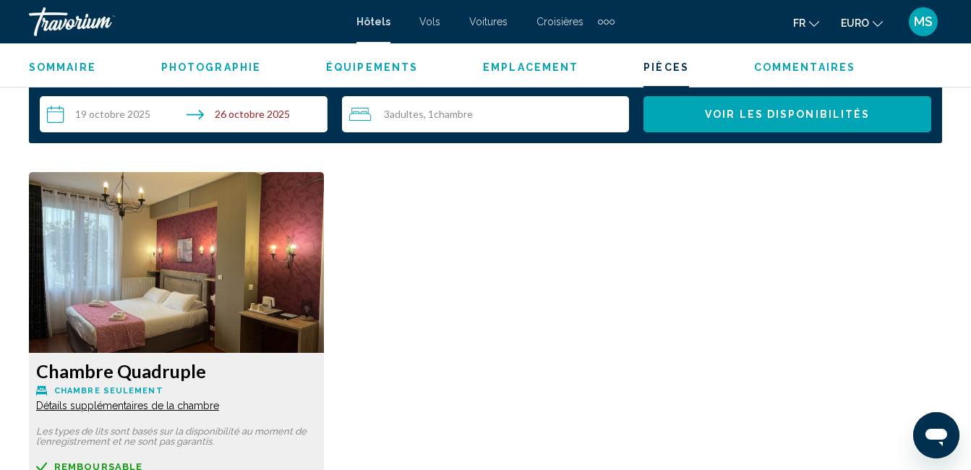
scroll to position [2196, 0]
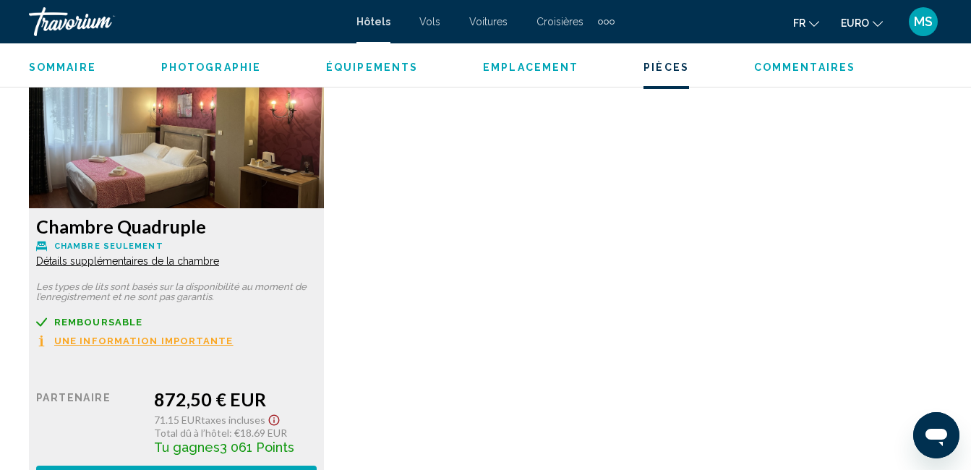
click at [199, 341] on span "Une information importante" at bounding box center [143, 340] width 179 height 9
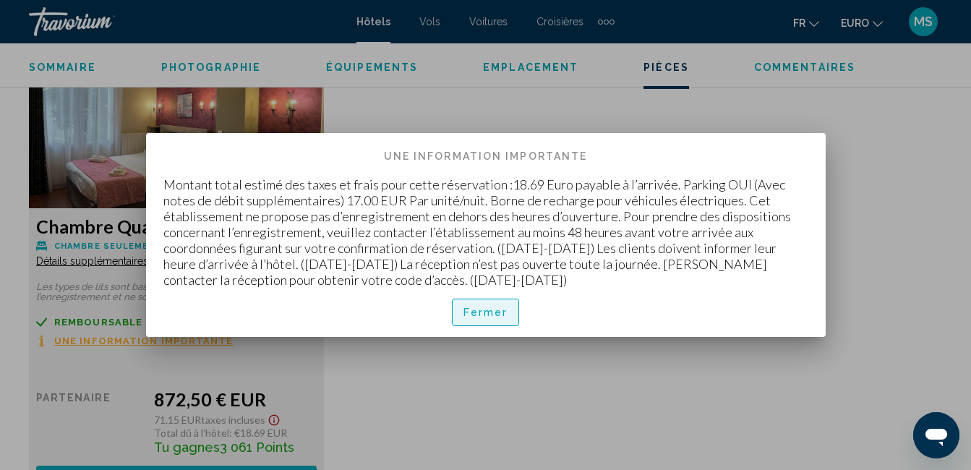
click at [467, 318] on span "Fermer" at bounding box center [486, 313] width 45 height 12
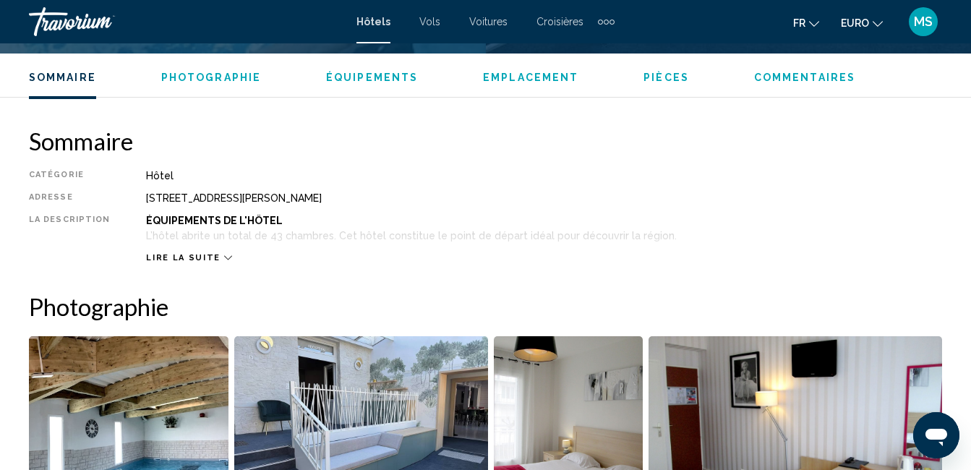
scroll to position [605, 0]
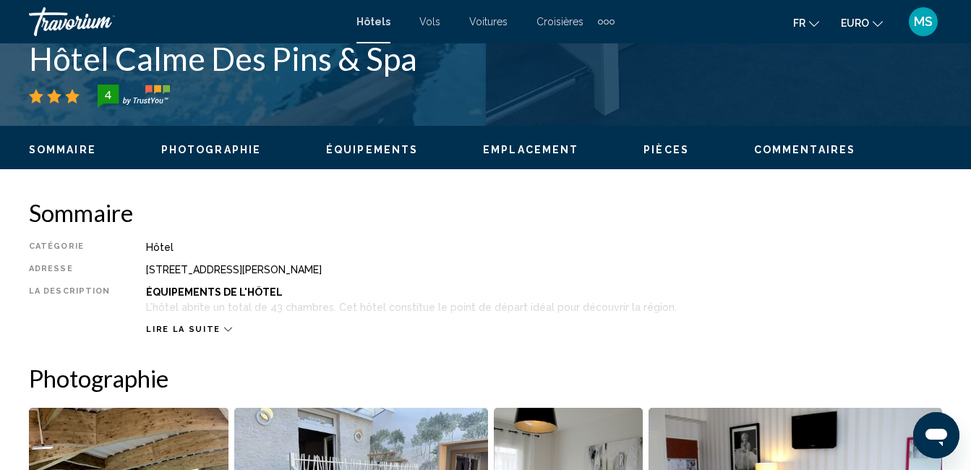
click at [224, 331] on icon "Contenu principal" at bounding box center [228, 329] width 8 height 8
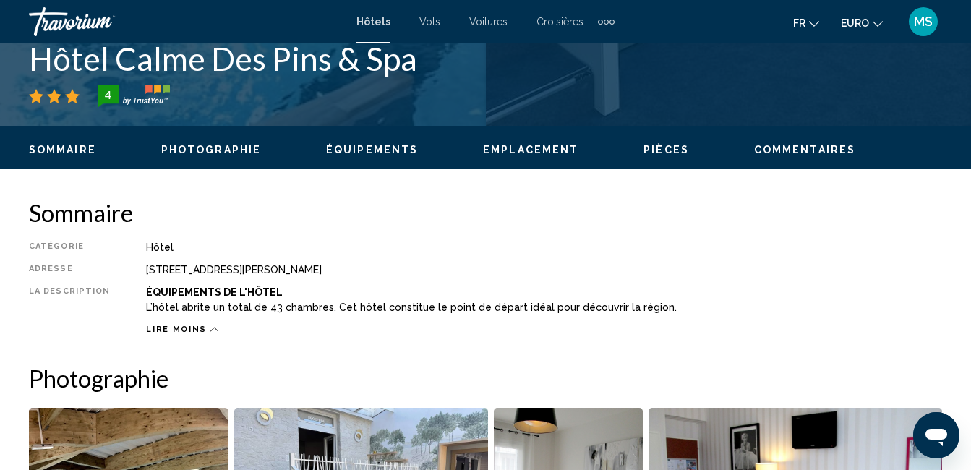
click at [196, 150] on span "Photographie" at bounding box center [211, 150] width 100 height 12
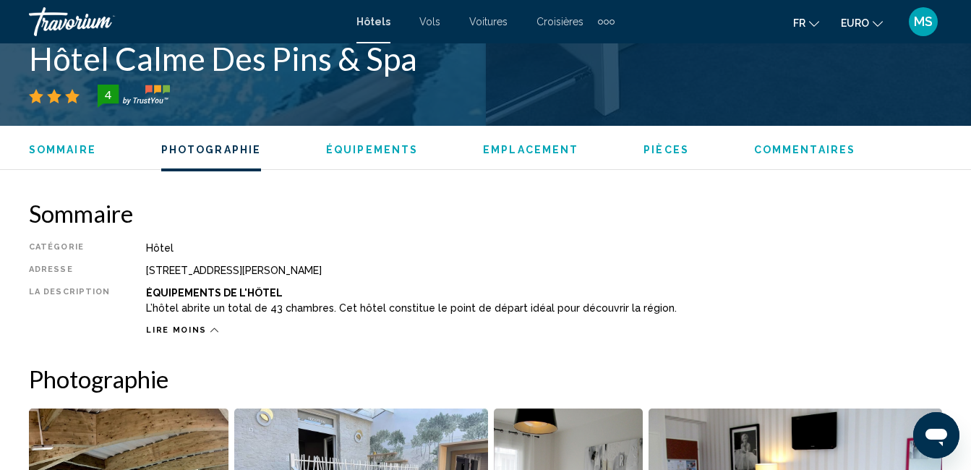
scroll to position [882, 0]
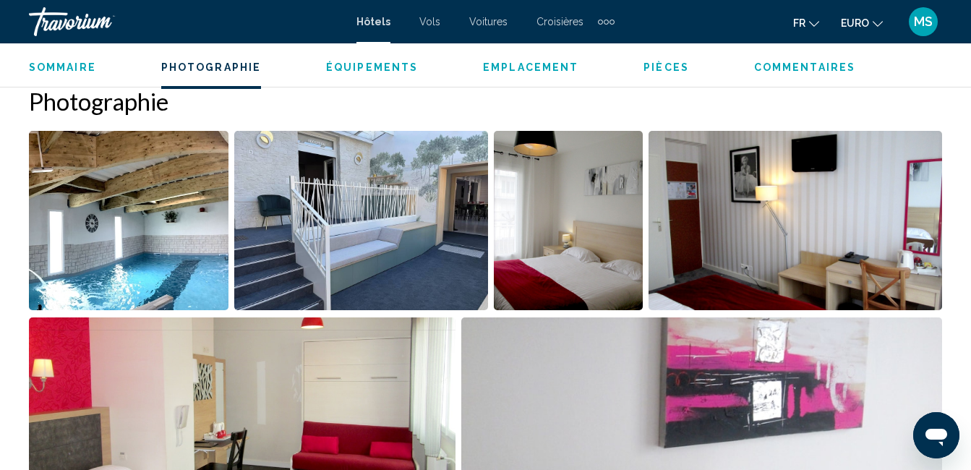
click at [70, 69] on span "Sommaire" at bounding box center [62, 67] width 67 height 12
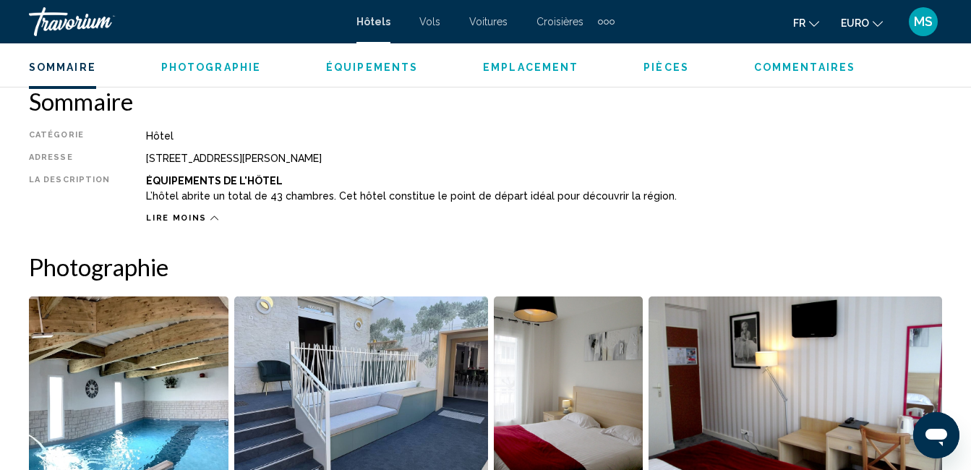
click at [773, 71] on span "Commentaires" at bounding box center [804, 67] width 101 height 12
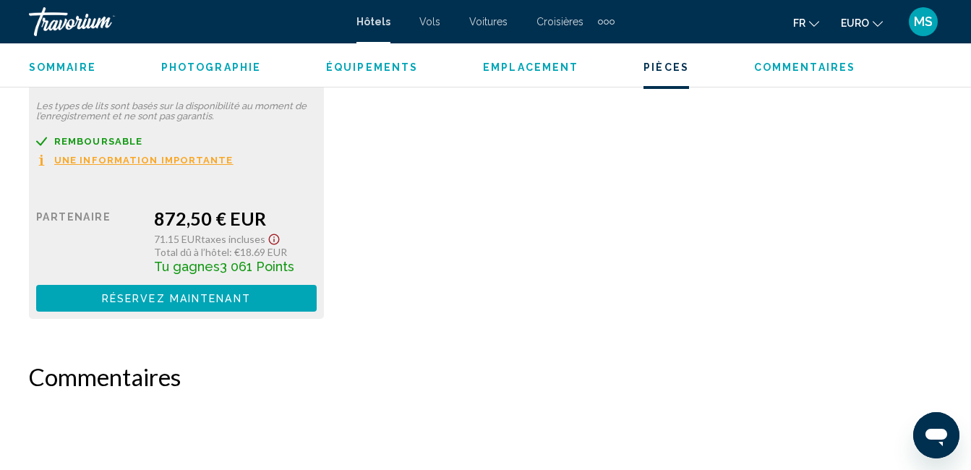
scroll to position [2232, 0]
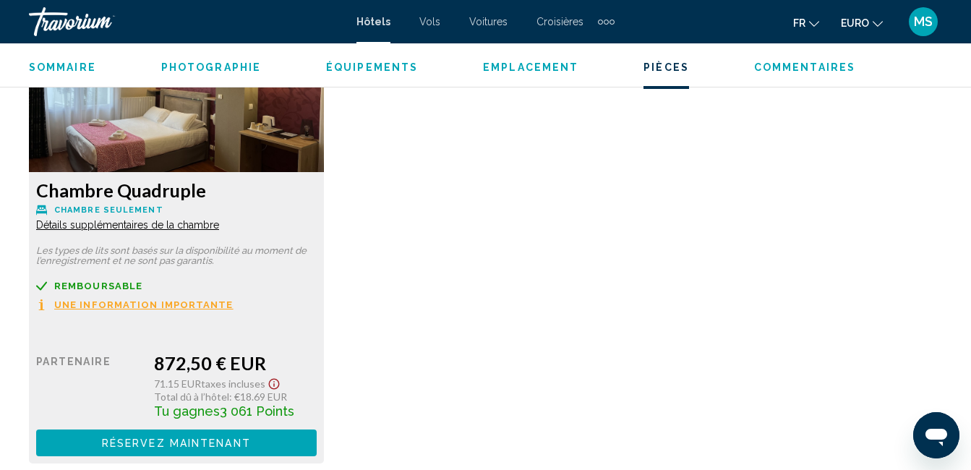
click at [103, 225] on span "Détails supplémentaires de la chambre" at bounding box center [127, 225] width 183 height 12
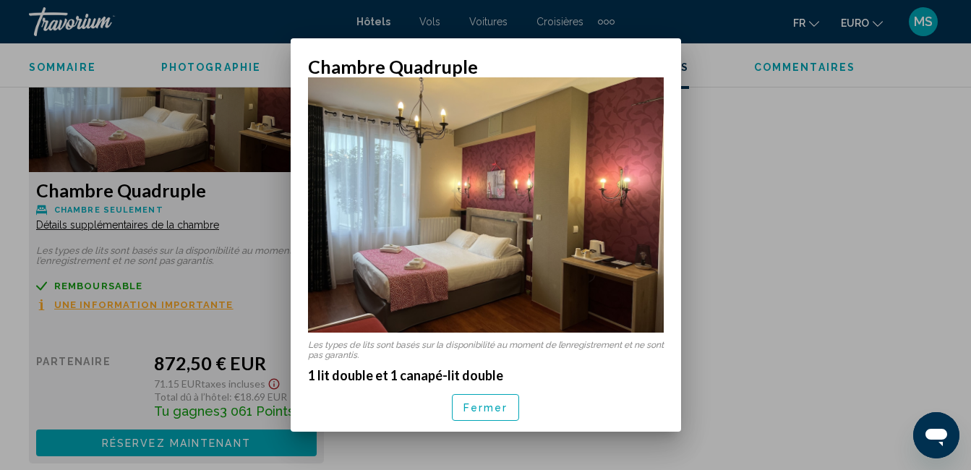
scroll to position [0, 0]
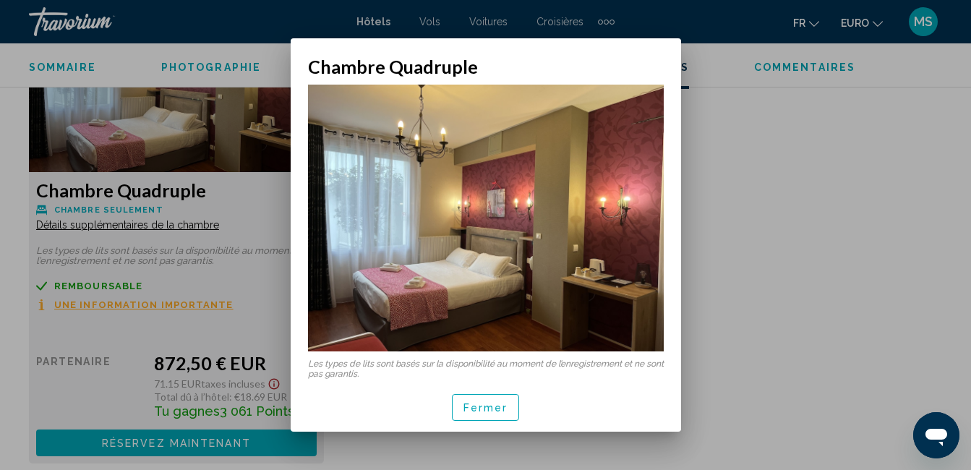
click at [477, 399] on button "Fermer" at bounding box center [486, 407] width 68 height 27
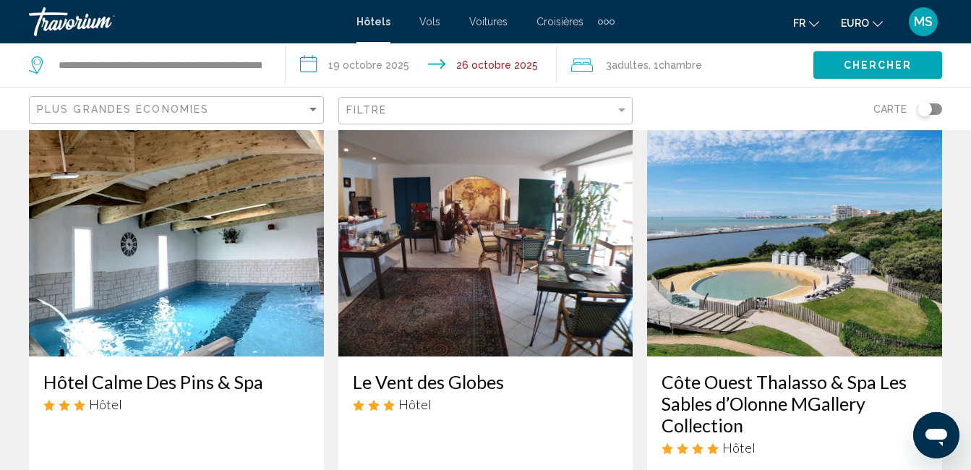
scroll to position [1664, 0]
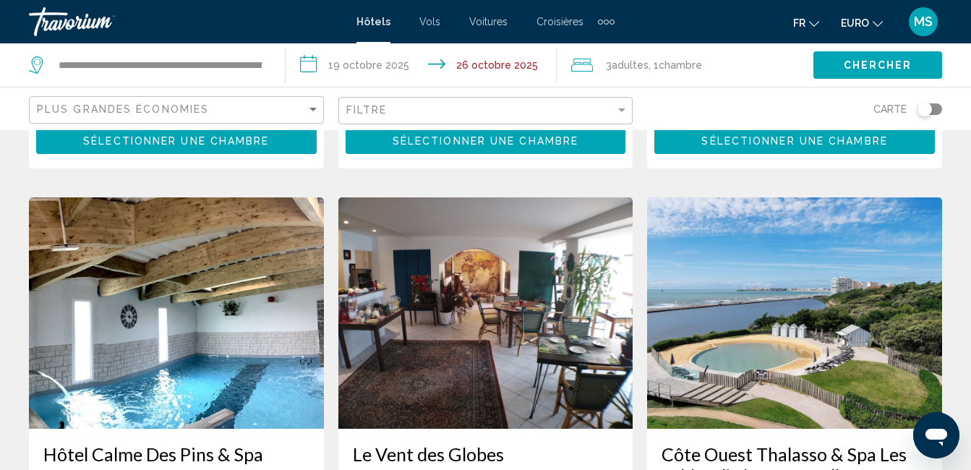
click at [449, 323] on img "Contenu principal" at bounding box center [485, 312] width 295 height 231
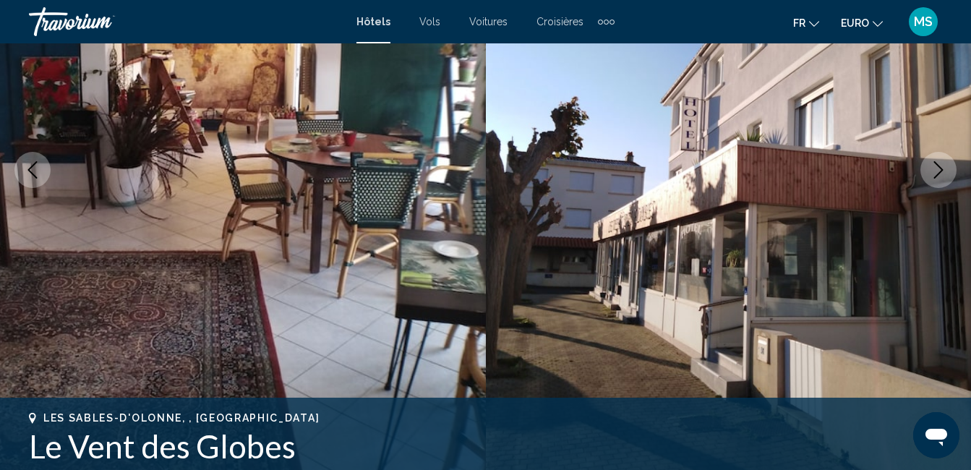
scroll to position [145, 0]
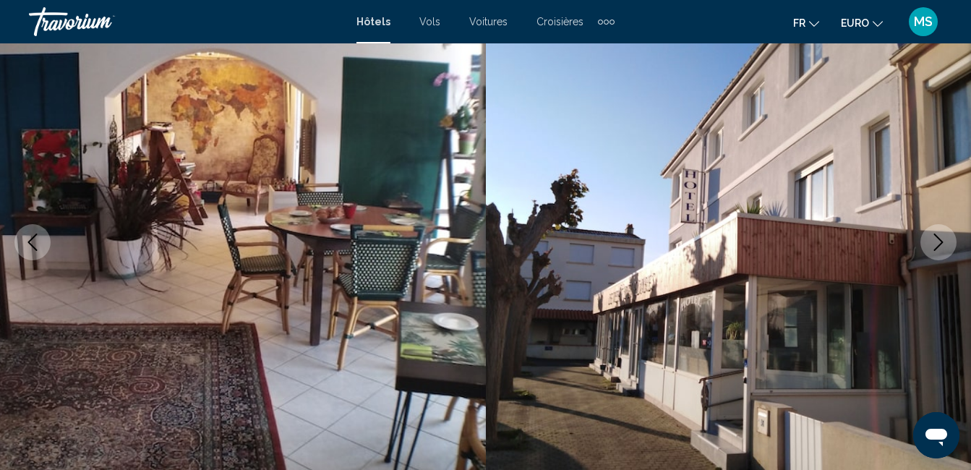
click at [934, 237] on icon "Image suivante" at bounding box center [938, 242] width 17 height 17
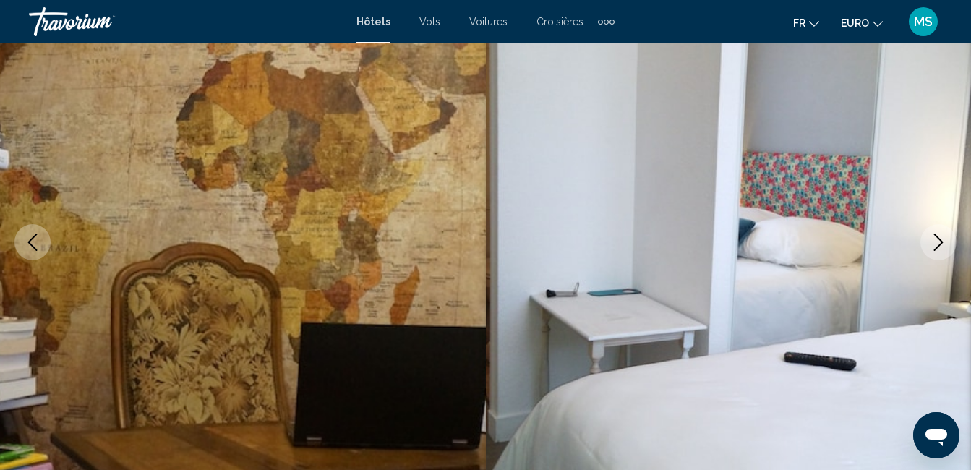
click at [933, 240] on icon "Image suivante" at bounding box center [938, 242] width 17 height 17
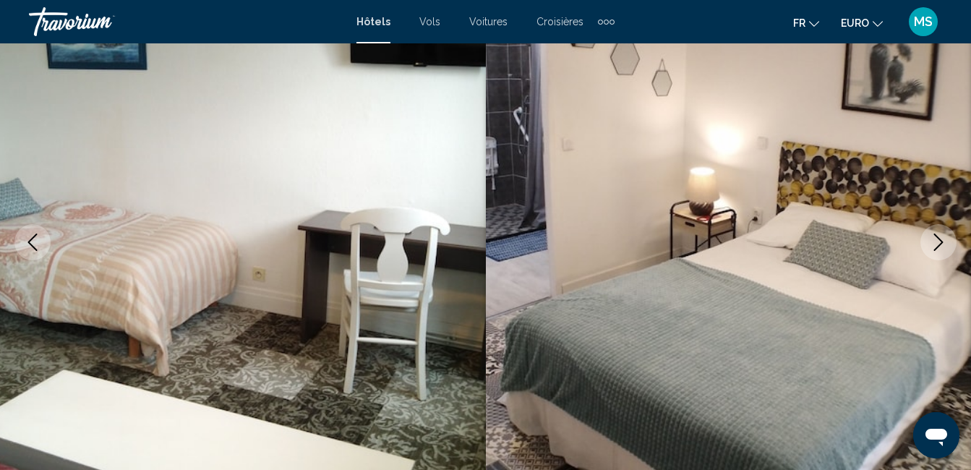
click at [932, 240] on icon "Image suivante" at bounding box center [938, 242] width 17 height 17
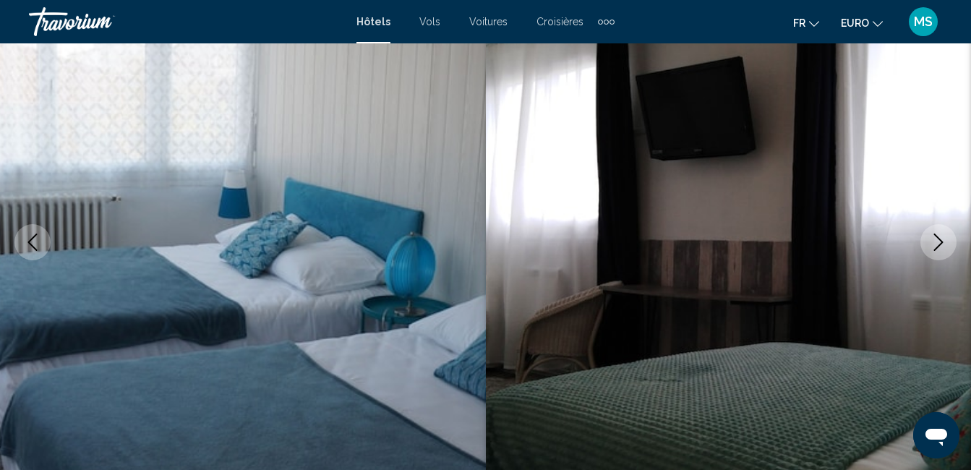
click at [931, 240] on icon "Image suivante" at bounding box center [938, 242] width 17 height 17
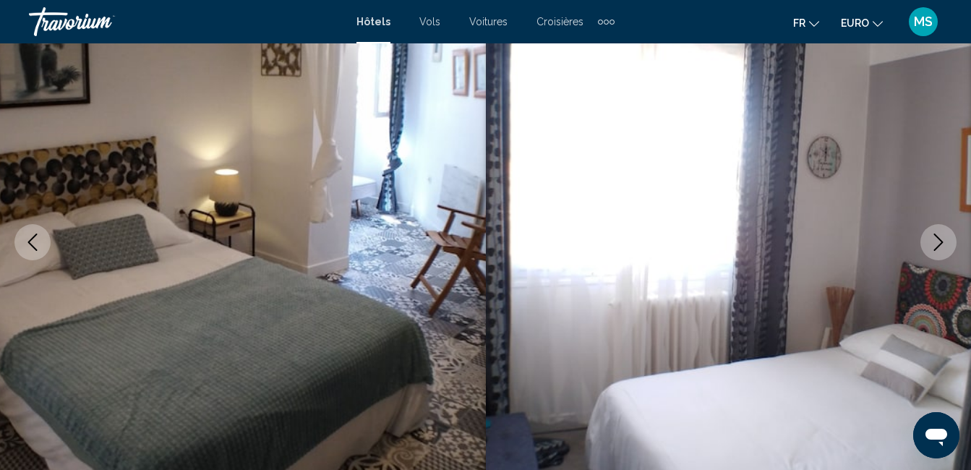
click at [928, 242] on button "Image suivante" at bounding box center [939, 242] width 36 height 36
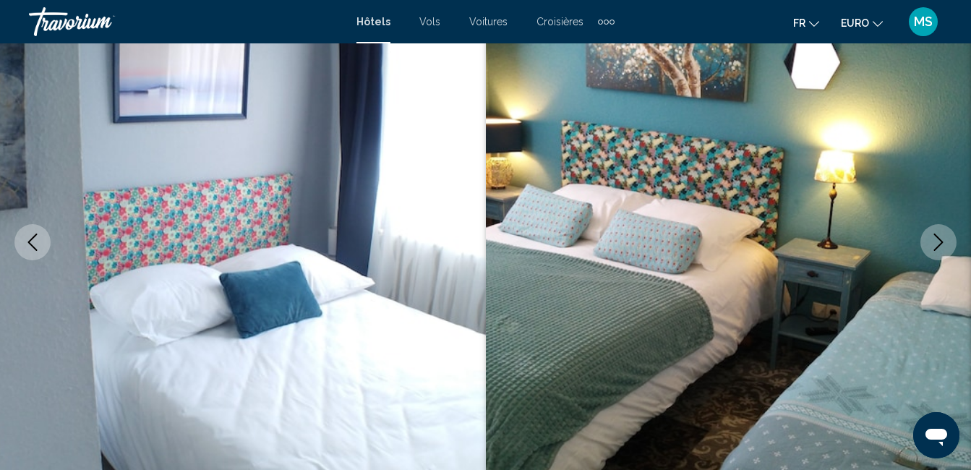
click at [928, 242] on button "Image suivante" at bounding box center [939, 242] width 36 height 36
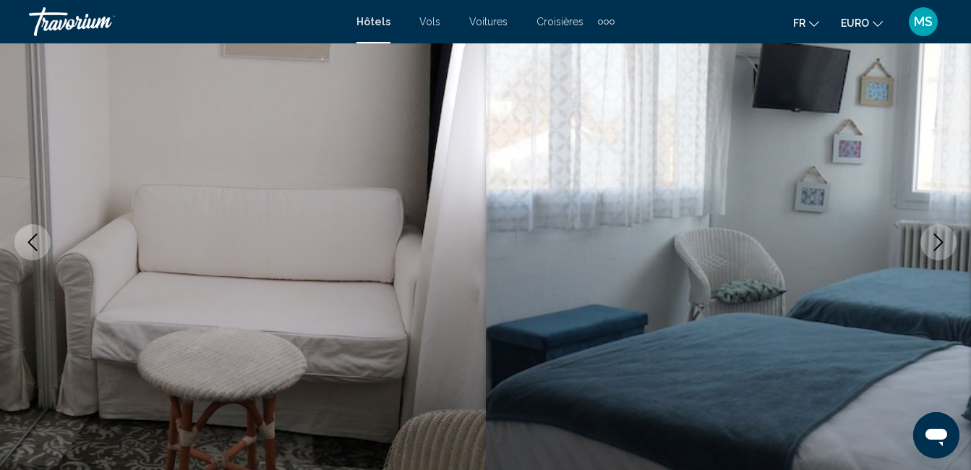
click at [927, 242] on button "Image suivante" at bounding box center [939, 242] width 36 height 36
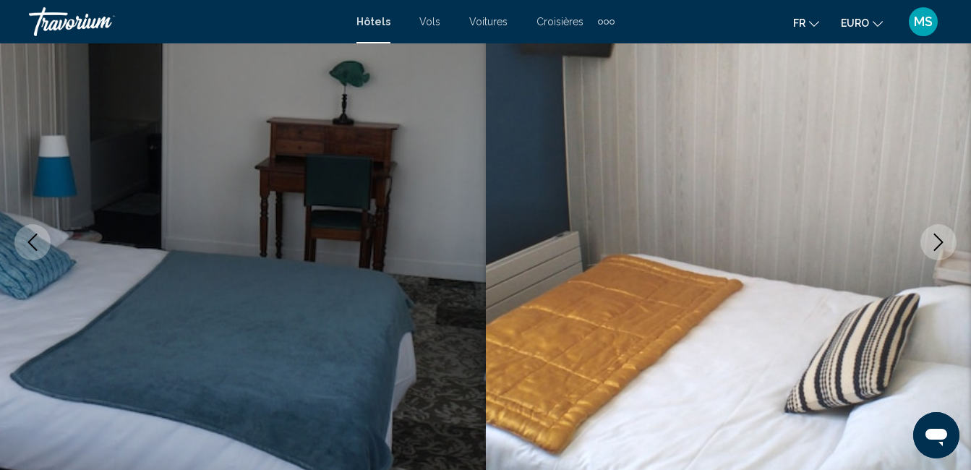
click at [926, 243] on button "Image suivante" at bounding box center [939, 242] width 36 height 36
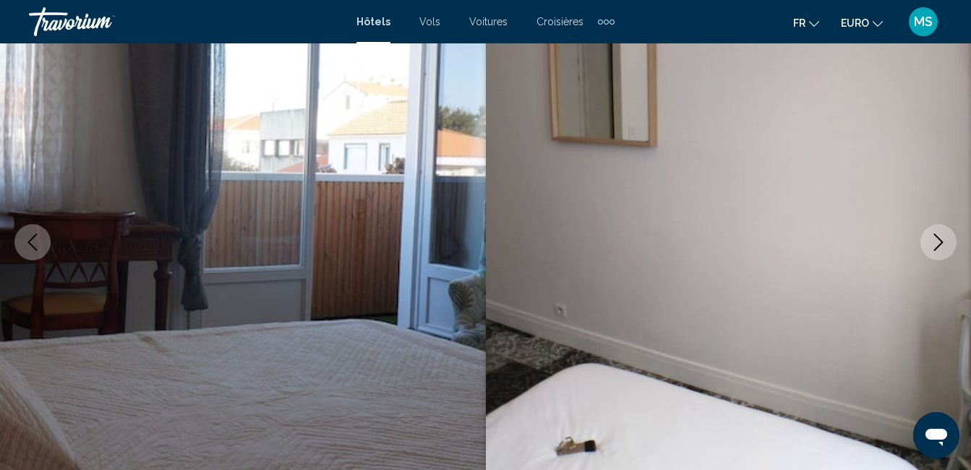
click at [924, 244] on button "Image suivante" at bounding box center [939, 242] width 36 height 36
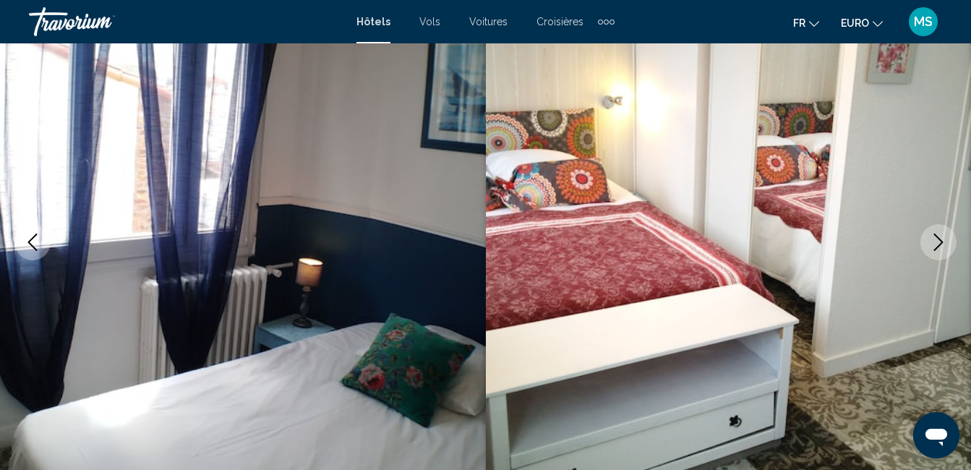
click at [924, 244] on button "Image suivante" at bounding box center [939, 242] width 36 height 36
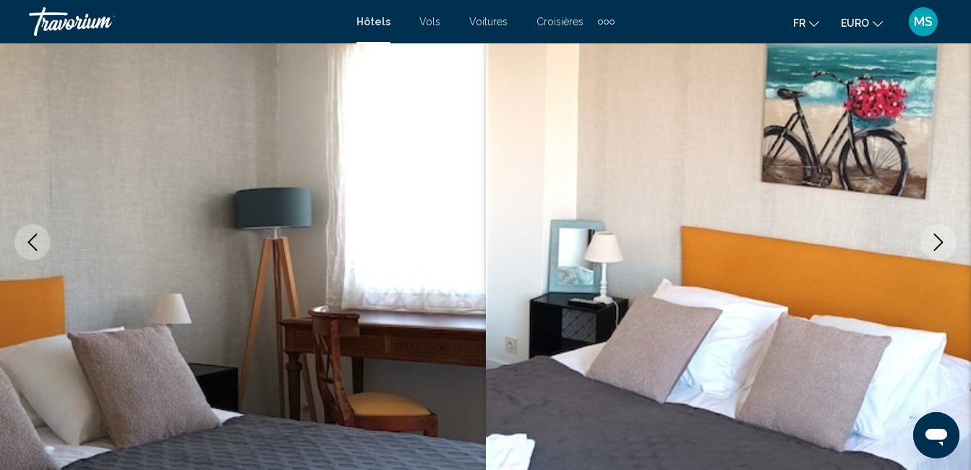
click at [924, 244] on button "Image suivante" at bounding box center [939, 242] width 36 height 36
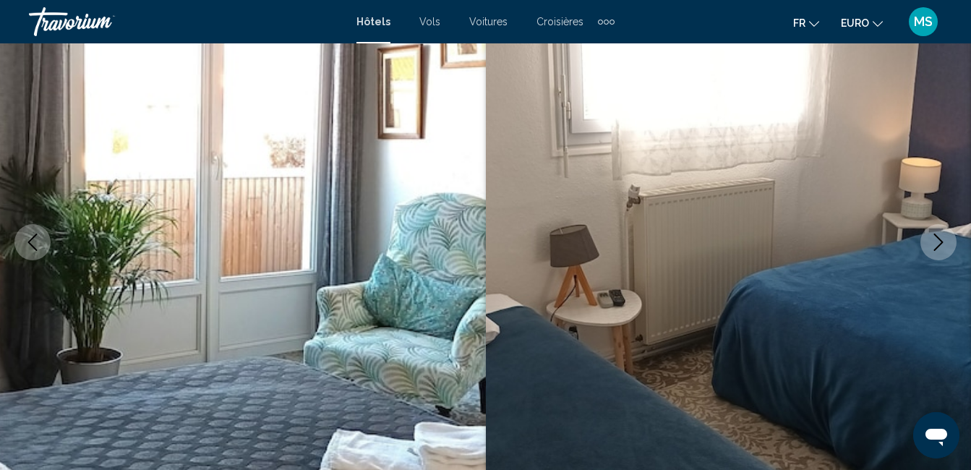
click at [924, 244] on button "Image suivante" at bounding box center [939, 242] width 36 height 36
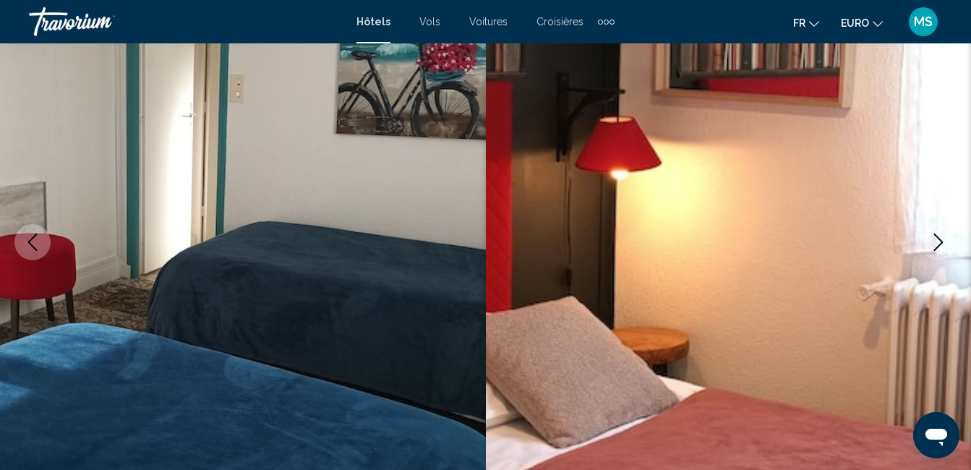
click at [921, 246] on button "Image suivante" at bounding box center [939, 242] width 36 height 36
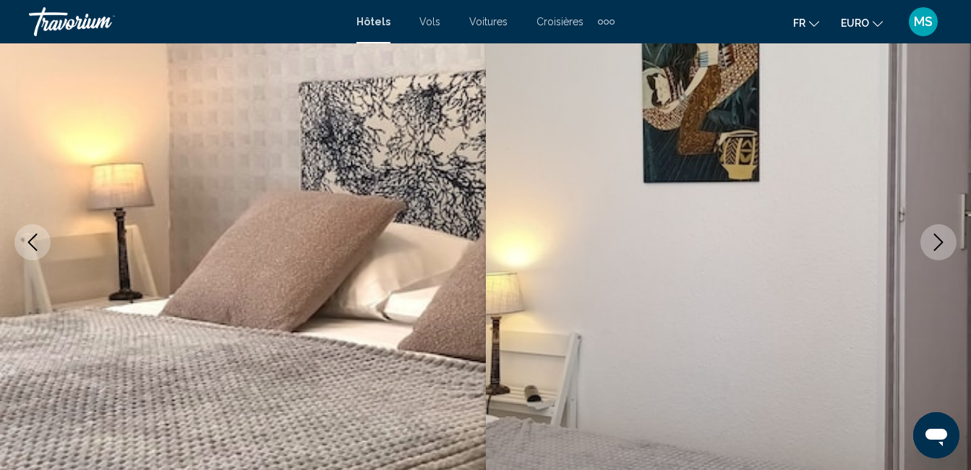
click at [919, 246] on img "Contenu principal" at bounding box center [729, 242] width 486 height 687
click at [926, 240] on button "Image suivante" at bounding box center [939, 242] width 36 height 36
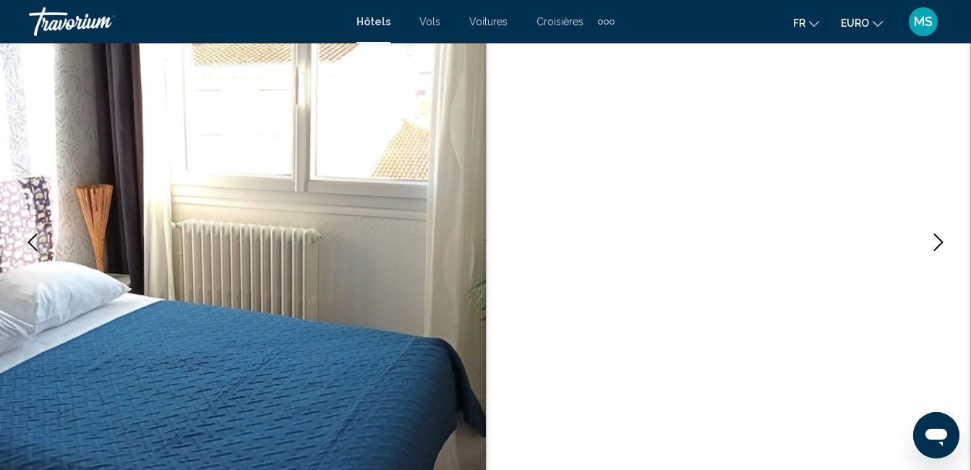
click at [927, 240] on button "Image suivante" at bounding box center [939, 242] width 36 height 36
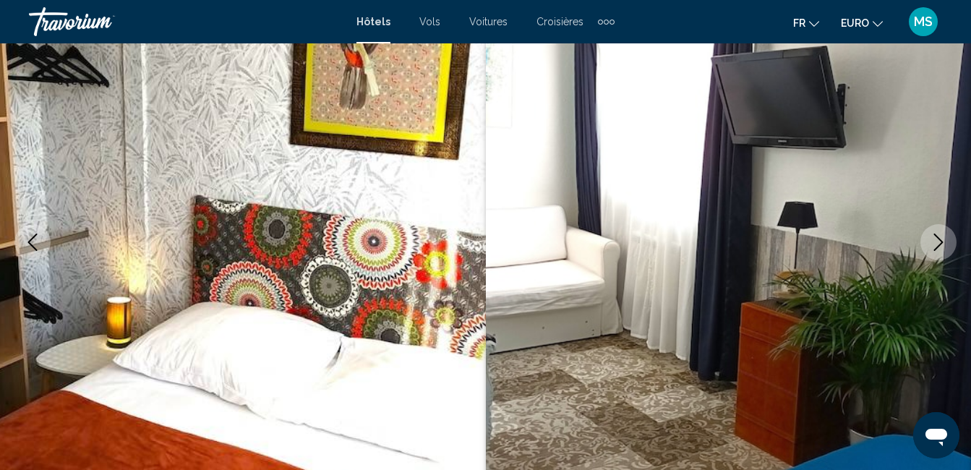
click at [927, 241] on button "Image suivante" at bounding box center [939, 242] width 36 height 36
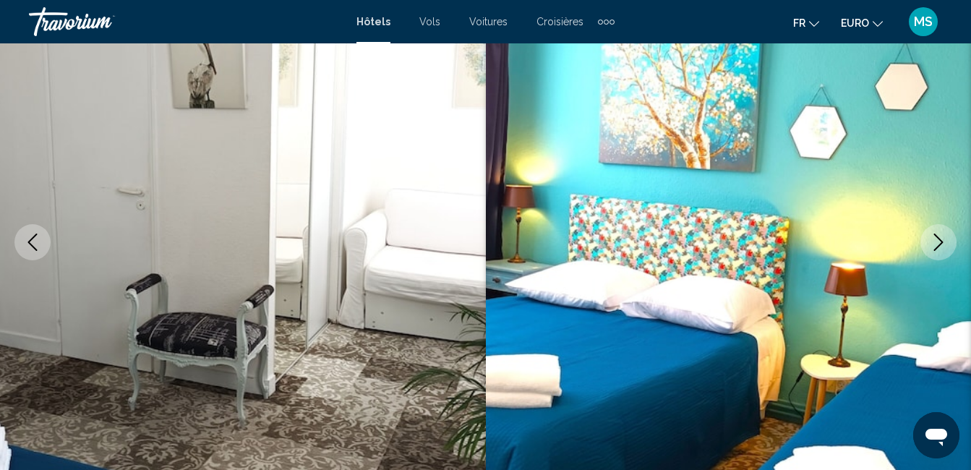
click at [927, 241] on button "Image suivante" at bounding box center [939, 242] width 36 height 36
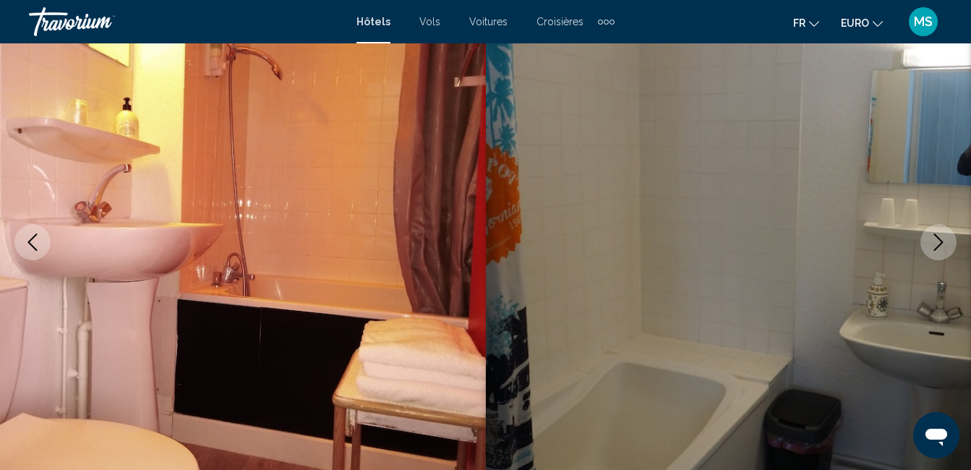
click at [927, 241] on button "Image suivante" at bounding box center [939, 242] width 36 height 36
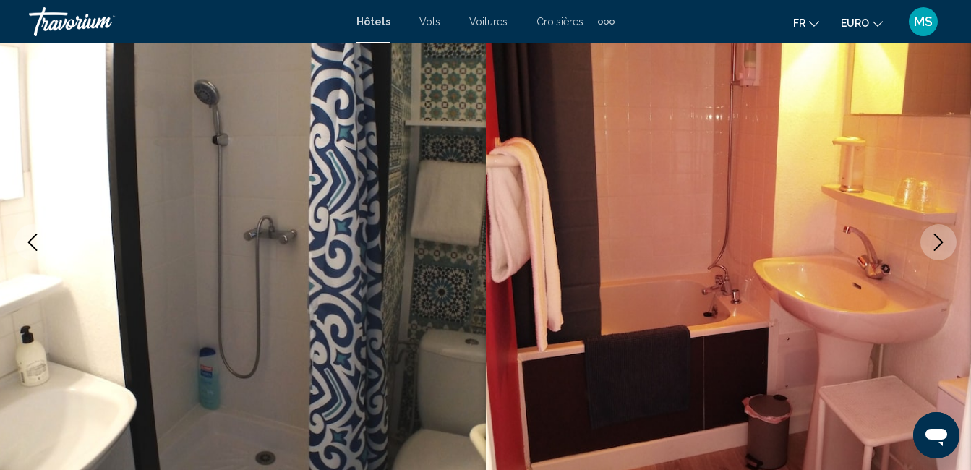
click at [927, 242] on button "Image suivante" at bounding box center [939, 242] width 36 height 36
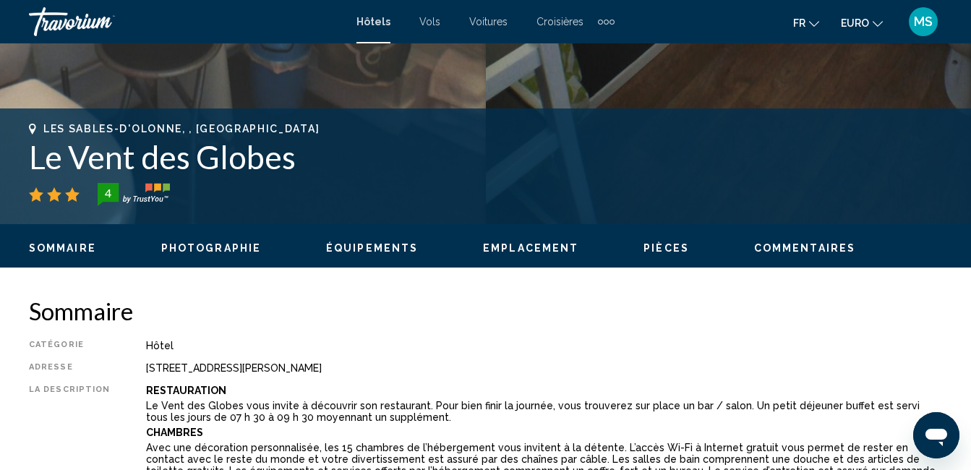
scroll to position [579, 0]
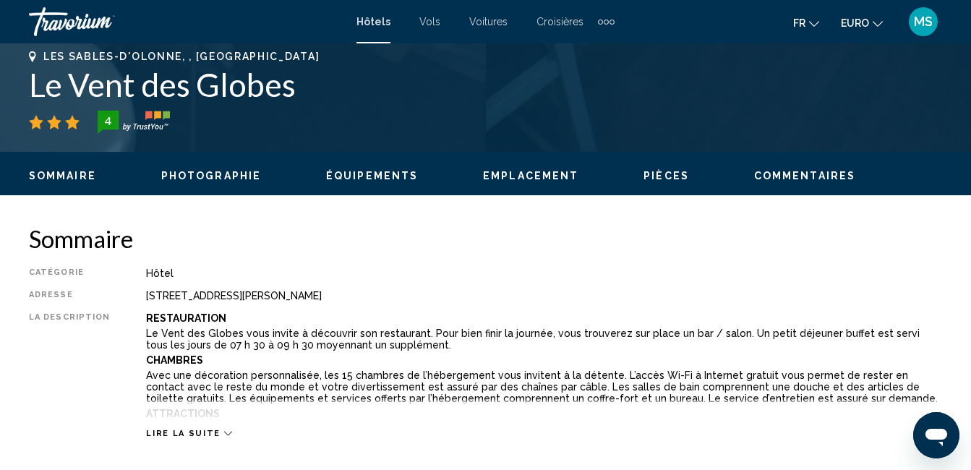
click at [169, 431] on span "Lire la suite" at bounding box center [183, 433] width 74 height 9
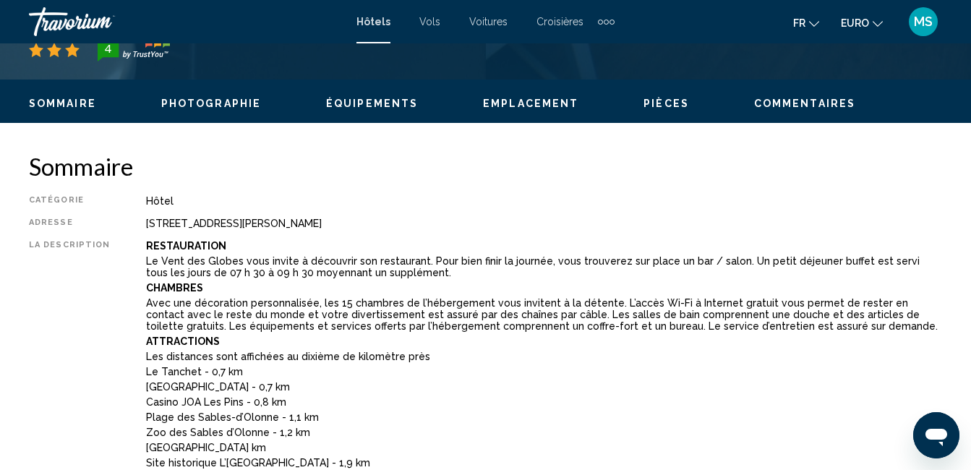
scroll to position [362, 0]
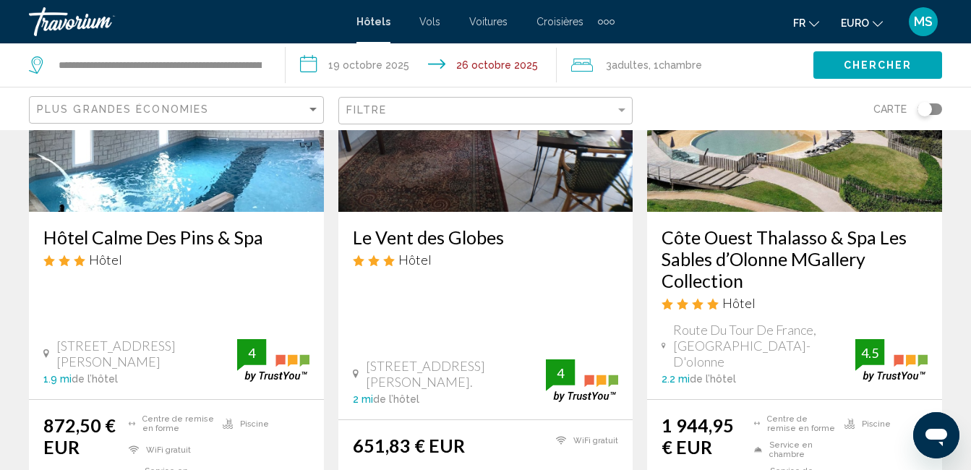
scroll to position [2098, 0]
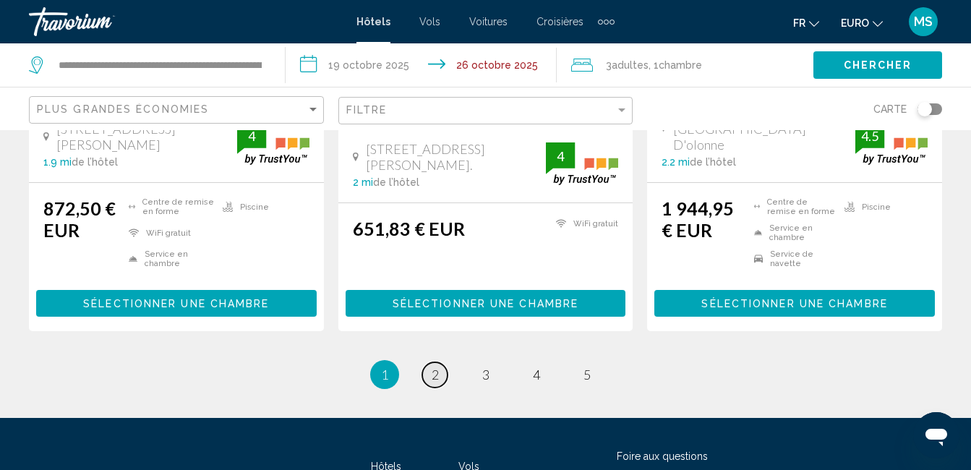
click at [437, 367] on span "2" at bounding box center [435, 375] width 7 height 16
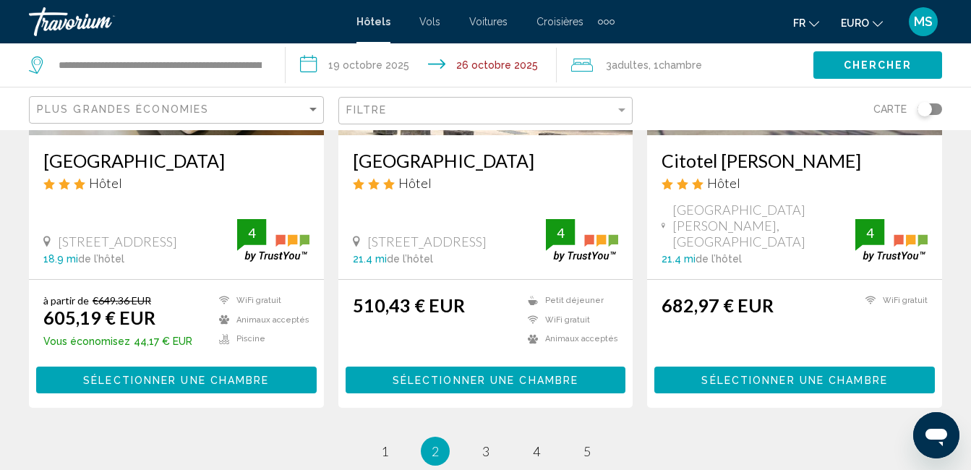
scroll to position [2025, 0]
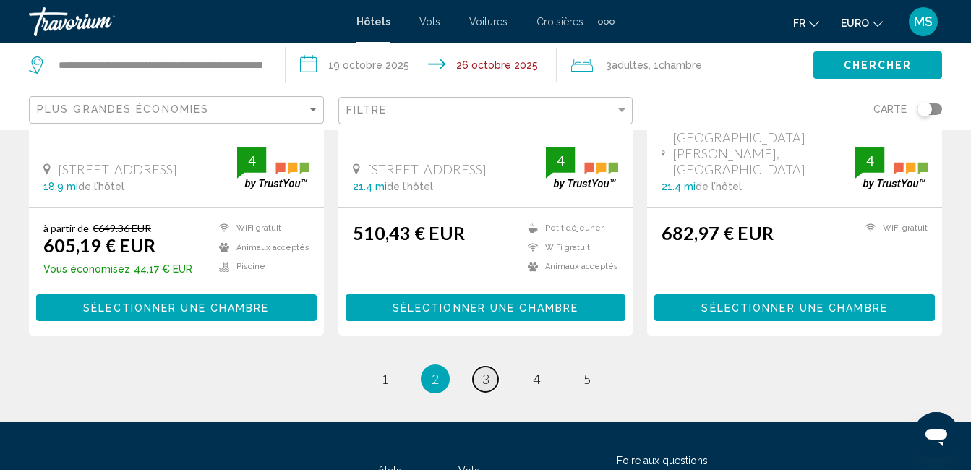
click at [482, 371] on span "3" at bounding box center [485, 379] width 7 height 16
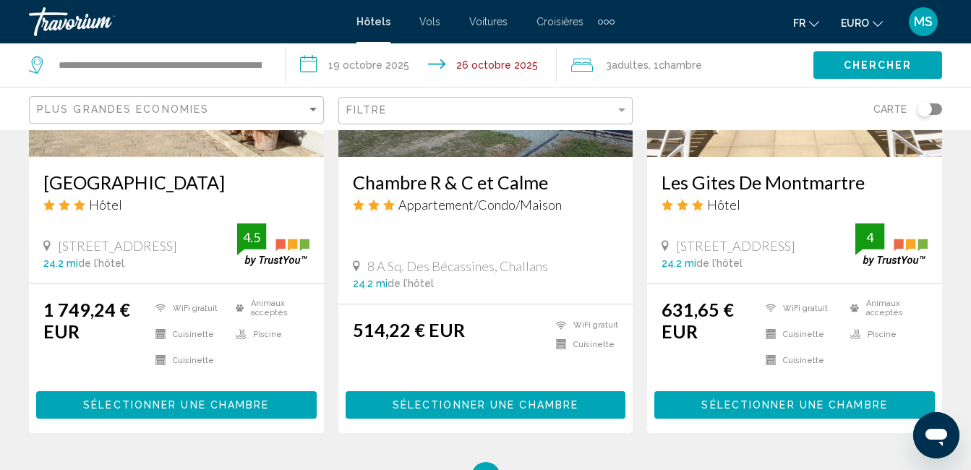
scroll to position [2098, 0]
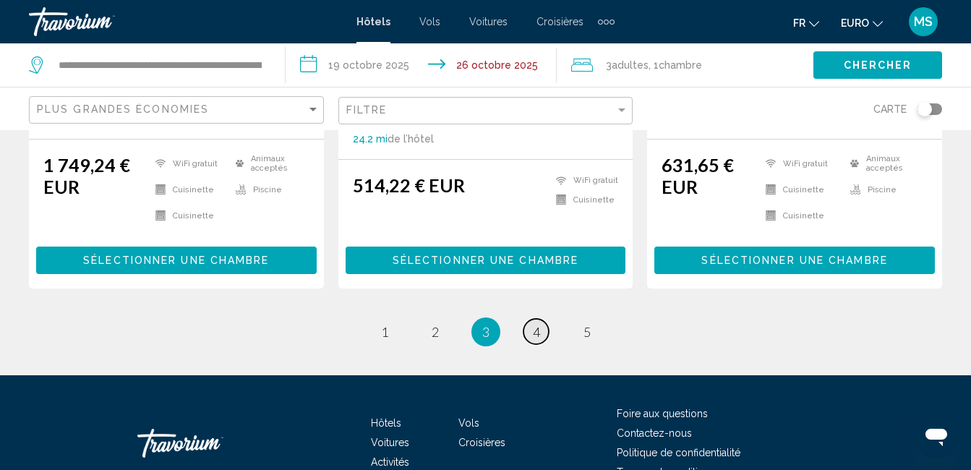
click at [537, 324] on span "4" at bounding box center [536, 332] width 7 height 16
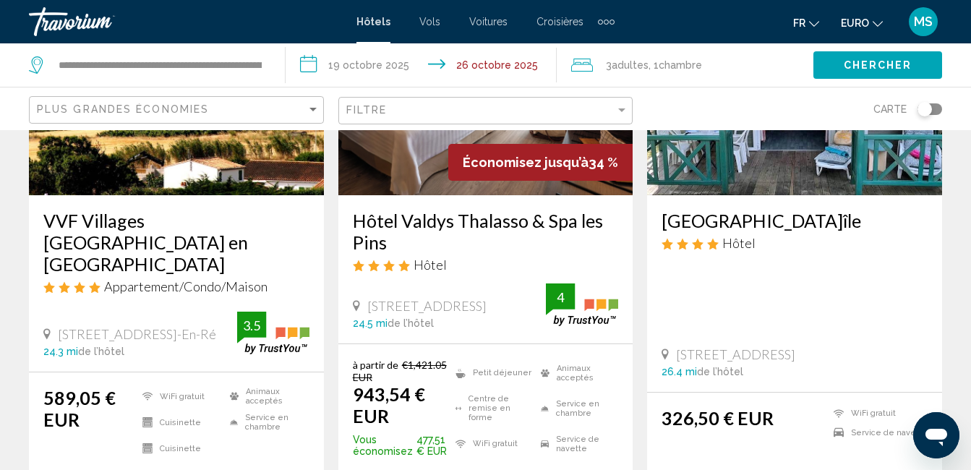
scroll to position [289, 0]
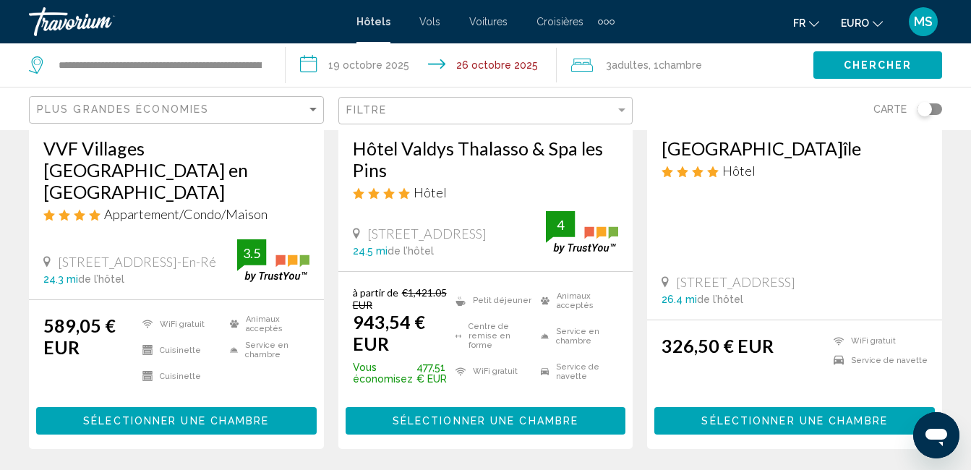
click at [184, 150] on h3 "VVF Villages [GEOGRAPHIC_DATA] en [GEOGRAPHIC_DATA]" at bounding box center [176, 169] width 266 height 65
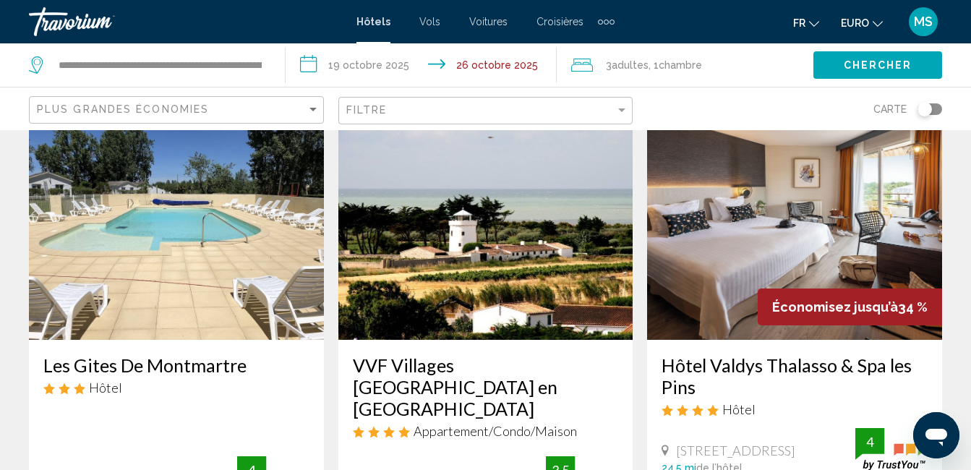
scroll to position [145, 0]
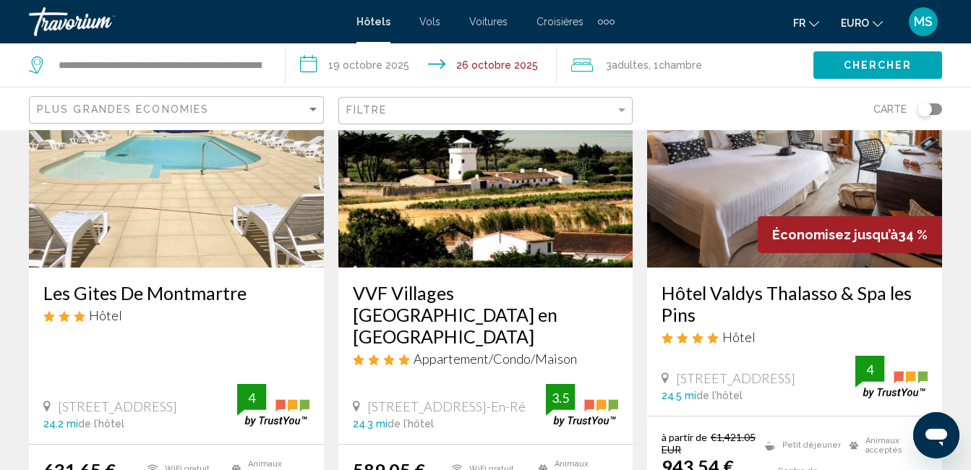
click at [436, 245] on img "Contenu principal" at bounding box center [485, 151] width 295 height 231
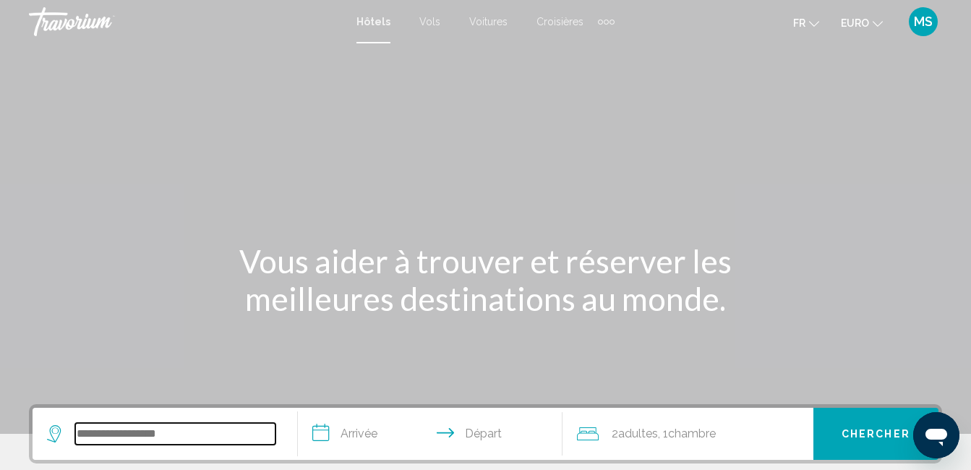
click at [200, 442] on input "Widget de recherche" at bounding box center [175, 434] width 200 height 22
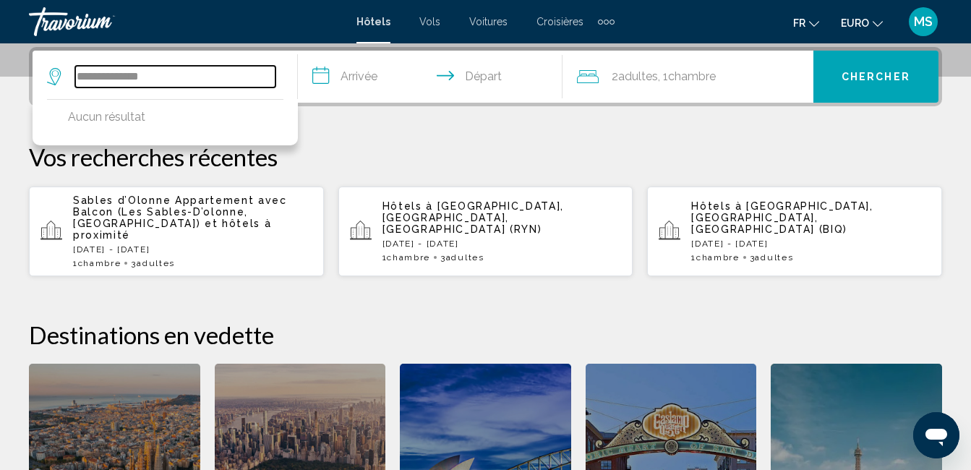
click at [227, 77] on input "**********" at bounding box center [175, 77] width 200 height 22
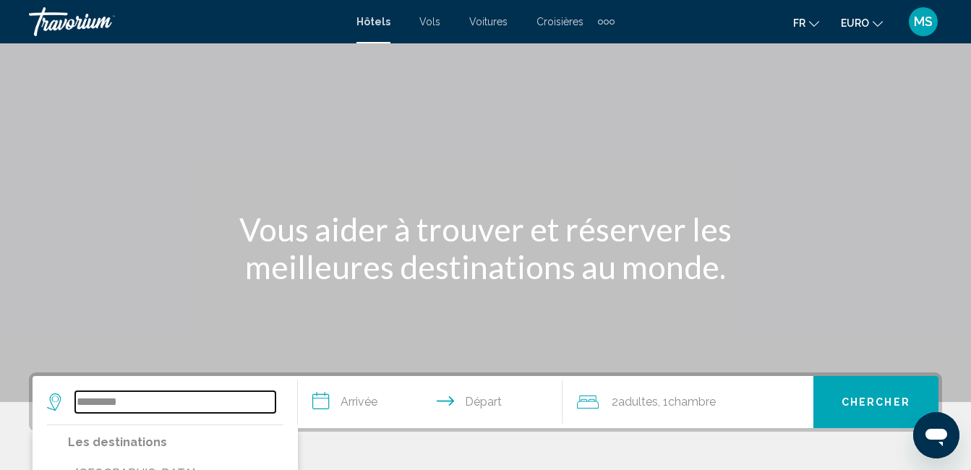
scroll to position [176, 0]
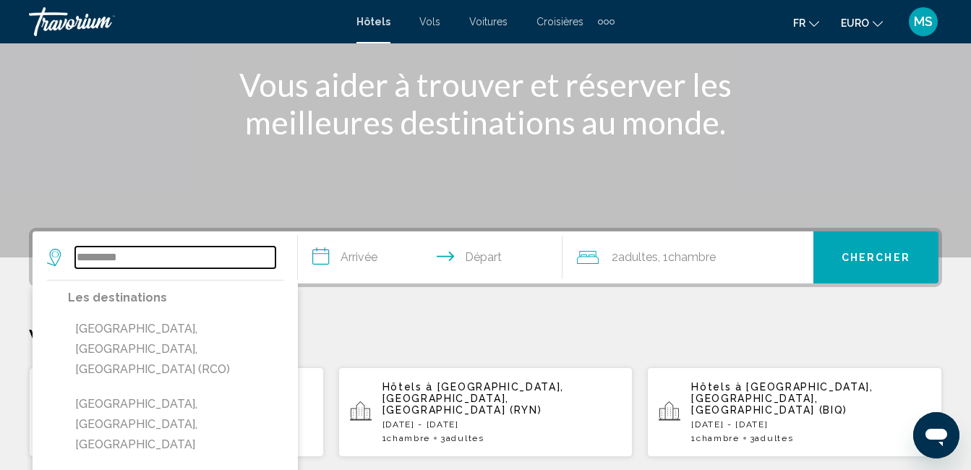
type input "*********"
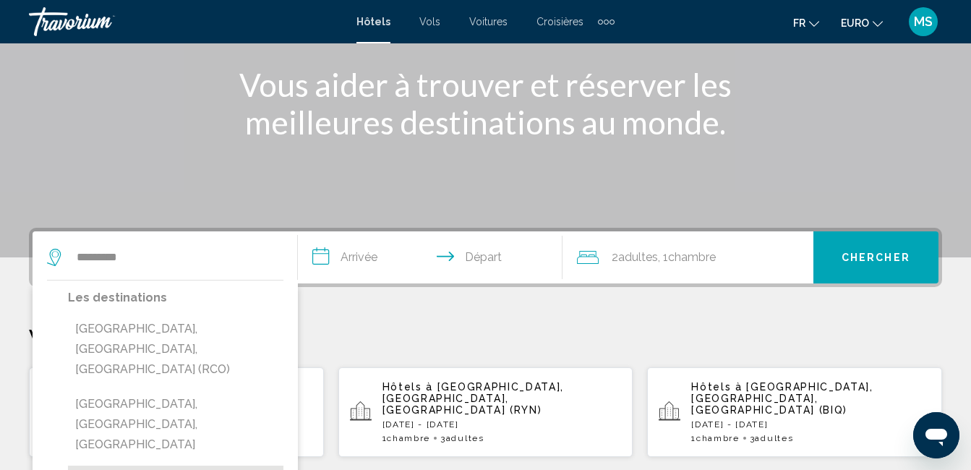
click at [157, 271] on div "********* Les destinations [GEOGRAPHIC_DATA], [GEOGRAPHIC_DATA], [GEOGRAPHIC_DA…" at bounding box center [165, 257] width 236 height 52
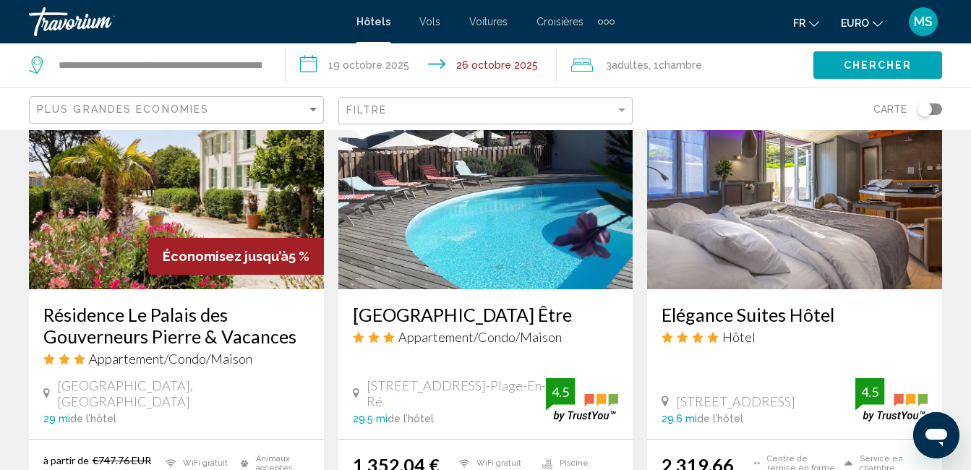
scroll to position [1736, 0]
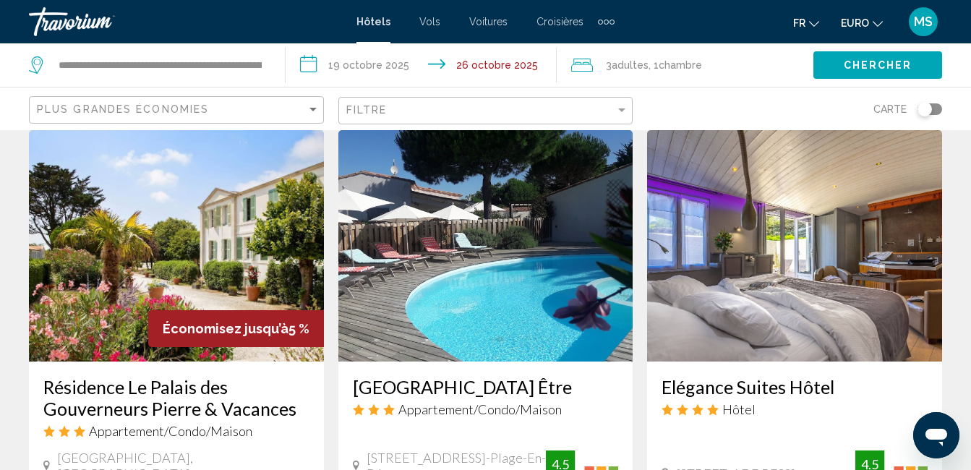
click at [155, 376] on h3 "Résidence Le Palais des Gouverneurs Pierre & Vacances" at bounding box center [176, 397] width 266 height 43
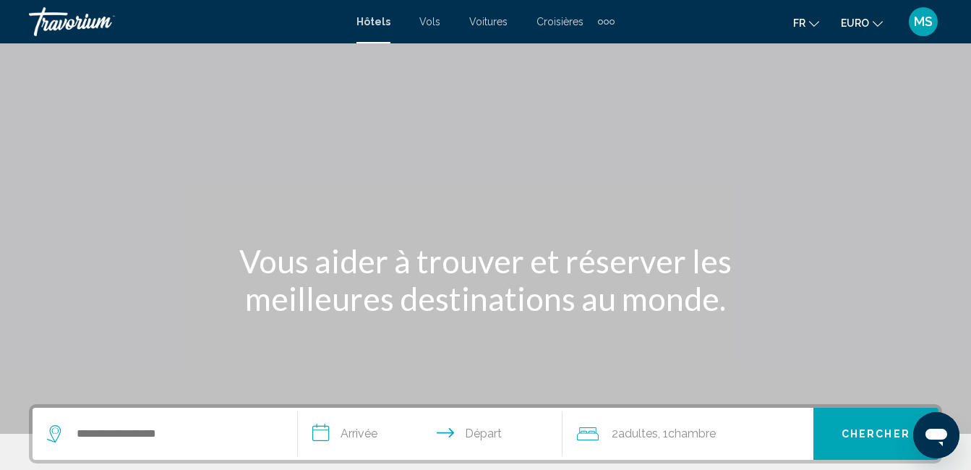
scroll to position [362, 0]
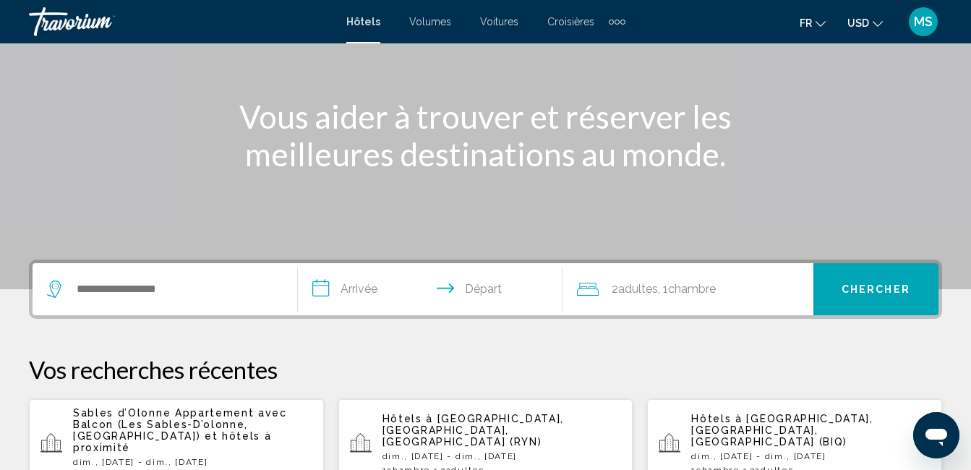
scroll to position [217, 0]
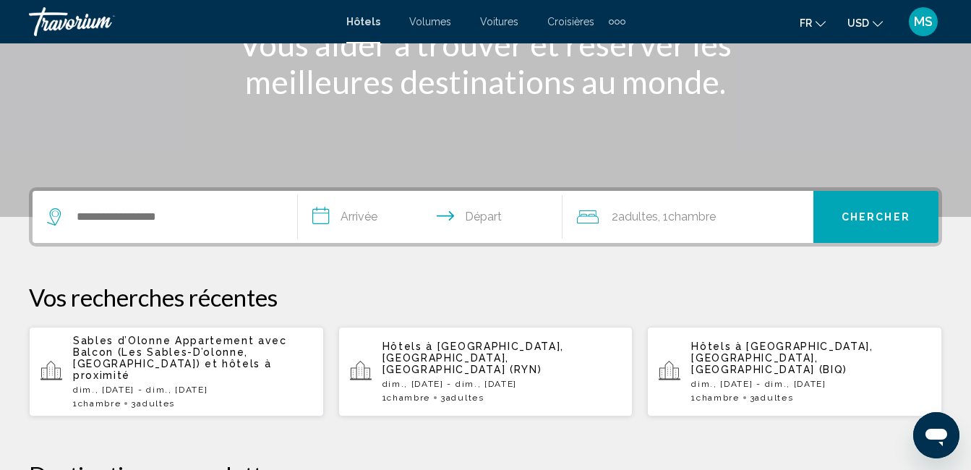
click at [154, 352] on span "Sables d’Olonne Appartement avec Balcon (Les Sables-D’olonne, [GEOGRAPHIC_DATA])" at bounding box center [180, 352] width 214 height 35
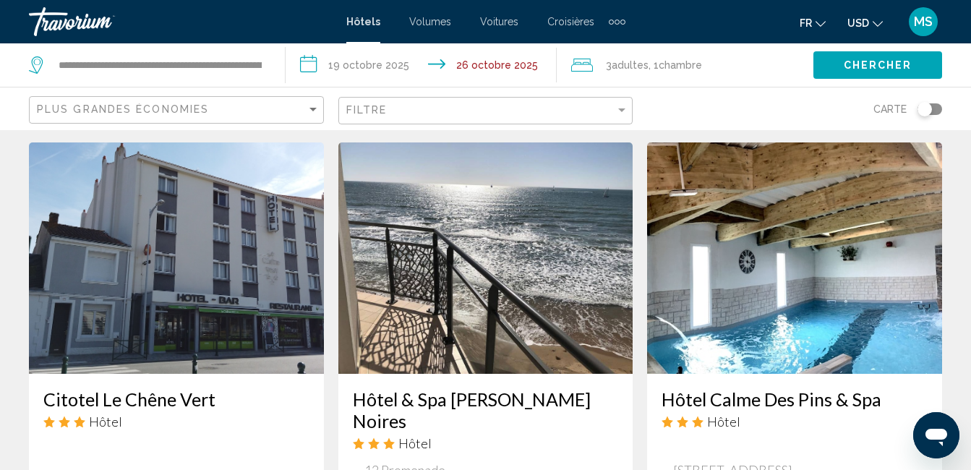
scroll to position [1302, 0]
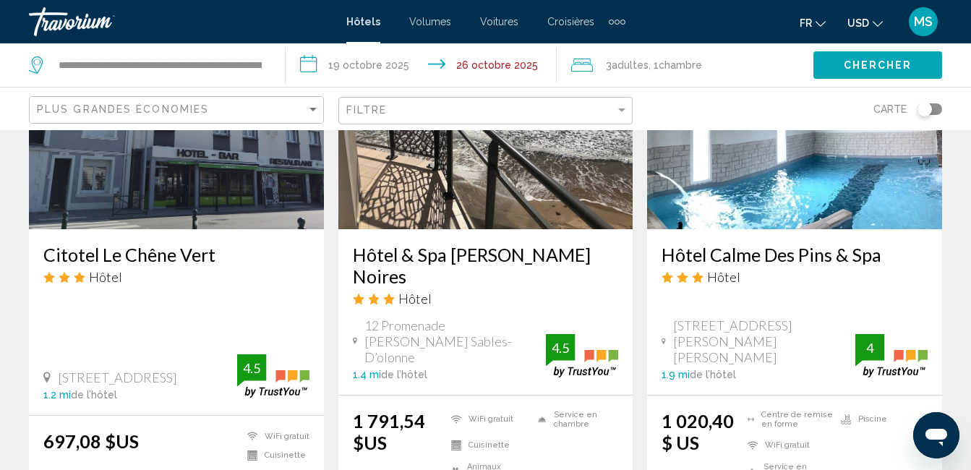
click at [879, 21] on icon "Changer de devise" at bounding box center [878, 24] width 10 height 10
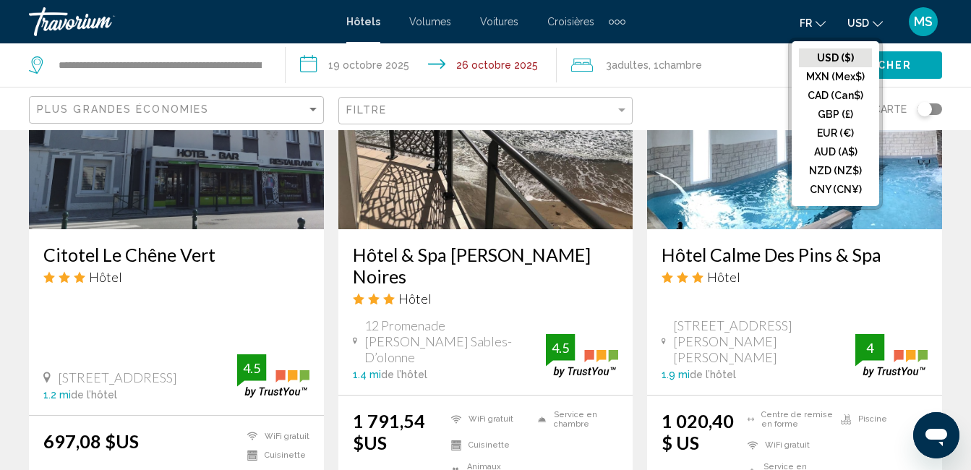
click at [838, 127] on button "EUR (€)" at bounding box center [835, 133] width 73 height 19
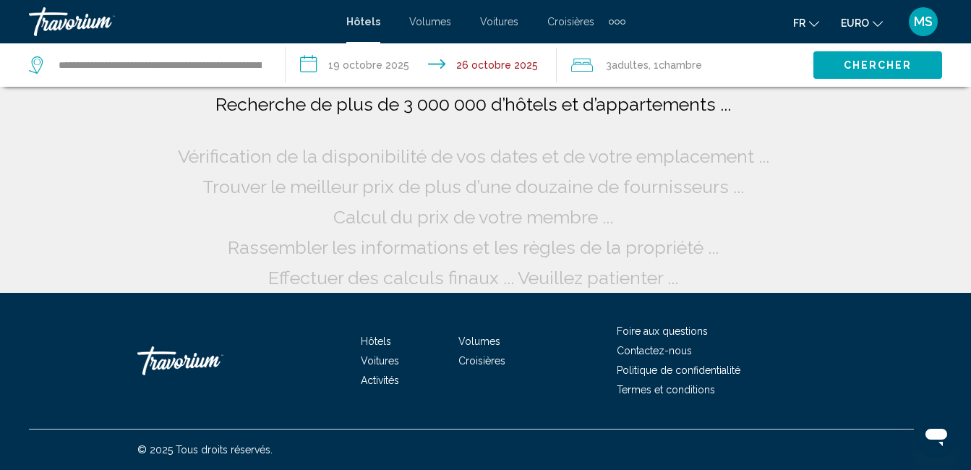
scroll to position [0, 0]
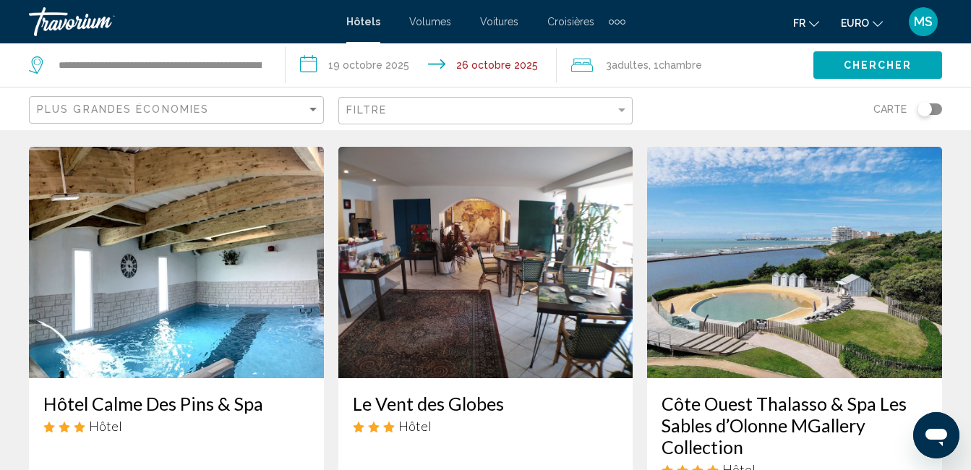
scroll to position [1664, 0]
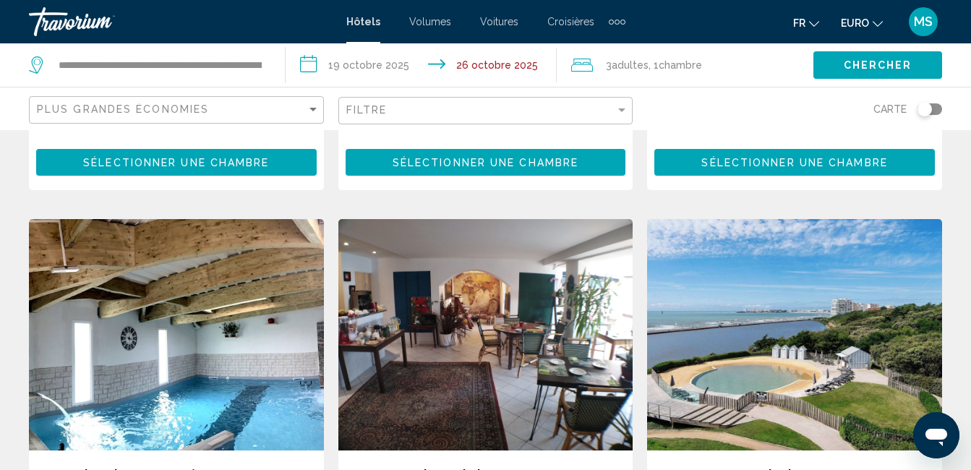
click at [218, 359] on img "Contenu principal" at bounding box center [176, 334] width 295 height 231
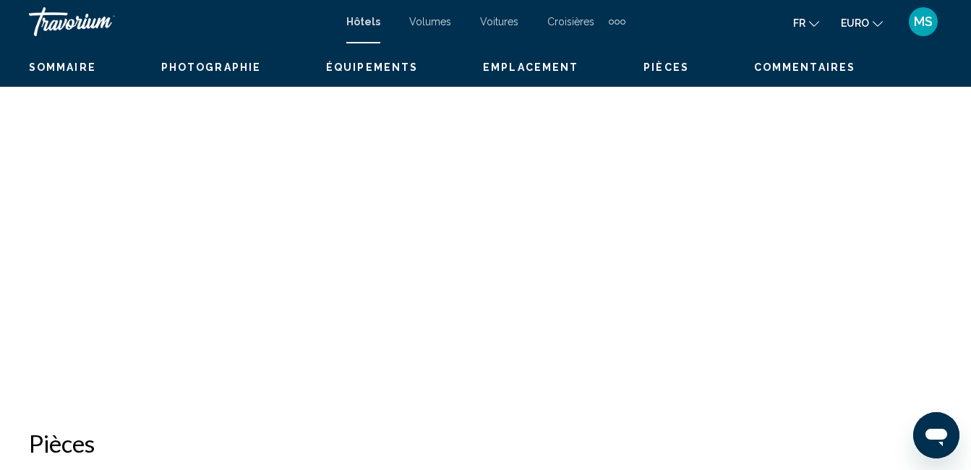
scroll to position [152, 0]
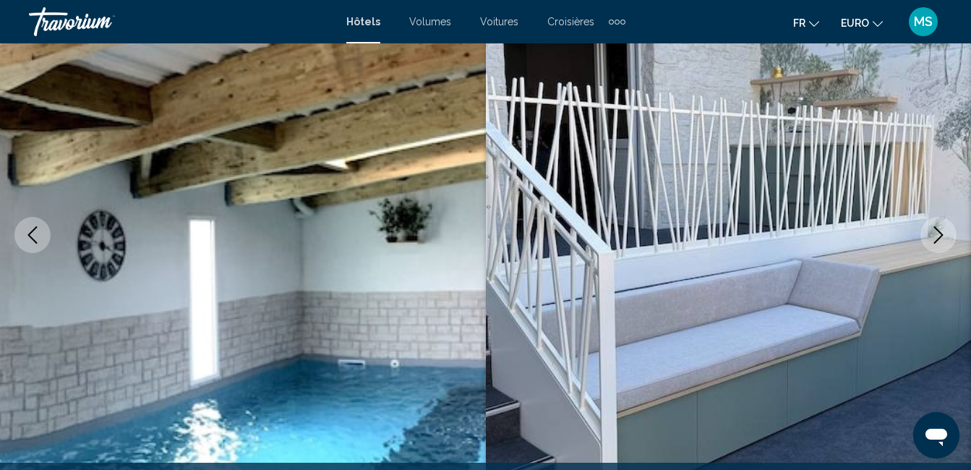
click at [938, 231] on icon "Image suivante" at bounding box center [938, 234] width 9 height 17
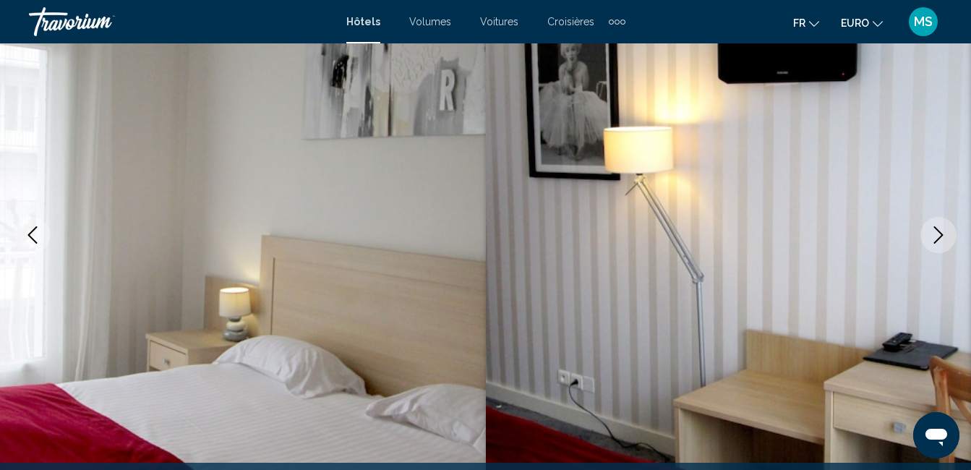
scroll to position [224, 0]
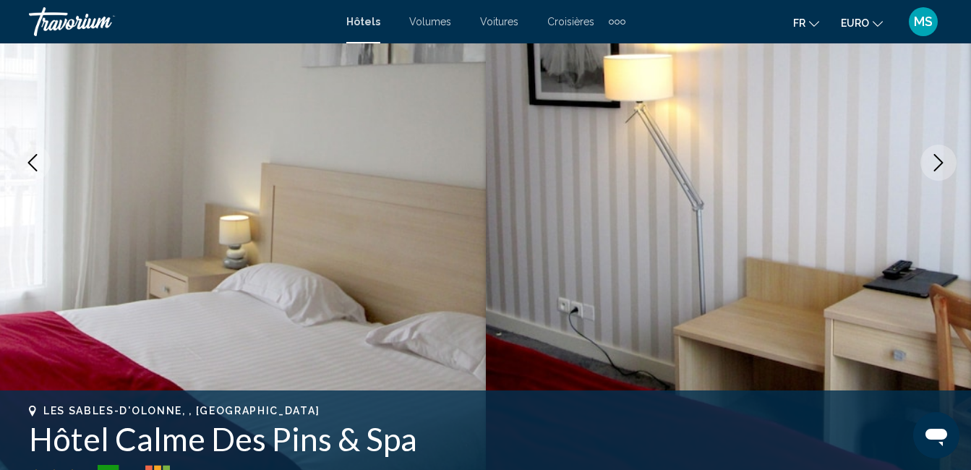
click at [932, 170] on icon "Image suivante" at bounding box center [938, 162] width 17 height 17
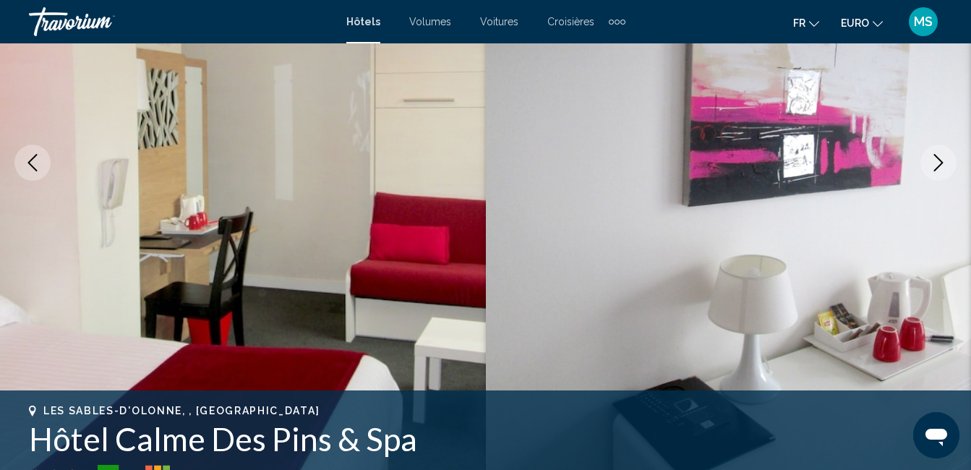
click at [932, 170] on icon "Image suivante" at bounding box center [938, 162] width 17 height 17
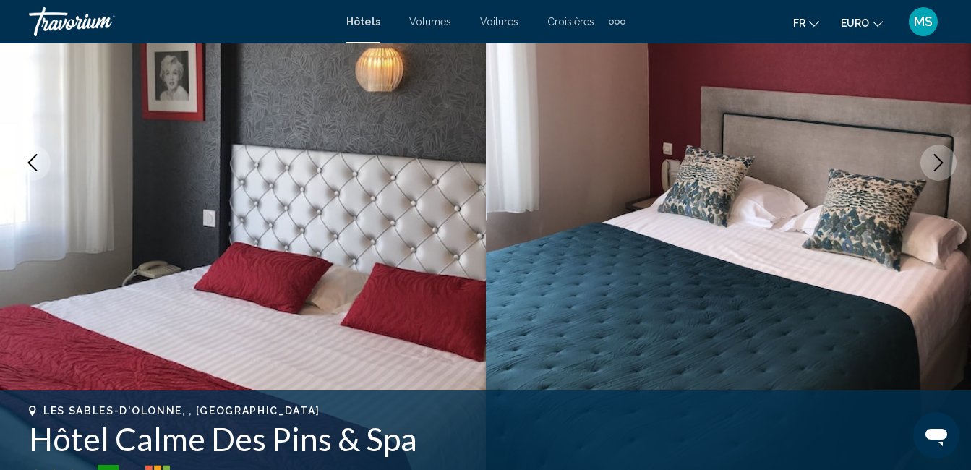
click at [932, 170] on icon "Image suivante" at bounding box center [938, 162] width 17 height 17
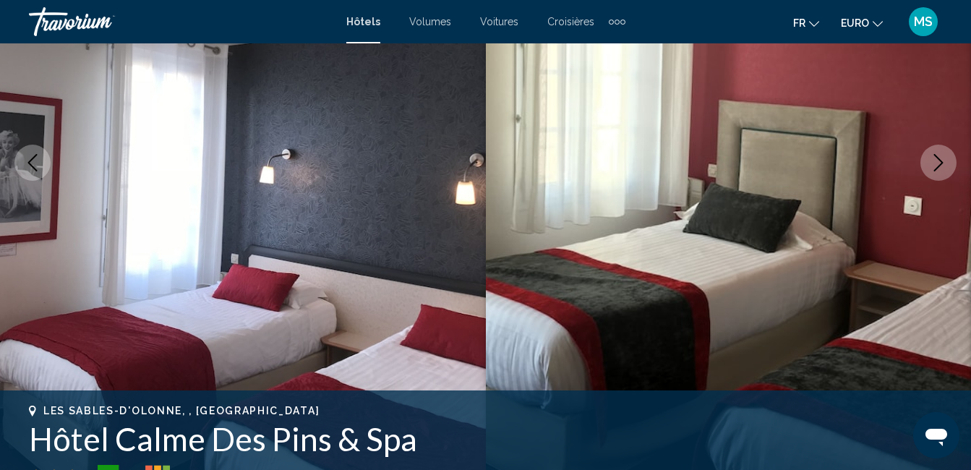
click at [932, 170] on icon "Image suivante" at bounding box center [938, 162] width 17 height 17
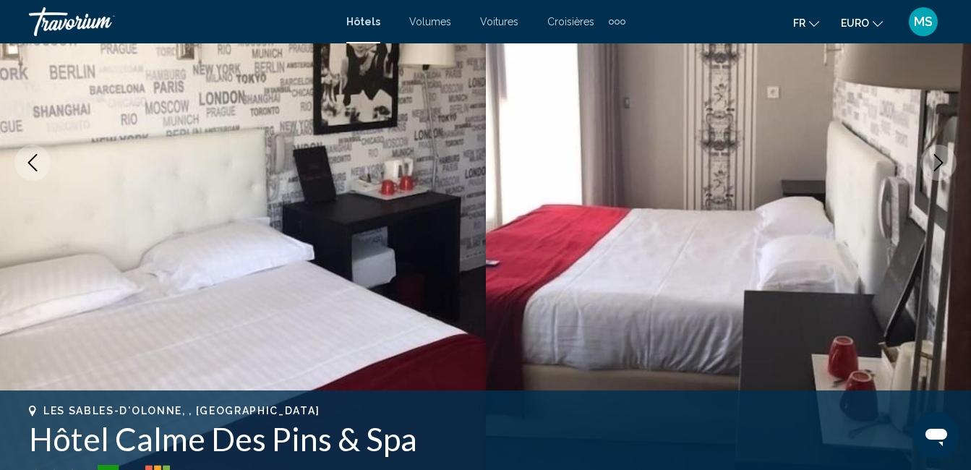
click at [932, 170] on icon "Image suivante" at bounding box center [938, 162] width 17 height 17
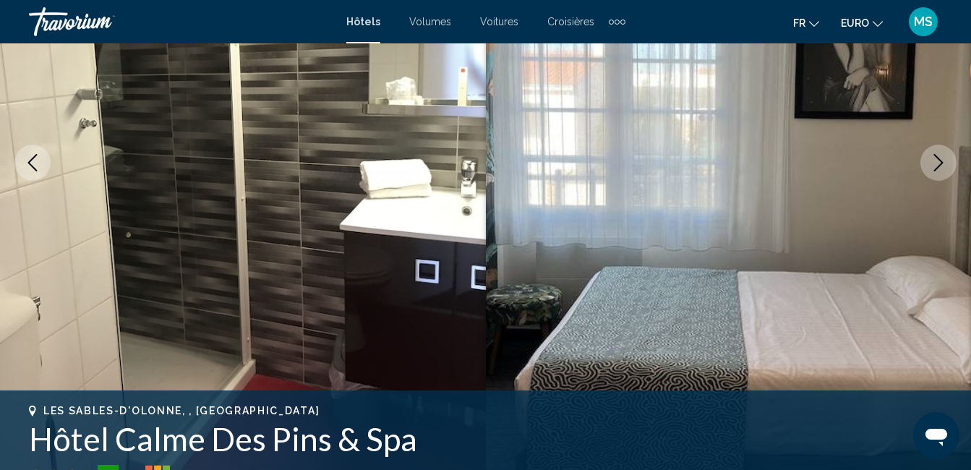
click at [932, 170] on icon "Image suivante" at bounding box center [938, 162] width 17 height 17
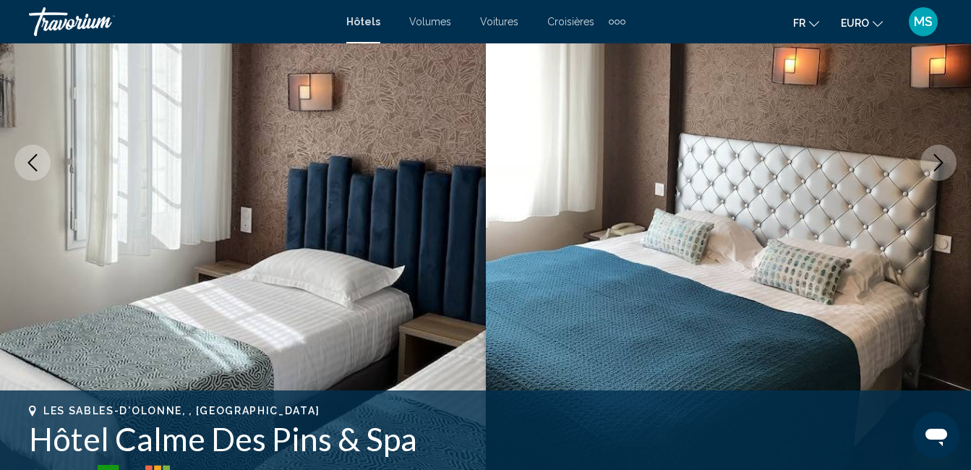
click at [932, 170] on icon "Image suivante" at bounding box center [938, 162] width 17 height 17
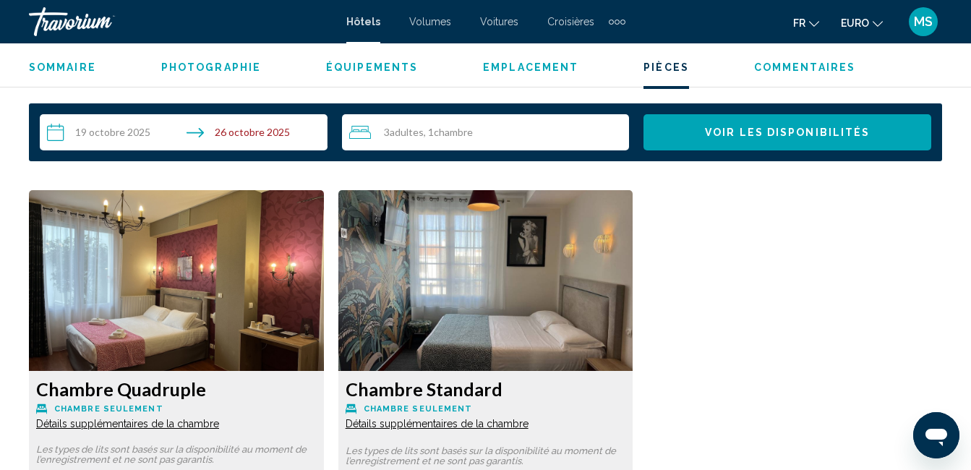
scroll to position [2105, 0]
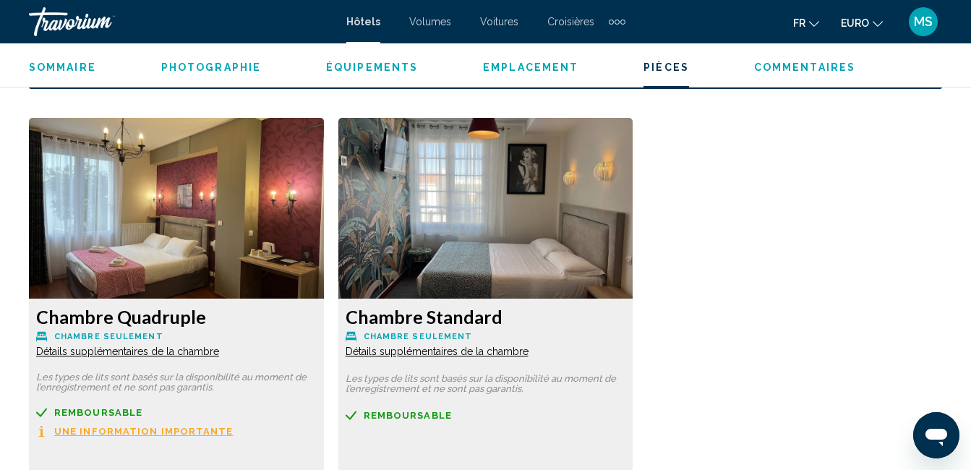
click at [219, 353] on span "Détails supplémentaires de la chambre" at bounding box center [127, 352] width 183 height 12
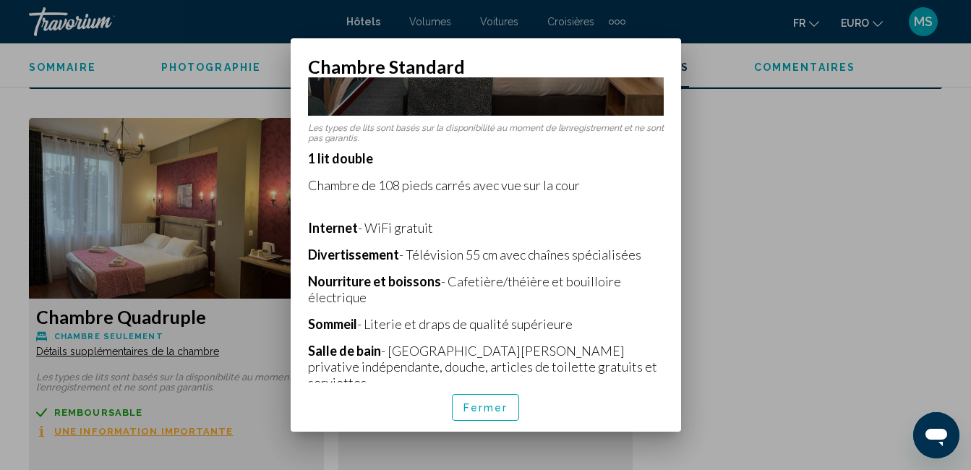
scroll to position [308, 0]
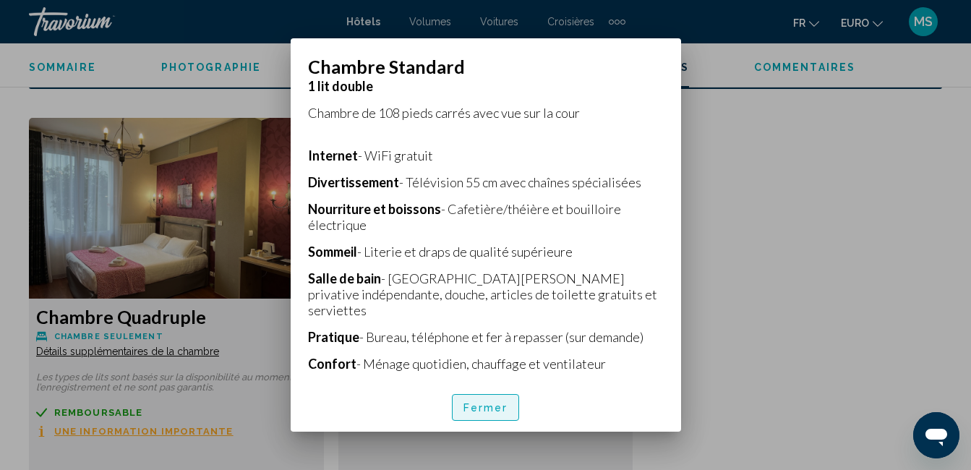
click at [491, 413] on span "Fermer" at bounding box center [486, 408] width 45 height 12
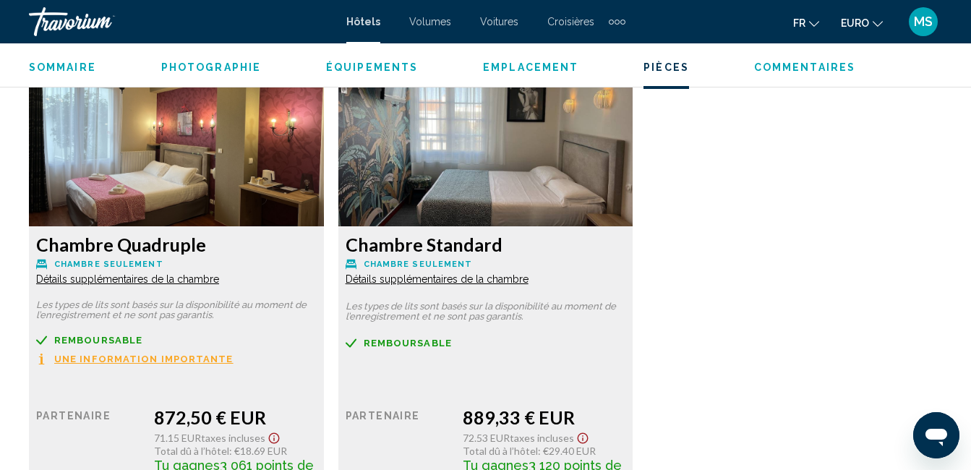
scroll to position [2250, 0]
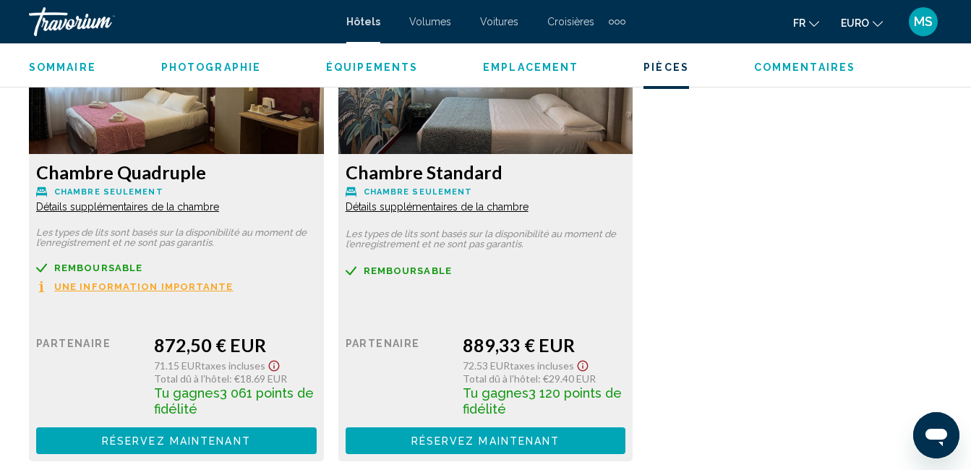
click at [142, 286] on span "Une information importante" at bounding box center [143, 286] width 179 height 9
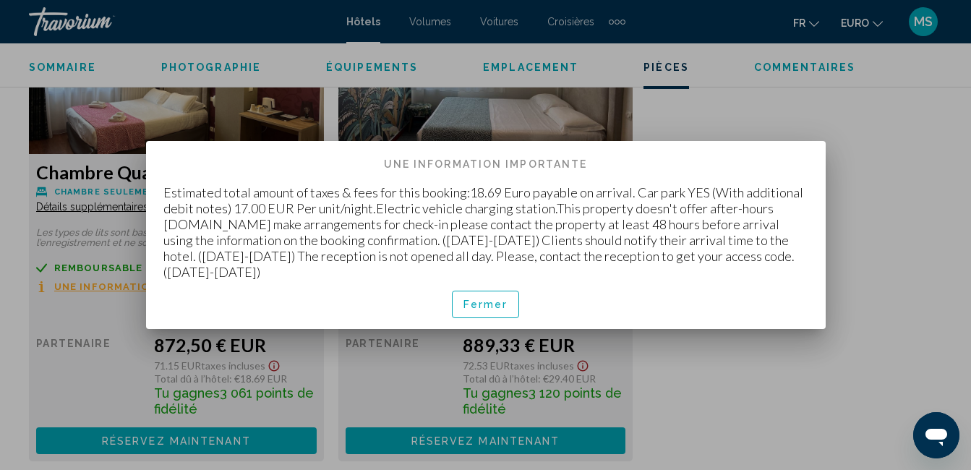
scroll to position [0, 0]
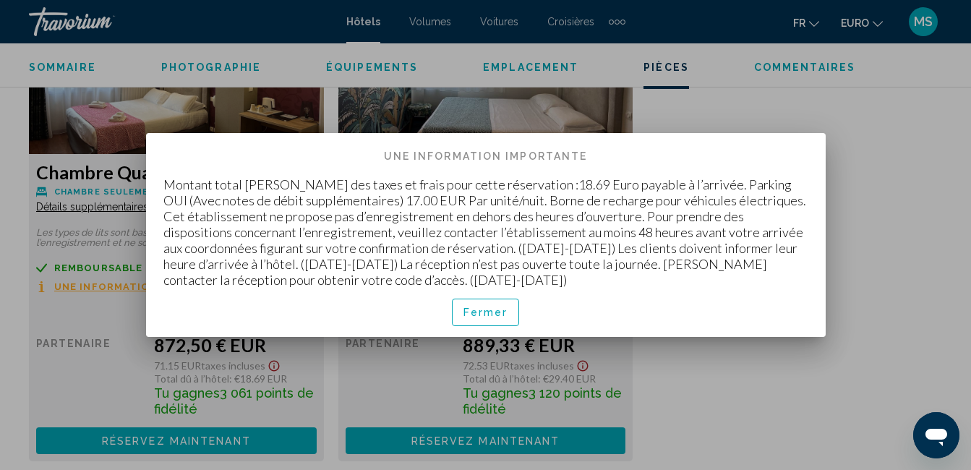
click at [459, 312] on button "Fermer" at bounding box center [486, 312] width 68 height 27
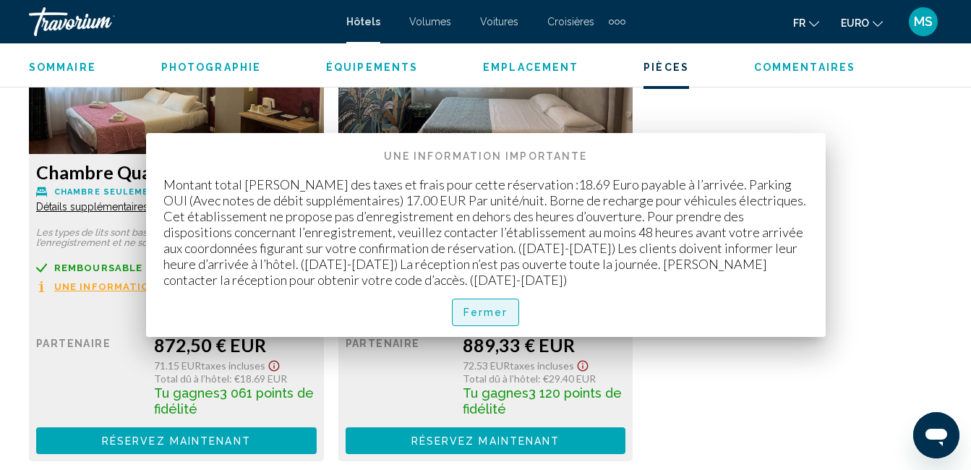
scroll to position [2250, 0]
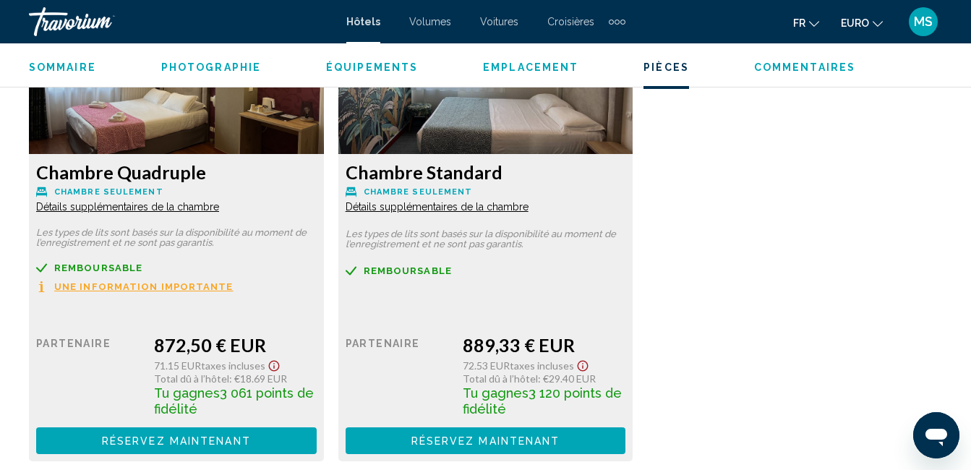
click at [268, 366] on icon "Afficher l’avis de non-responsabilité sur les taxes et les frais" at bounding box center [273, 365] width 17 height 13
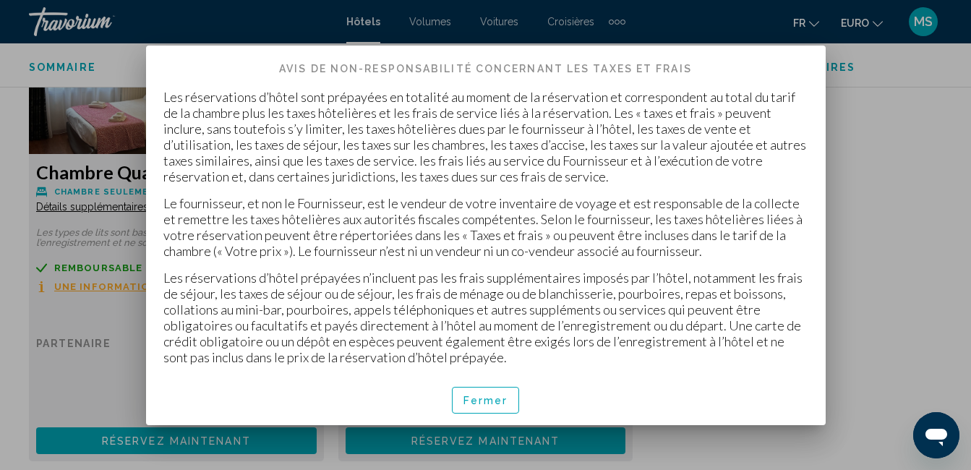
click at [496, 404] on span "Fermer" at bounding box center [486, 401] width 45 height 12
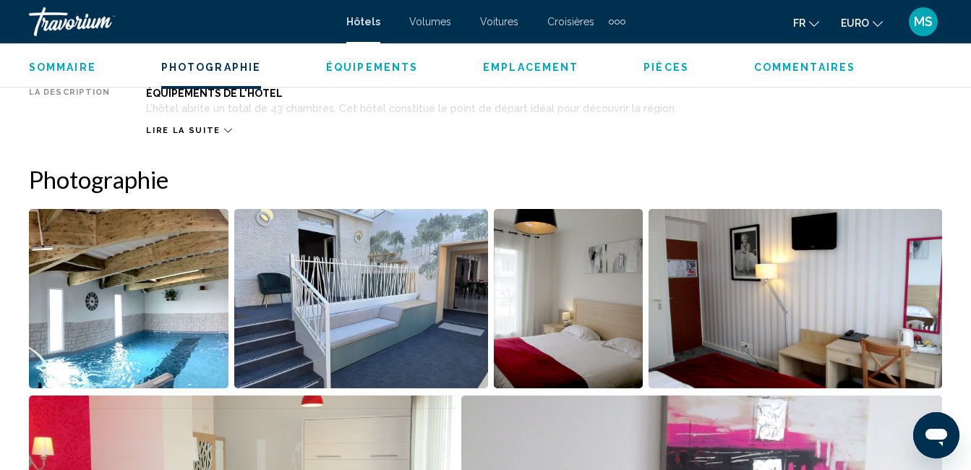
scroll to position [660, 0]
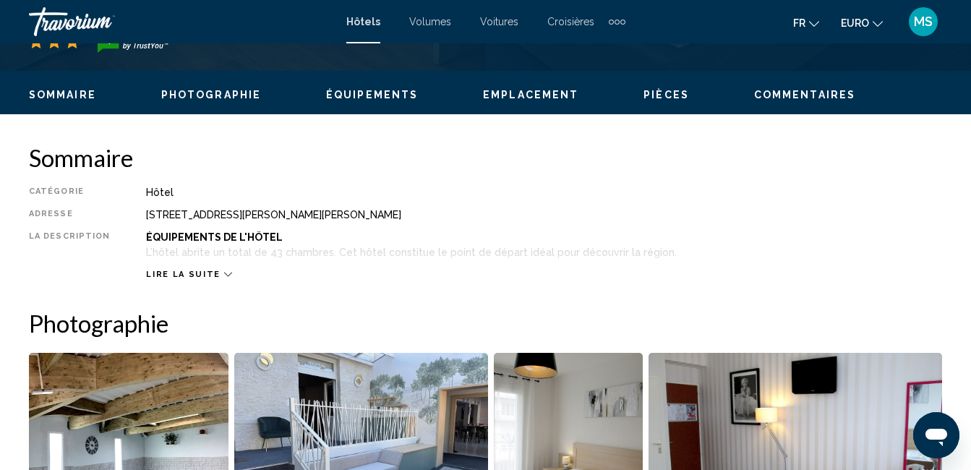
click at [214, 278] on div "Lire la suite" at bounding box center [188, 274] width 85 height 9
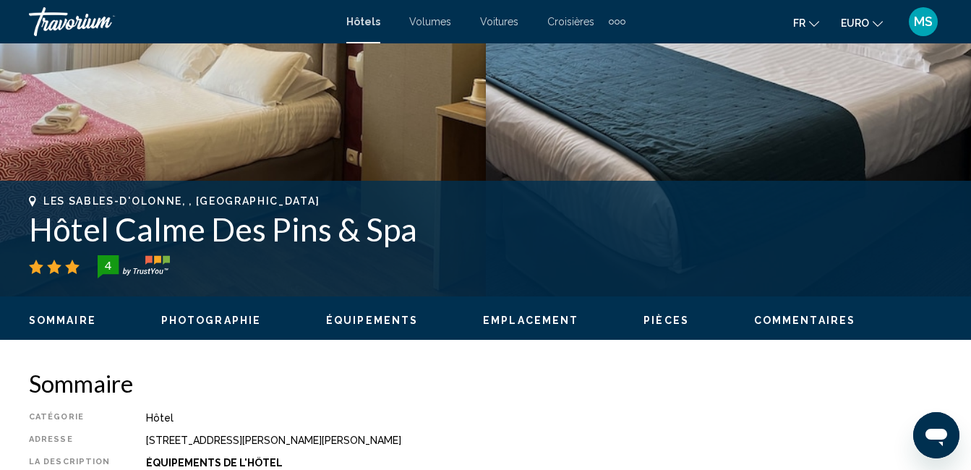
scroll to position [651, 0]
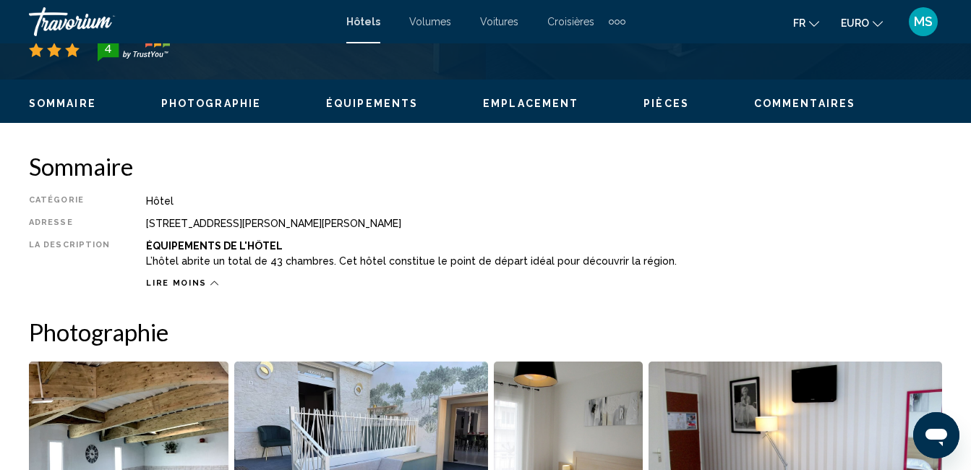
click at [213, 106] on span "Photographie" at bounding box center [211, 104] width 100 height 12
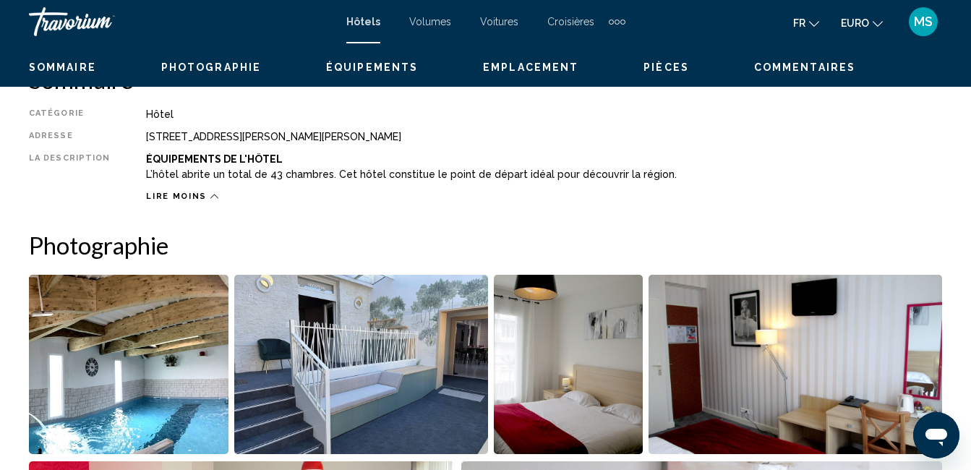
scroll to position [665, 0]
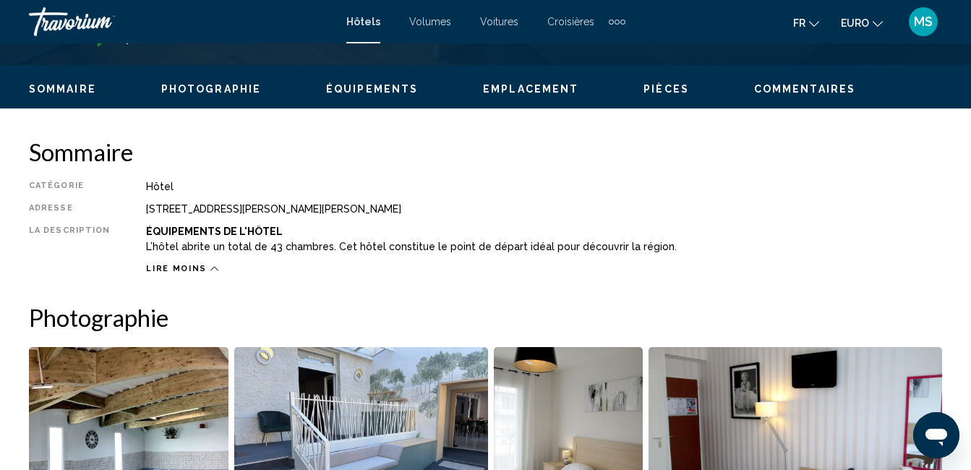
click at [548, 90] on span "Emplacement" at bounding box center [530, 89] width 95 height 12
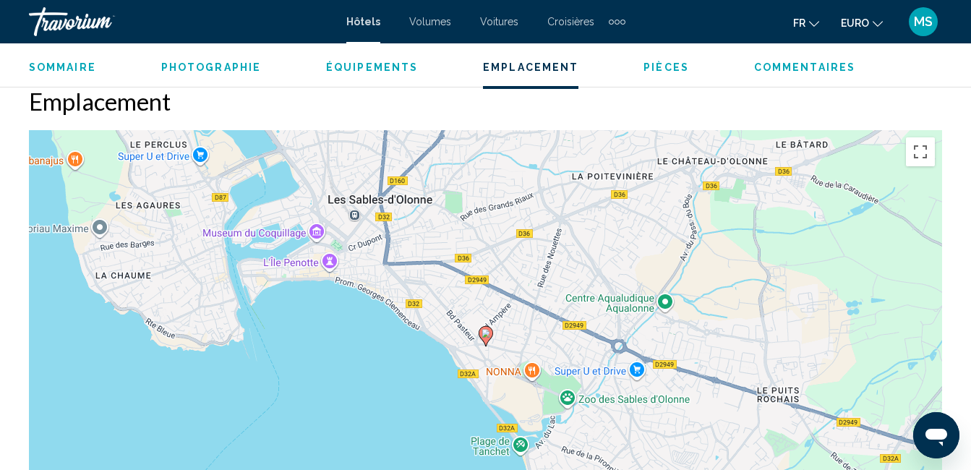
click at [644, 71] on span "Pièces" at bounding box center [667, 67] width 46 height 12
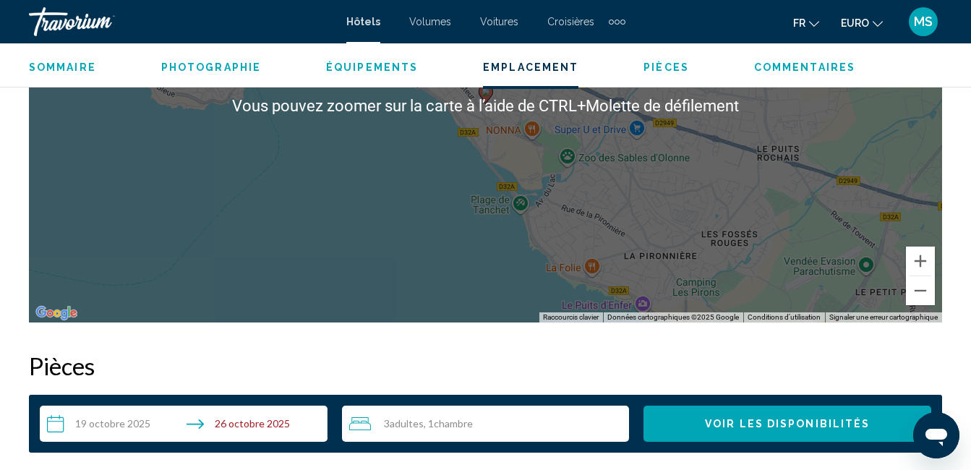
scroll to position [1452, 0]
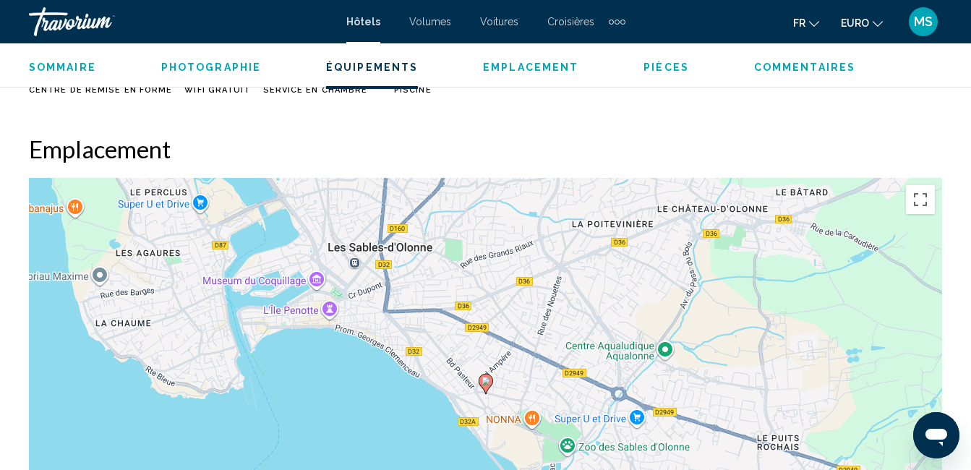
click at [302, 154] on h2 "Emplacement" at bounding box center [486, 149] width 914 height 29
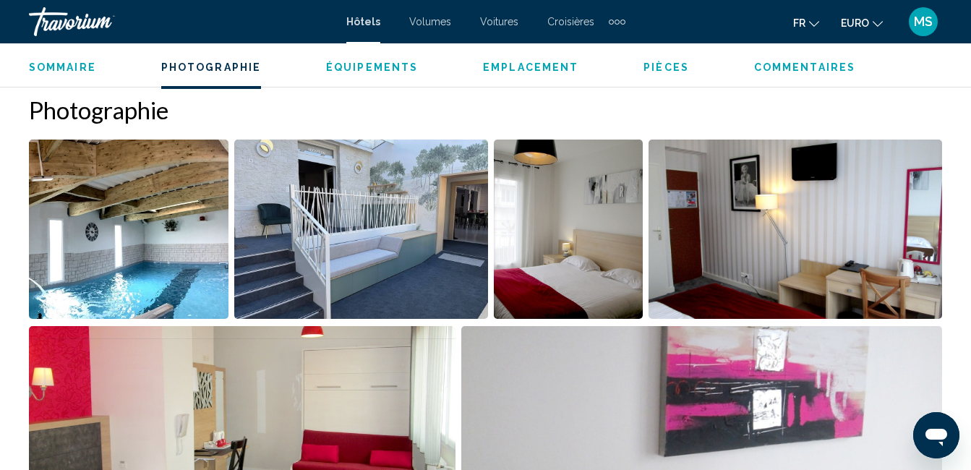
scroll to position [801, 0]
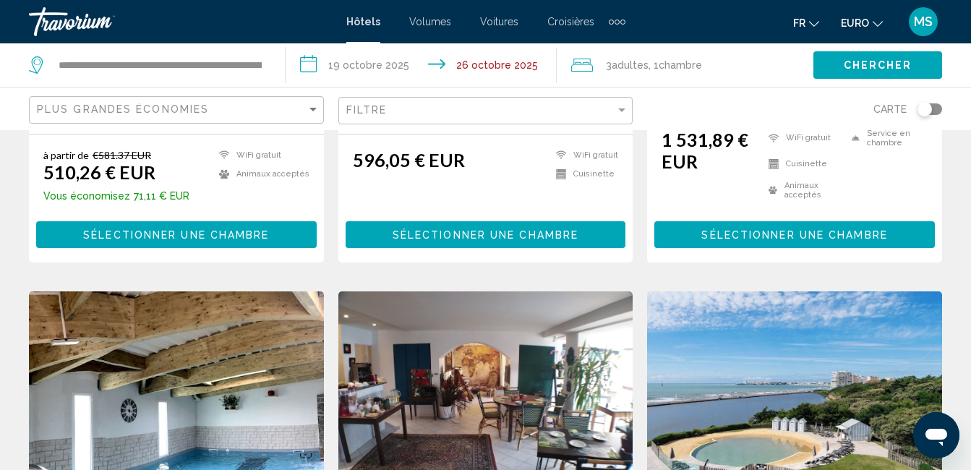
scroll to position [1519, 0]
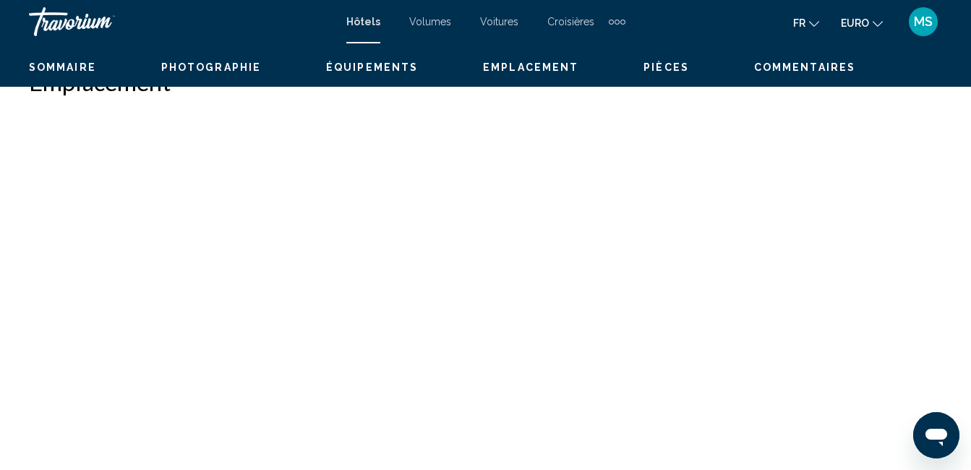
scroll to position [152, 0]
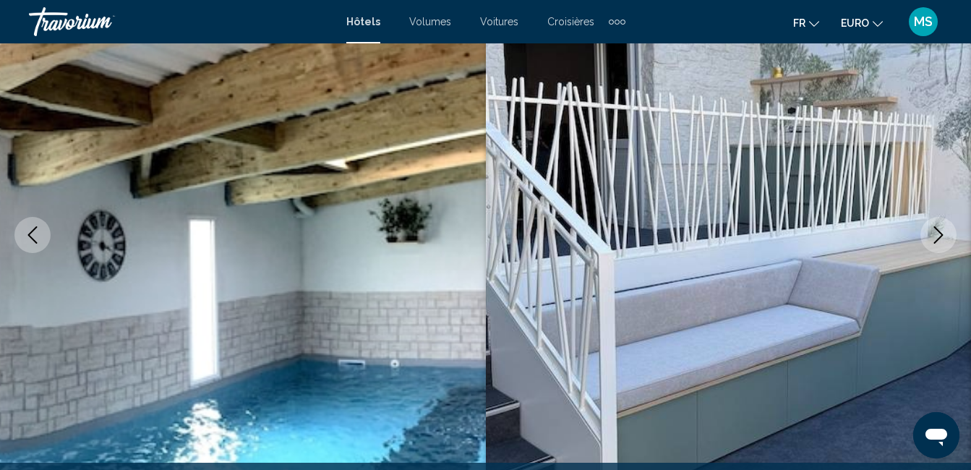
click at [251, 257] on img "Contenu principal" at bounding box center [243, 235] width 486 height 687
click at [372, 25] on span "Hôtels" at bounding box center [363, 22] width 34 height 12
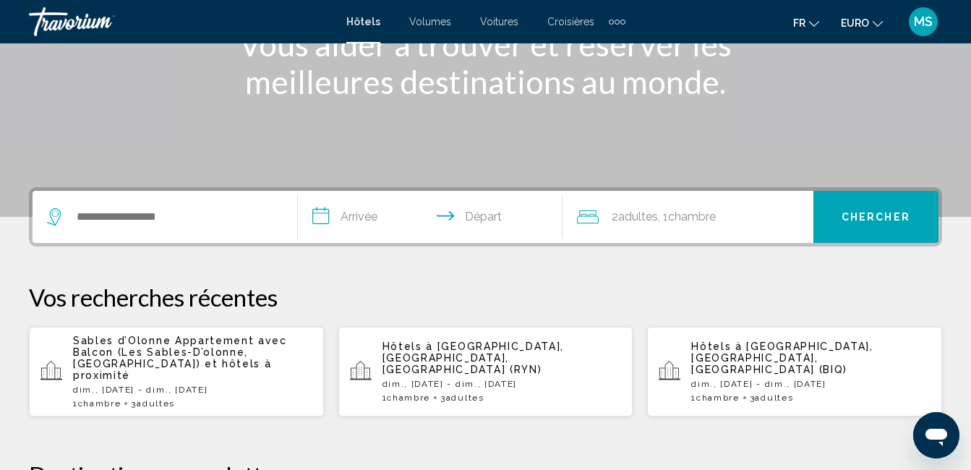
scroll to position [434, 0]
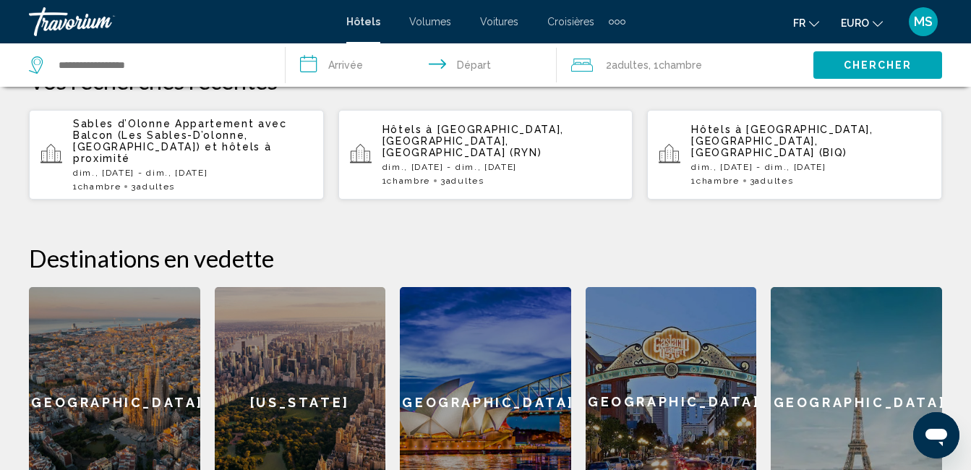
click at [229, 136] on span "Sables d’Olonne Appartement avec Balcon (Les Sables-D’olonne, [GEOGRAPHIC_DATA])" at bounding box center [180, 135] width 214 height 35
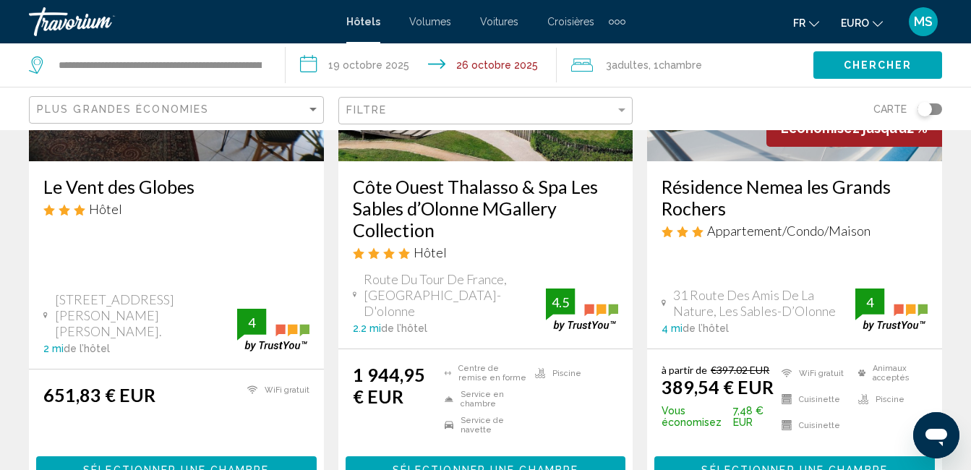
scroll to position [2098, 0]
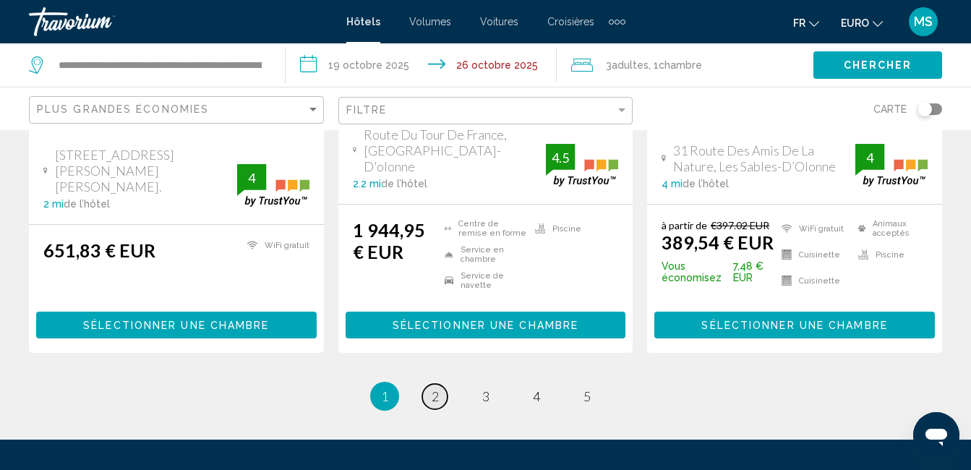
click at [438, 388] on span "2" at bounding box center [435, 396] width 7 height 16
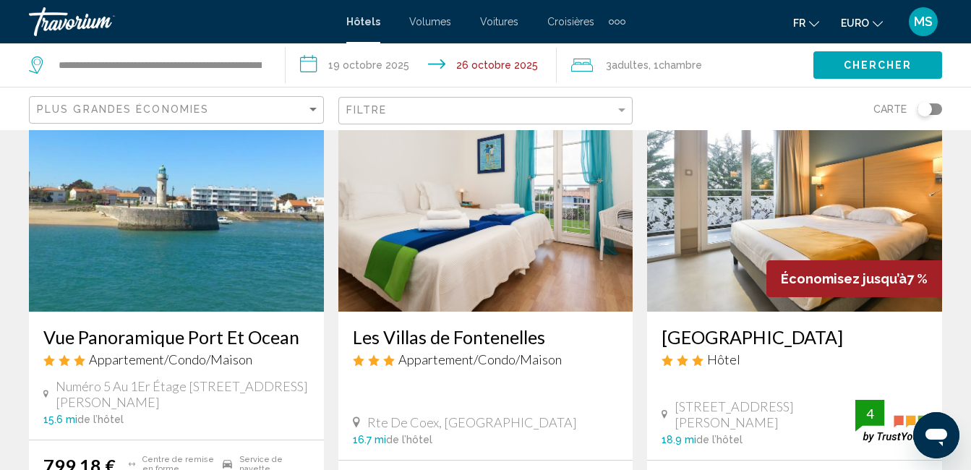
scroll to position [2025, 0]
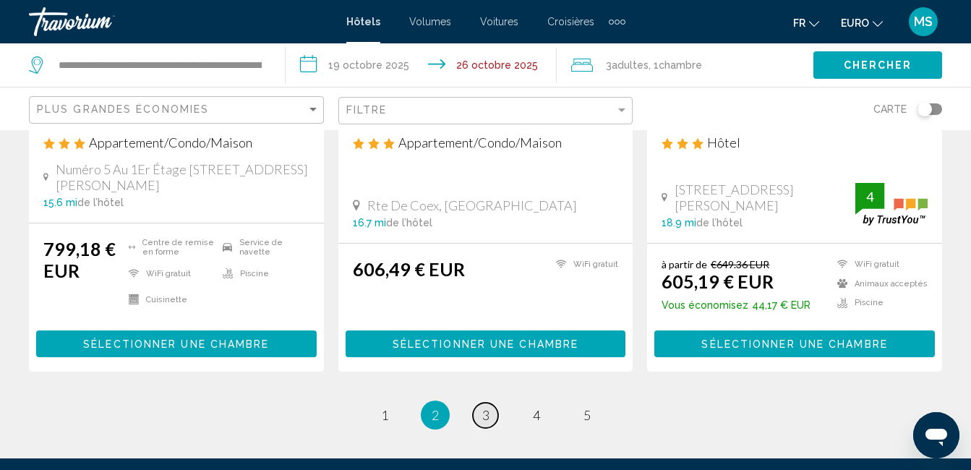
click at [484, 407] on span "3" at bounding box center [485, 415] width 7 height 16
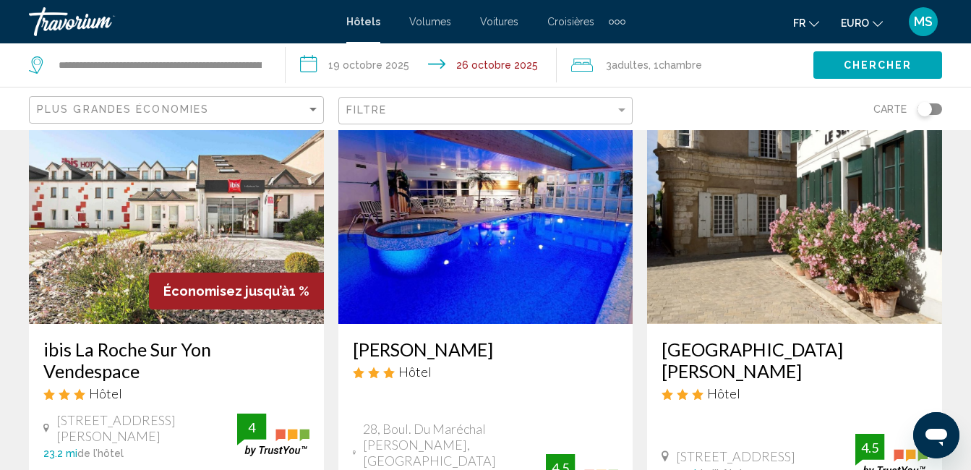
scroll to position [2025, 0]
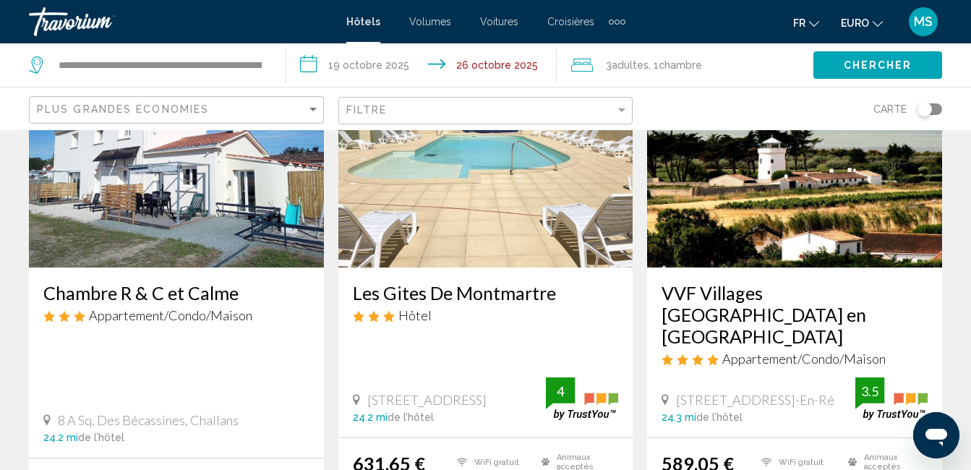
scroll to position [217, 0]
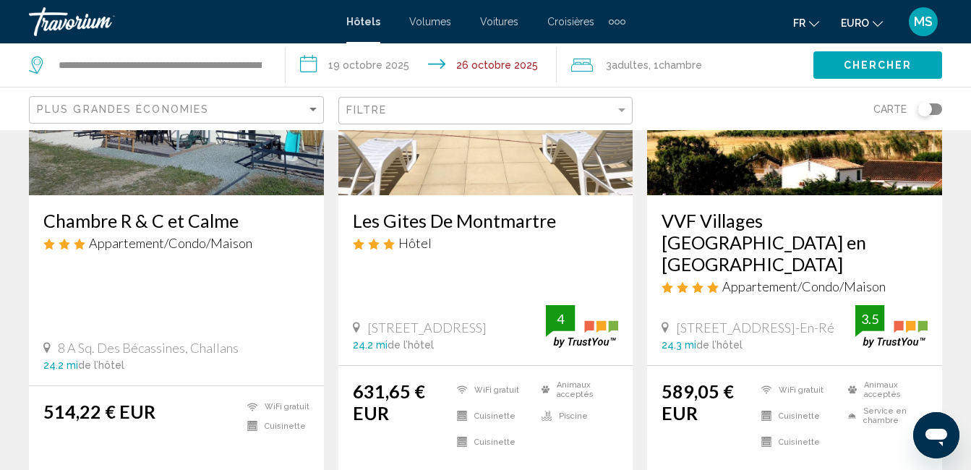
click at [783, 221] on h3 "VVF Villages [GEOGRAPHIC_DATA] en [GEOGRAPHIC_DATA]" at bounding box center [795, 242] width 266 height 65
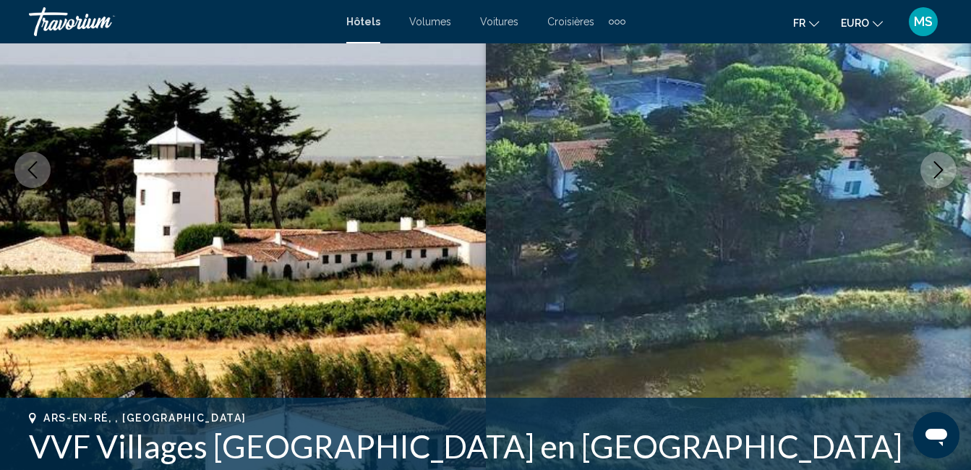
scroll to position [152, 0]
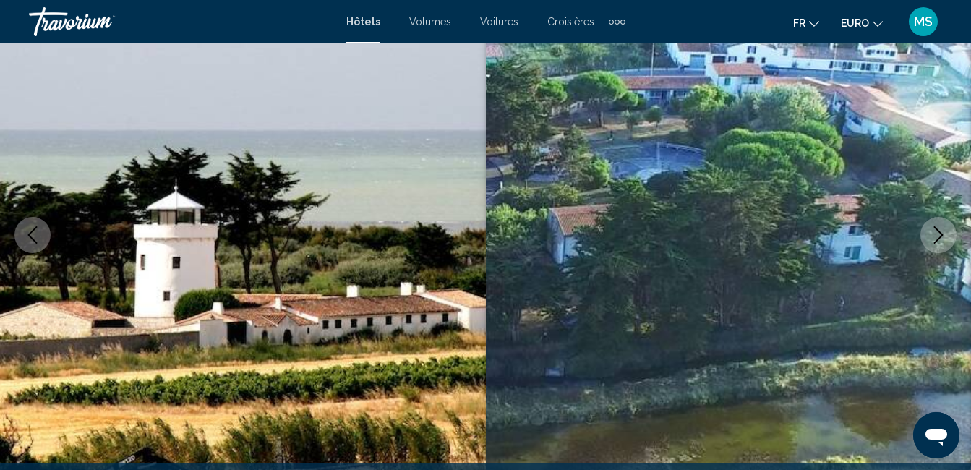
click at [934, 235] on icon "Image suivante" at bounding box center [938, 234] width 17 height 17
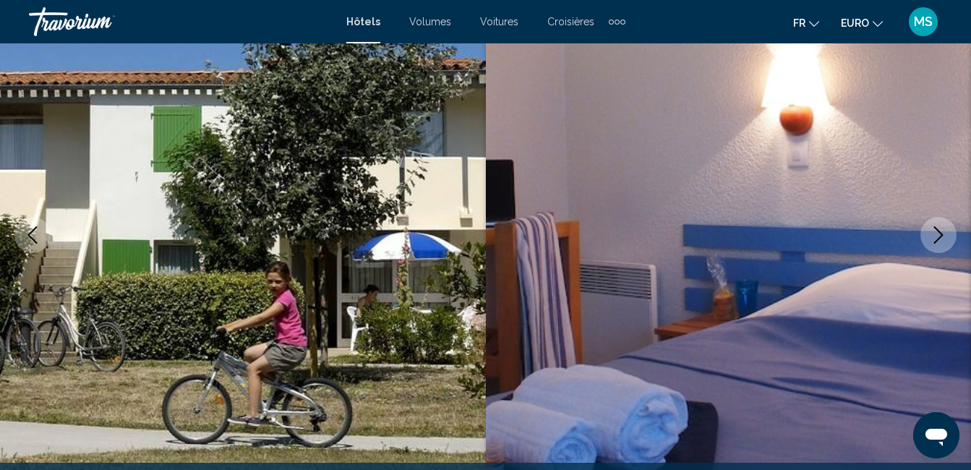
click at [934, 235] on icon "Image suivante" at bounding box center [938, 234] width 17 height 17
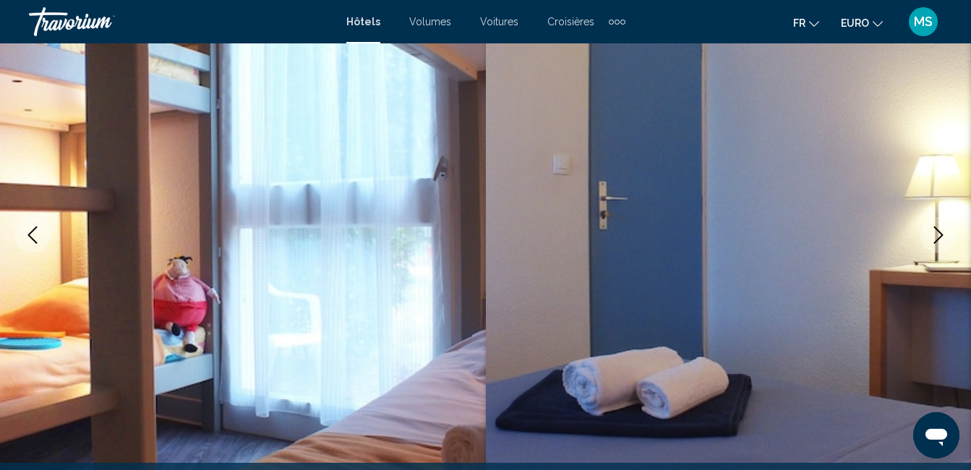
click at [933, 236] on icon "Image suivante" at bounding box center [938, 234] width 17 height 17
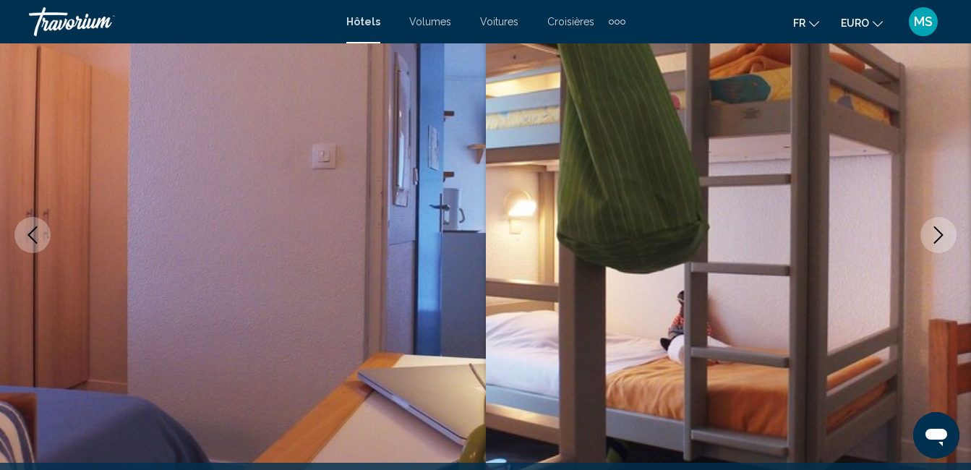
click at [932, 236] on icon "Image suivante" at bounding box center [938, 234] width 17 height 17
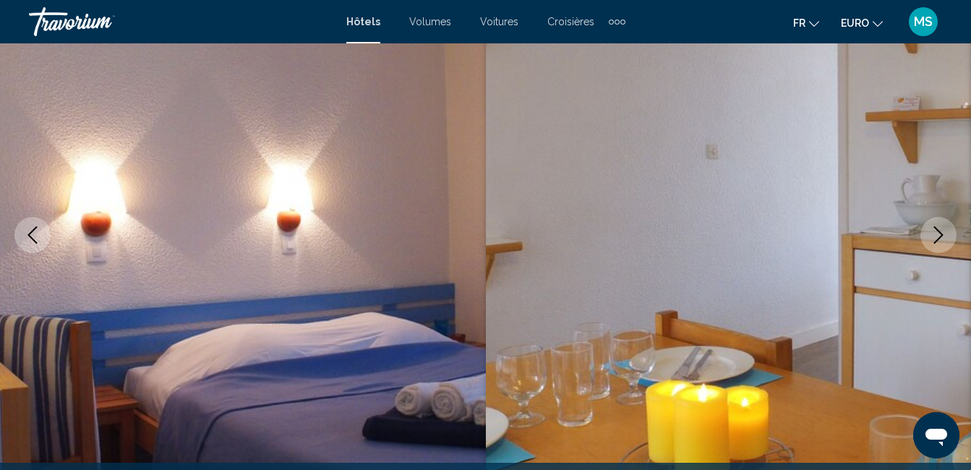
click at [932, 236] on icon "Image suivante" at bounding box center [938, 234] width 17 height 17
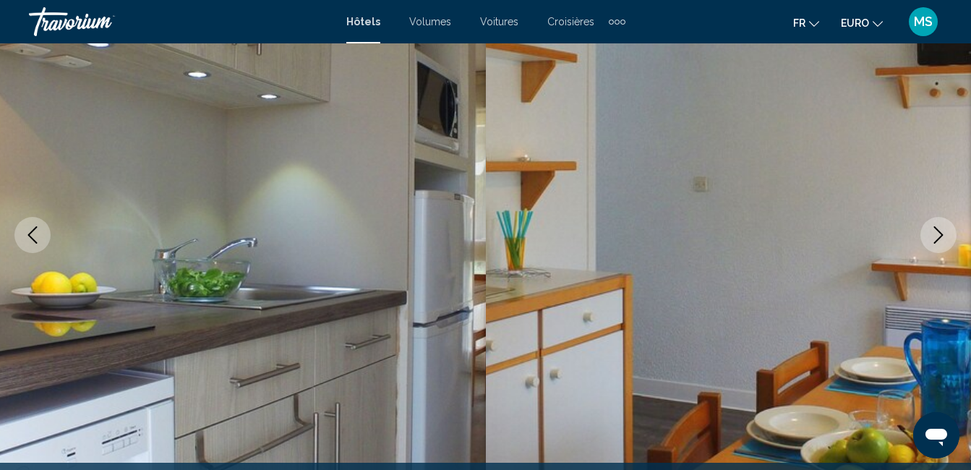
click at [932, 236] on icon "Image suivante" at bounding box center [938, 234] width 17 height 17
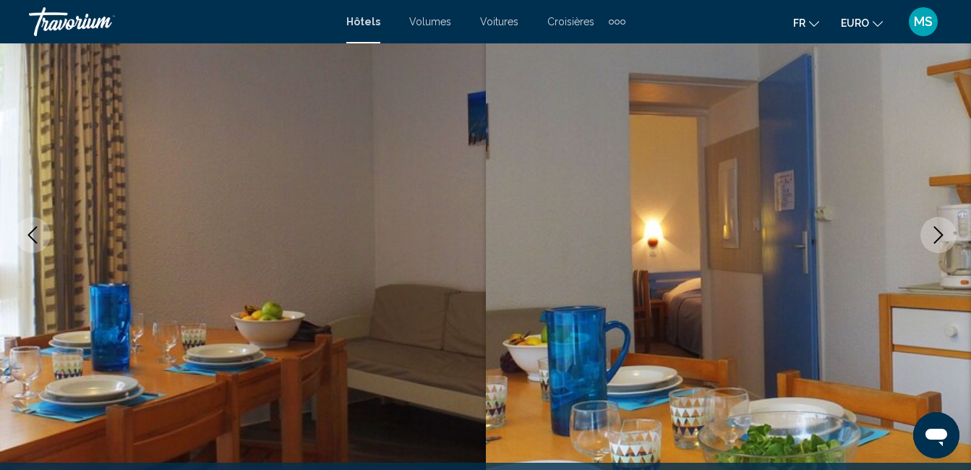
click at [931, 236] on icon "Image suivante" at bounding box center [938, 234] width 17 height 17
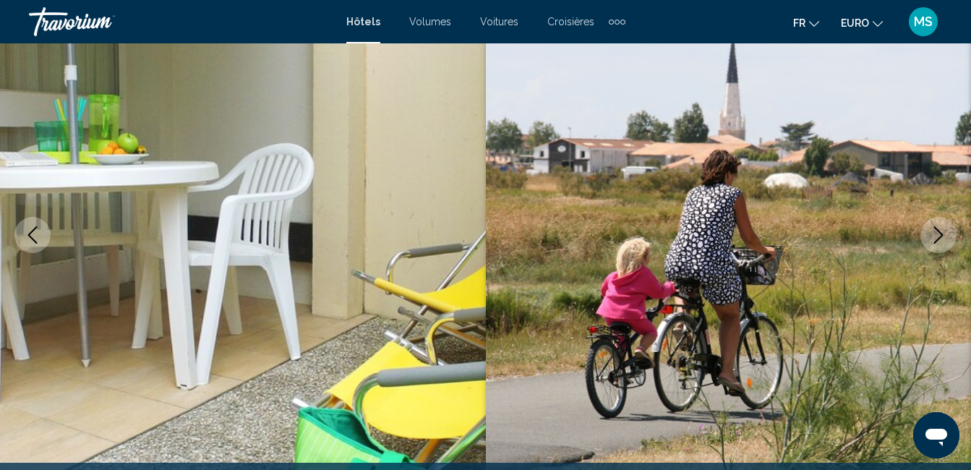
click at [930, 237] on icon "Image suivante" at bounding box center [938, 234] width 17 height 17
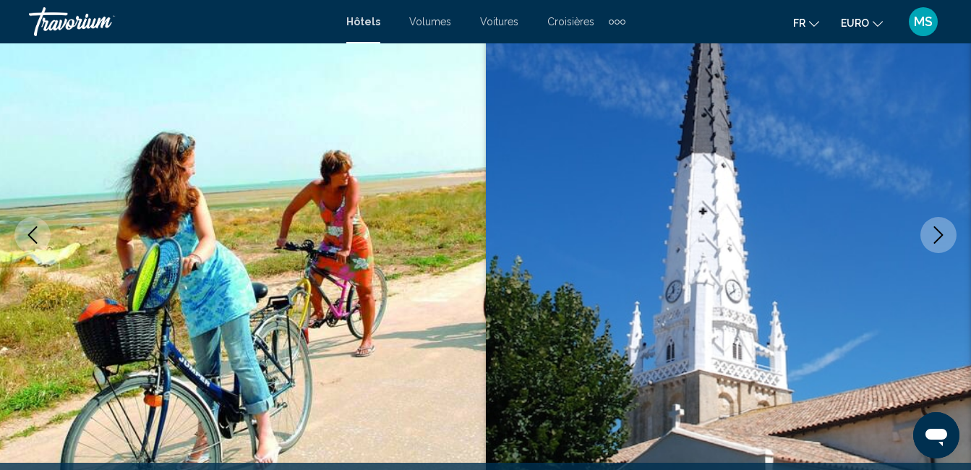
click at [929, 237] on button "Image suivante" at bounding box center [939, 235] width 36 height 36
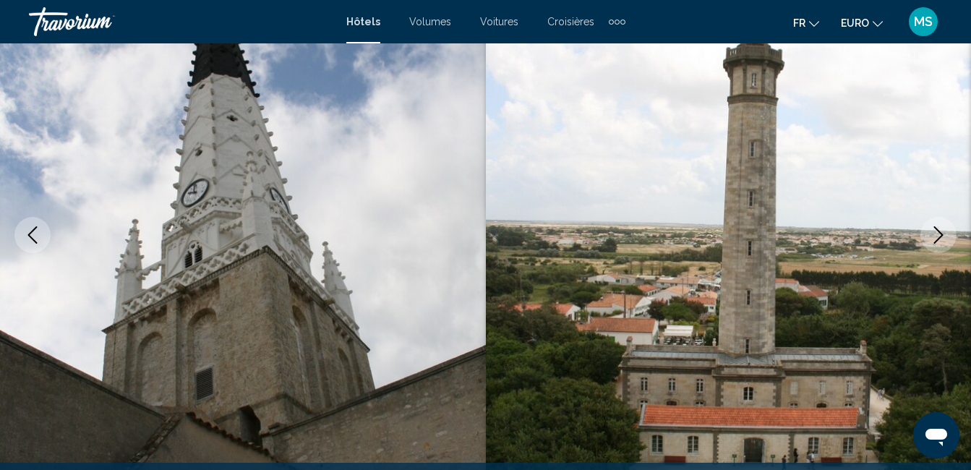
click at [928, 237] on button "Image suivante" at bounding box center [939, 235] width 36 height 36
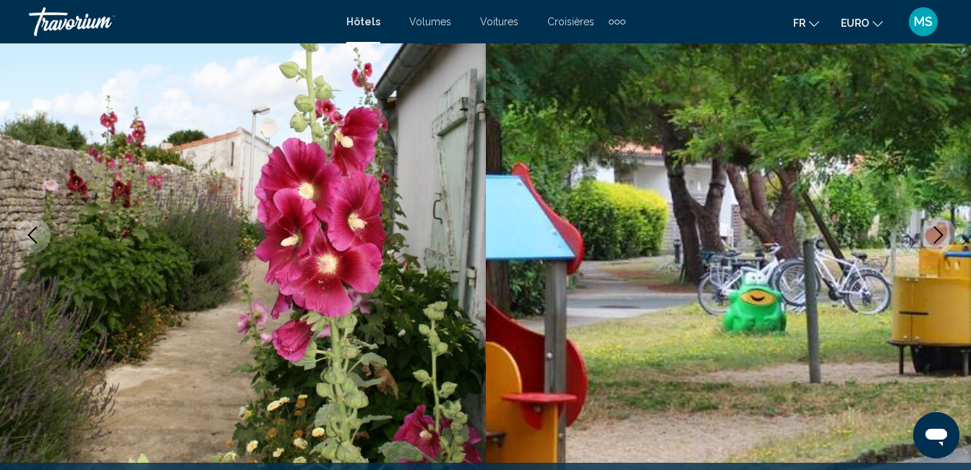
click at [925, 237] on button "Image suivante" at bounding box center [939, 235] width 36 height 36
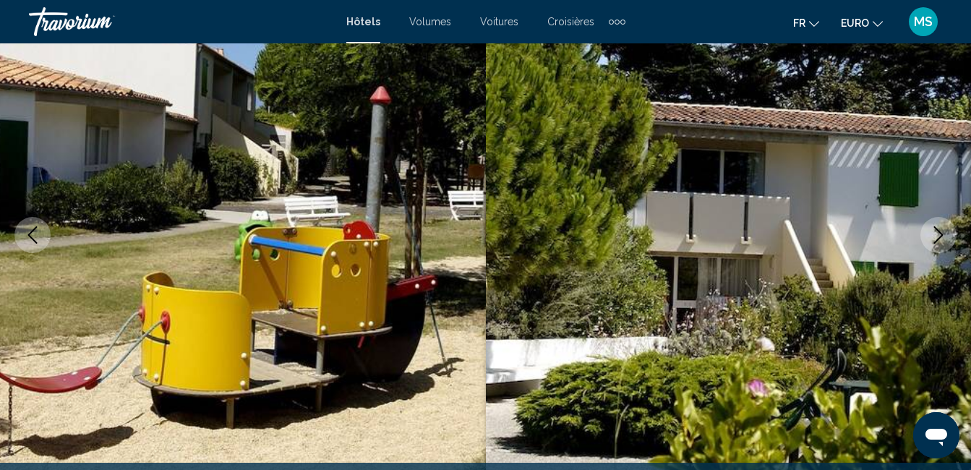
click at [925, 237] on button "Image suivante" at bounding box center [939, 235] width 36 height 36
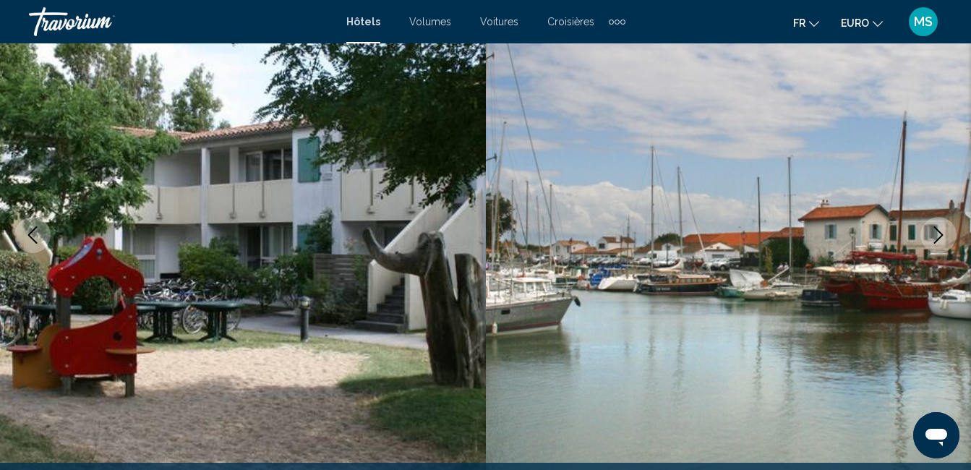
click at [922, 237] on button "Image suivante" at bounding box center [939, 235] width 36 height 36
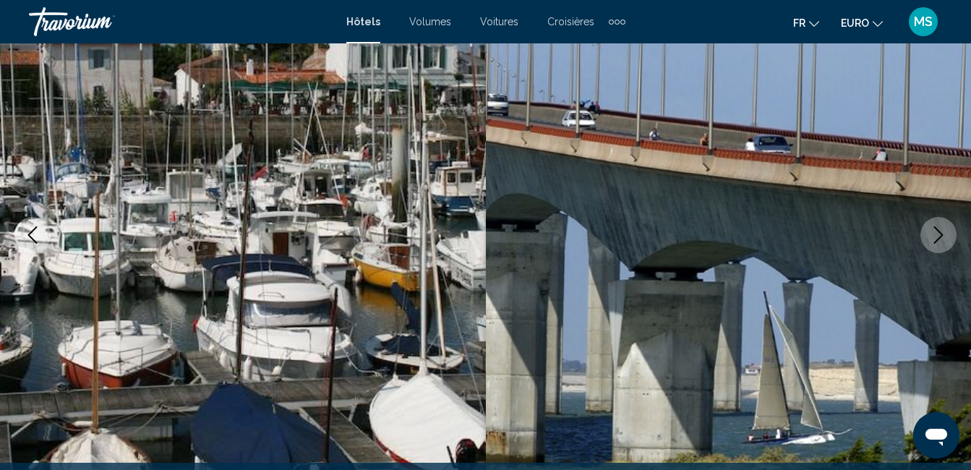
click at [918, 237] on img "Contenu principal" at bounding box center [729, 235] width 486 height 687
click at [948, 238] on button "Image suivante" at bounding box center [939, 235] width 36 height 36
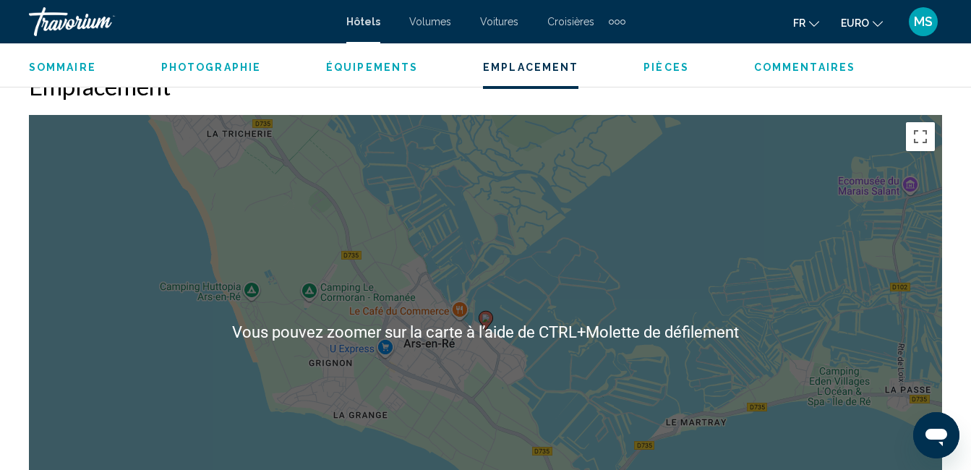
scroll to position [1599, 0]
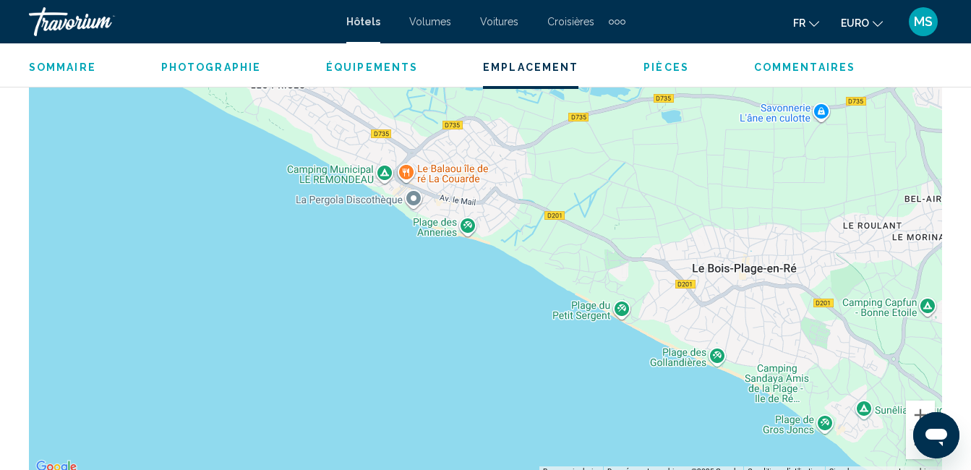
drag, startPoint x: 765, startPoint y: 365, endPoint x: 35, endPoint y: 101, distance: 776.8
click at [35, 101] on div "Pour activer le glissement avec le clavier, appuyez sur Alt+Entrée. Une fois ce…" at bounding box center [486, 260] width 914 height 434
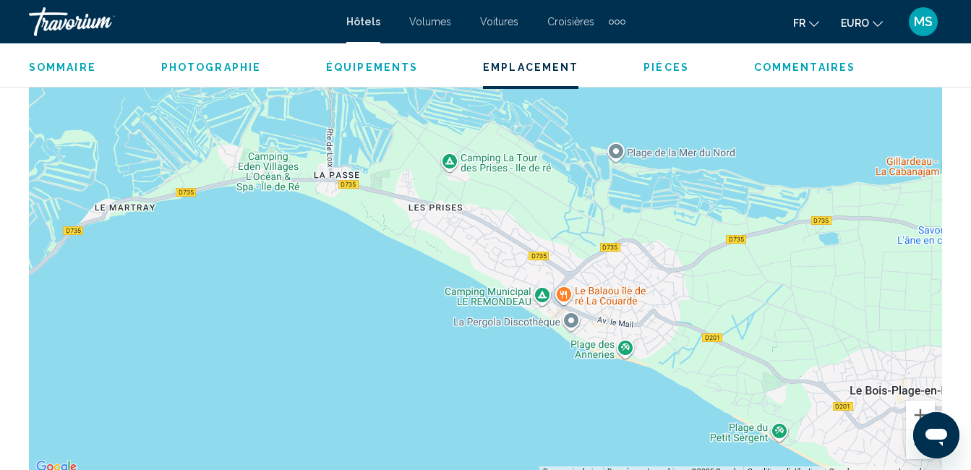
drag, startPoint x: 365, startPoint y: 300, endPoint x: 523, endPoint y: 424, distance: 200.4
click at [523, 424] on div "Pour activer le glissement avec le clavier, appuyez sur Alt+Entrée. Une fois ce…" at bounding box center [486, 260] width 914 height 434
click at [267, 175] on div "Pour activer le glissement avec le clavier, appuyez sur Alt+Entrée. Une fois ce…" at bounding box center [486, 260] width 914 height 434
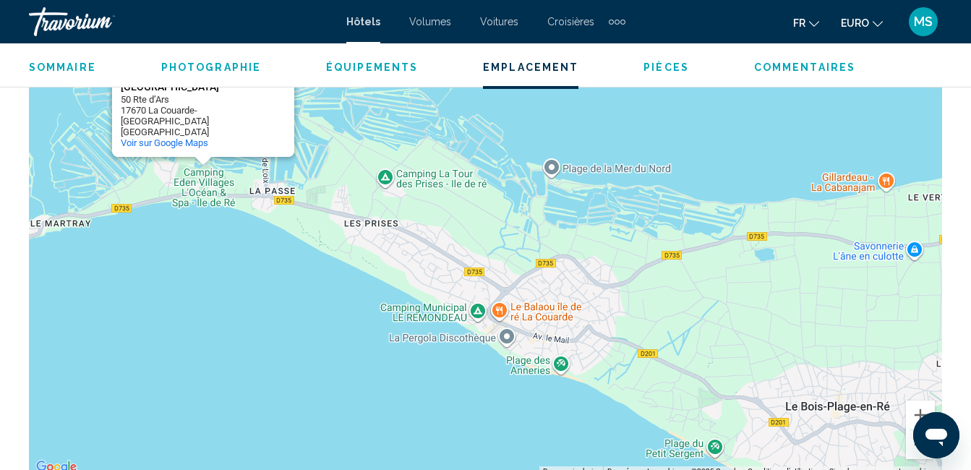
drag, startPoint x: 291, startPoint y: 299, endPoint x: 222, endPoint y: 287, distance: 70.5
click at [226, 284] on div "Pour activer le glissement avec le clavier, appuyez sur Alt+Entrée. Une fois ce…" at bounding box center [486, 260] width 914 height 434
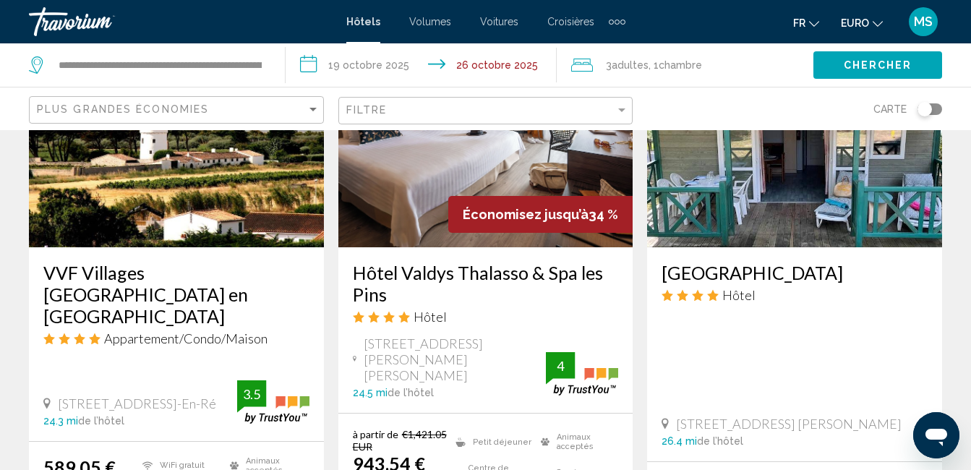
scroll to position [579, 0]
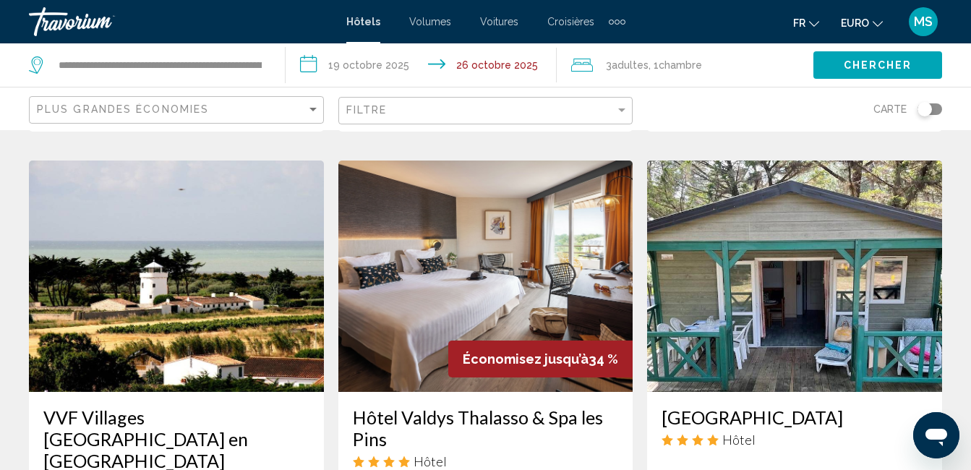
click at [494, 406] on h3 "Hôtel Valdys Thalasso & Spa les Pins" at bounding box center [486, 427] width 266 height 43
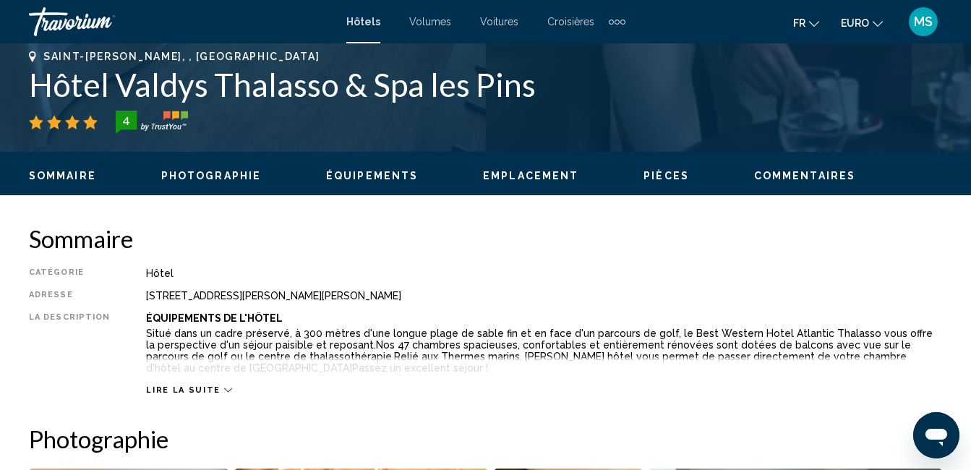
scroll to position [152, 0]
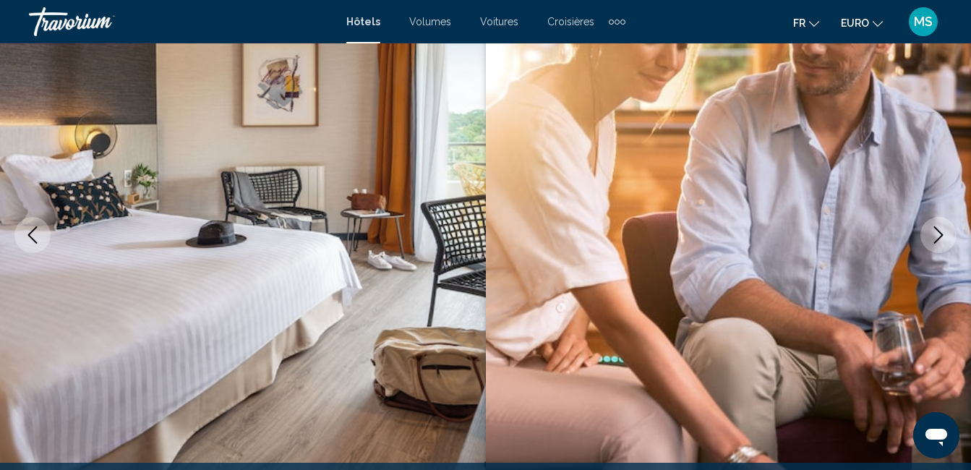
click at [945, 237] on icon "Image suivante" at bounding box center [938, 234] width 17 height 17
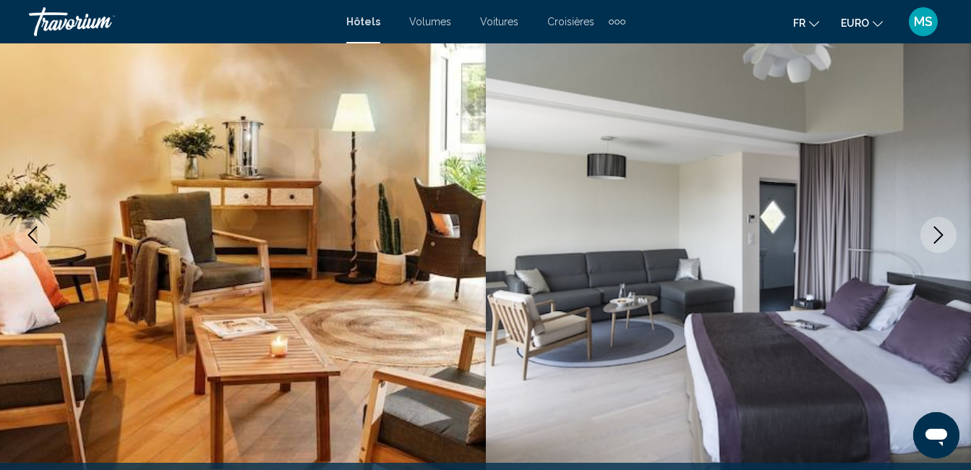
click at [942, 239] on icon "Image suivante" at bounding box center [938, 234] width 17 height 17
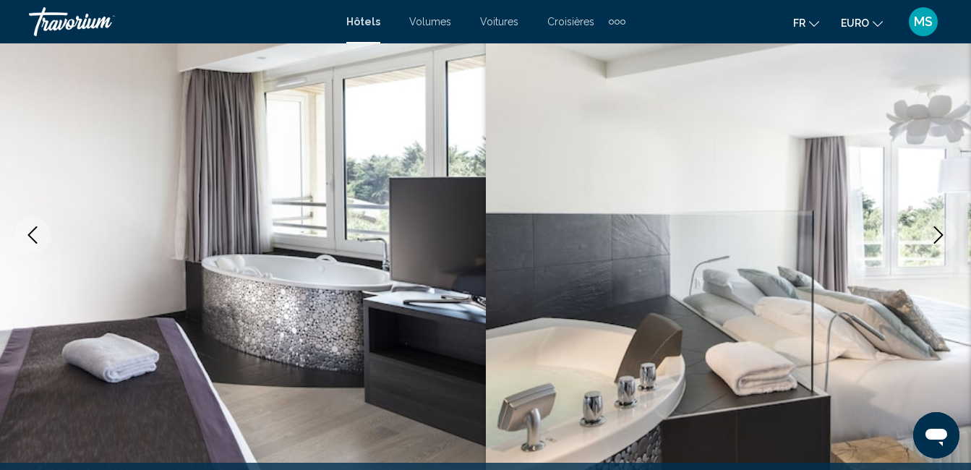
click at [942, 240] on icon "Image suivante" at bounding box center [938, 234] width 17 height 17
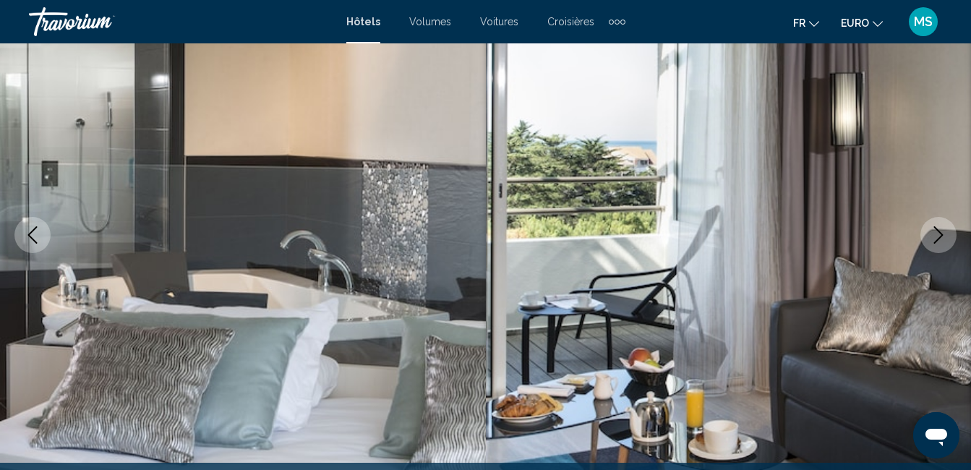
click at [942, 240] on icon "Image suivante" at bounding box center [938, 234] width 17 height 17
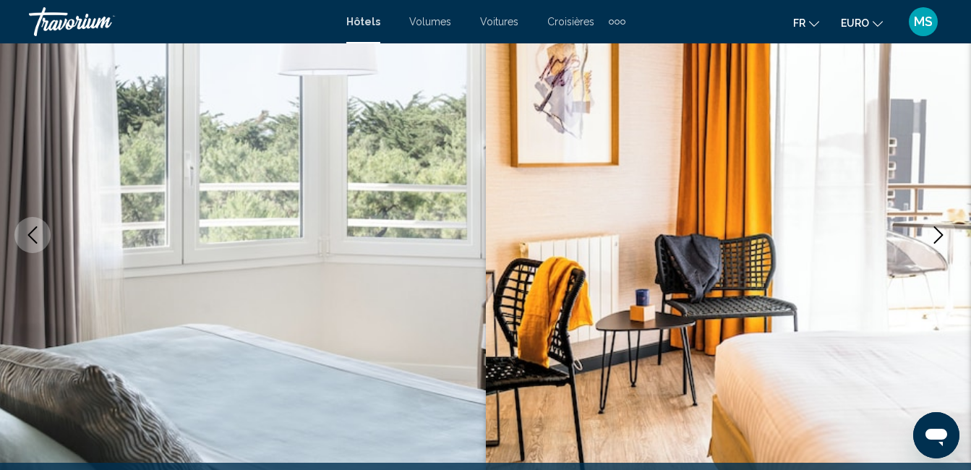
click at [942, 240] on icon "Image suivante" at bounding box center [938, 234] width 17 height 17
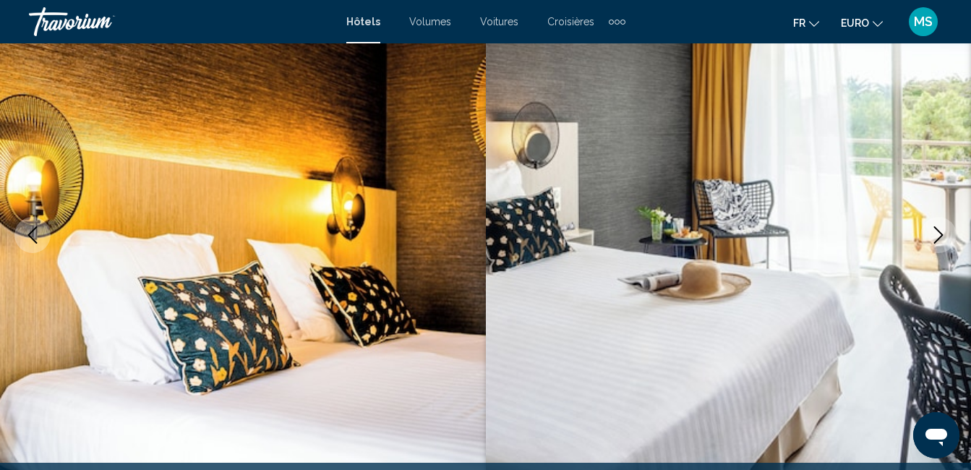
click at [942, 240] on icon "Image suivante" at bounding box center [938, 234] width 17 height 17
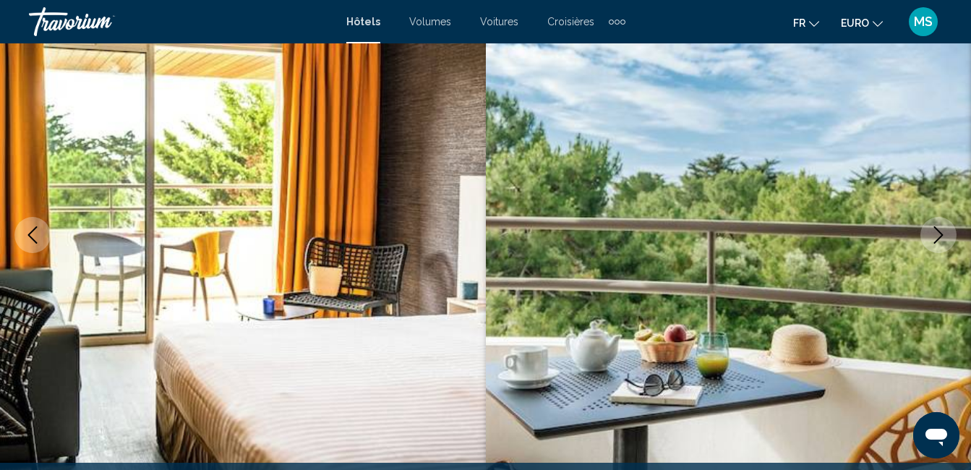
click at [942, 241] on icon "Image suivante" at bounding box center [938, 234] width 17 height 17
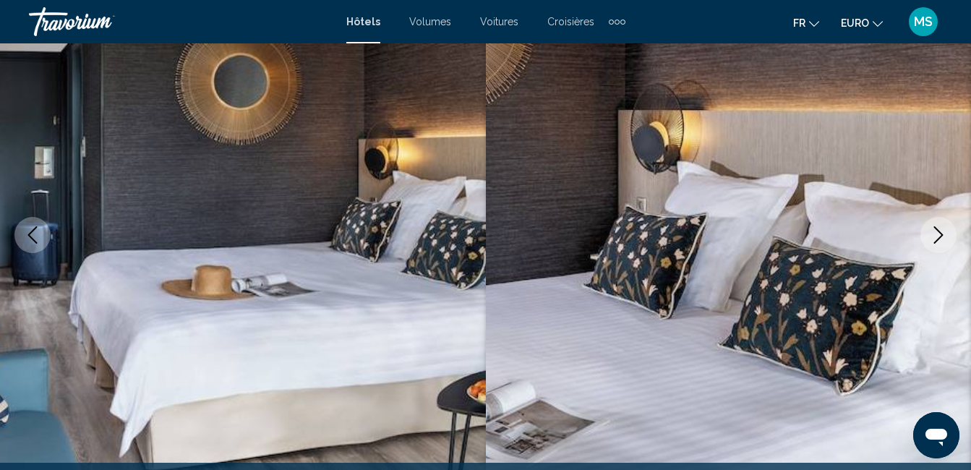
click at [942, 241] on icon "Image suivante" at bounding box center [938, 234] width 17 height 17
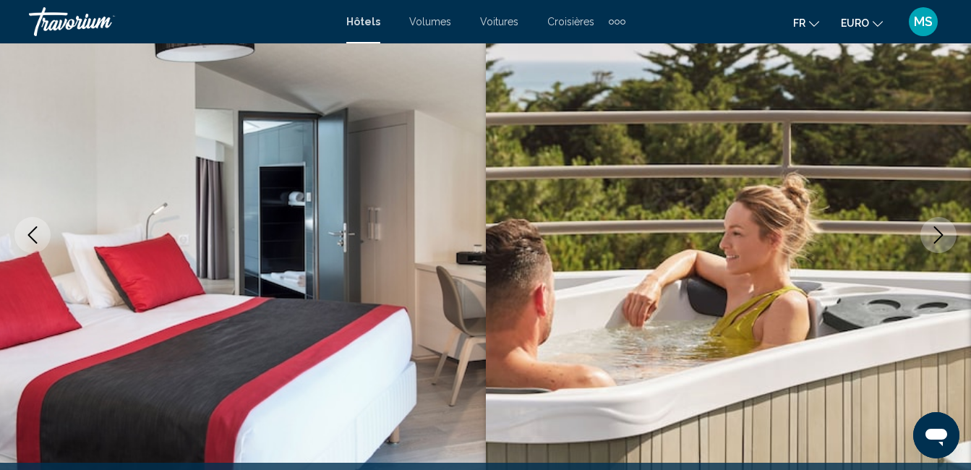
click at [942, 241] on icon "Image suivante" at bounding box center [938, 234] width 17 height 17
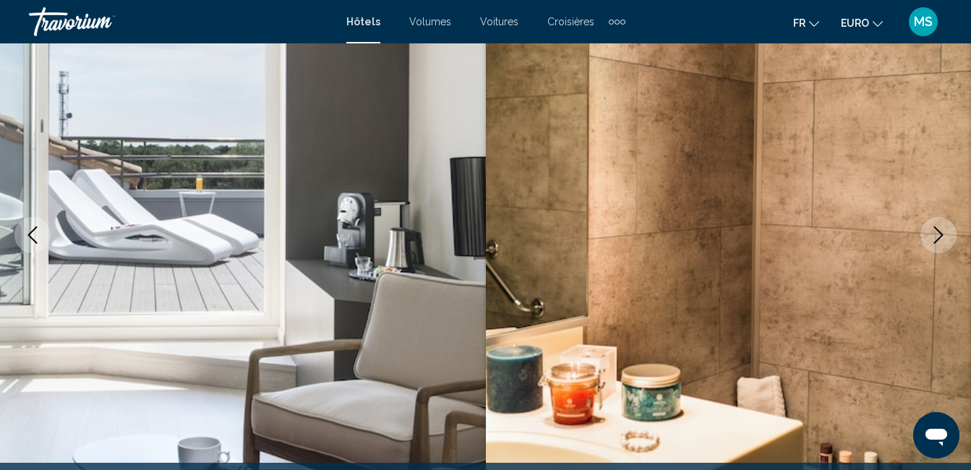
click at [941, 244] on button "Image suivante" at bounding box center [939, 235] width 36 height 36
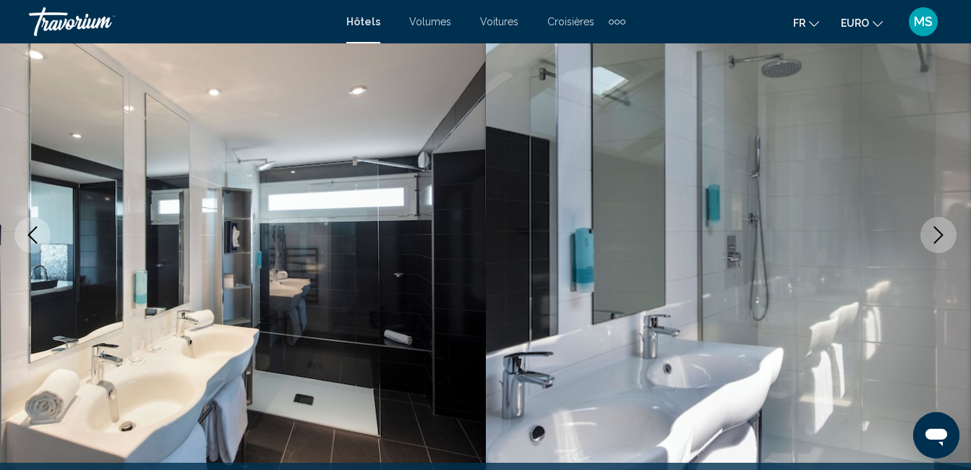
click at [941, 244] on button "Image suivante" at bounding box center [939, 235] width 36 height 36
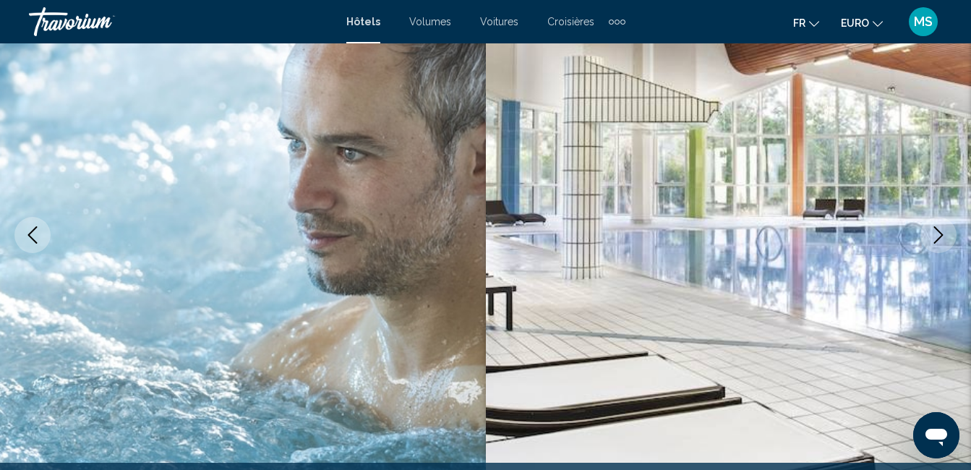
click at [941, 244] on button "Image suivante" at bounding box center [939, 235] width 36 height 36
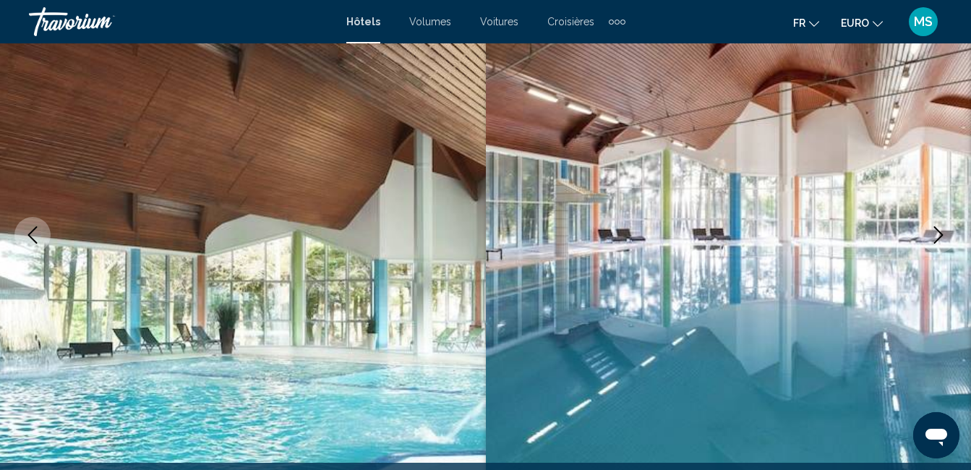
click at [941, 244] on button "Image suivante" at bounding box center [939, 235] width 36 height 36
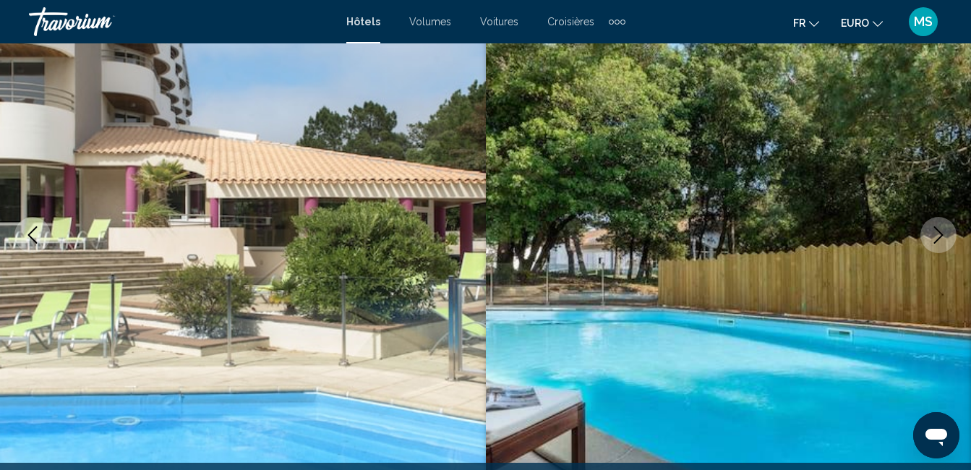
click at [935, 239] on icon "Image suivante" at bounding box center [938, 234] width 17 height 17
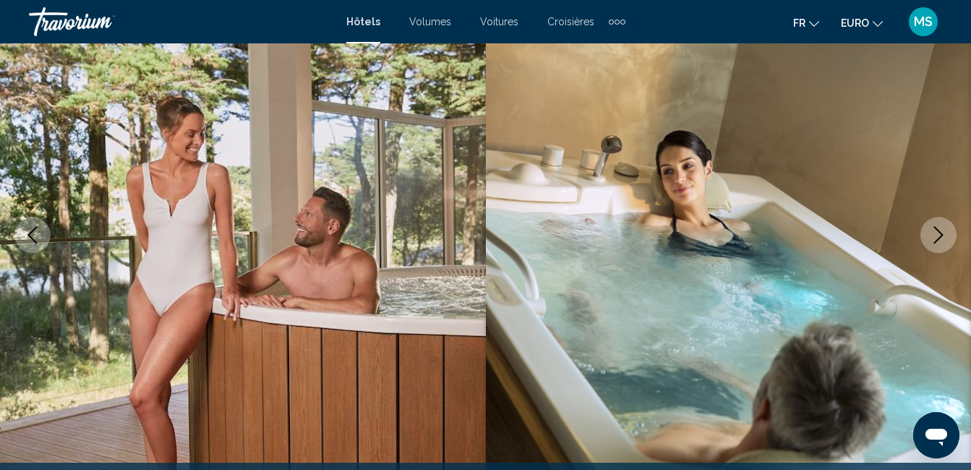
click at [935, 239] on icon "Image suivante" at bounding box center [938, 234] width 17 height 17
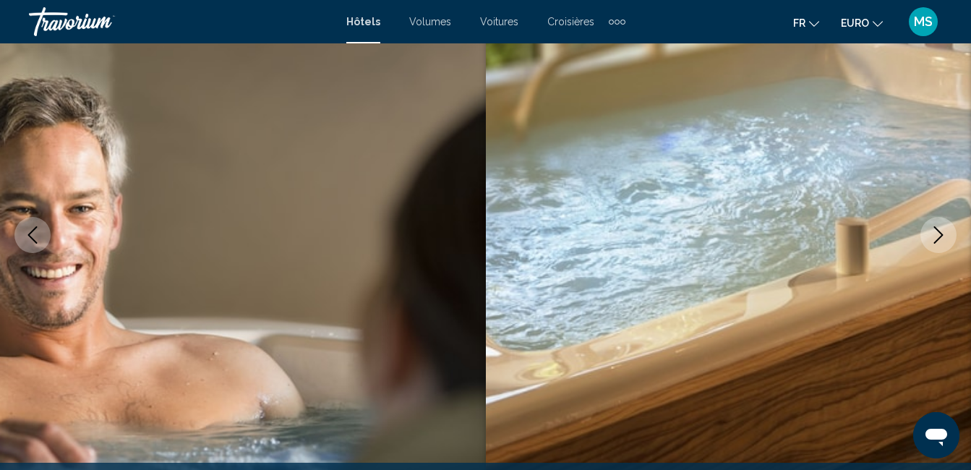
click at [935, 239] on icon "Image suivante" at bounding box center [938, 234] width 17 height 17
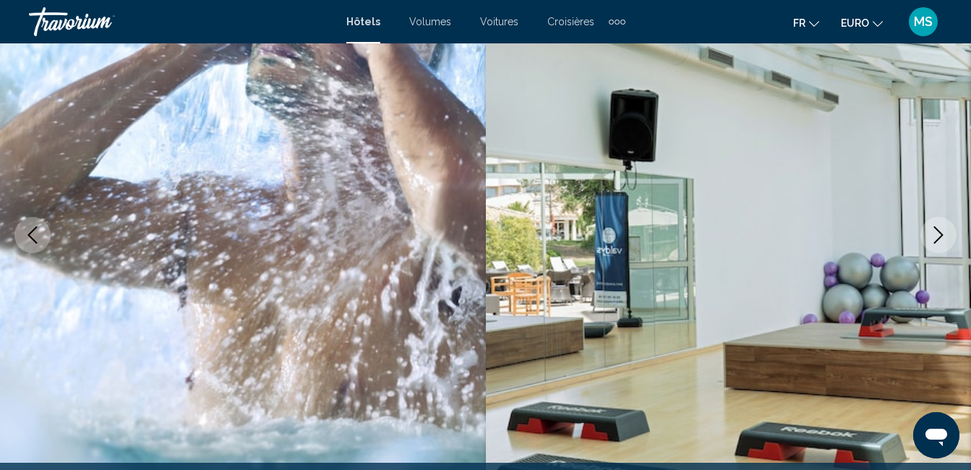
click at [935, 239] on icon "Image suivante" at bounding box center [938, 234] width 17 height 17
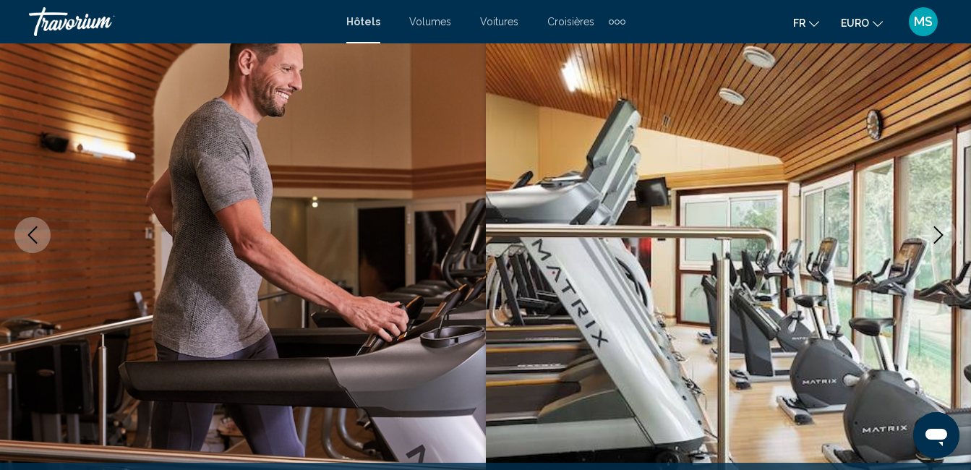
click at [935, 239] on icon "Image suivante" at bounding box center [938, 234] width 17 height 17
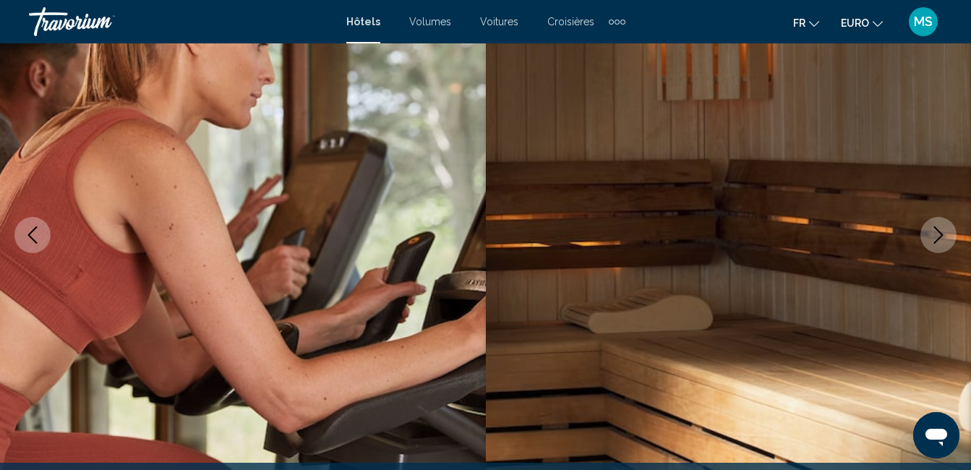
click at [935, 239] on icon "Image suivante" at bounding box center [938, 234] width 17 height 17
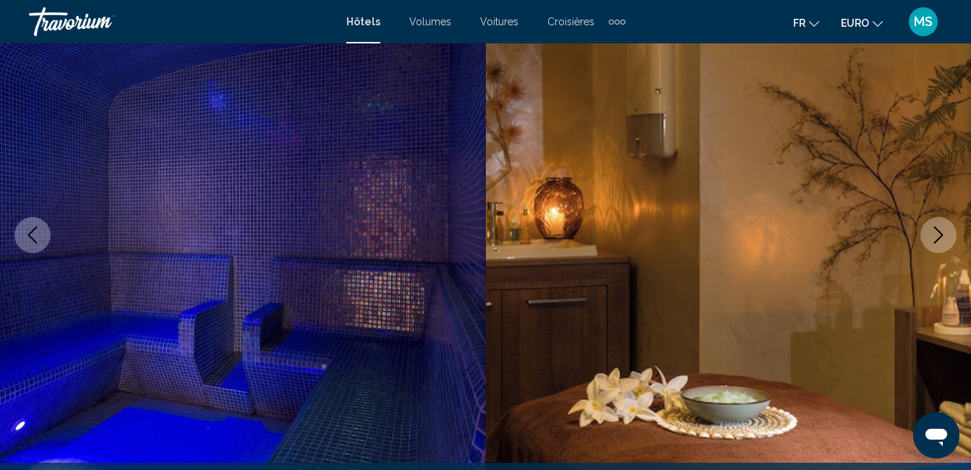
click at [935, 239] on icon "Image suivante" at bounding box center [938, 234] width 17 height 17
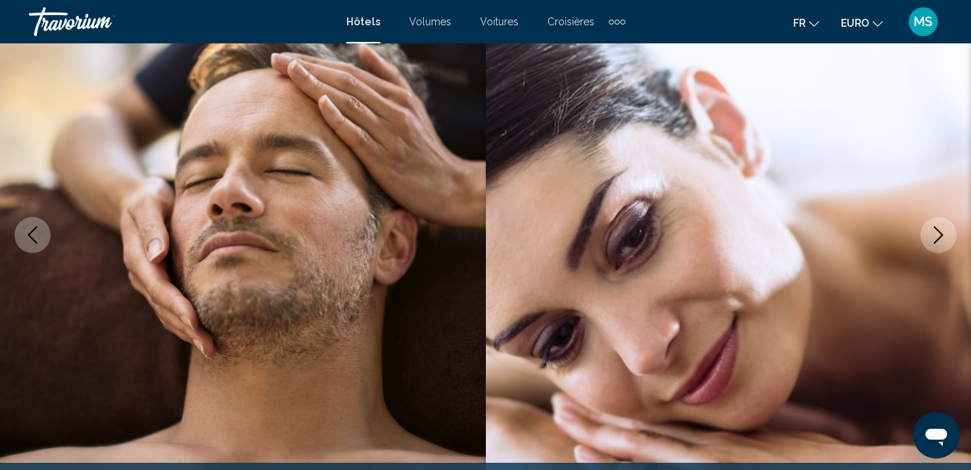
click at [935, 239] on icon "Image suivante" at bounding box center [938, 234] width 17 height 17
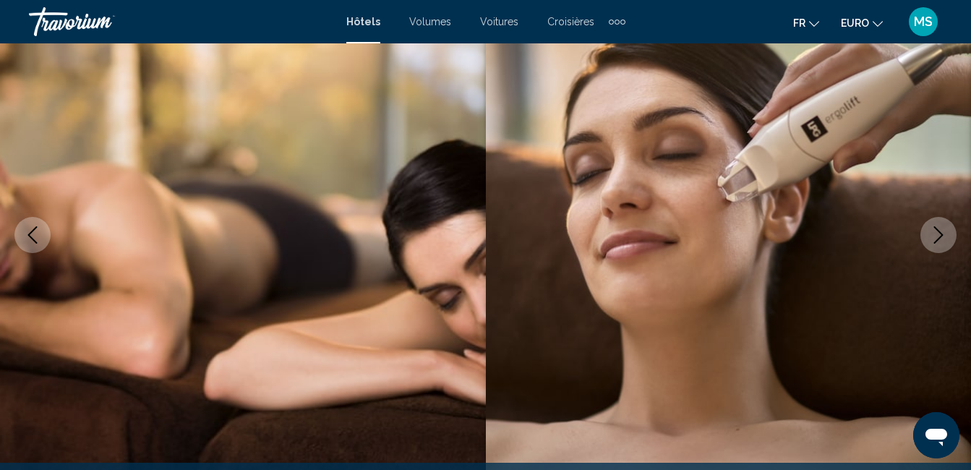
click at [934, 239] on icon "Image suivante" at bounding box center [938, 234] width 17 height 17
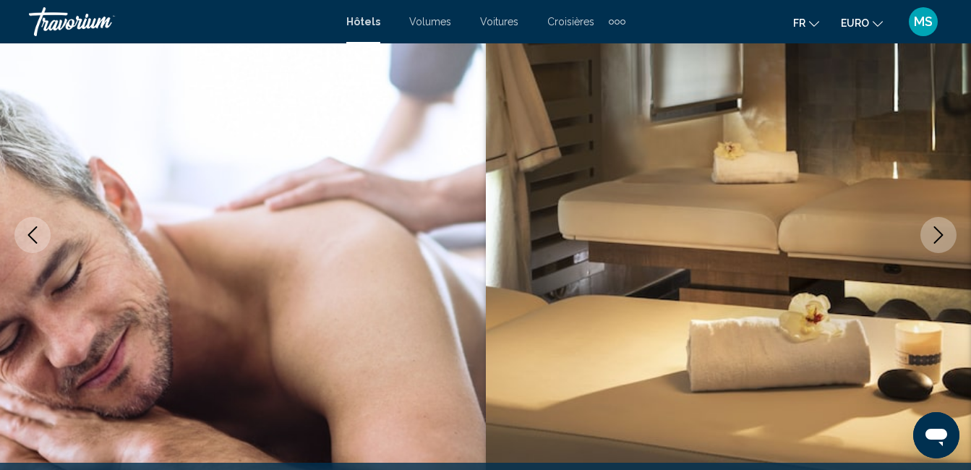
click at [934, 239] on icon "Image suivante" at bounding box center [938, 234] width 17 height 17
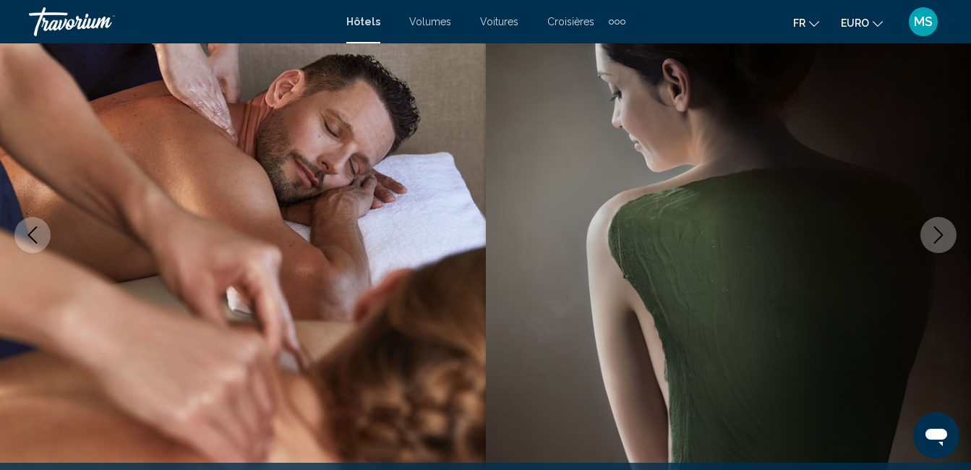
click at [937, 232] on icon "Image suivante" at bounding box center [938, 234] width 17 height 17
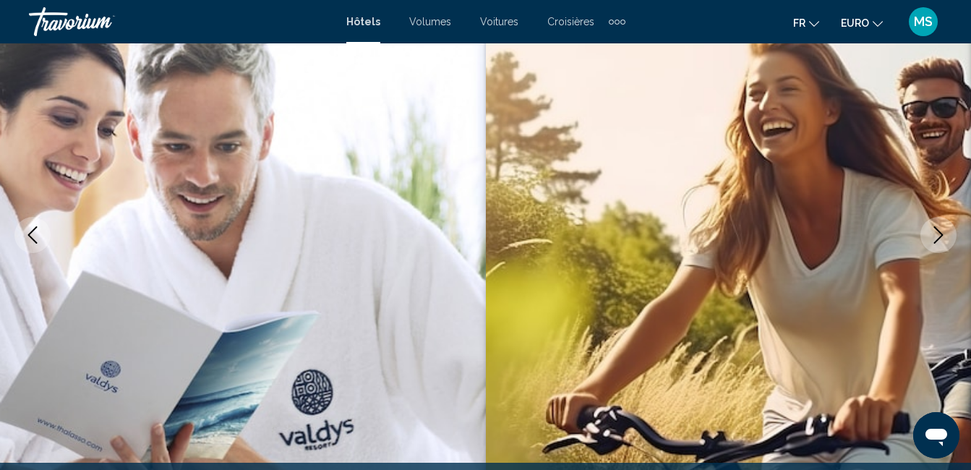
click at [937, 233] on icon "Image suivante" at bounding box center [938, 234] width 17 height 17
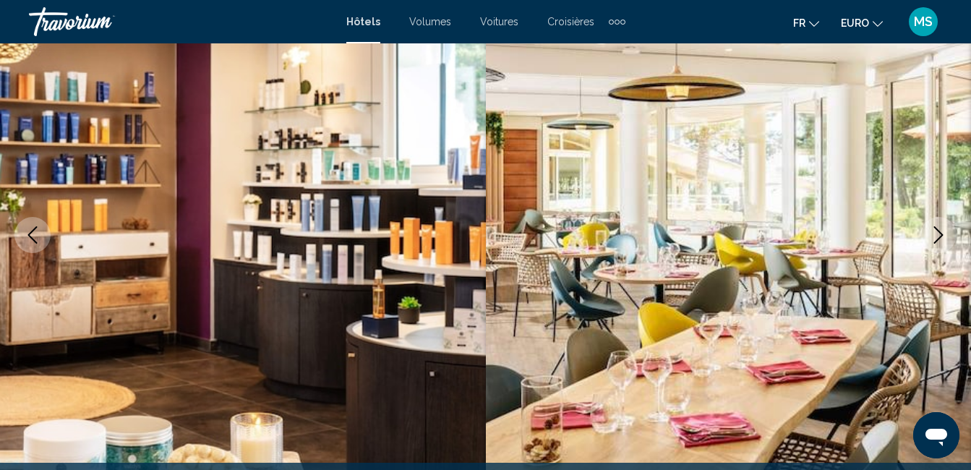
click at [935, 233] on icon "Image suivante" at bounding box center [938, 234] width 17 height 17
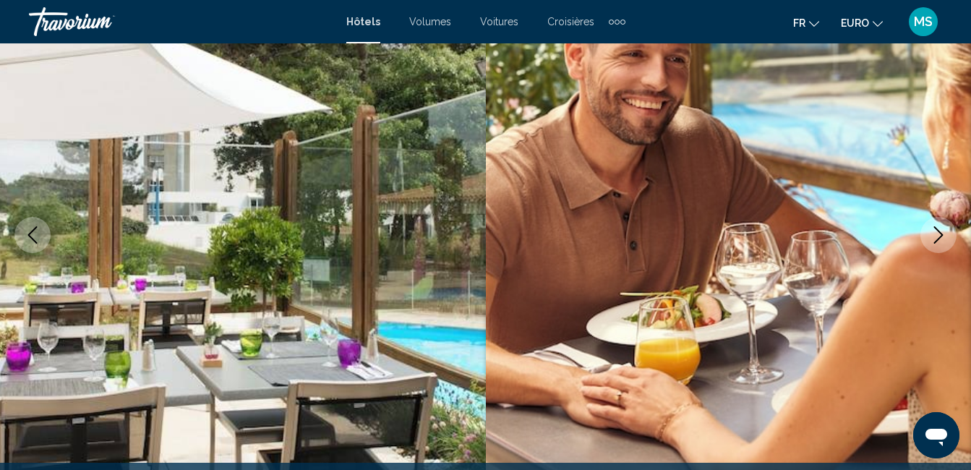
click at [935, 233] on icon "Image suivante" at bounding box center [938, 234] width 17 height 17
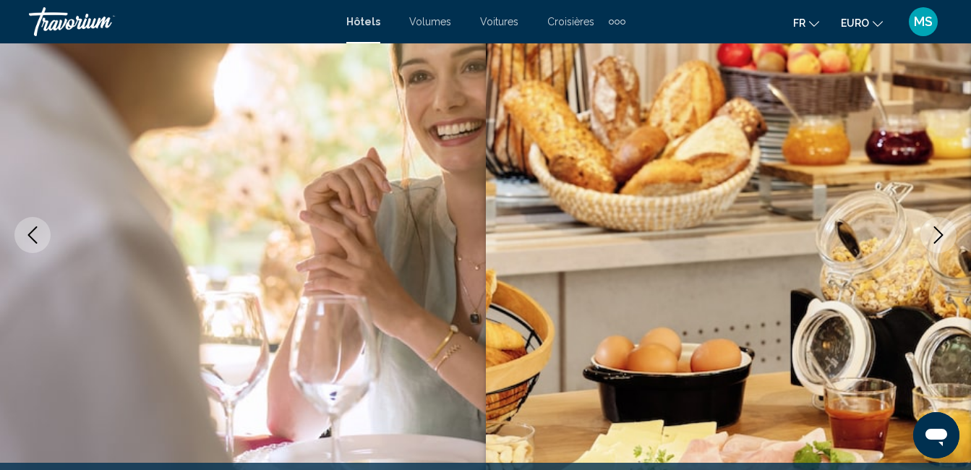
click at [935, 233] on icon "Image suivante" at bounding box center [938, 234] width 17 height 17
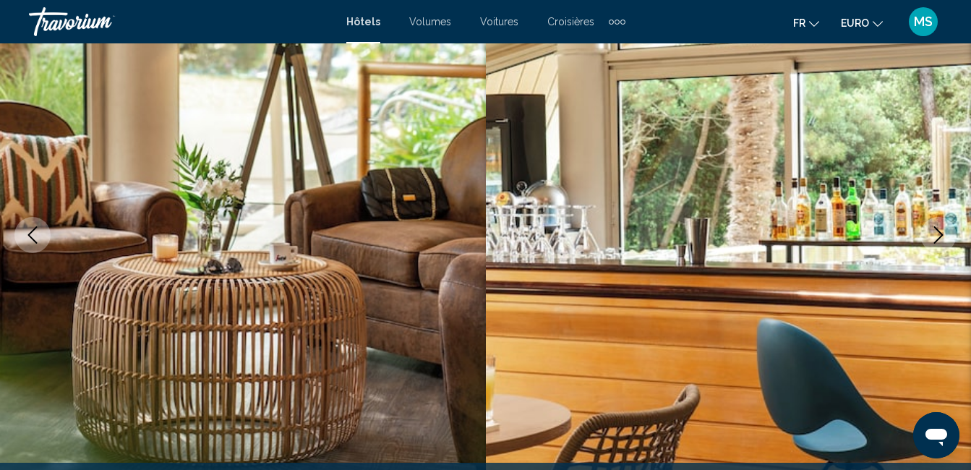
click at [935, 233] on icon "Image suivante" at bounding box center [938, 234] width 17 height 17
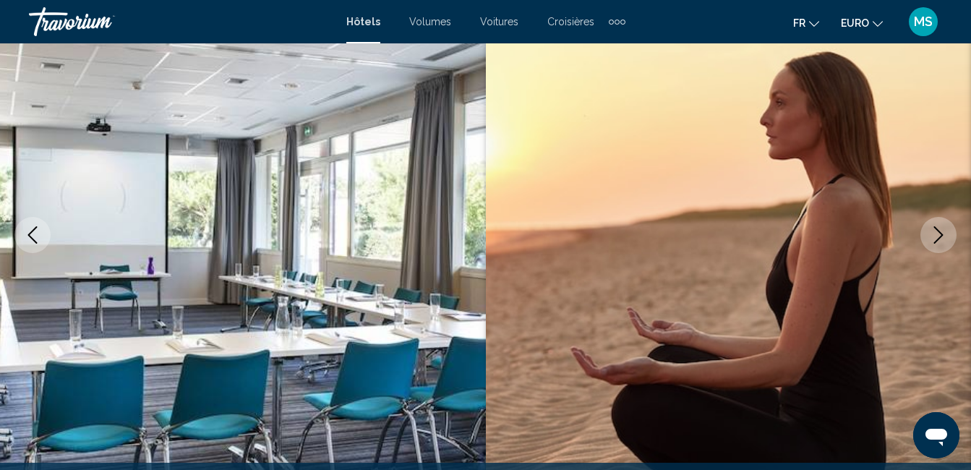
click at [935, 233] on icon "Image suivante" at bounding box center [938, 234] width 17 height 17
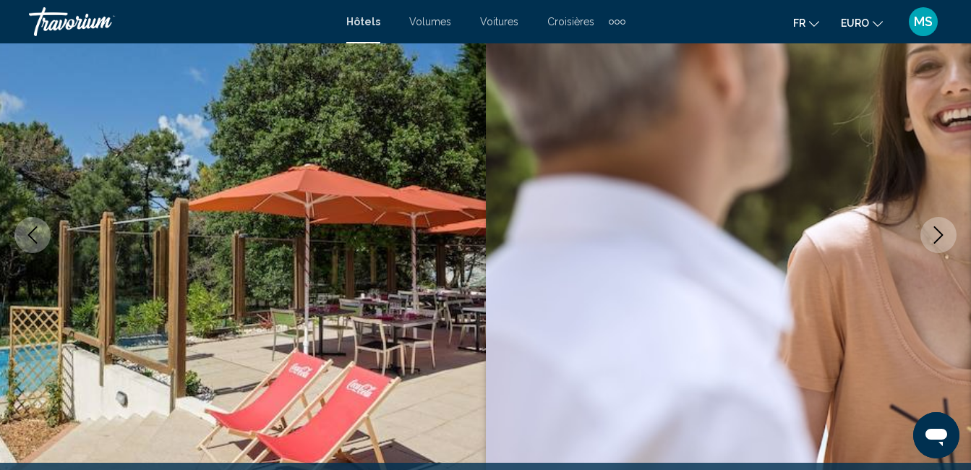
click at [935, 233] on icon "Image suivante" at bounding box center [938, 234] width 17 height 17
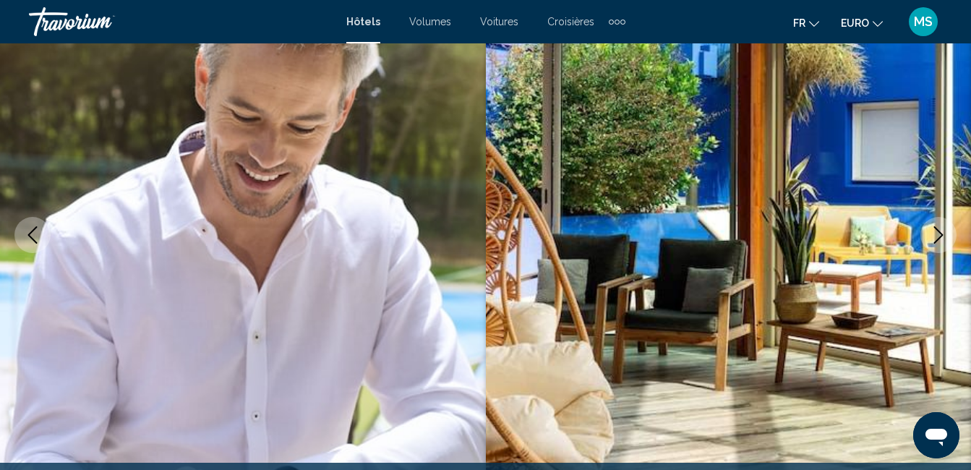
click at [935, 233] on icon "Image suivante" at bounding box center [938, 234] width 17 height 17
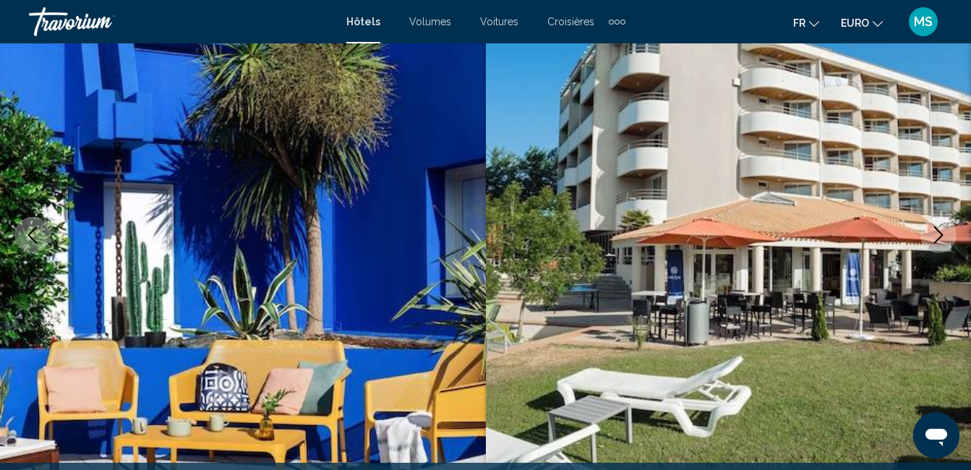
click at [935, 233] on icon "Image suivante" at bounding box center [938, 234] width 17 height 17
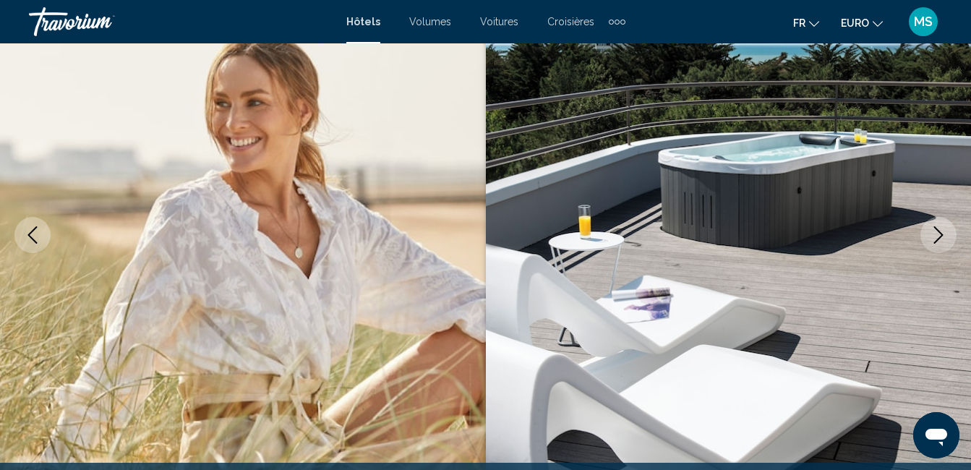
click at [932, 238] on icon "Image suivante" at bounding box center [938, 234] width 17 height 17
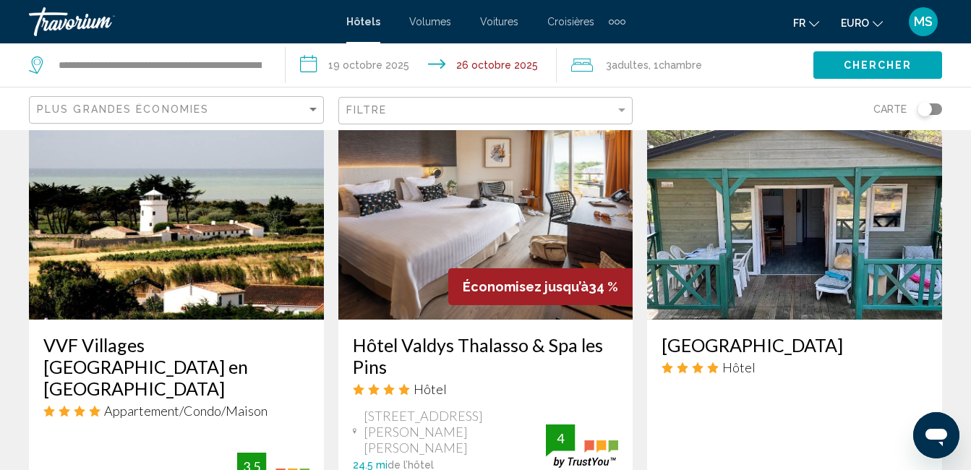
scroll to position [579, 0]
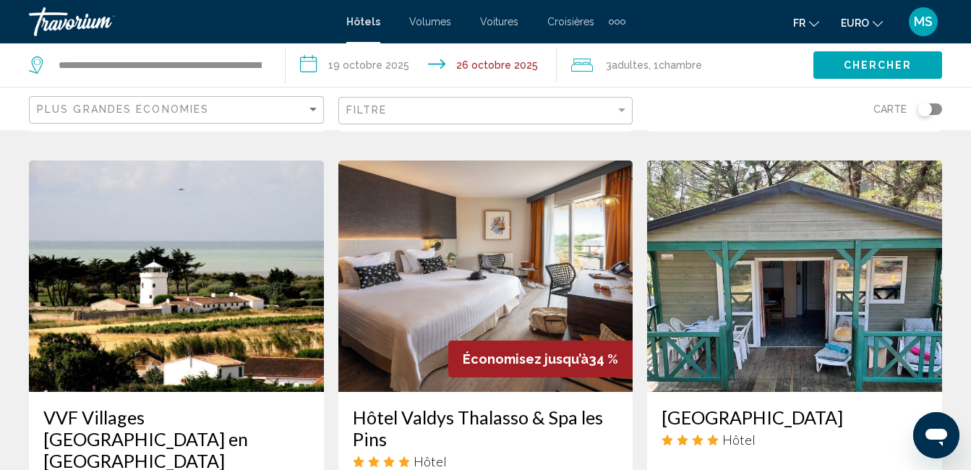
click at [493, 268] on img "Contenu principal" at bounding box center [485, 276] width 295 height 231
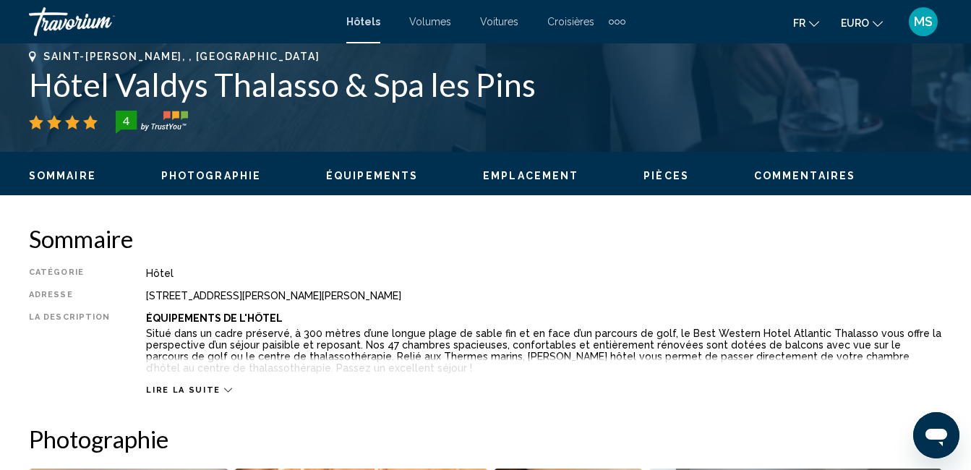
scroll to position [152, 0]
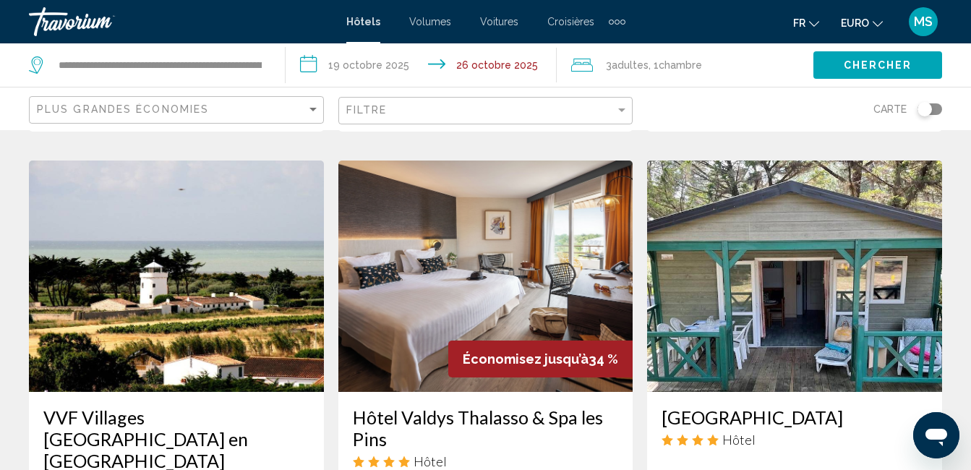
scroll to position [651, 0]
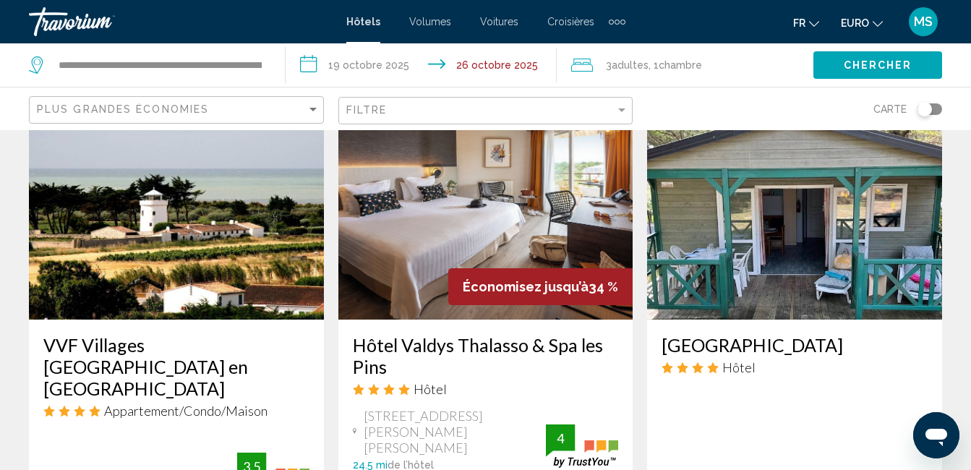
click at [480, 334] on h3 "Hôtel Valdys Thalasso & Spa les Pins" at bounding box center [486, 355] width 266 height 43
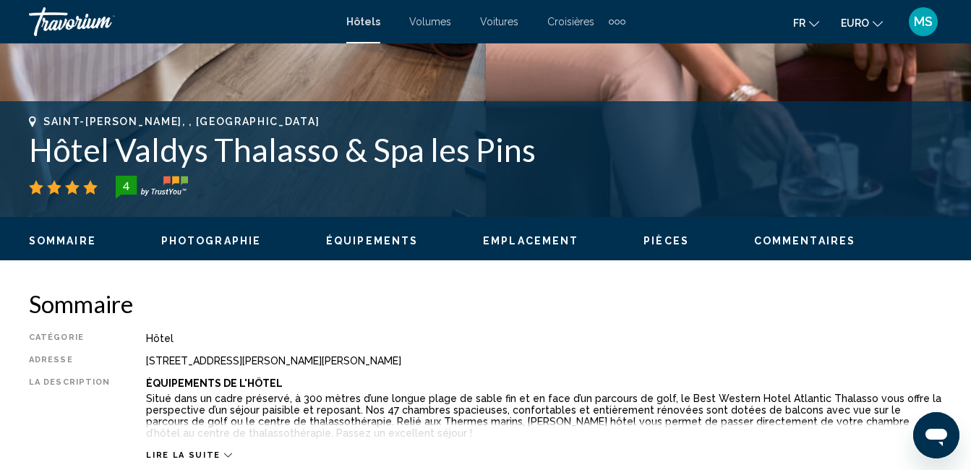
scroll to position [586, 0]
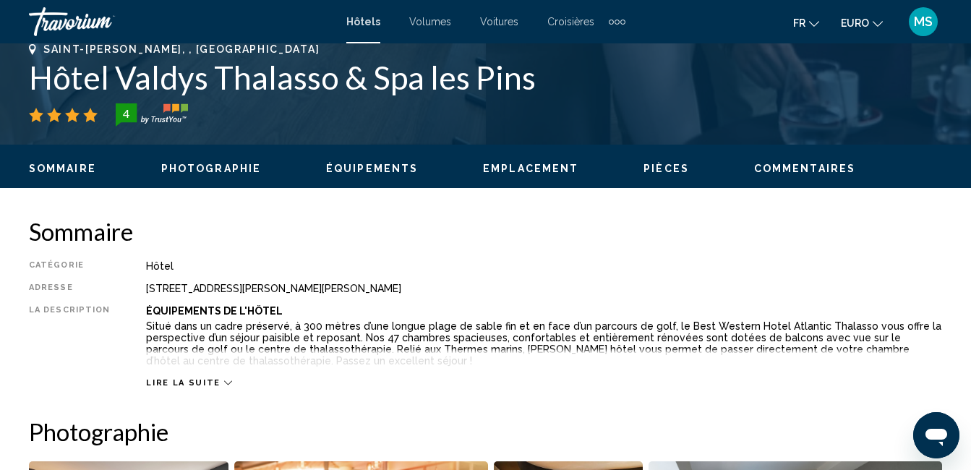
click at [212, 383] on div "Lire la suite" at bounding box center [188, 382] width 85 height 9
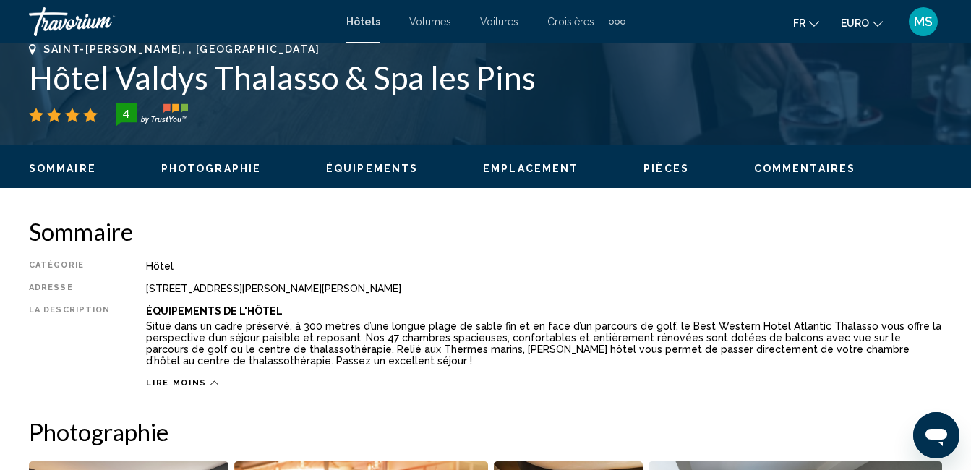
click at [812, 166] on span "Commentaires" at bounding box center [804, 169] width 101 height 12
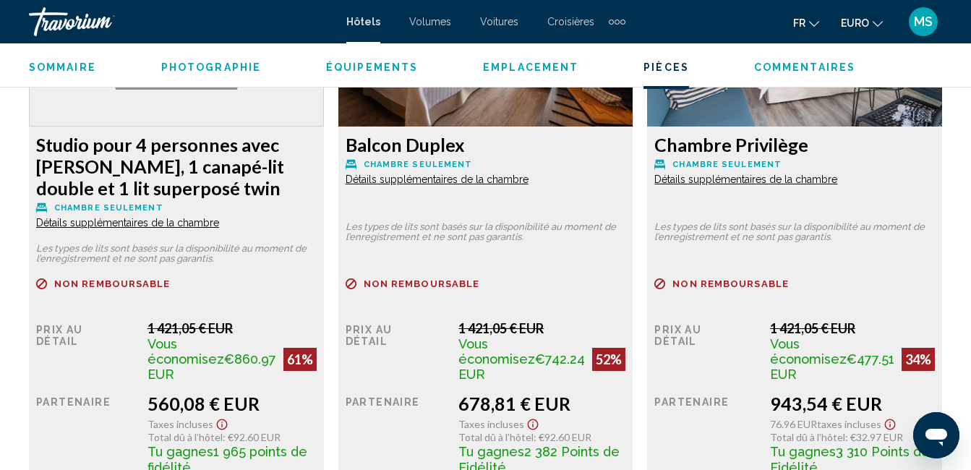
scroll to position [2168, 0]
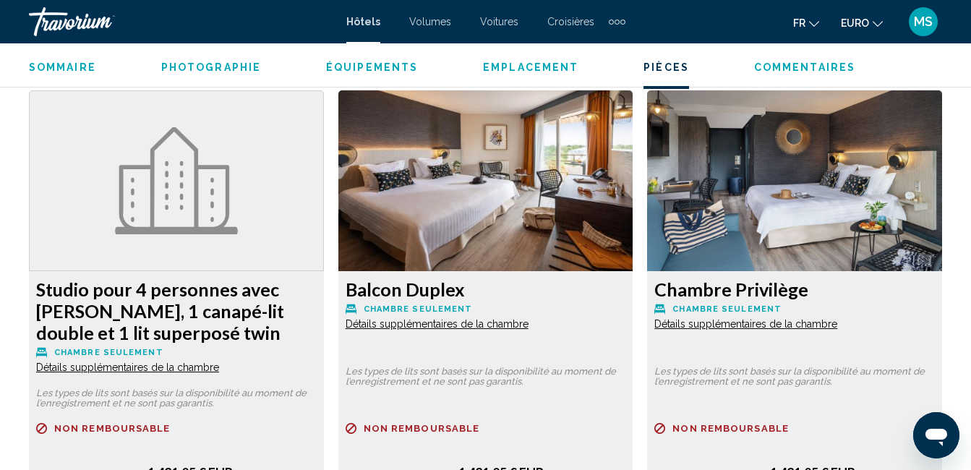
click at [219, 362] on span "Détails supplémentaires de la chambre" at bounding box center [127, 368] width 183 height 12
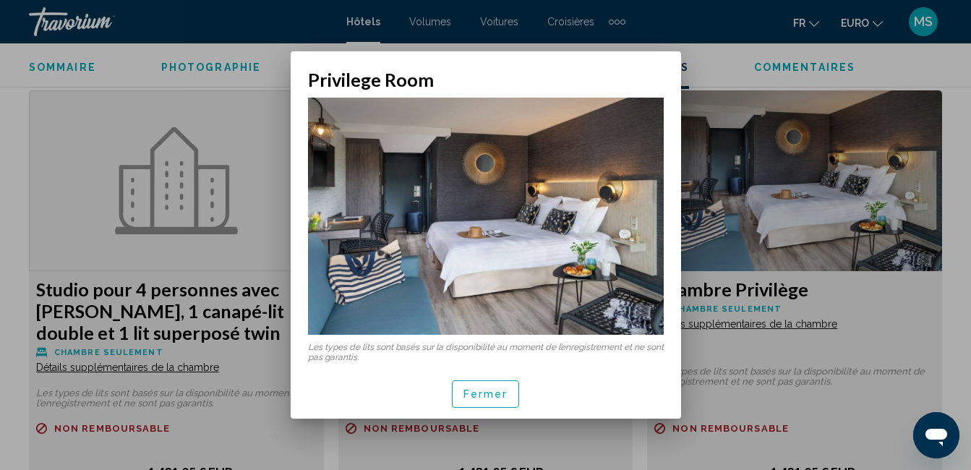
scroll to position [0, 0]
click at [488, 388] on span "Fermer" at bounding box center [486, 394] width 45 height 12
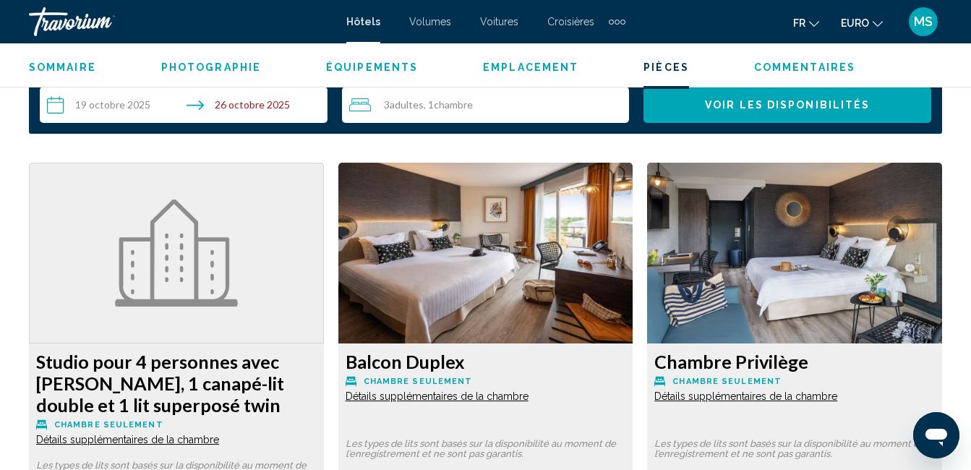
scroll to position [2240, 0]
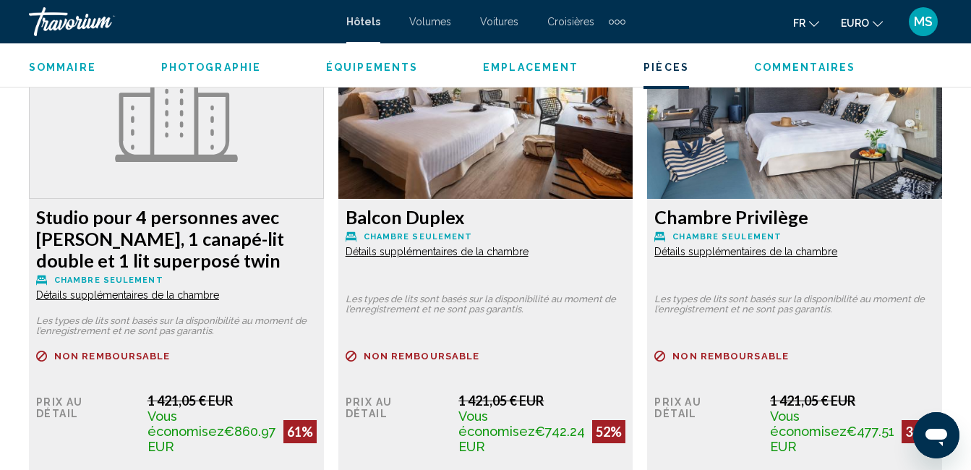
click at [219, 289] on span "Détails supplémentaires de la chambre" at bounding box center [127, 295] width 183 height 12
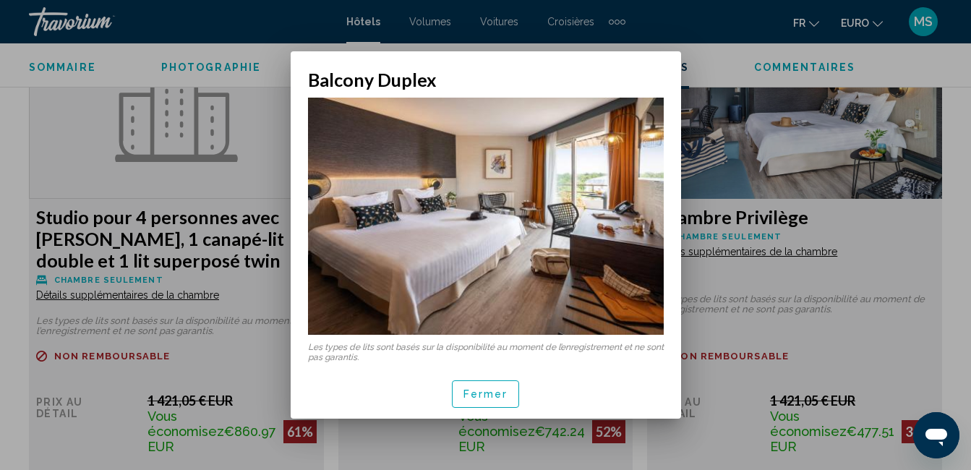
scroll to position [0, 0]
click at [575, 227] on img at bounding box center [486, 216] width 356 height 237
click at [512, 387] on button "Fermer" at bounding box center [486, 393] width 68 height 27
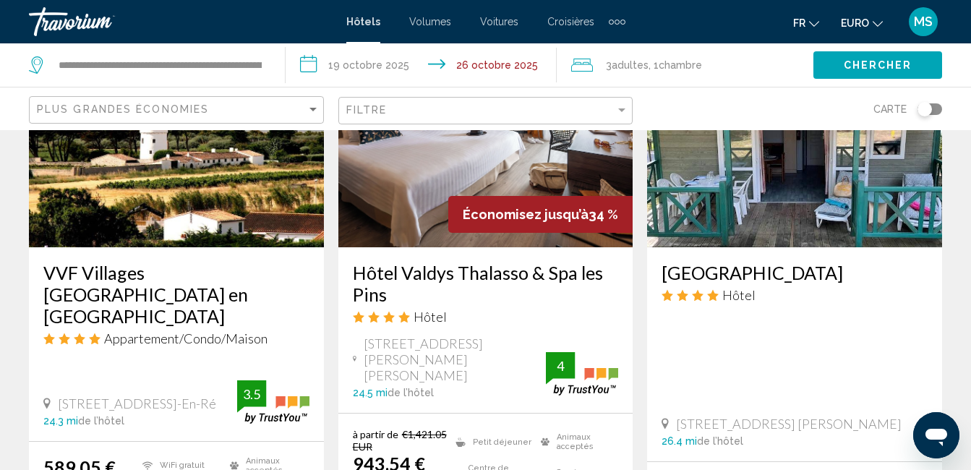
scroll to position [796, 0]
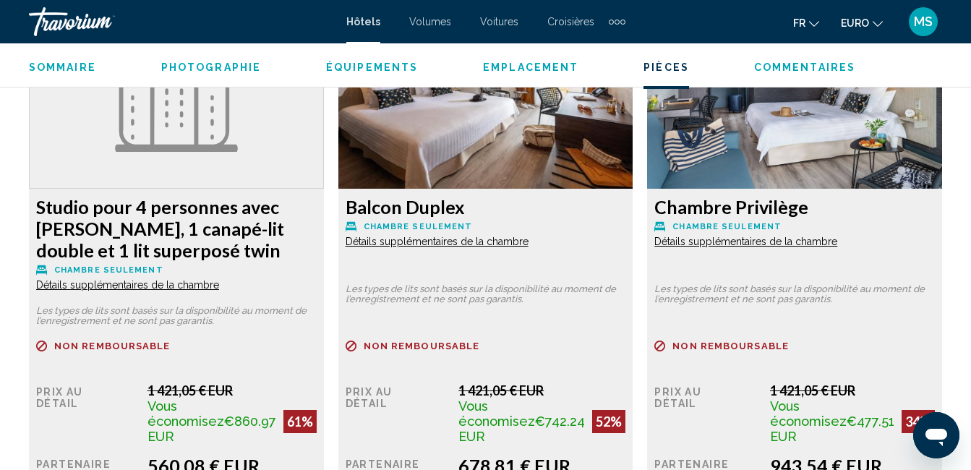
scroll to position [2322, 0]
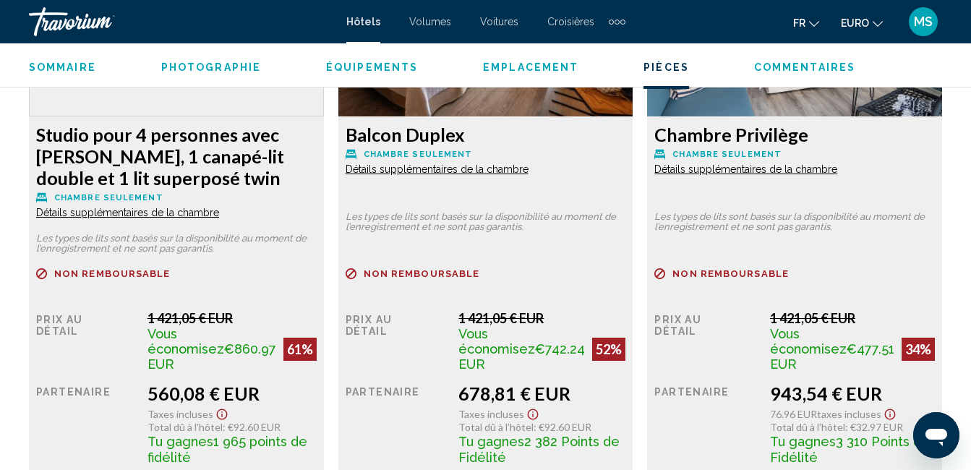
click at [219, 207] on span "Détails supplémentaires de la chambre" at bounding box center [127, 213] width 183 height 12
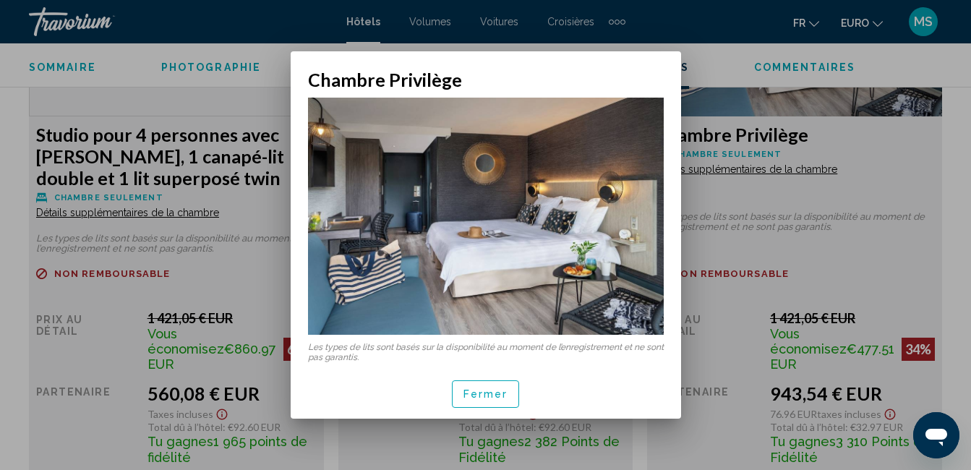
scroll to position [0, 0]
click at [492, 391] on span "Fermer" at bounding box center [486, 395] width 45 height 12
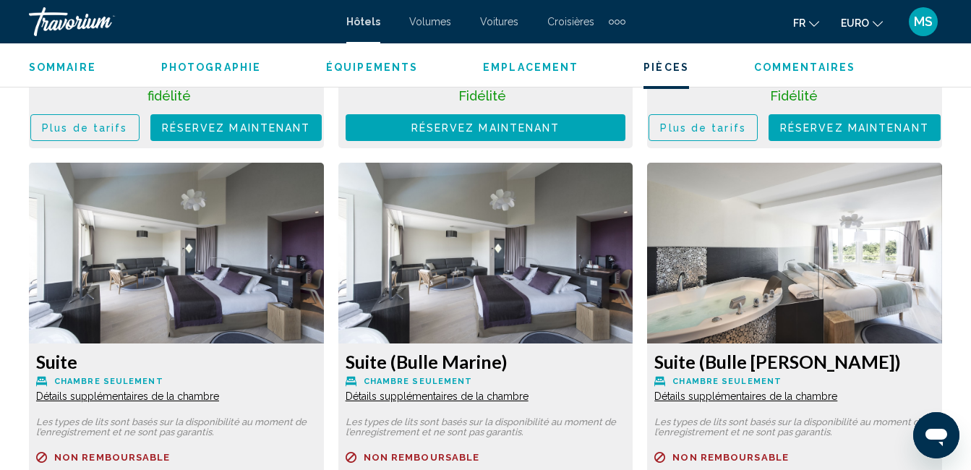
scroll to position [2467, 0]
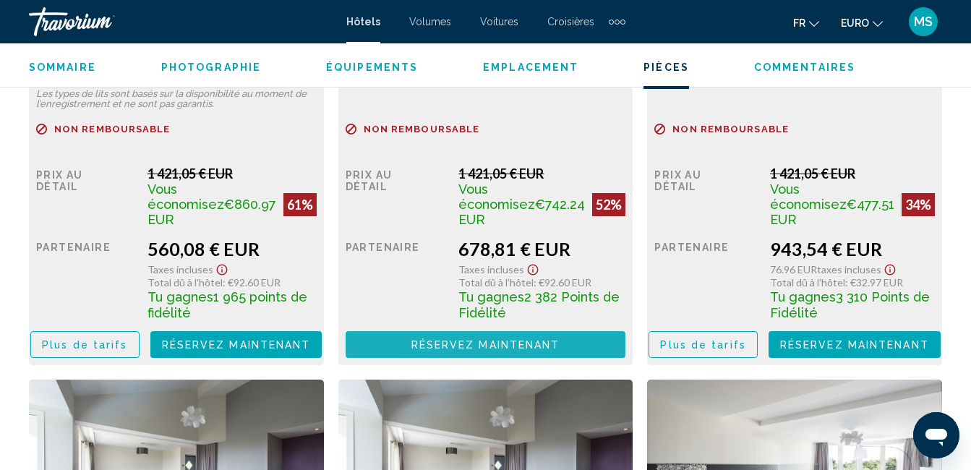
click at [472, 339] on span "Réservez maintenant" at bounding box center [486, 345] width 149 height 12
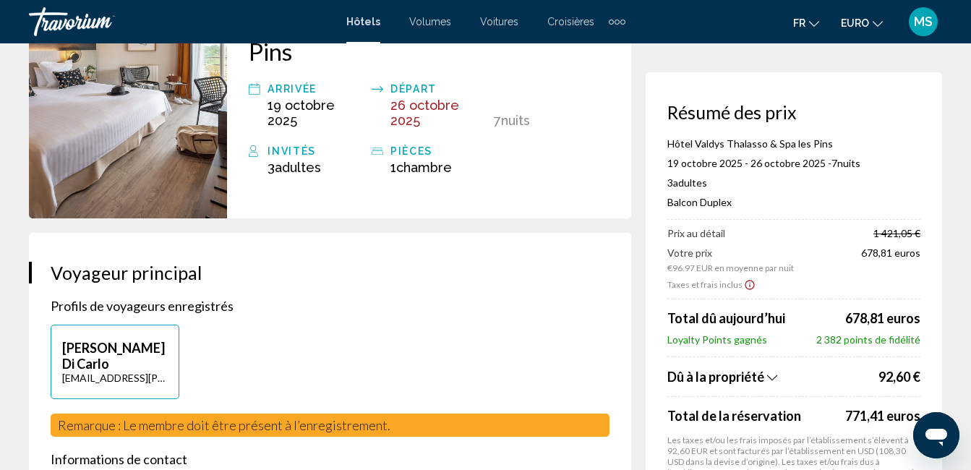
scroll to position [72, 0]
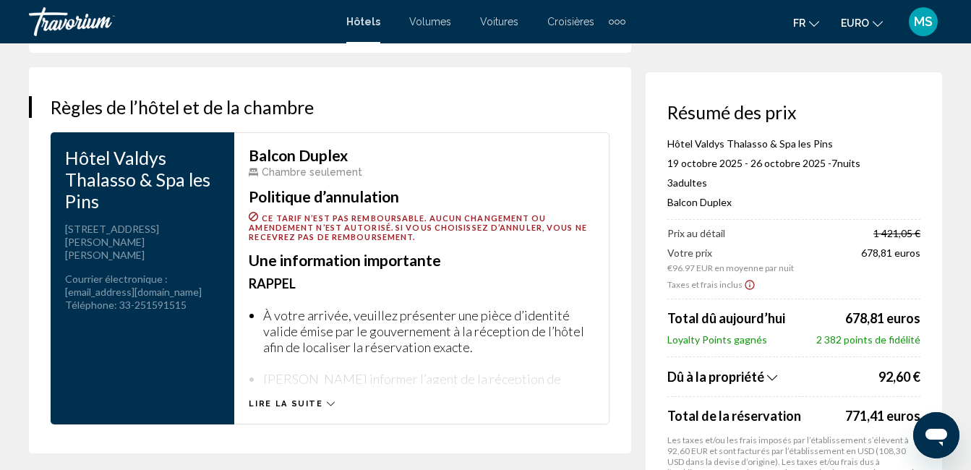
scroll to position [2098, 0]
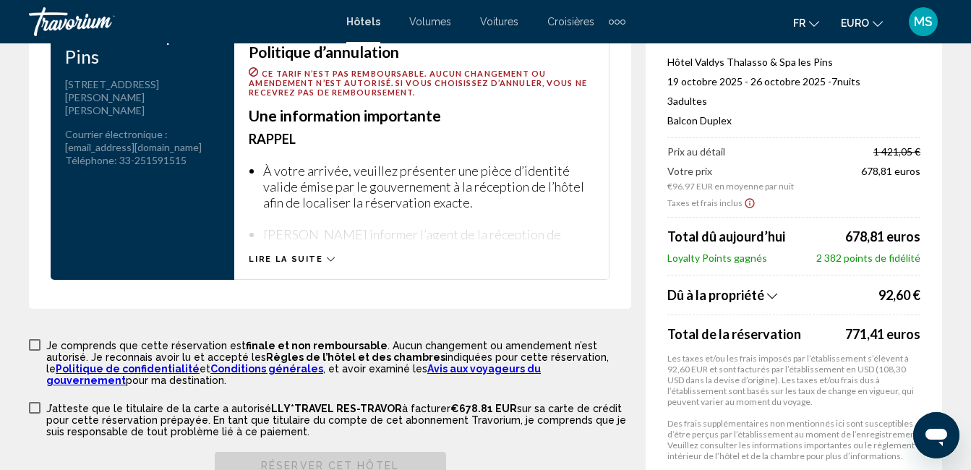
click at [327, 260] on icon "Contenu principal" at bounding box center [331, 259] width 8 height 8
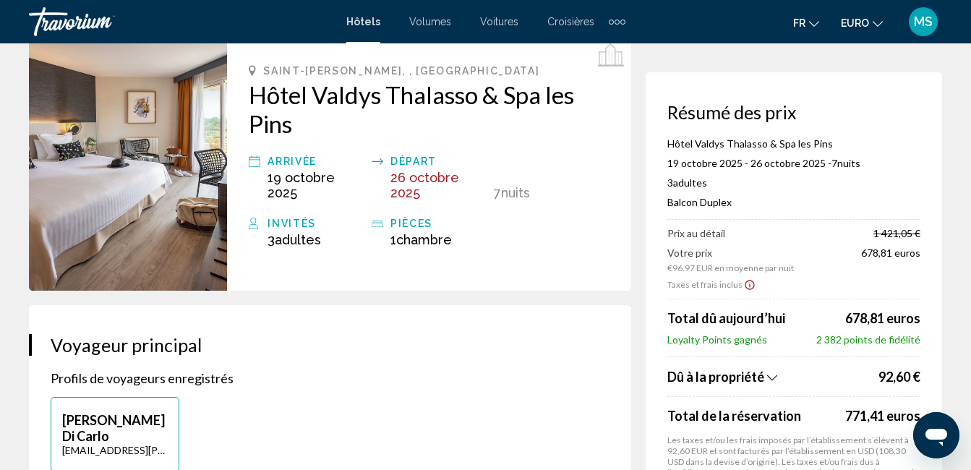
scroll to position [0, 0]
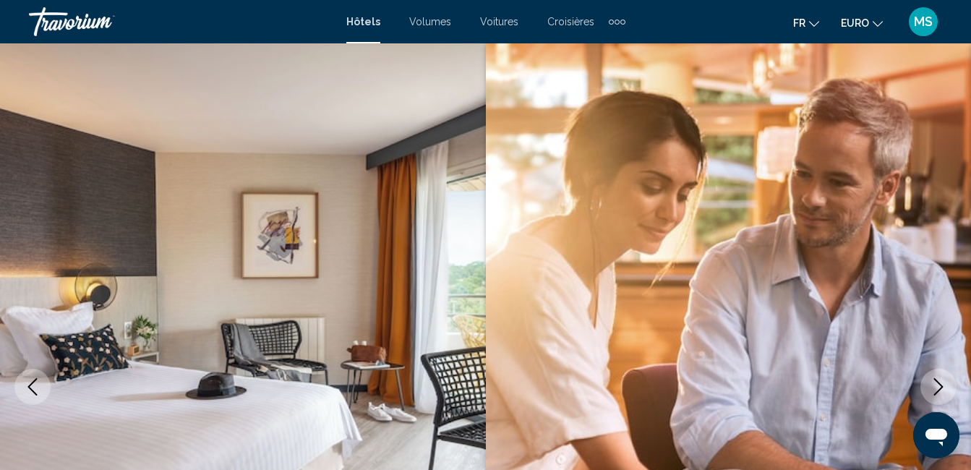
scroll to position [152, 0]
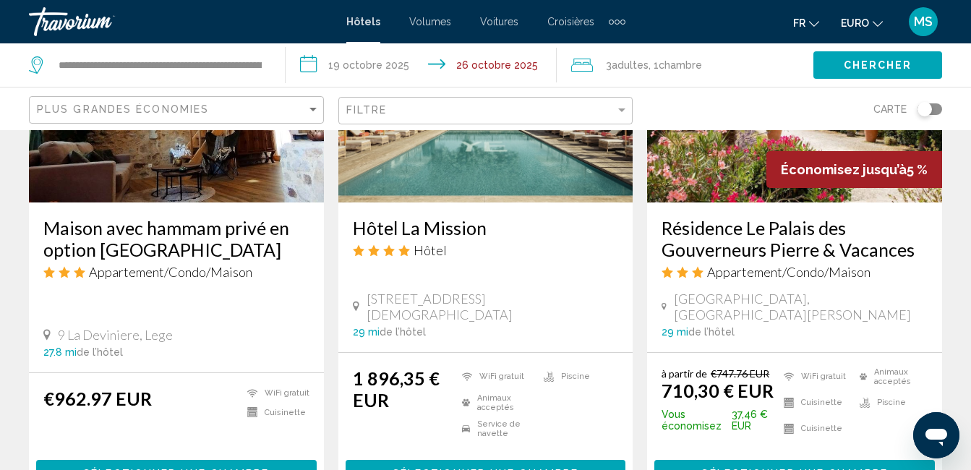
scroll to position [2025, 0]
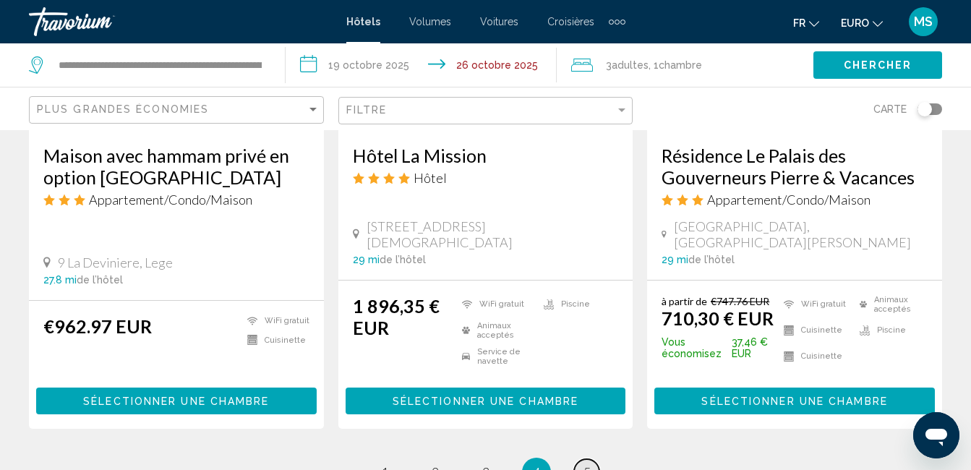
click at [591, 459] on link "page 5" at bounding box center [586, 471] width 25 height 25
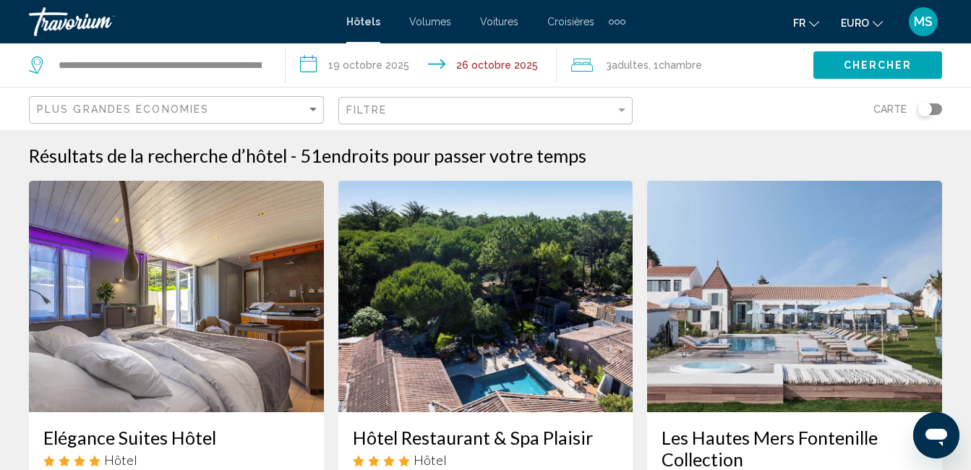
click at [372, 21] on span "Hôtels" at bounding box center [363, 22] width 34 height 12
